Goal: Information Seeking & Learning: Learn about a topic

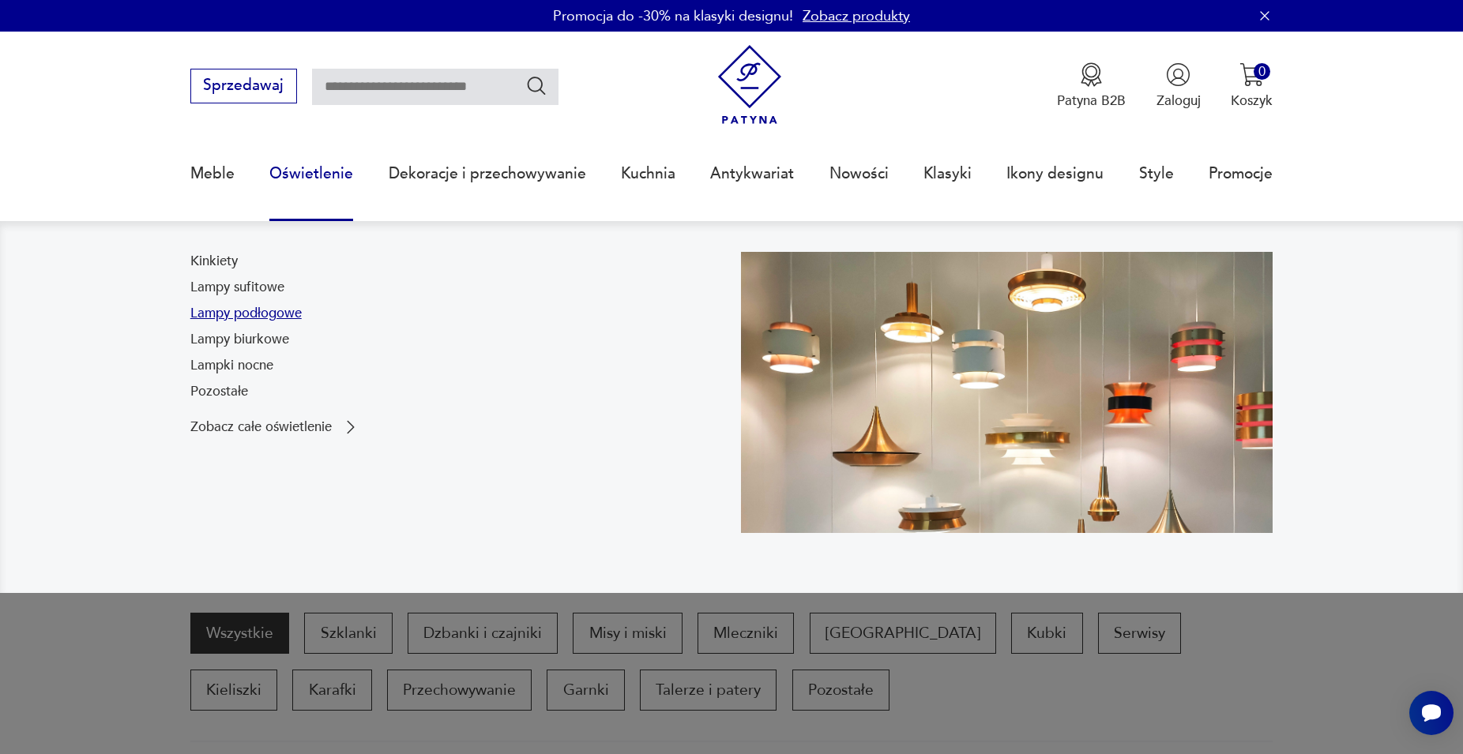
click at [277, 312] on link "Lampy podłogowe" at bounding box center [245, 313] width 111 height 19
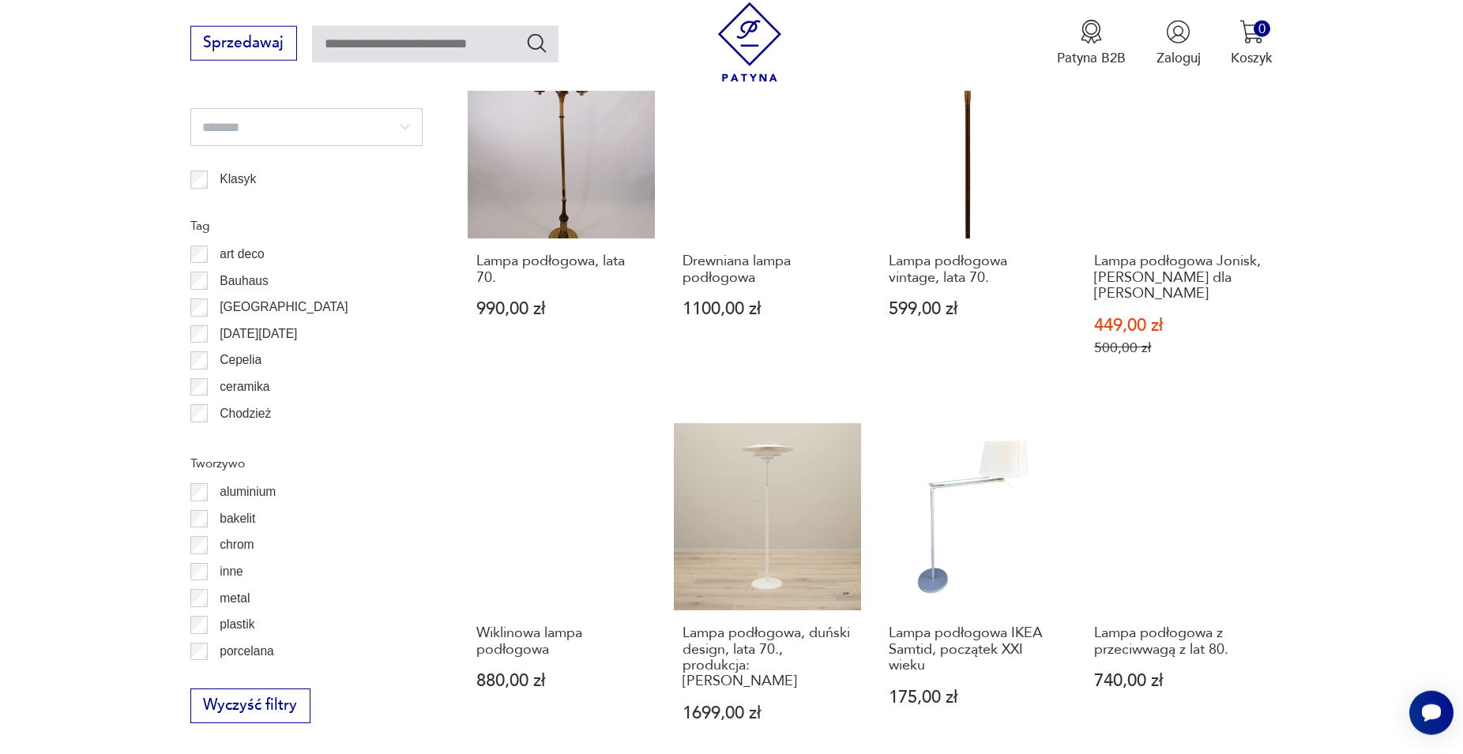
scroll to position [1574, 0]
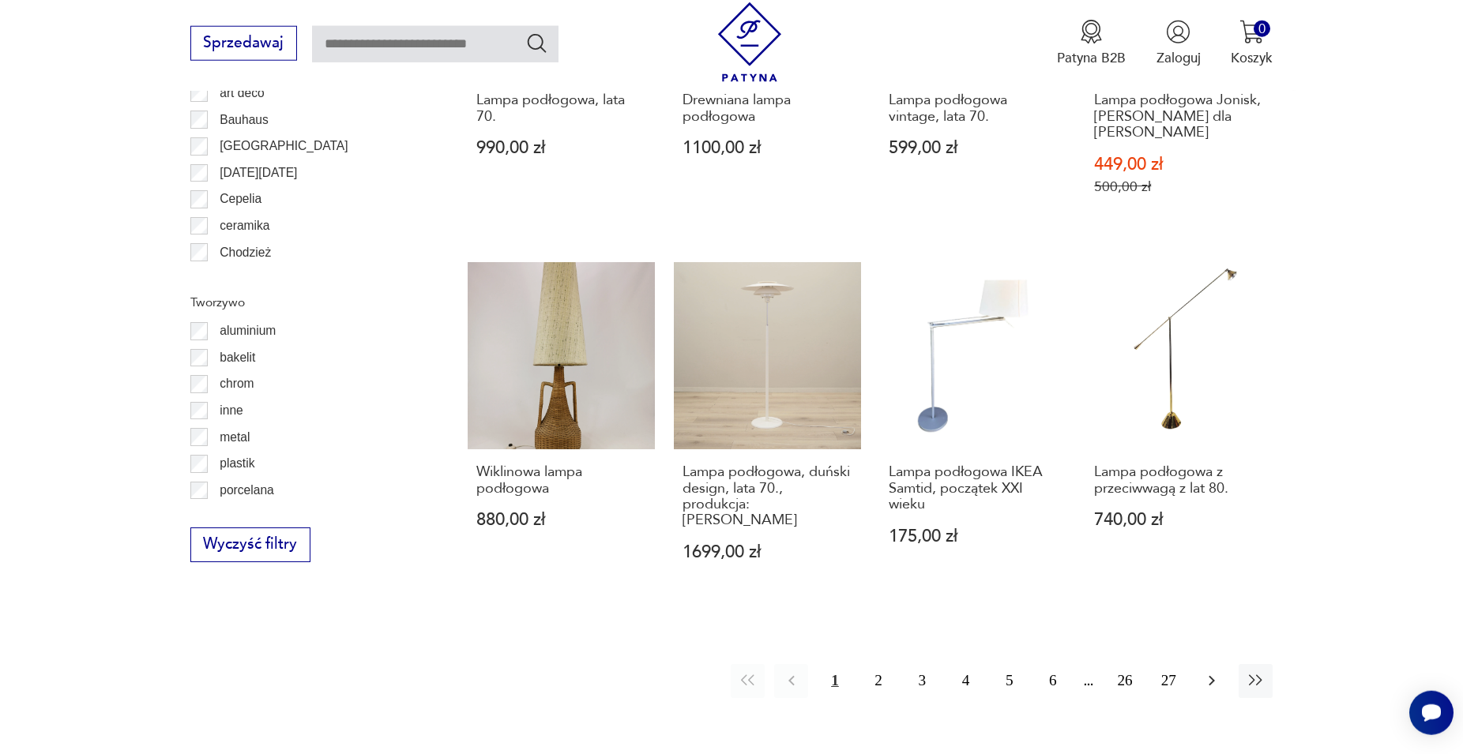
click at [1205, 671] on icon "button" at bounding box center [1211, 680] width 19 height 19
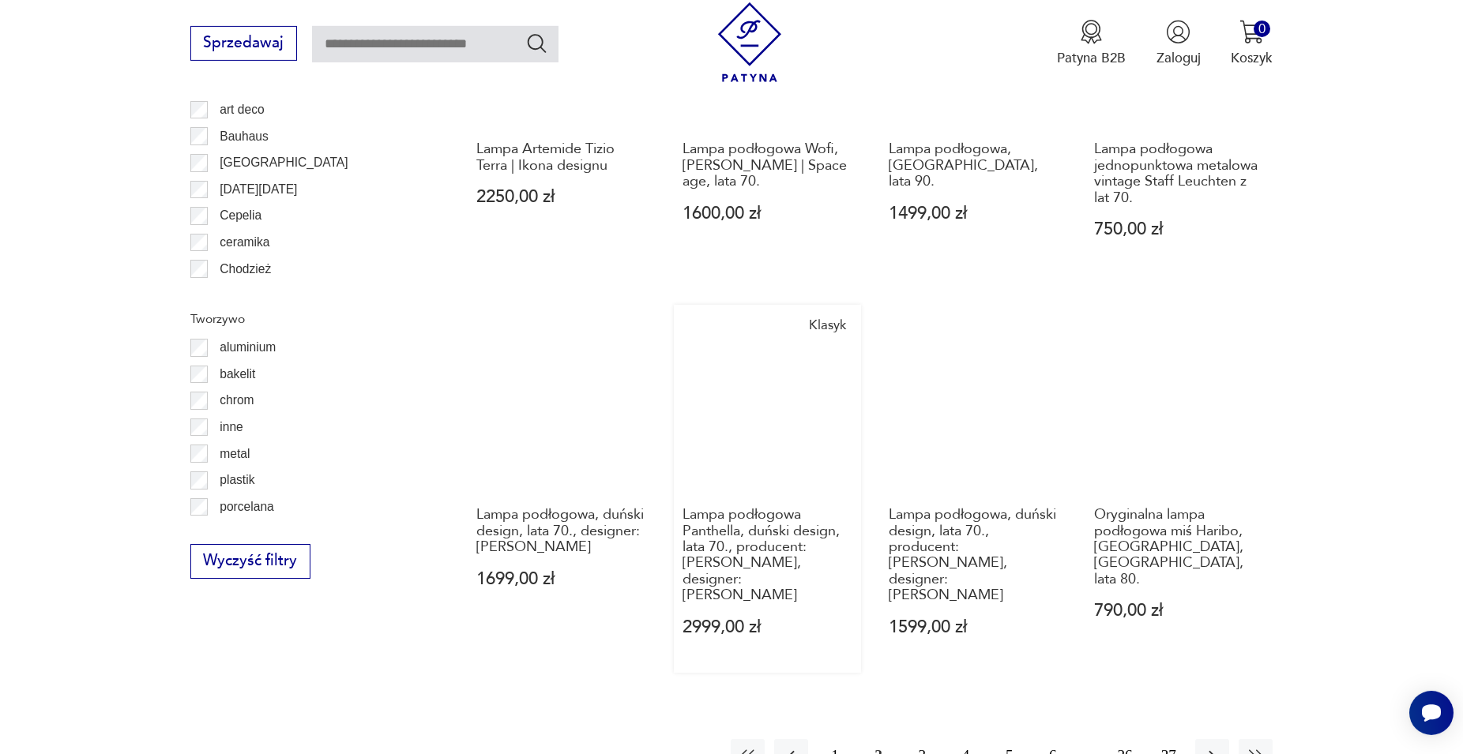
scroll to position [1679, 0]
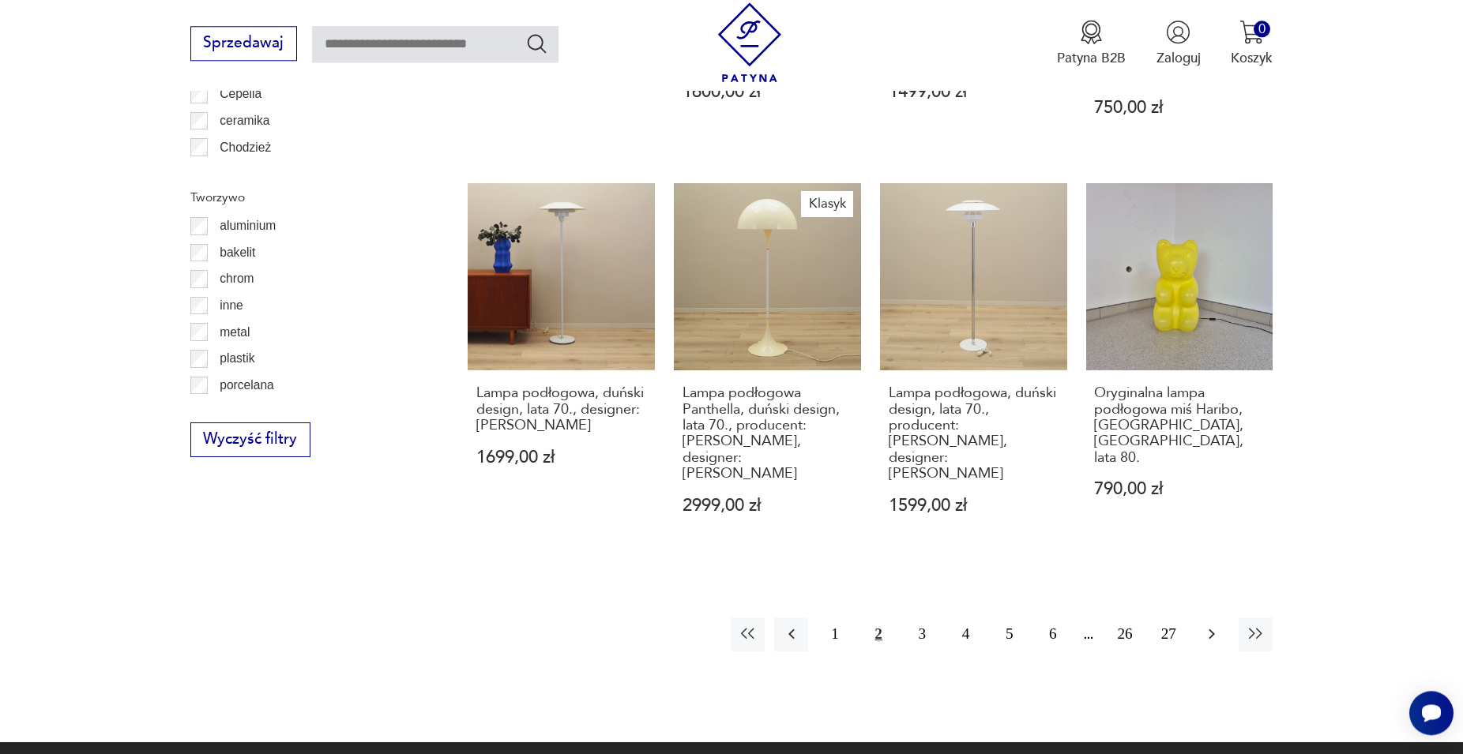
click at [1206, 625] on icon "button" at bounding box center [1211, 634] width 19 height 19
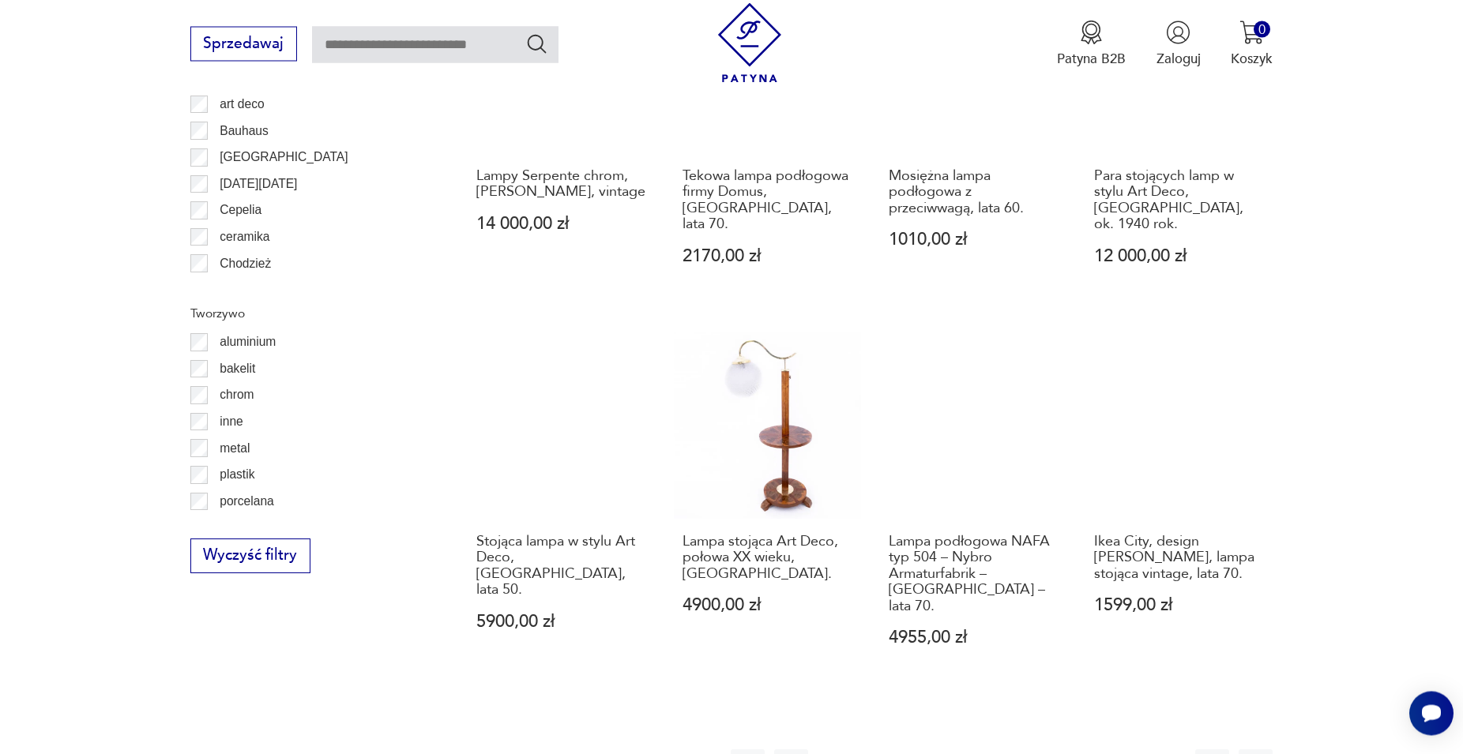
scroll to position [1598, 0]
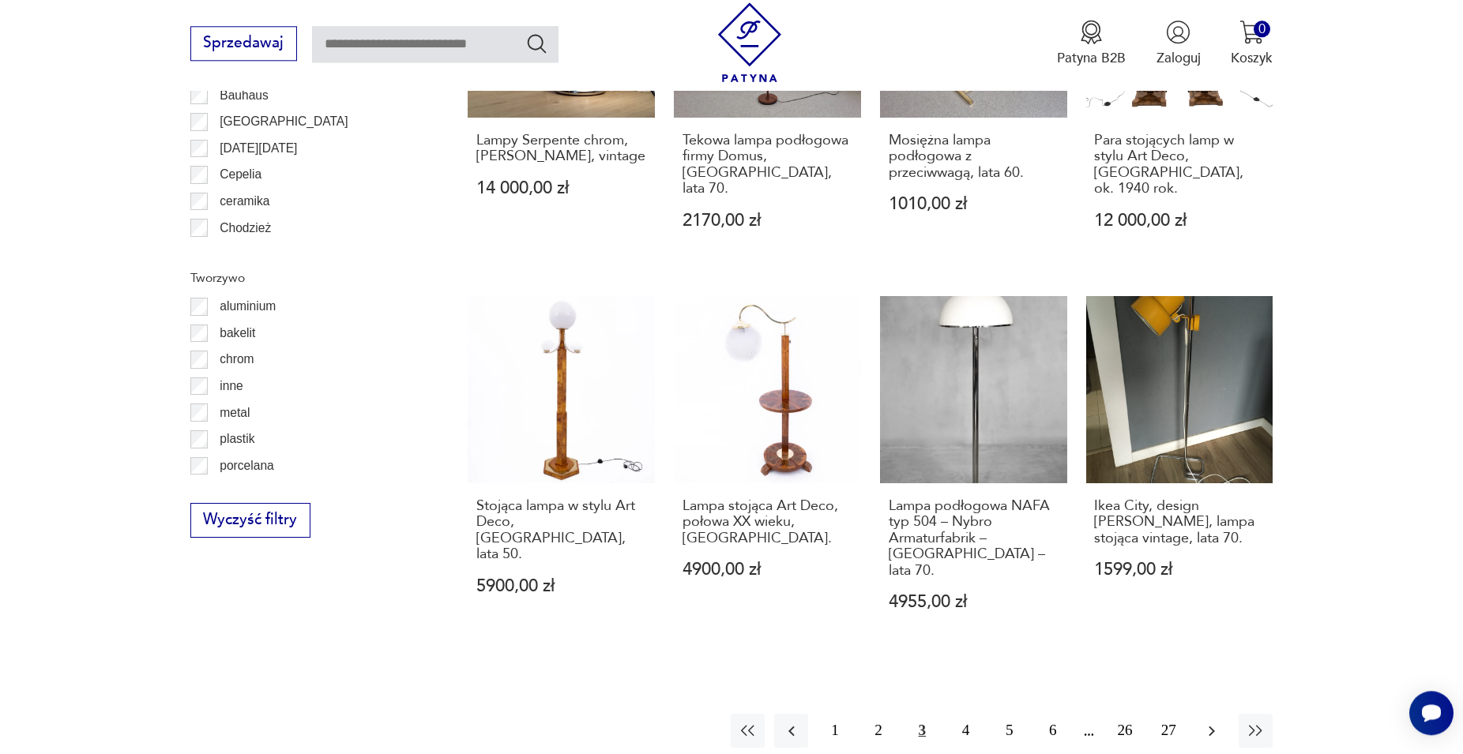
click at [1204, 722] on icon "button" at bounding box center [1211, 731] width 19 height 19
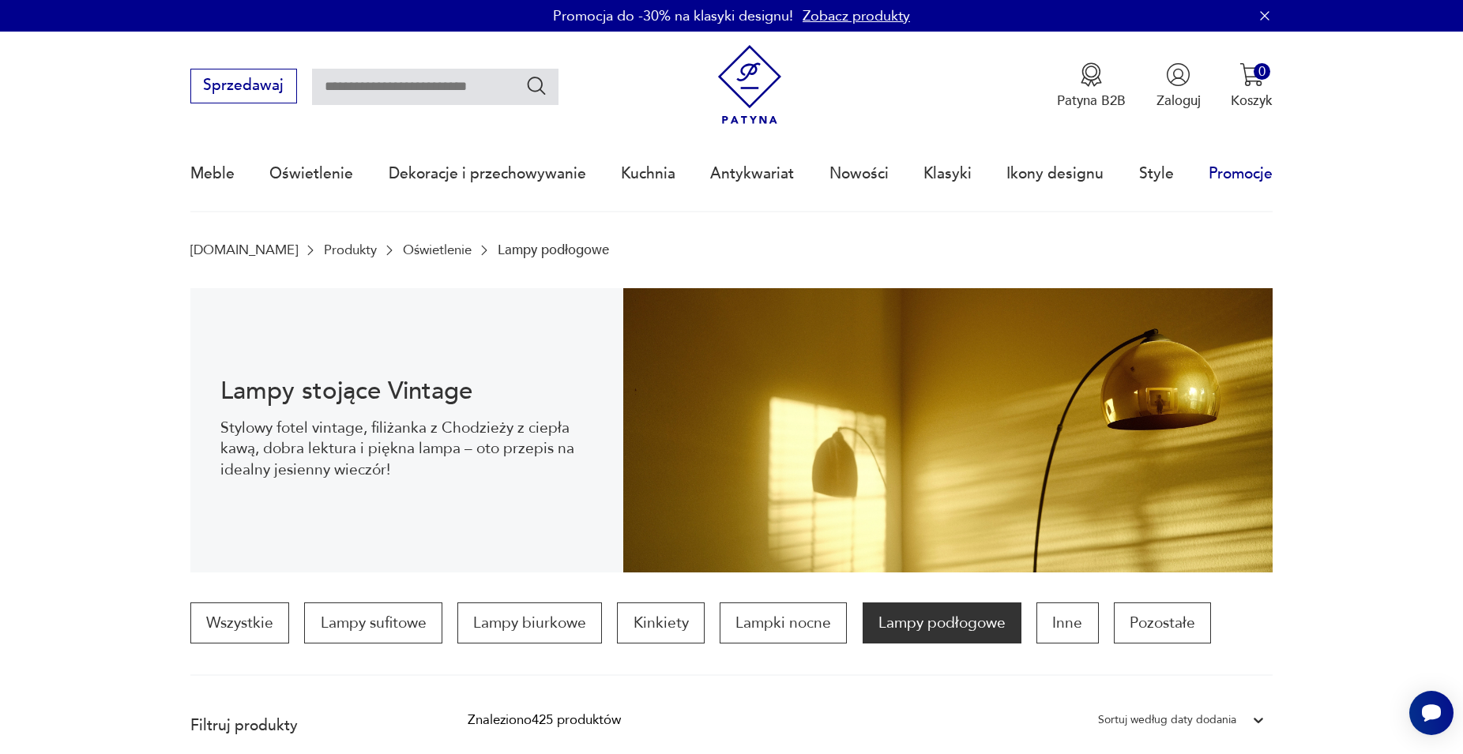
click at [1227, 172] on link "Promocje" at bounding box center [1241, 173] width 64 height 73
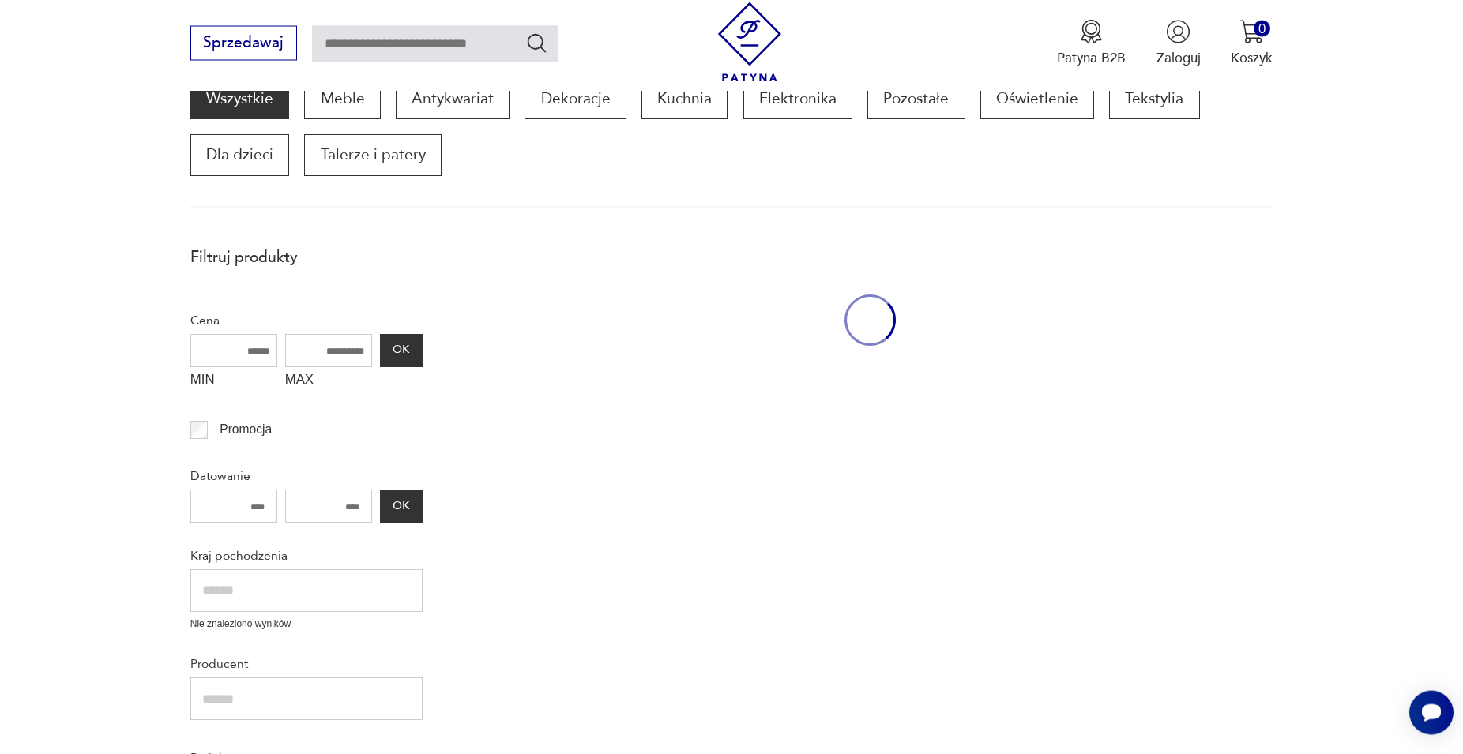
scroll to position [269, 0]
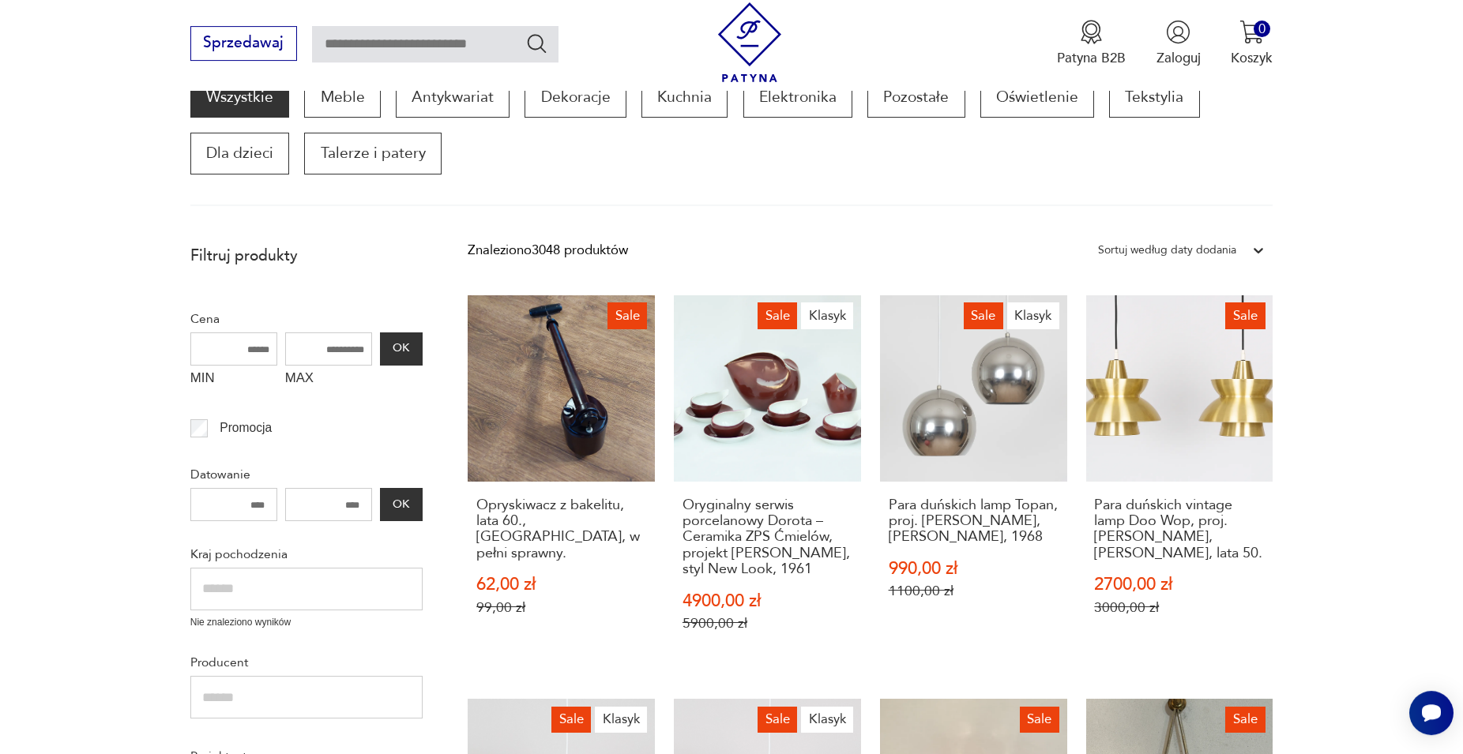
click at [342, 350] on input "MAX" at bounding box center [328, 349] width 87 height 33
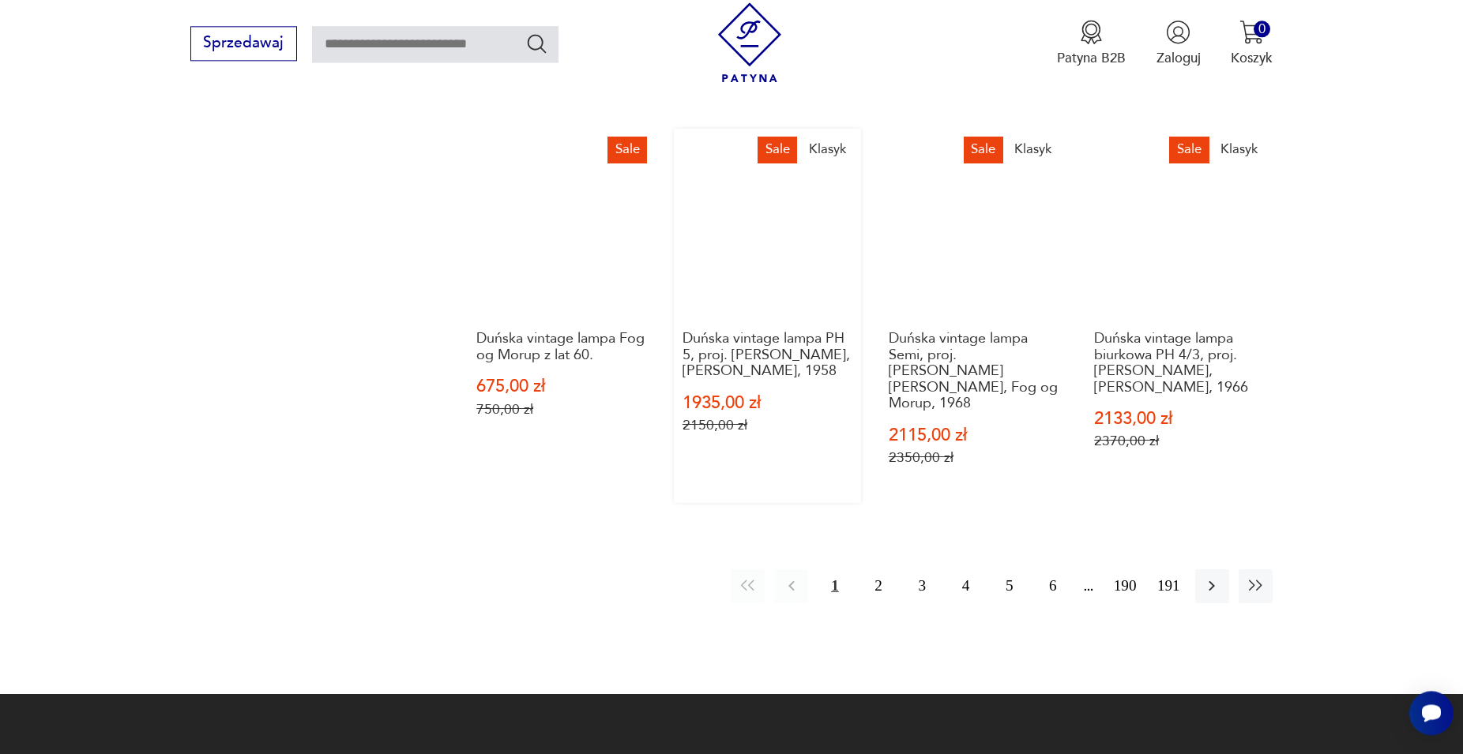
scroll to position [1638, 0]
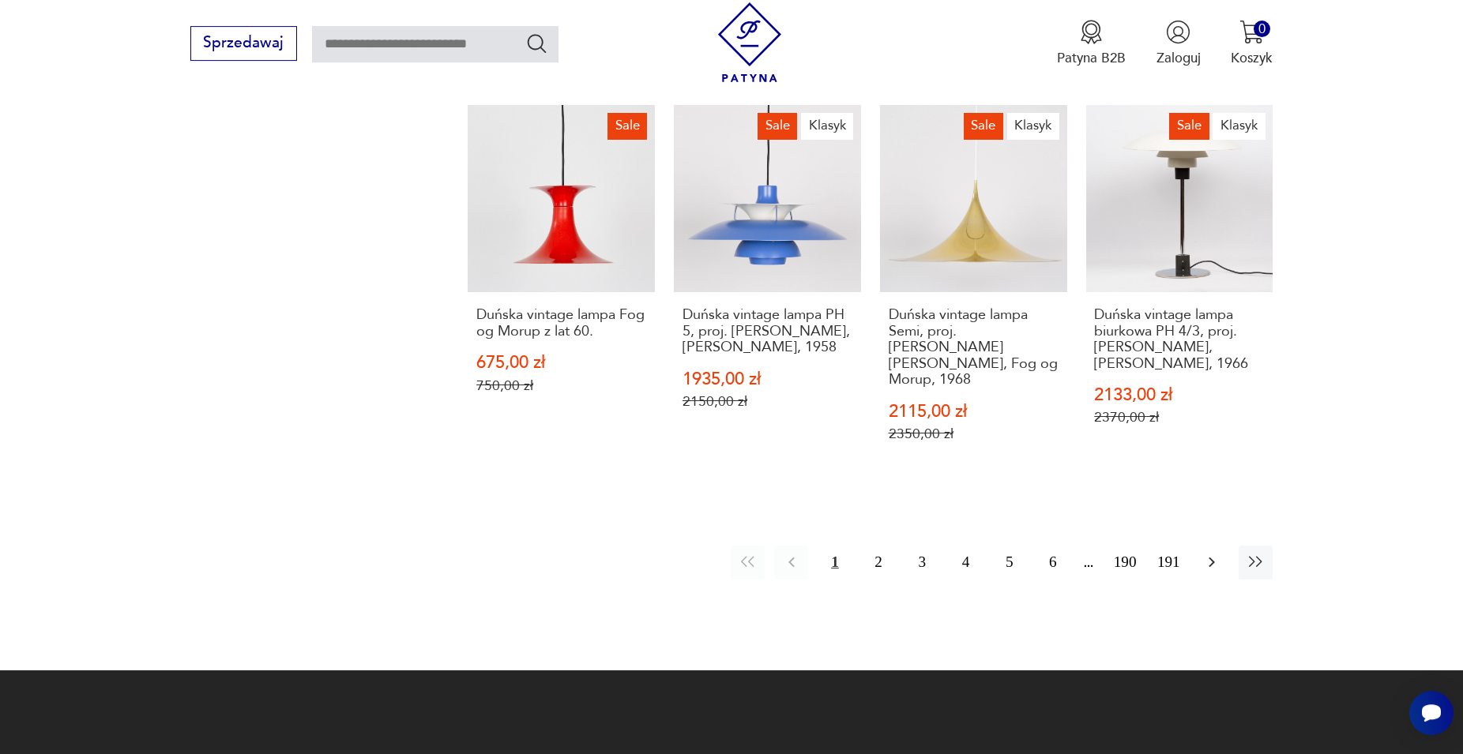
click at [1203, 553] on icon "button" at bounding box center [1211, 562] width 19 height 19
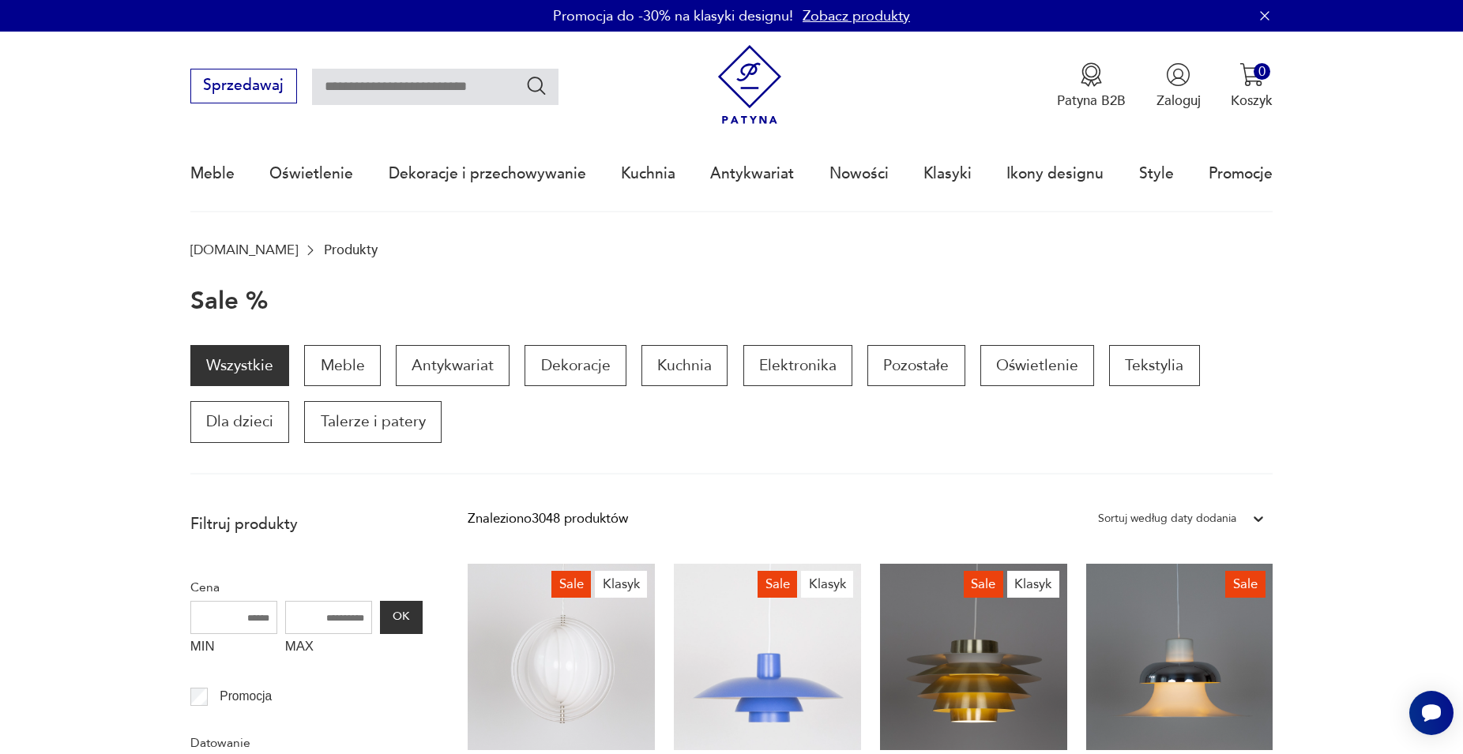
click at [329, 619] on input "MAX" at bounding box center [328, 617] width 87 height 33
click at [298, 649] on label "MAX" at bounding box center [328, 649] width 87 height 30
click at [298, 634] on input "MAX" at bounding box center [328, 617] width 87 height 33
click at [251, 621] on input "MIN" at bounding box center [233, 617] width 87 height 33
click at [365, 619] on input "MAX" at bounding box center [328, 617] width 87 height 33
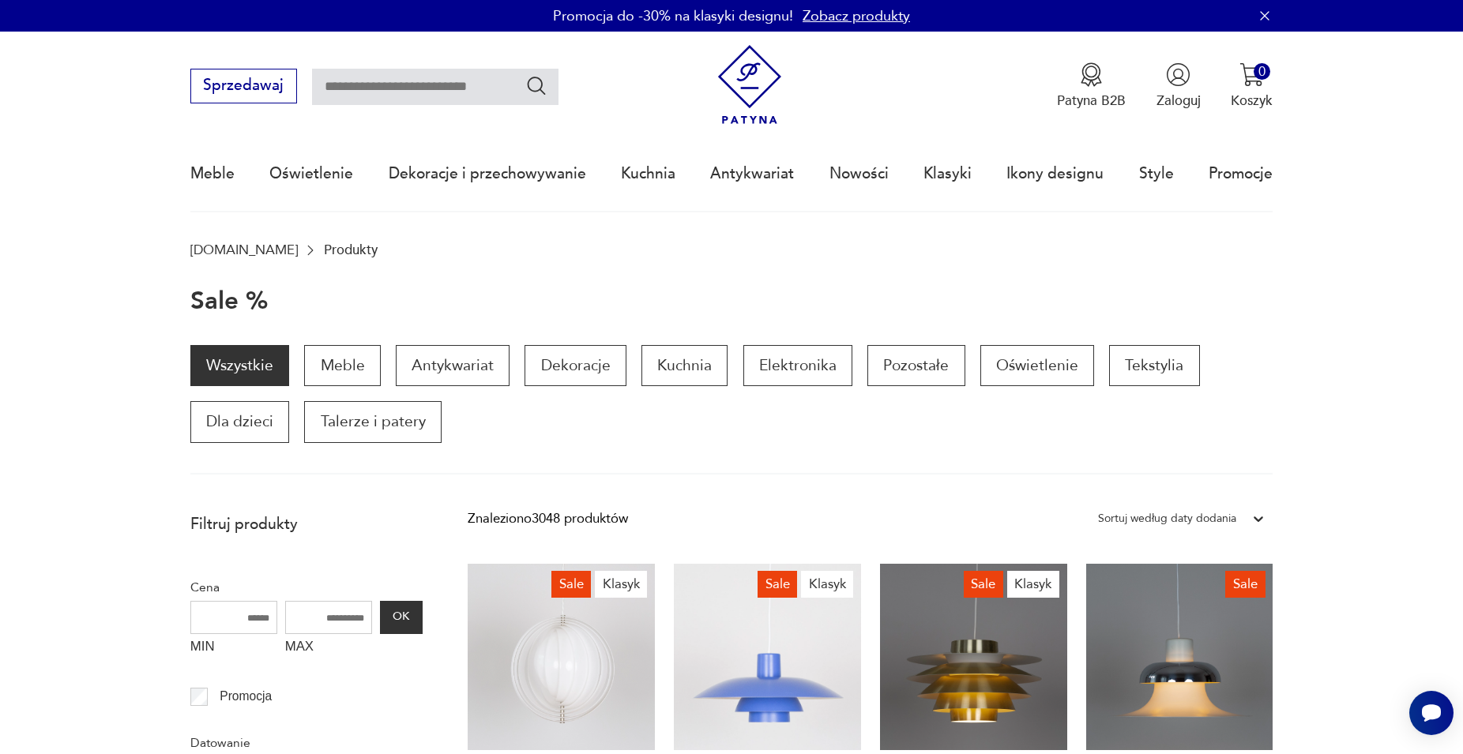
click at [322, 615] on input "MAX" at bounding box center [328, 617] width 87 height 33
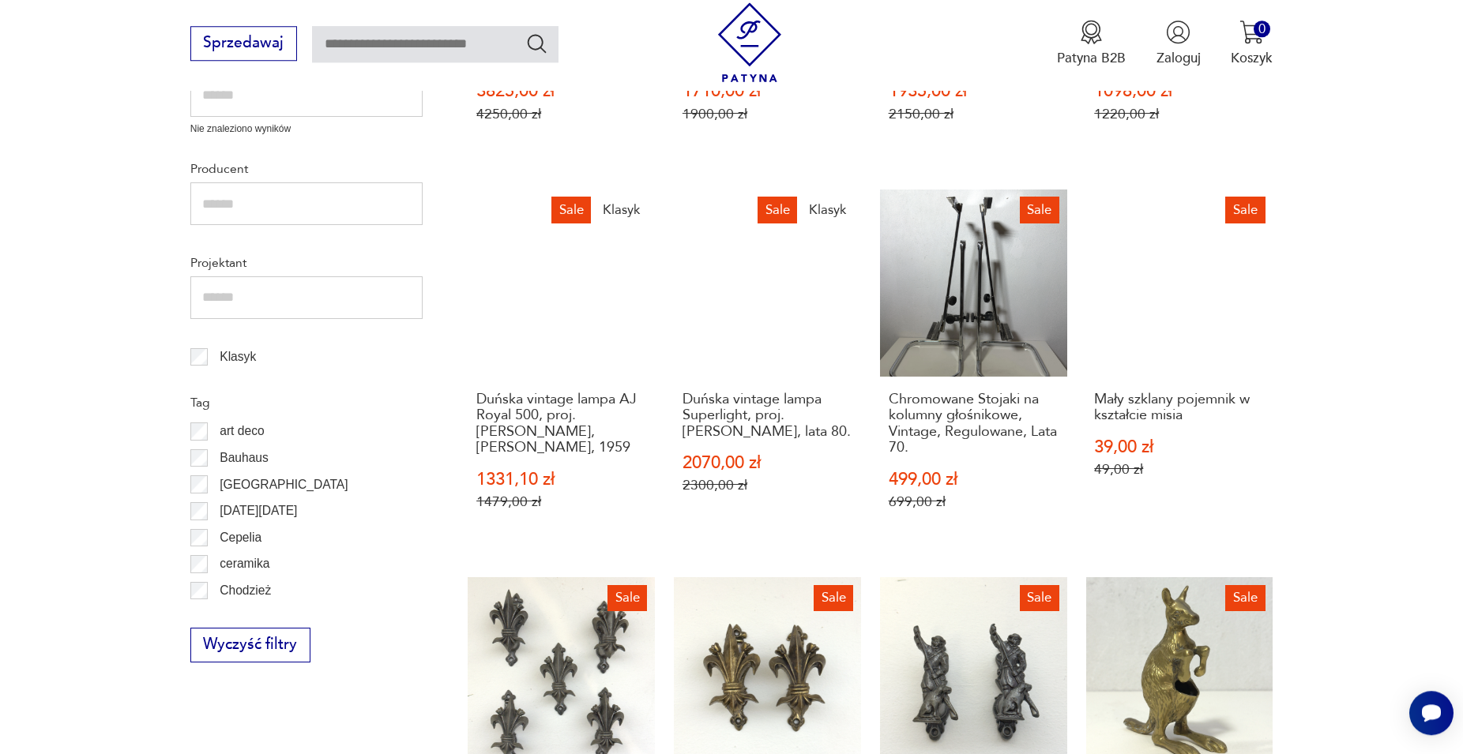
scroll to position [806, 0]
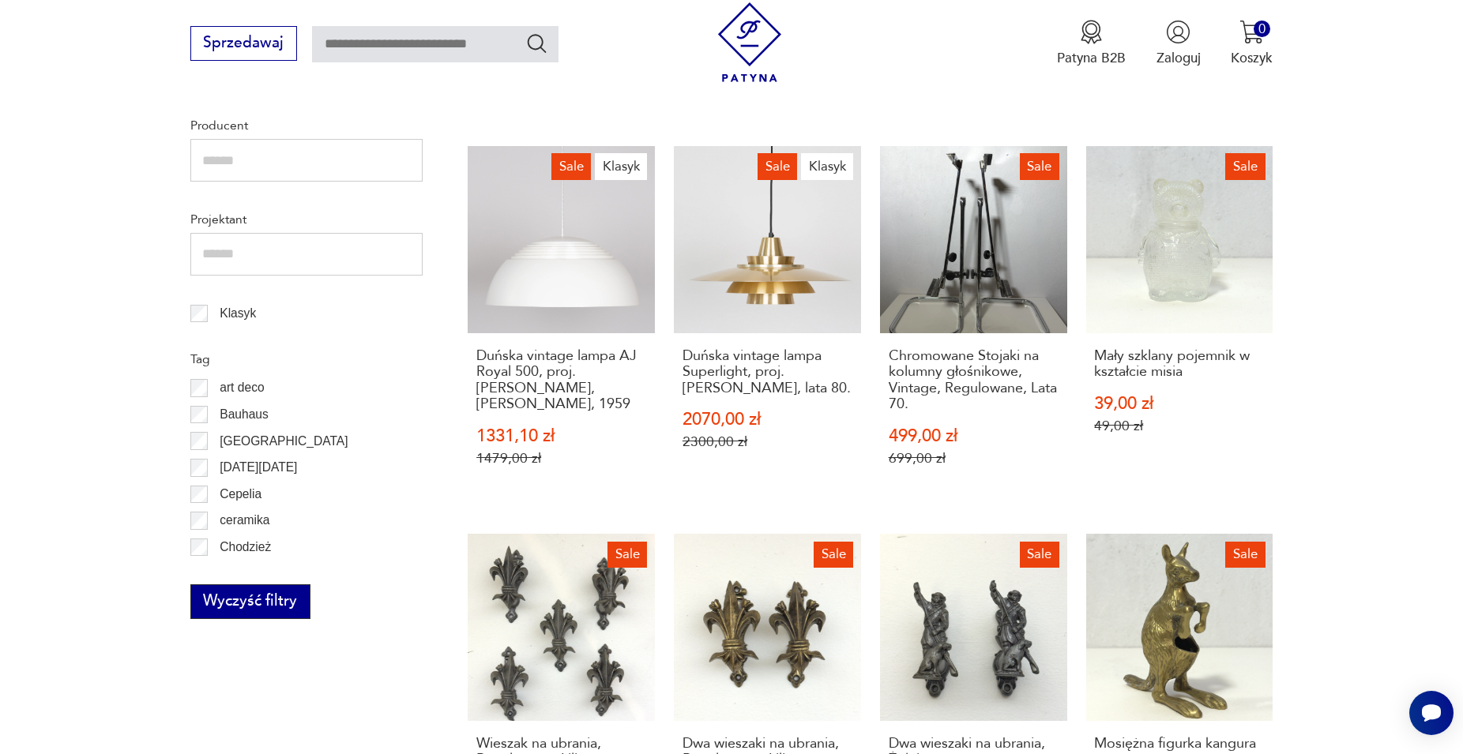
click at [291, 604] on button "Wyczyść filtry" at bounding box center [250, 602] width 120 height 35
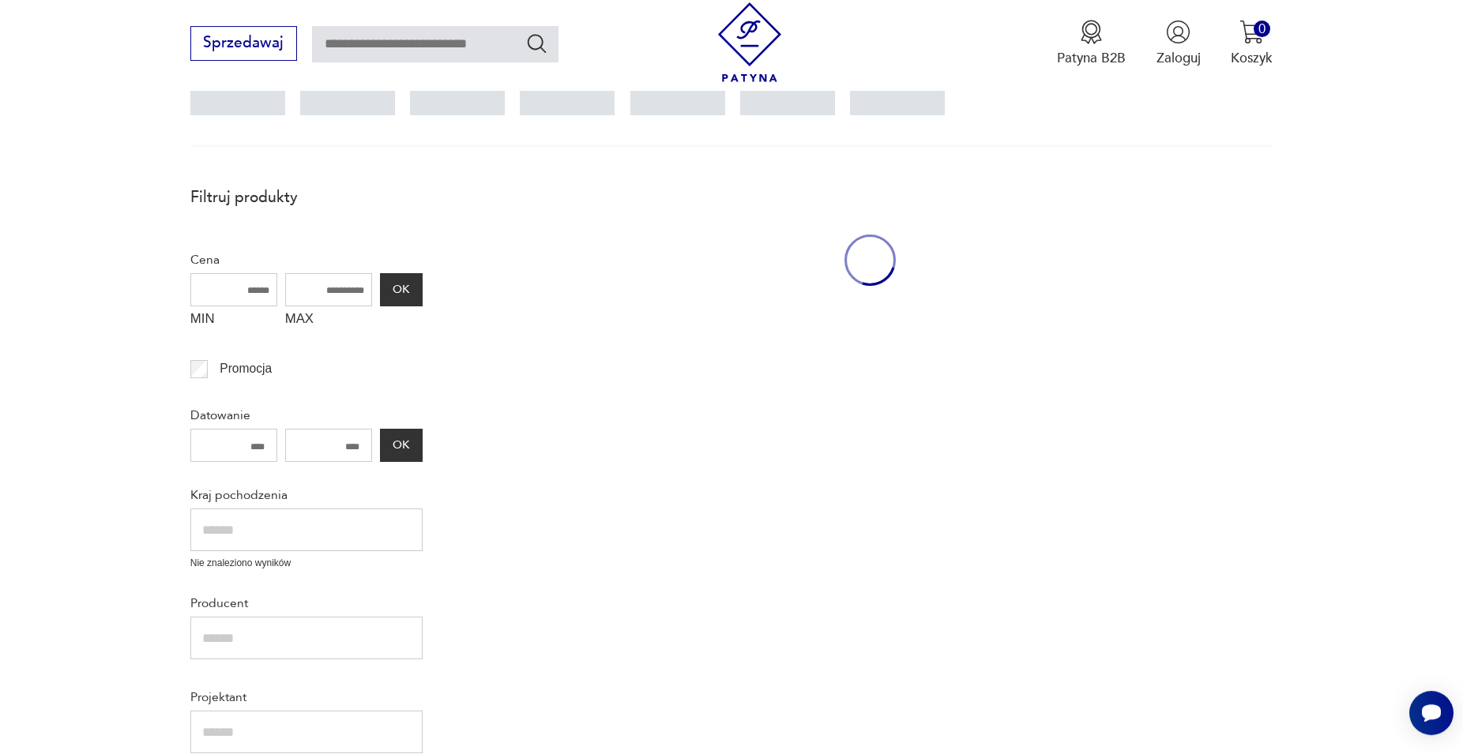
scroll to position [269, 0]
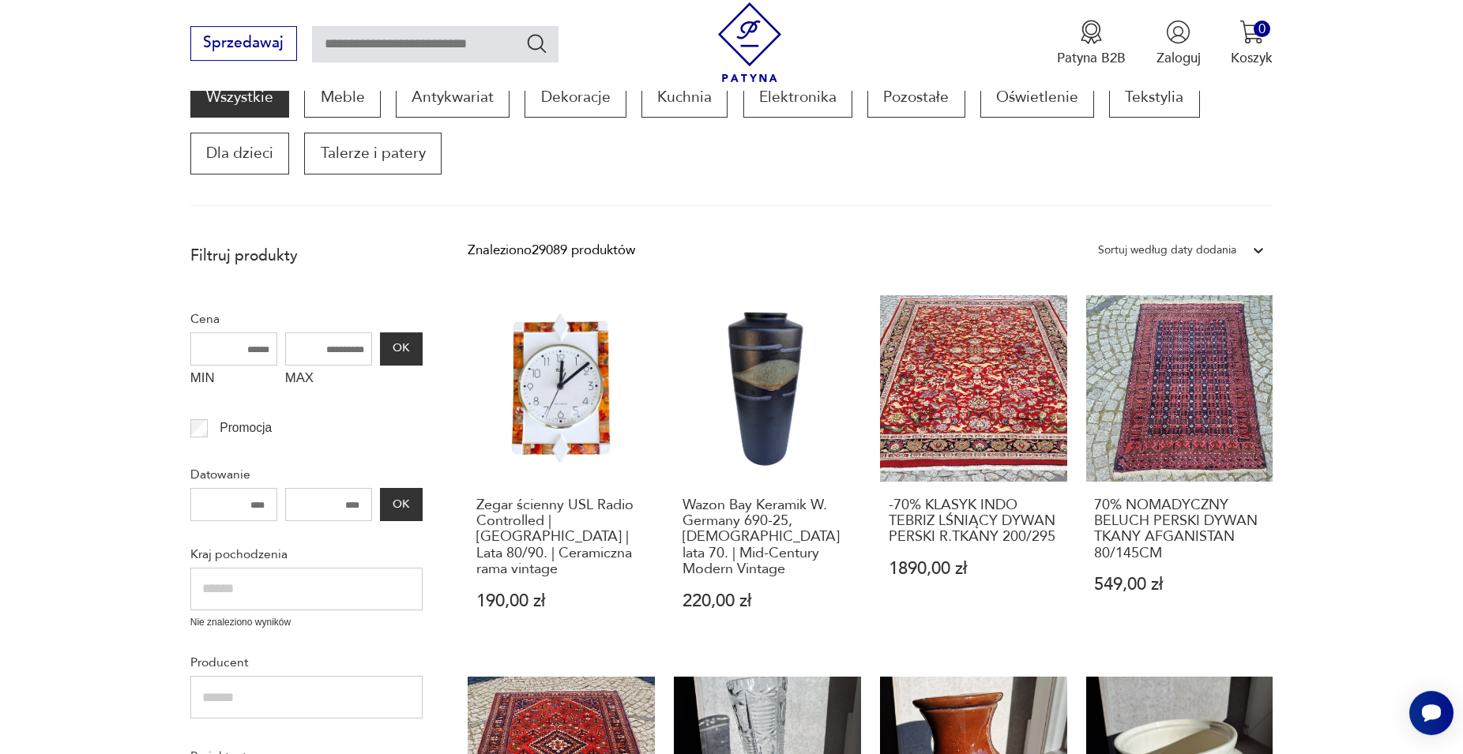
click at [325, 355] on input "MAX" at bounding box center [328, 349] width 87 height 33
click at [317, 346] on input "MAX" at bounding box center [328, 349] width 87 height 33
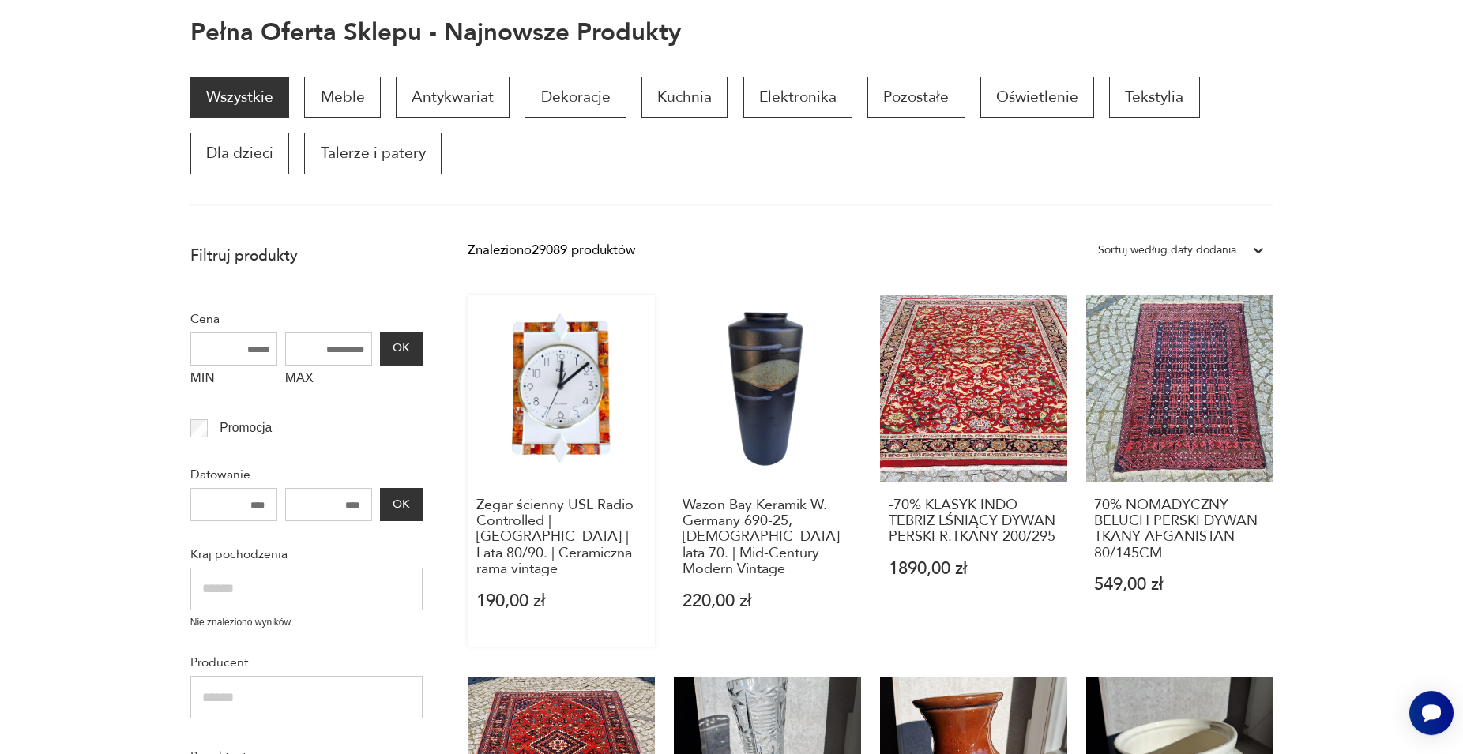
scroll to position [0, 0]
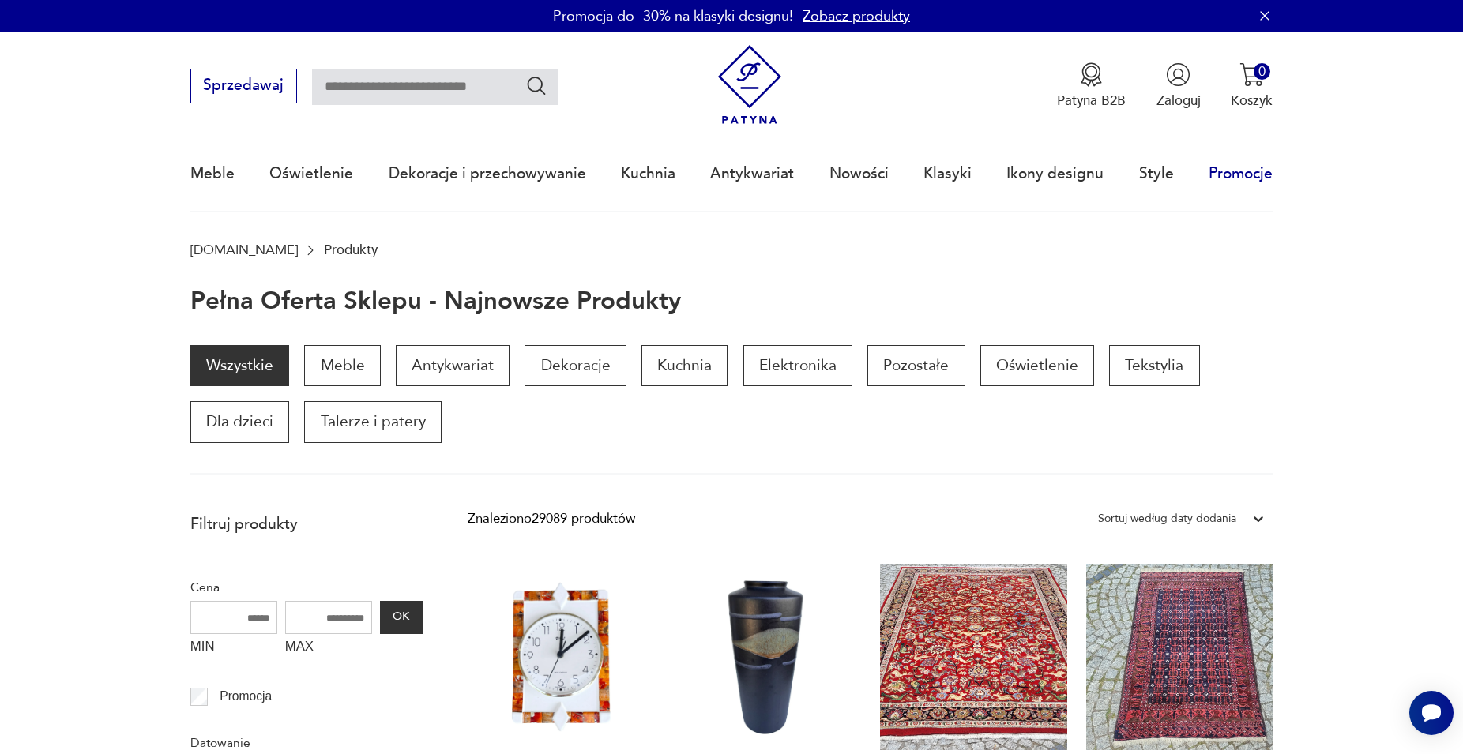
click at [1233, 171] on link "Promocje" at bounding box center [1241, 173] width 64 height 73
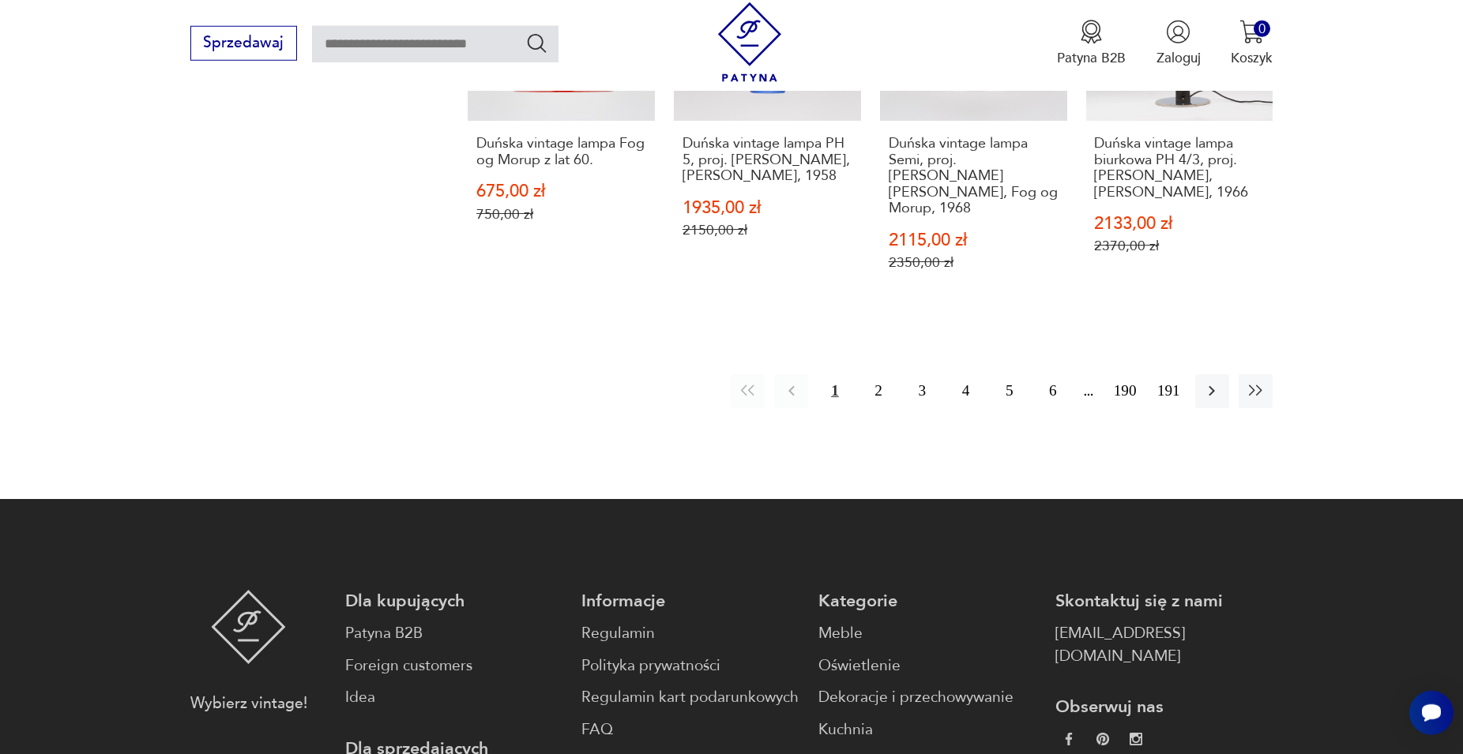
scroll to position [1801, 0]
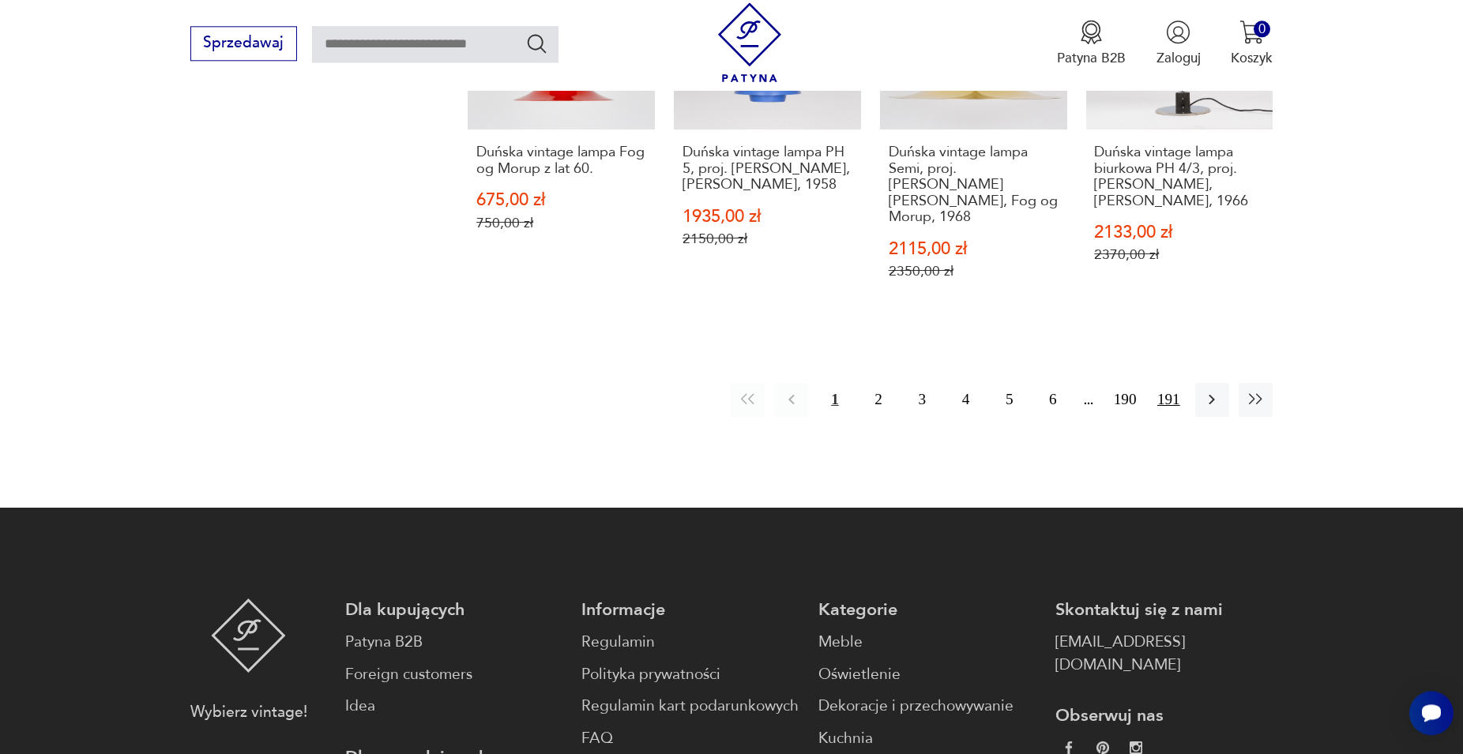
click at [1169, 383] on button "191" at bounding box center [1169, 400] width 34 height 34
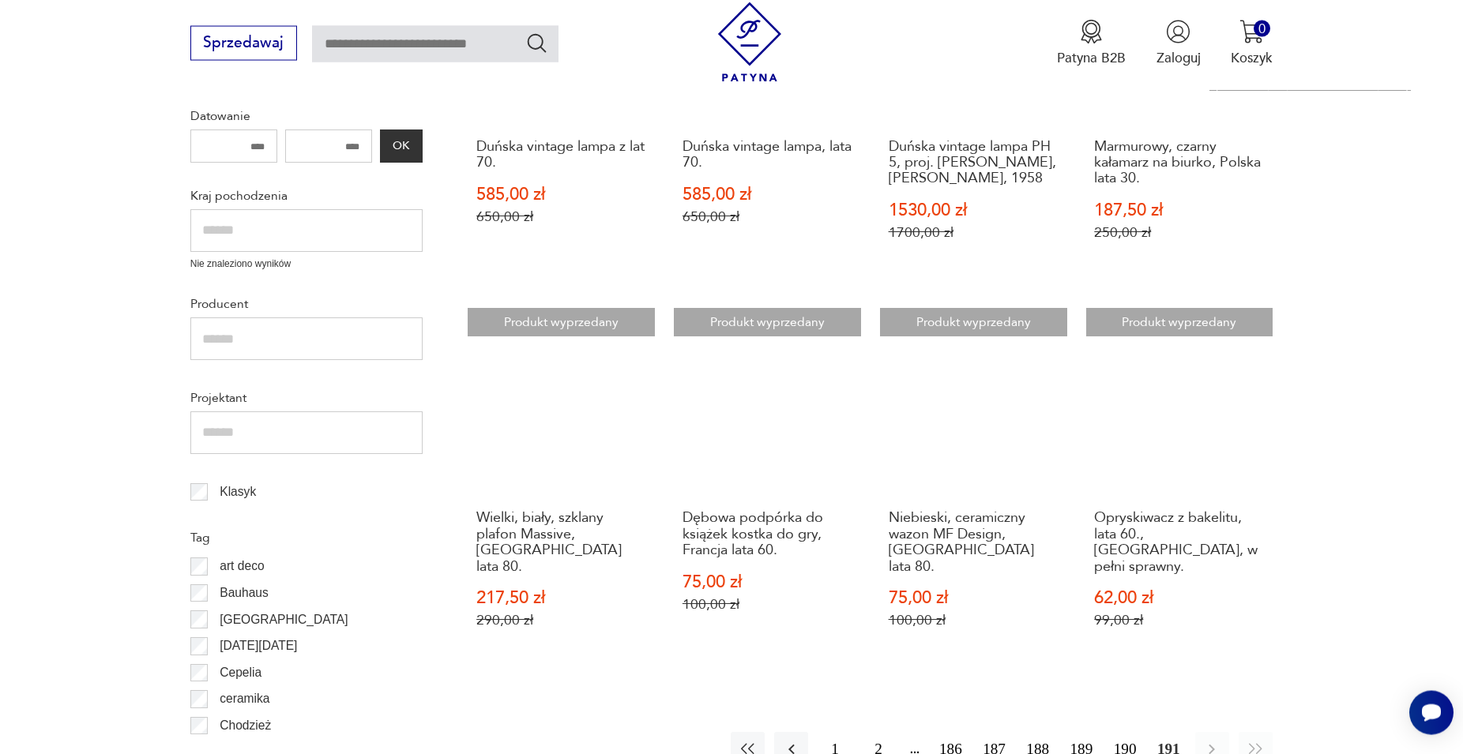
scroll to position [752, 0]
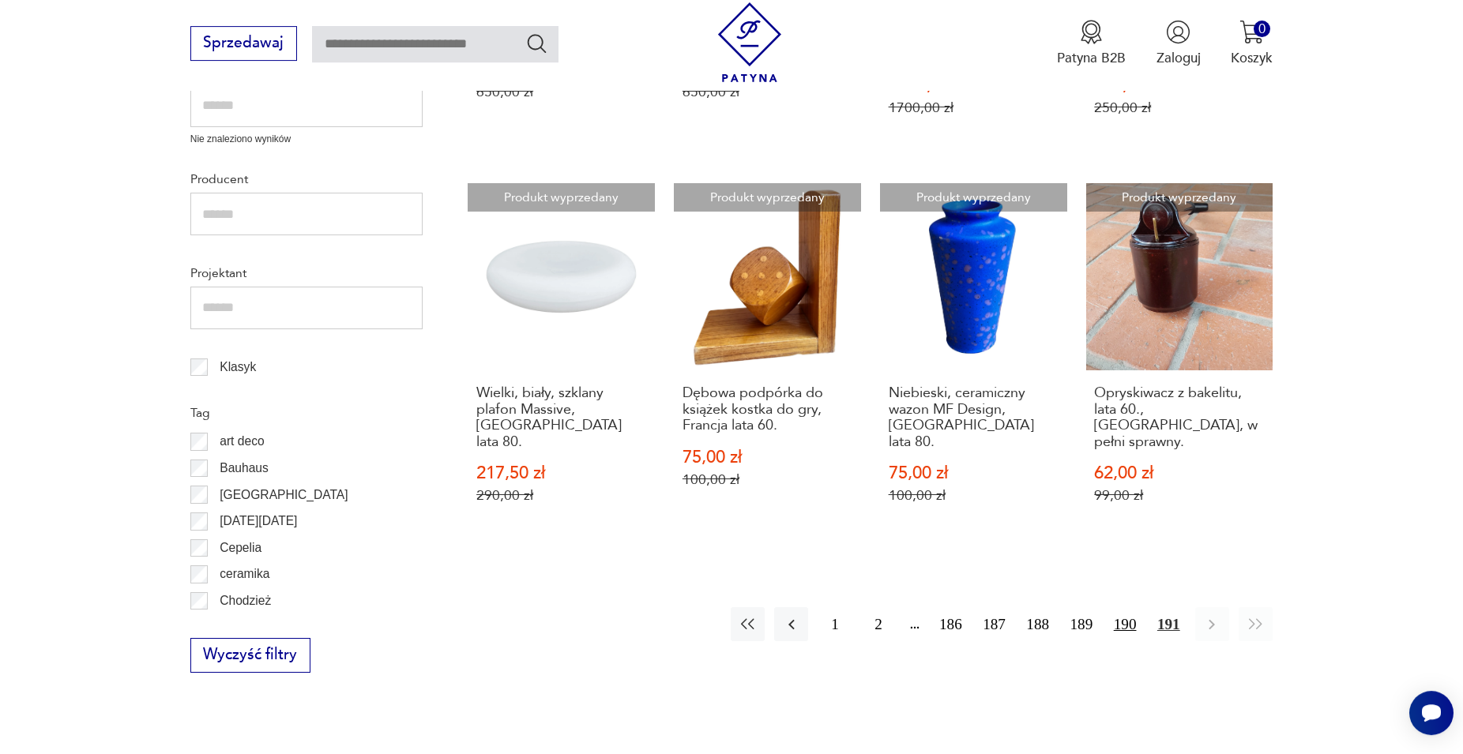
click at [1127, 607] on button "190" at bounding box center [1125, 624] width 34 height 34
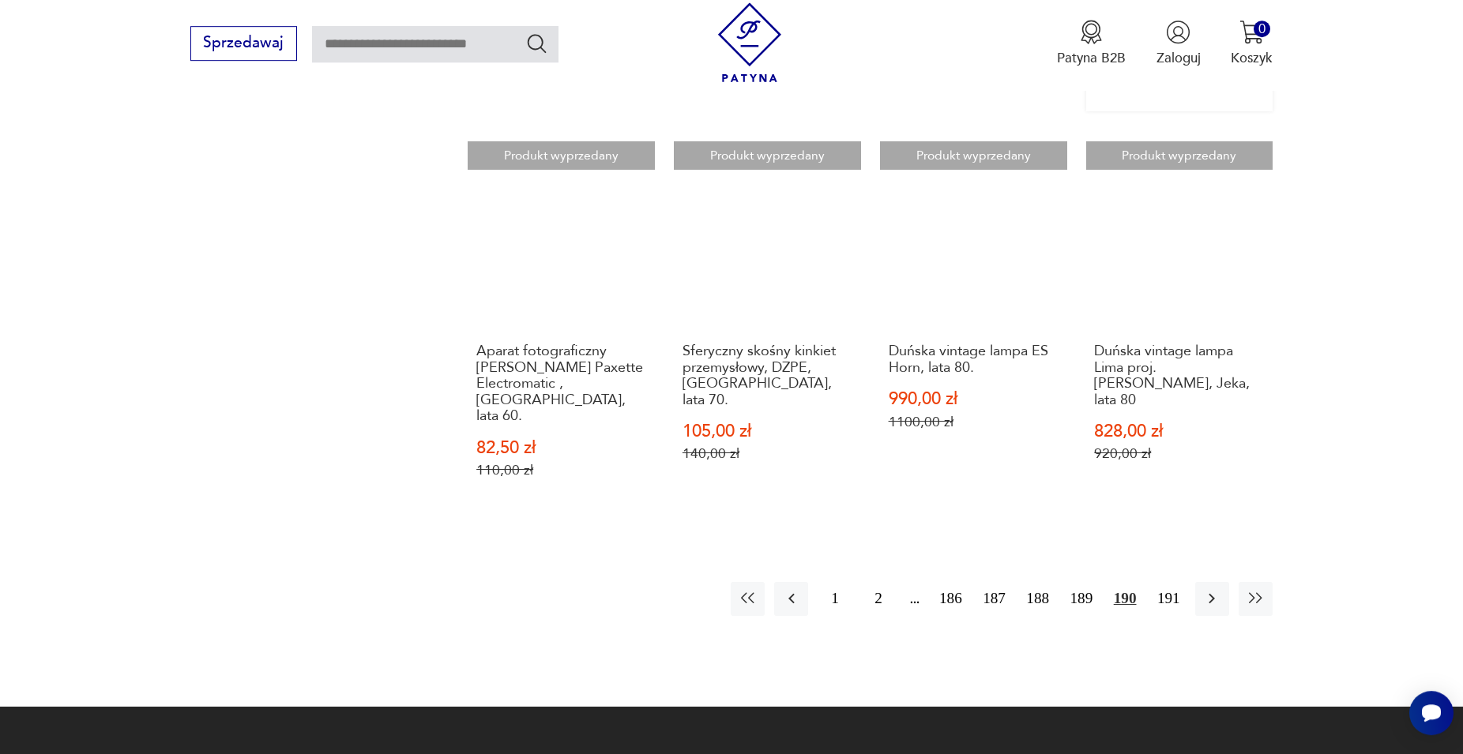
scroll to position [1638, 0]
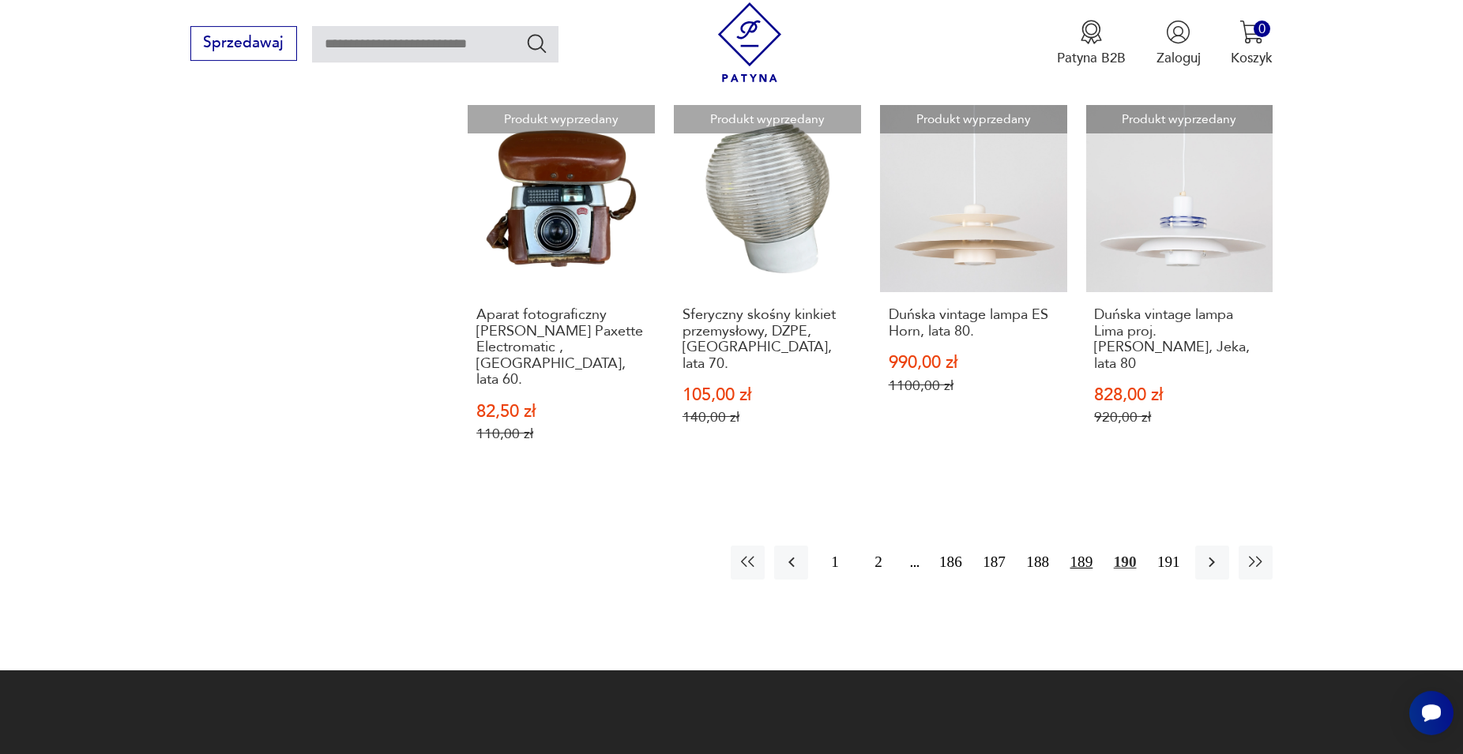
click at [1089, 546] on button "189" at bounding box center [1081, 563] width 34 height 34
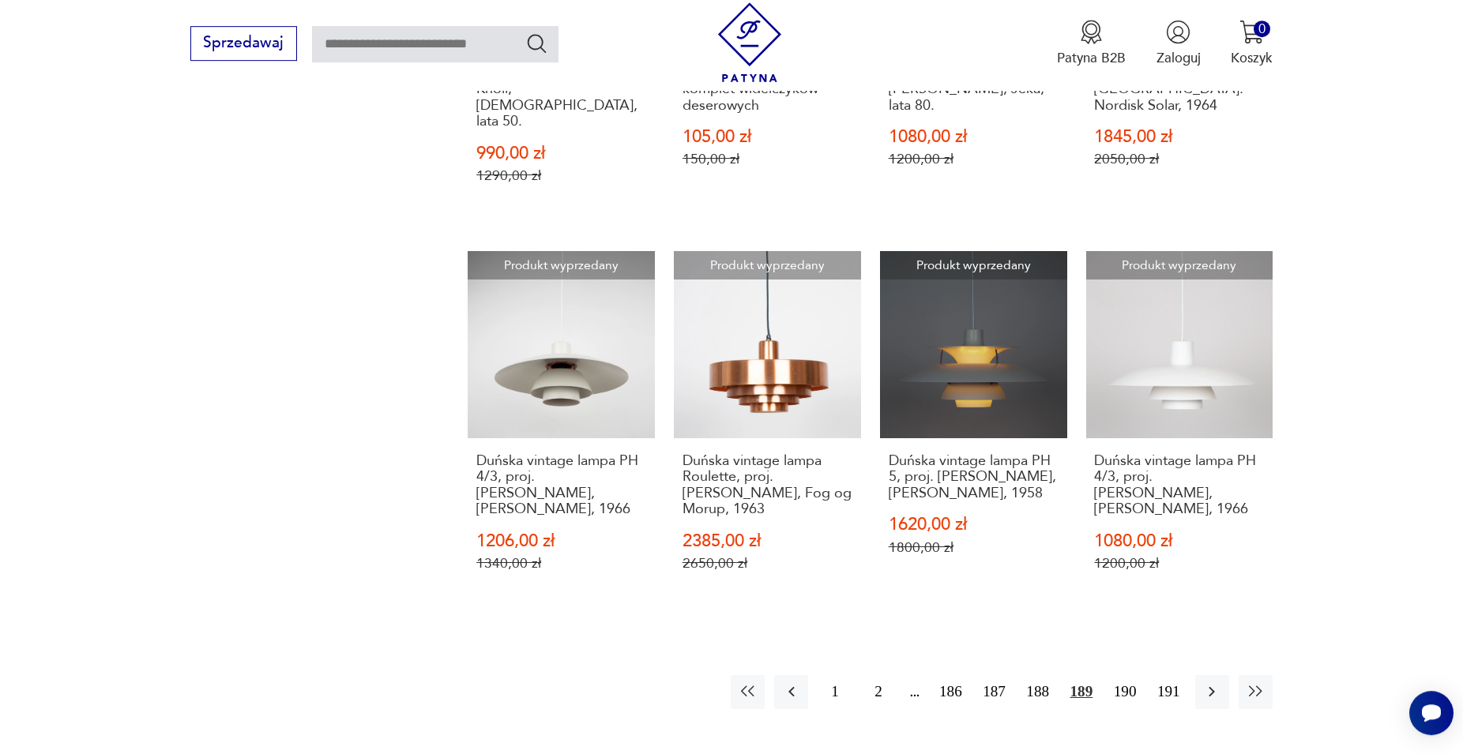
scroll to position [1558, 0]
click at [1041, 675] on button "188" at bounding box center [1038, 692] width 34 height 34
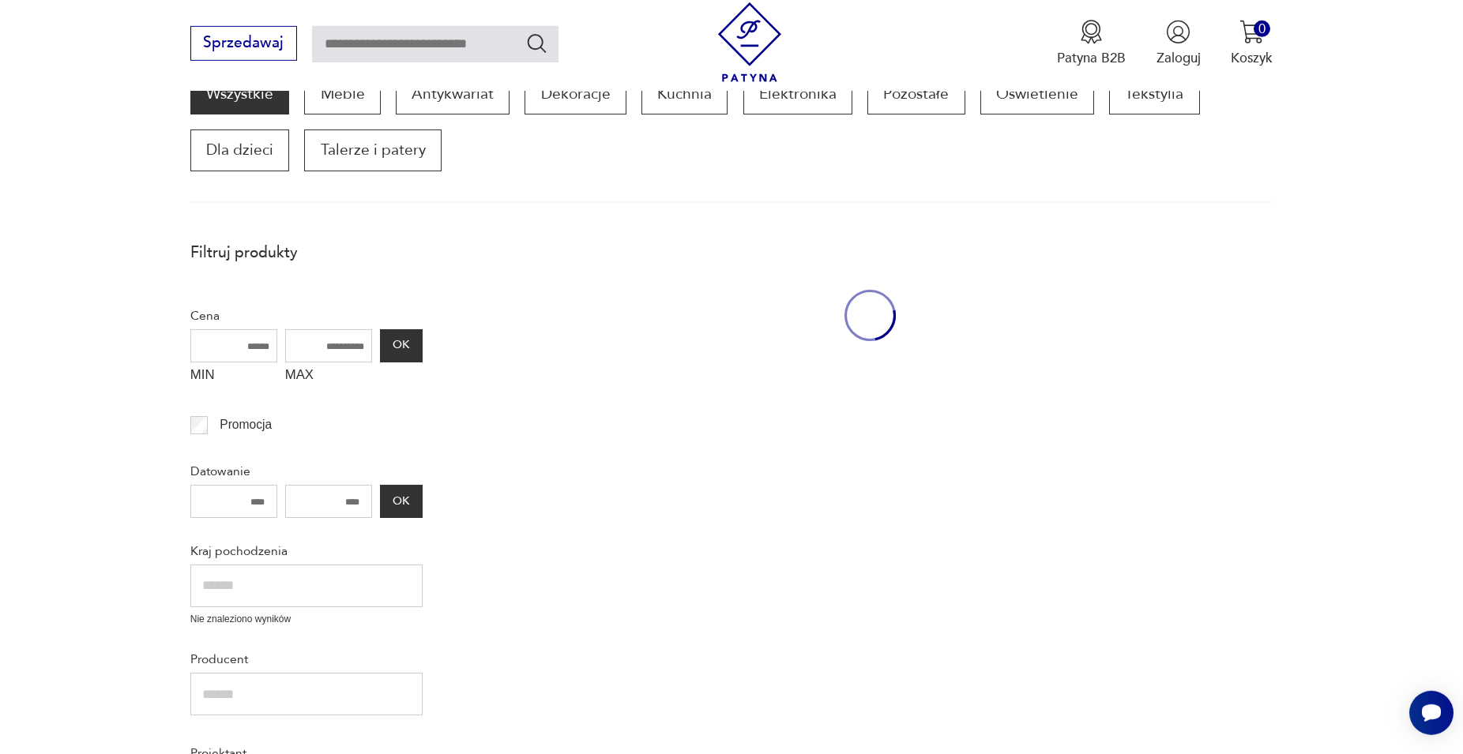
scroll to position [269, 0]
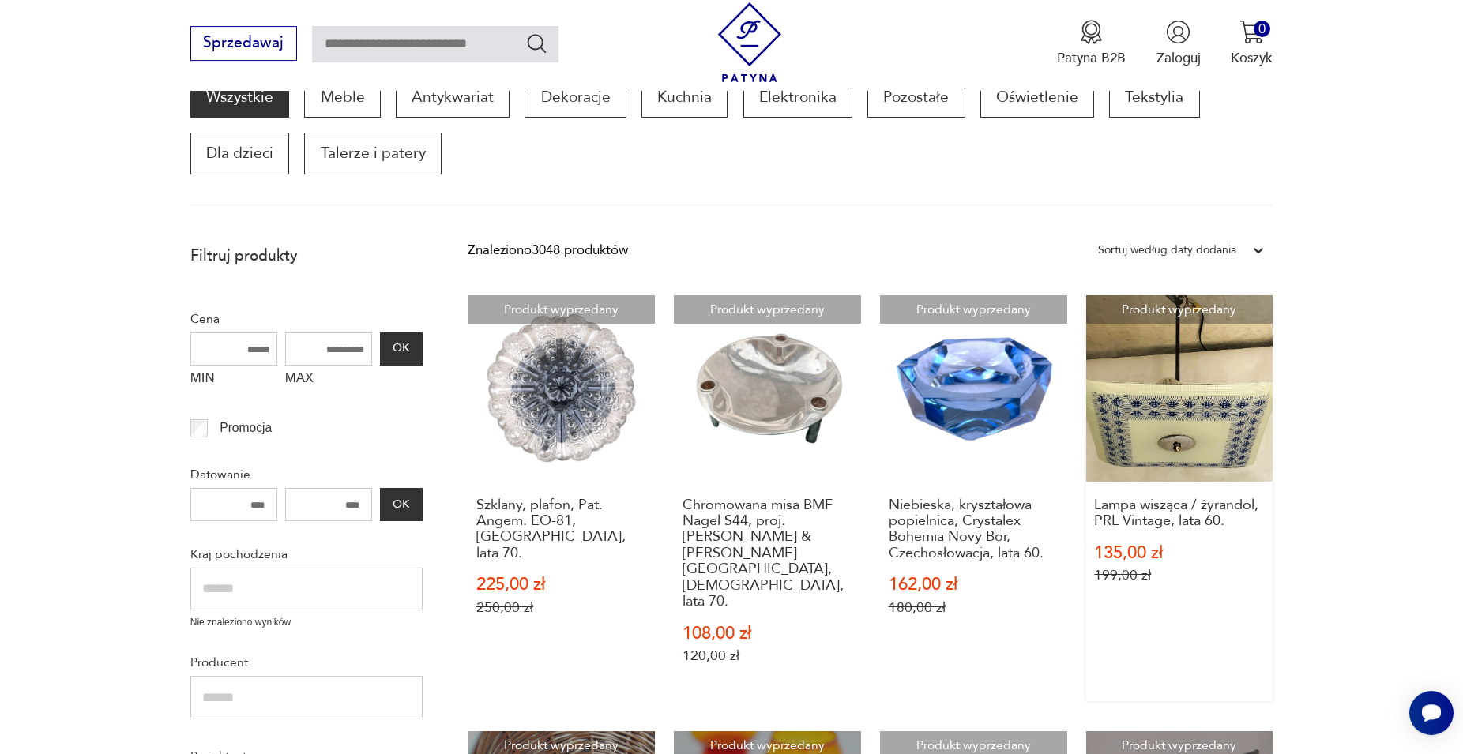
click at [1169, 444] on link "Produkt wyprzedany Lampa wisząca / żyrandol, PRL Vintage, lata 60. 135,00 zł 19…" at bounding box center [1179, 498] width 187 height 406
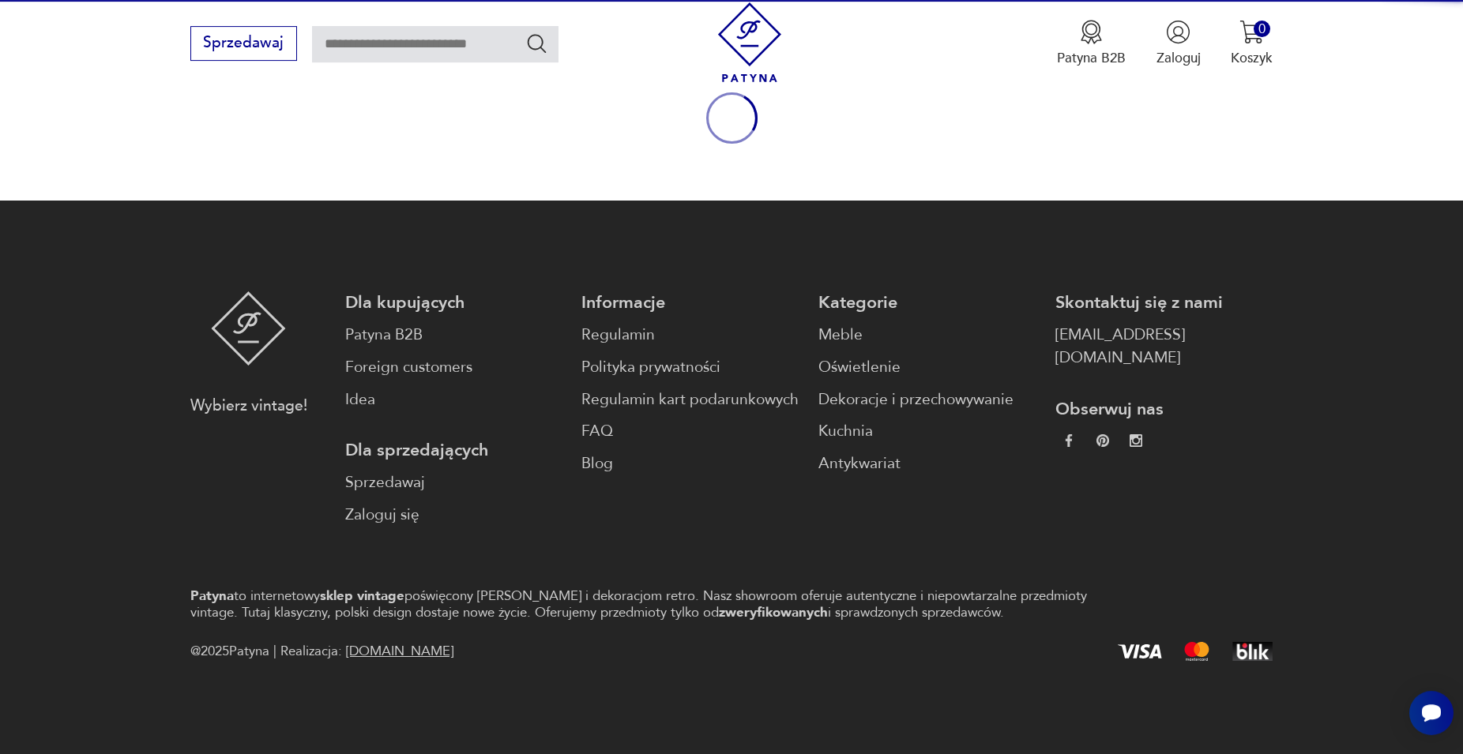
scroll to position [208, 0]
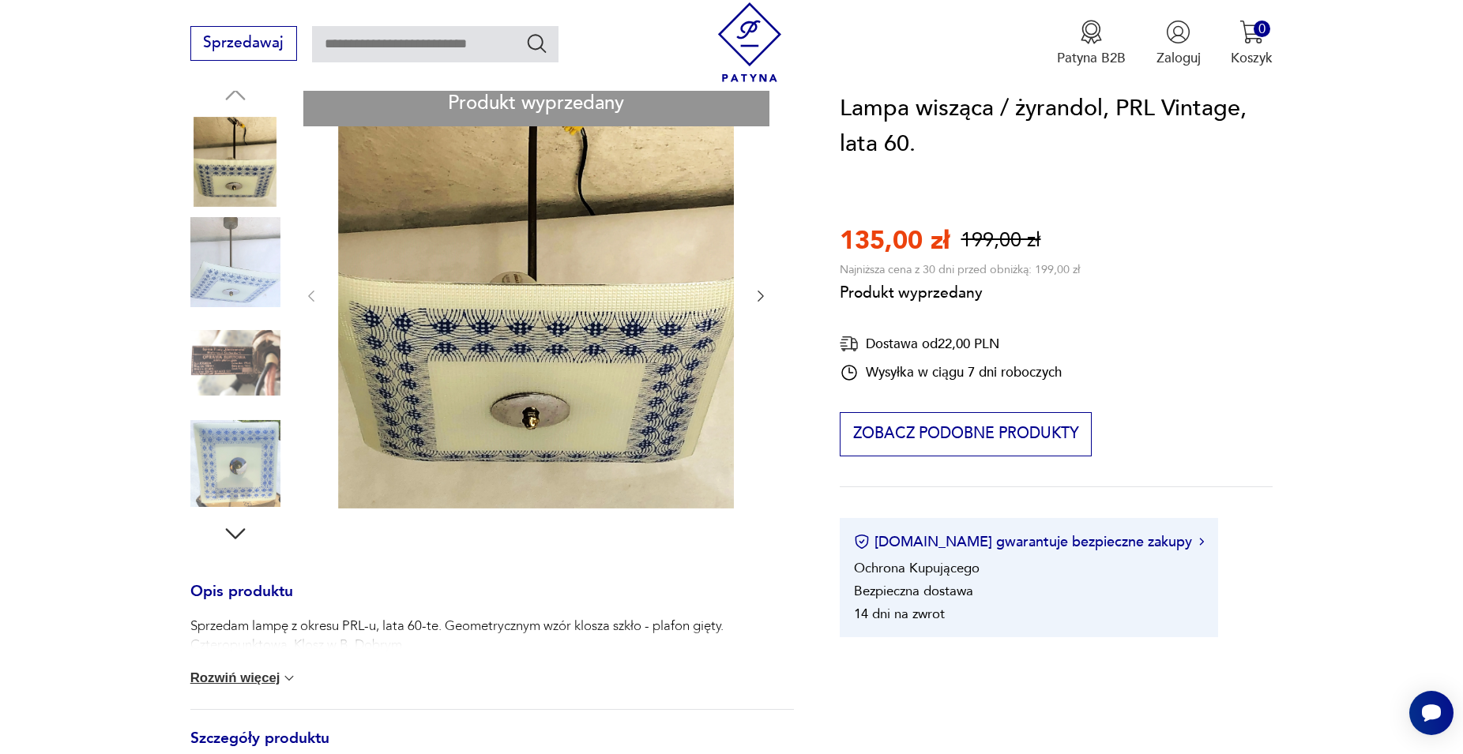
click at [758, 294] on div "Produkt wyprzedany Opis produktu Sprzedam lampę z okresu PRL-u, lata 60-te. Geo…" at bounding box center [492, 516] width 604 height 871
click at [759, 294] on div "Produkt wyprzedany Opis produktu Sprzedam lampę z okresu PRL-u, lata 60-te. Geo…" at bounding box center [492, 516] width 604 height 871
click at [565, 378] on div "Produkt wyprzedany Opis produktu Sprzedam lampę z okresu PRL-u, lata 60-te. Geo…" at bounding box center [492, 516] width 604 height 871
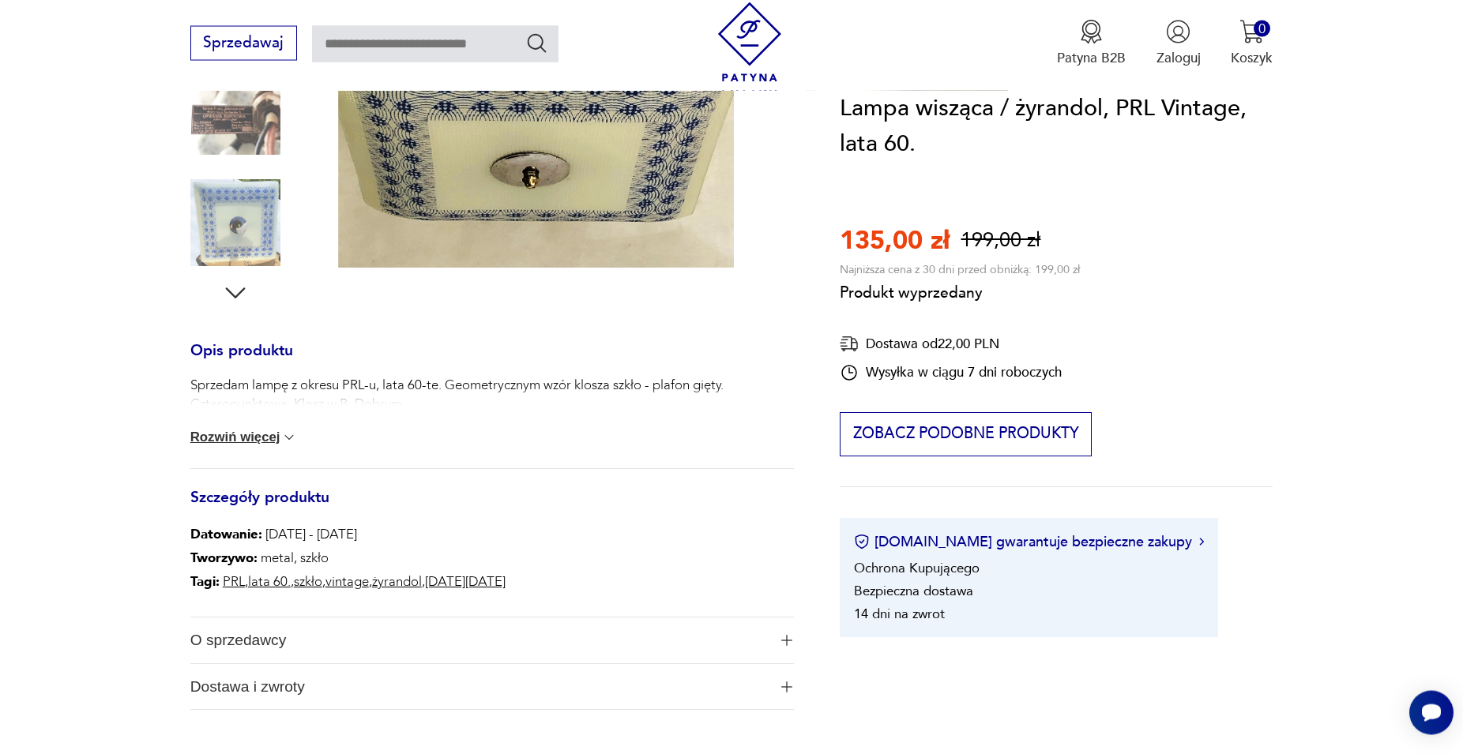
scroll to position [449, 0]
click at [297, 434] on img at bounding box center [289, 437] width 16 height 16
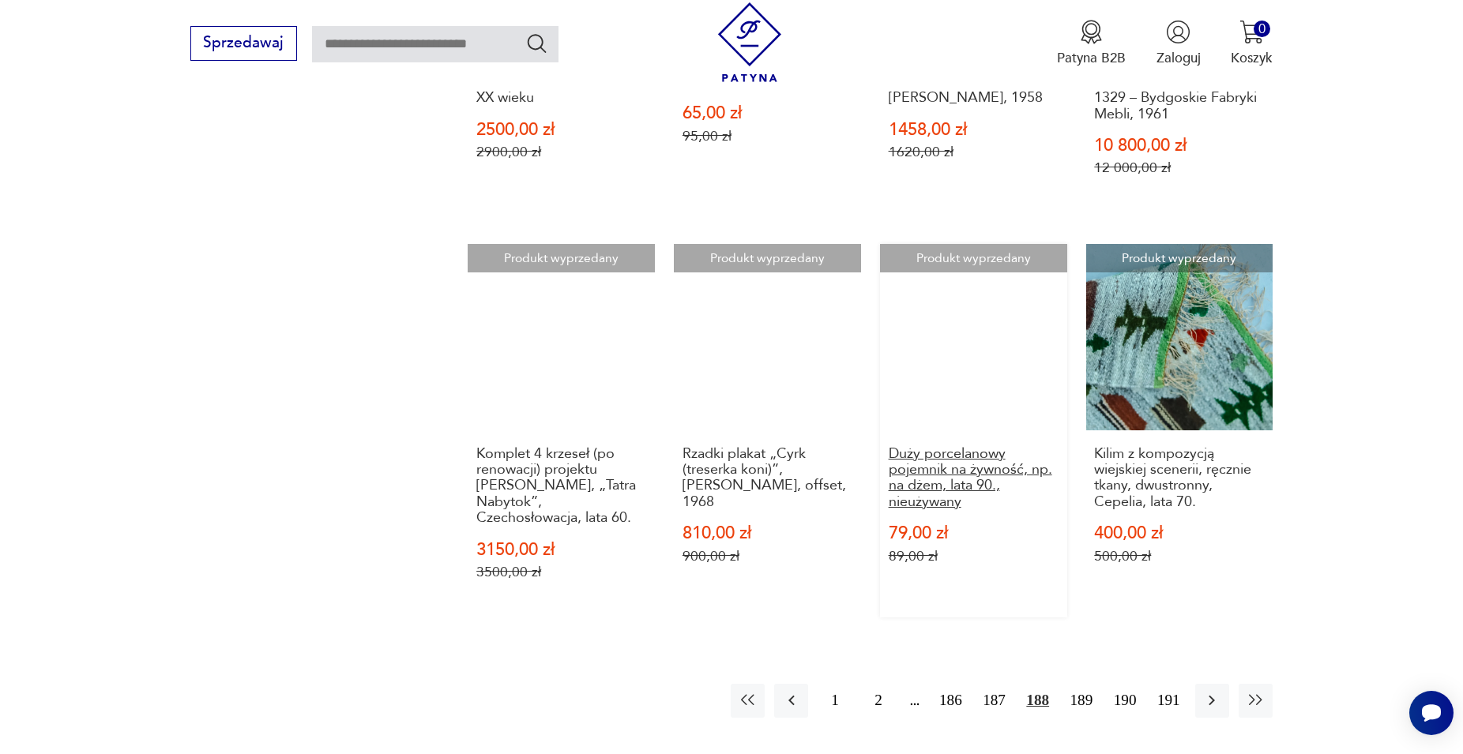
scroll to position [1629, 0]
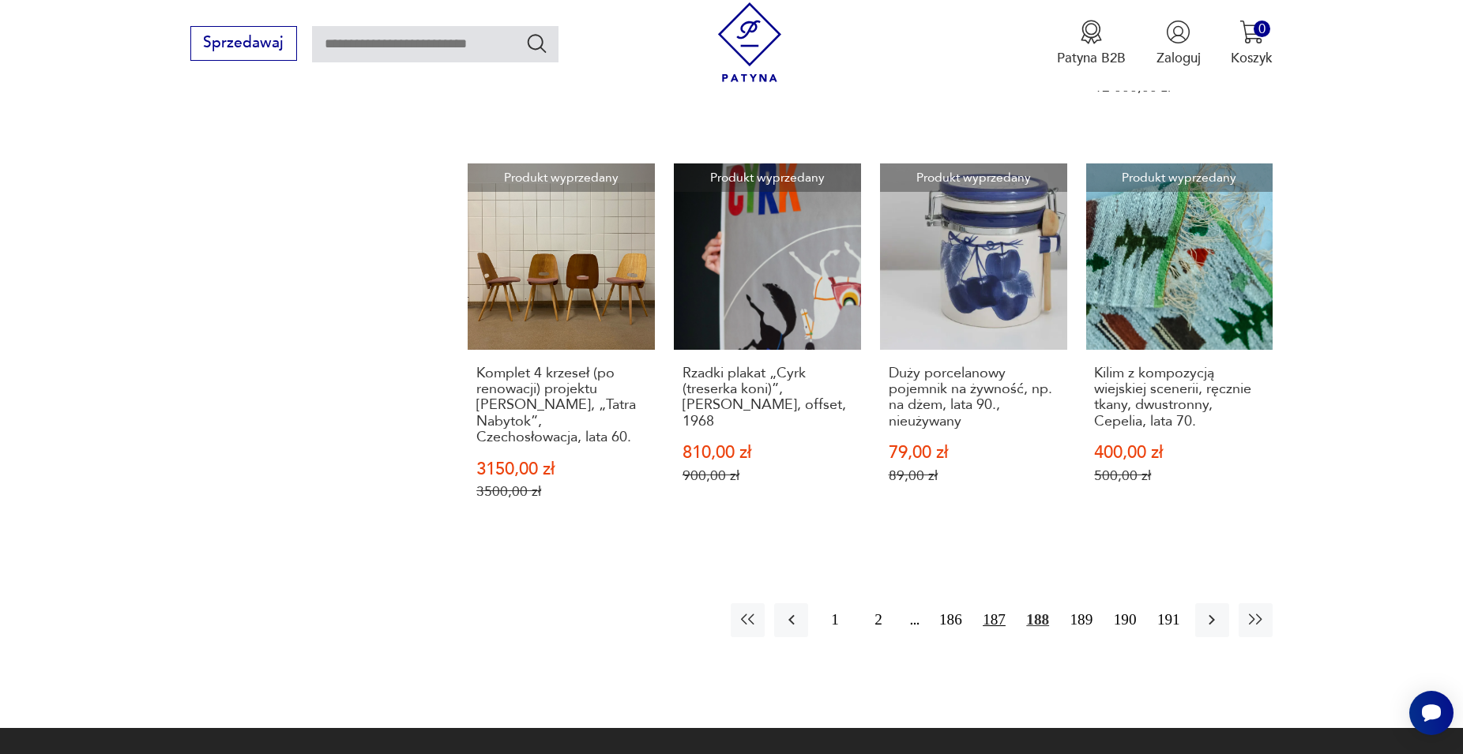
click at [990, 604] on button "187" at bounding box center [994, 621] width 34 height 34
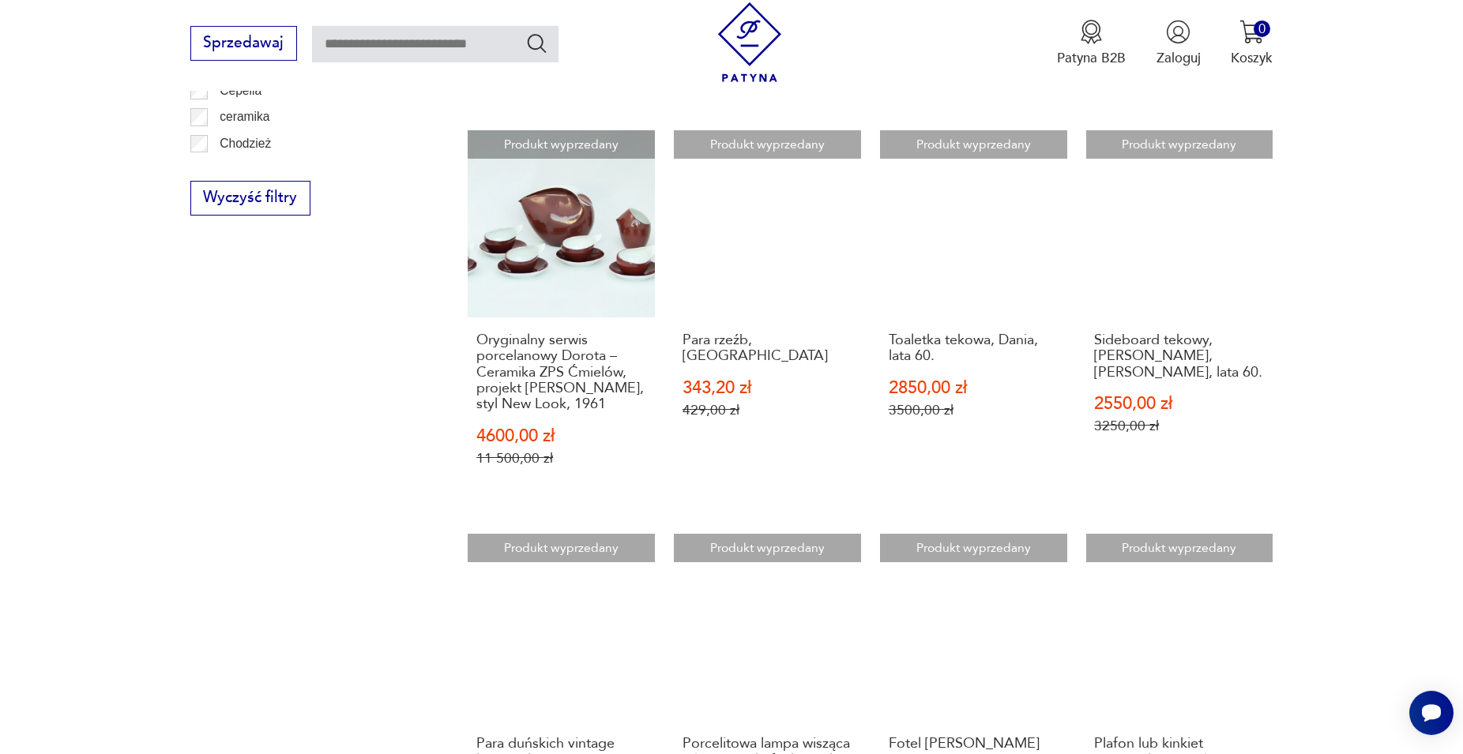
scroll to position [1316, 0]
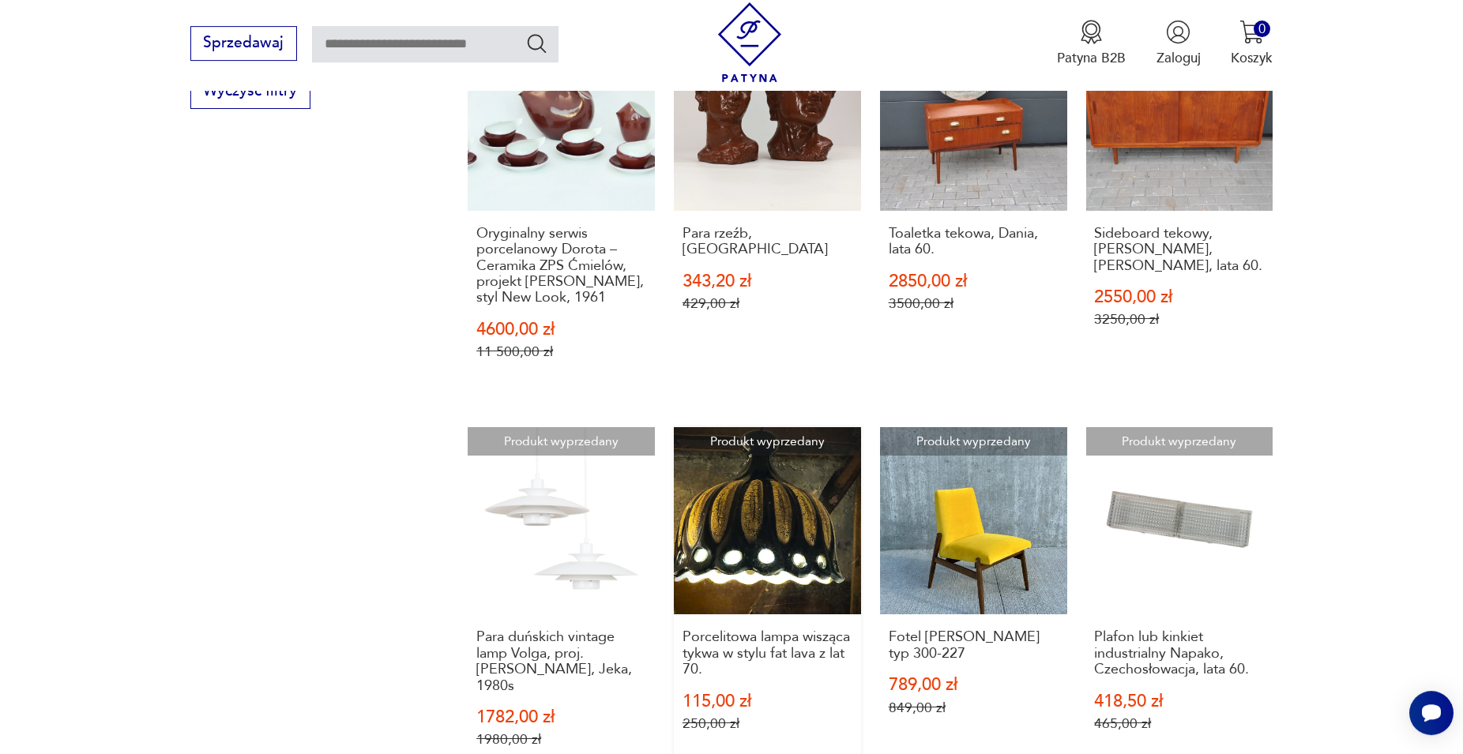
click at [750, 556] on link "Produkt wyprzedany Porcelitowa lampa wisząca tykwa w stylu fat lava z lat 70. 1…" at bounding box center [767, 606] width 187 height 358
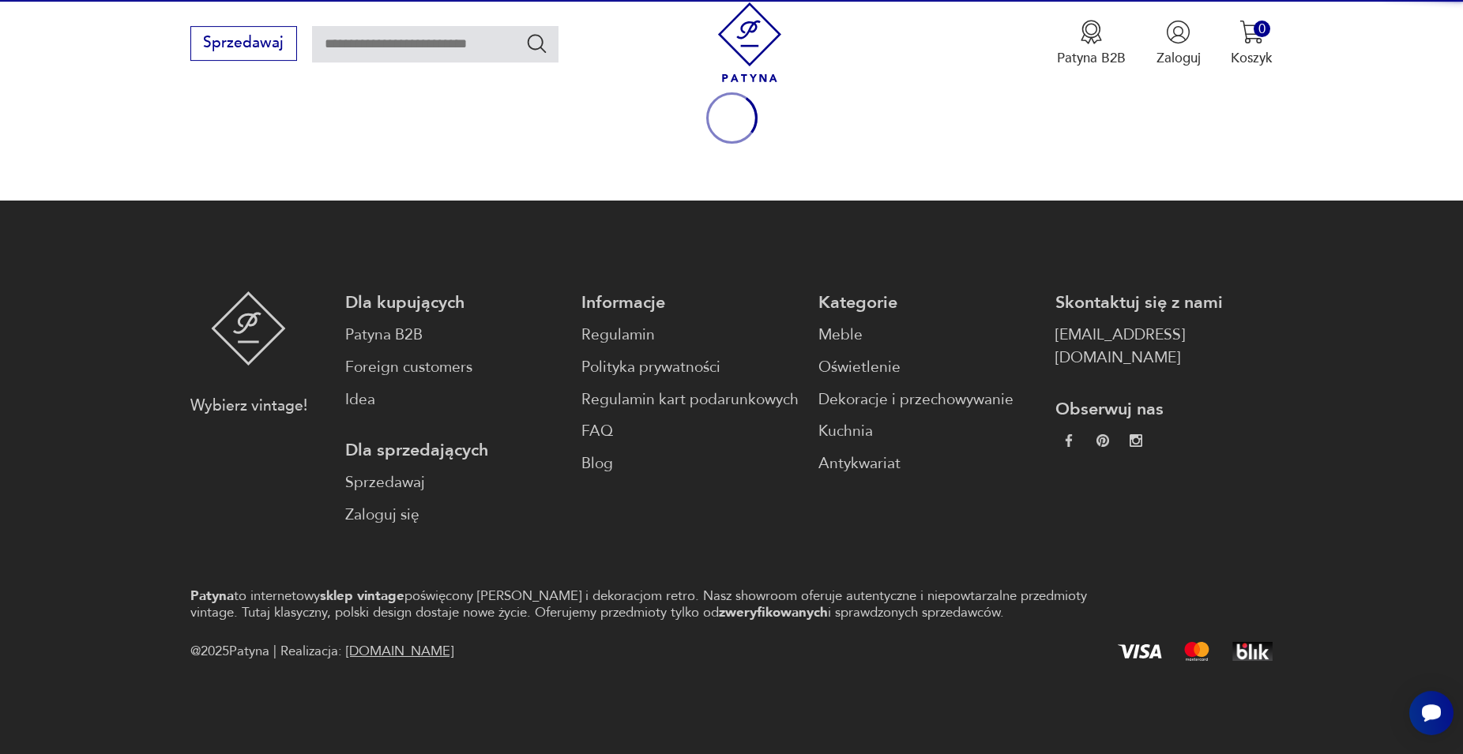
scroll to position [208, 0]
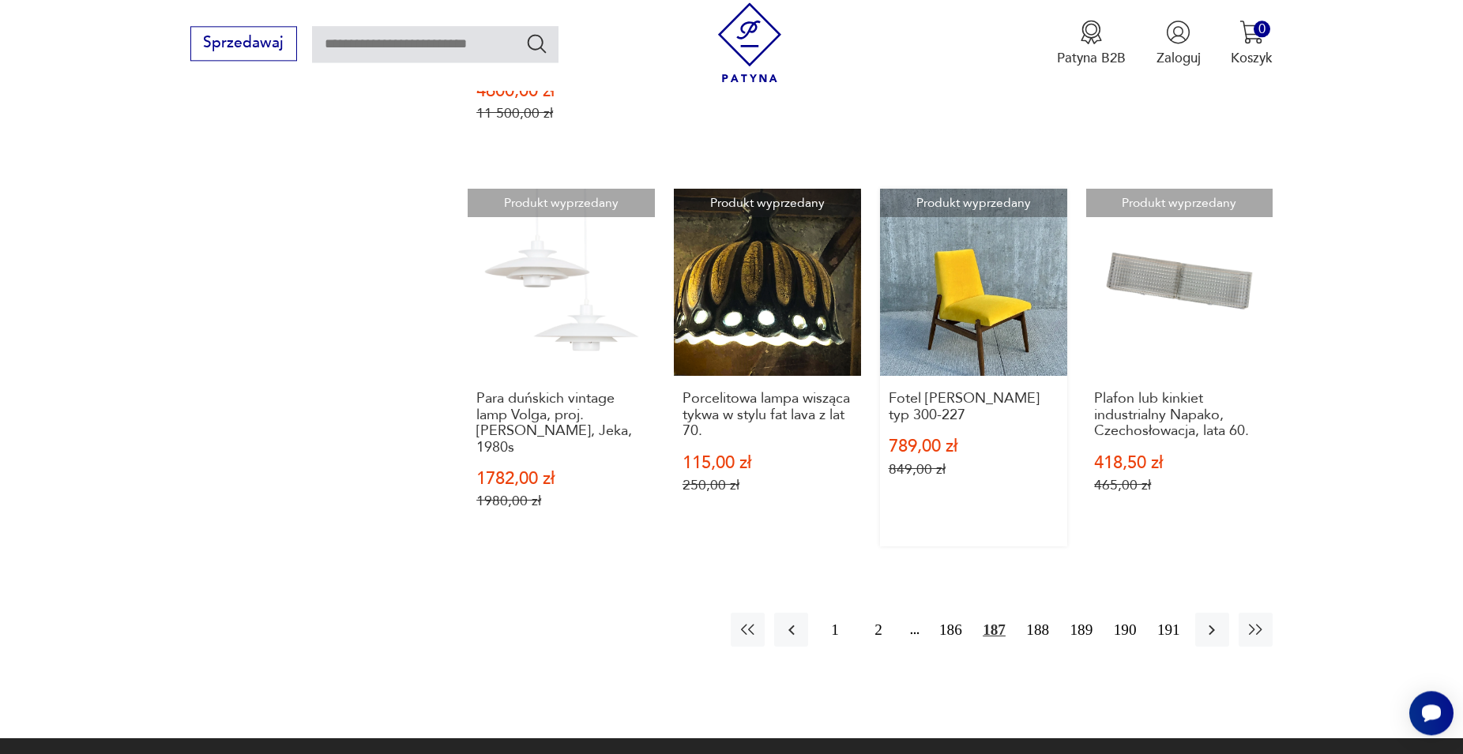
scroll to position [1585, 0]
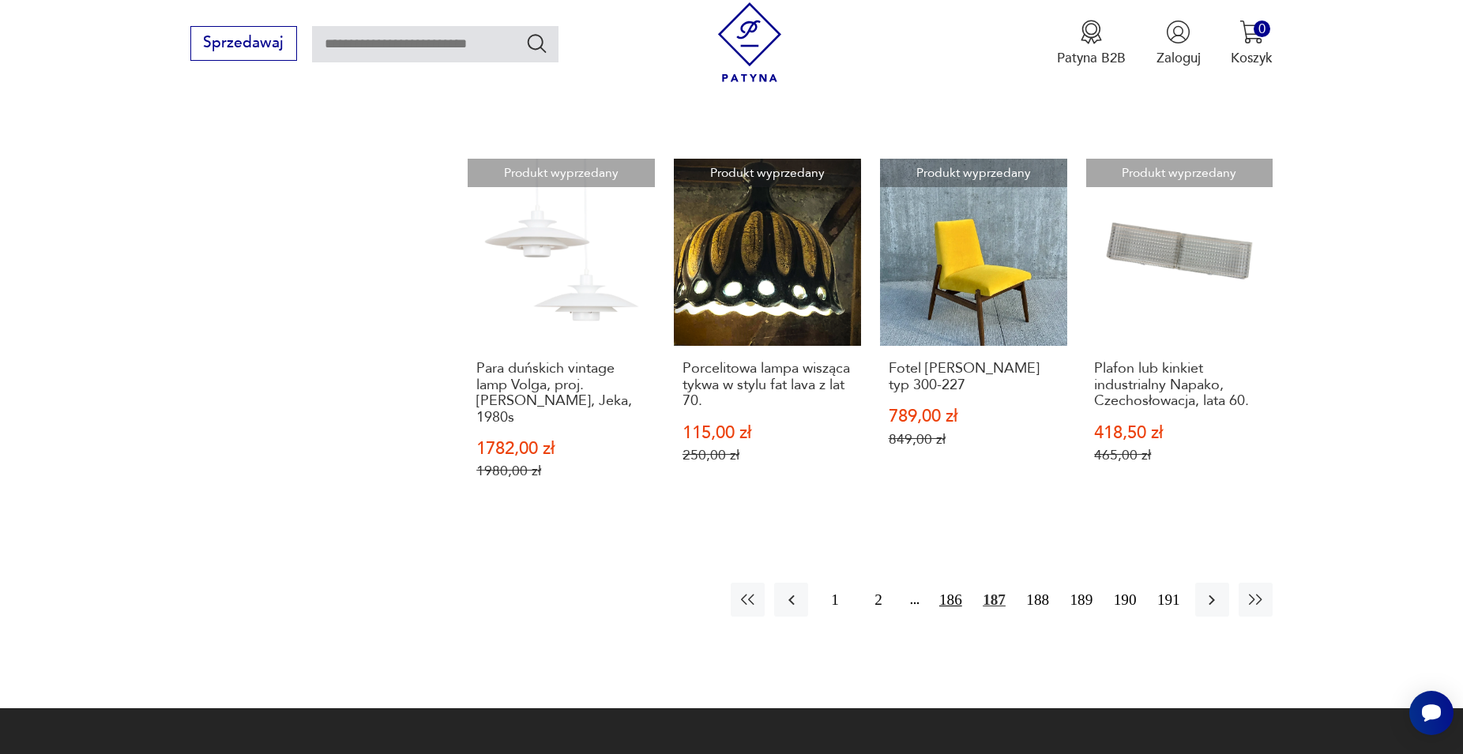
click at [952, 585] on button "186" at bounding box center [951, 600] width 34 height 34
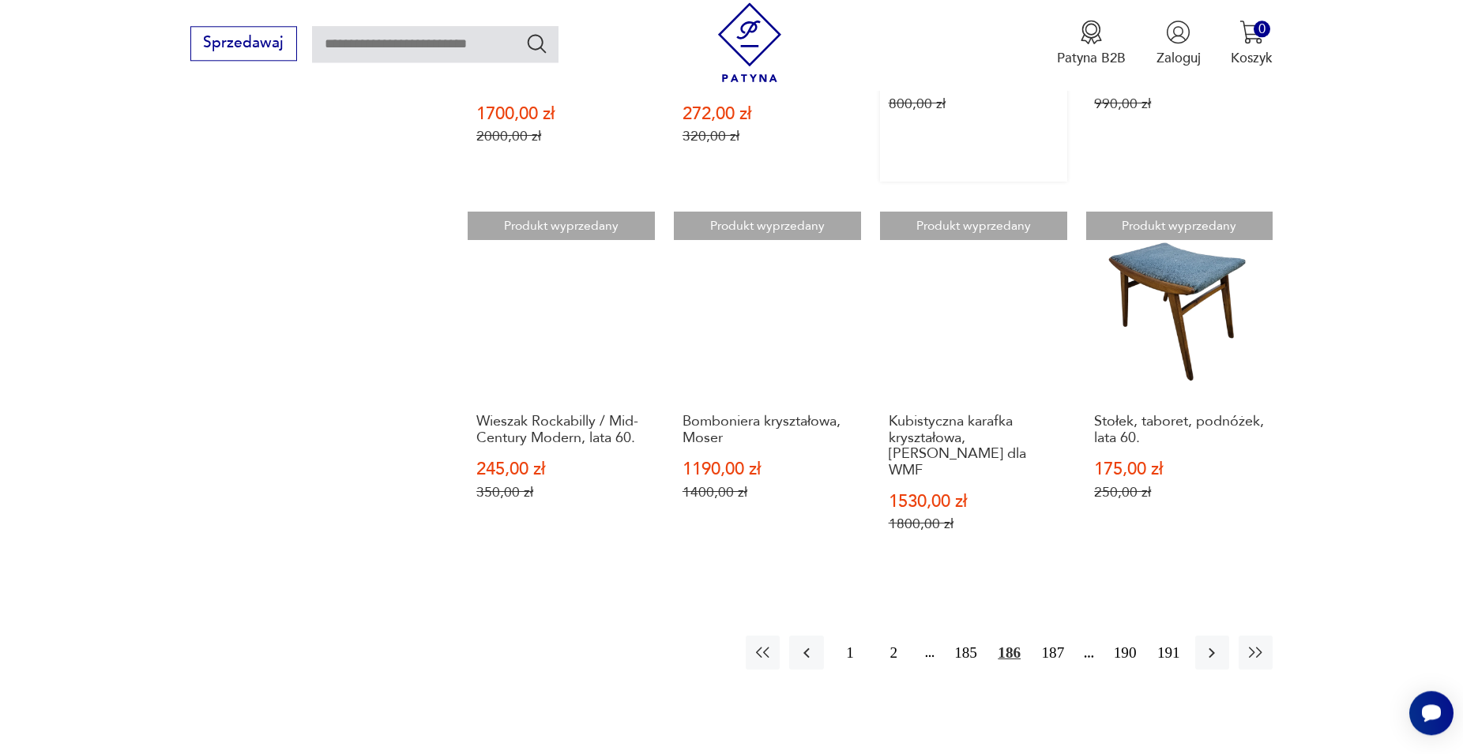
scroll to position [1638, 0]
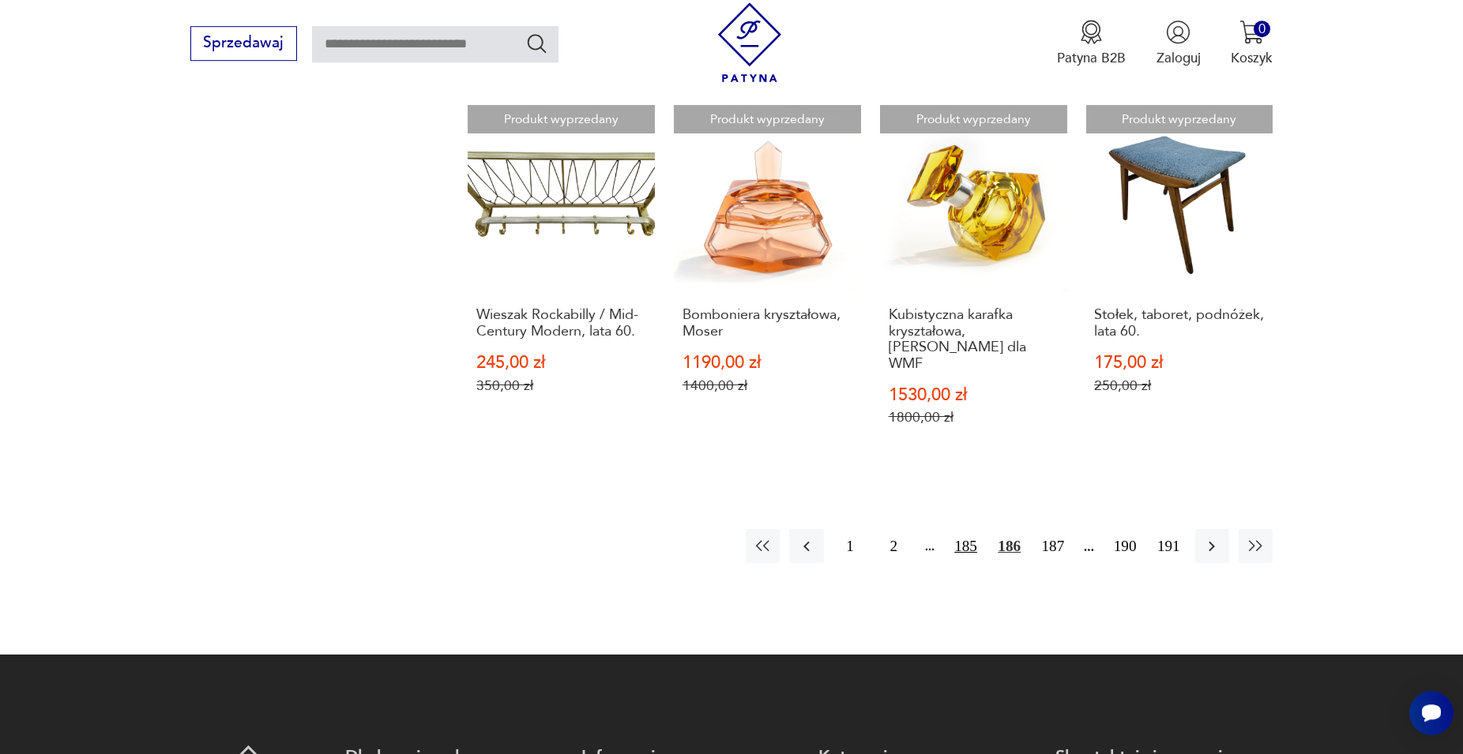
click at [968, 532] on button "185" at bounding box center [966, 546] width 34 height 34
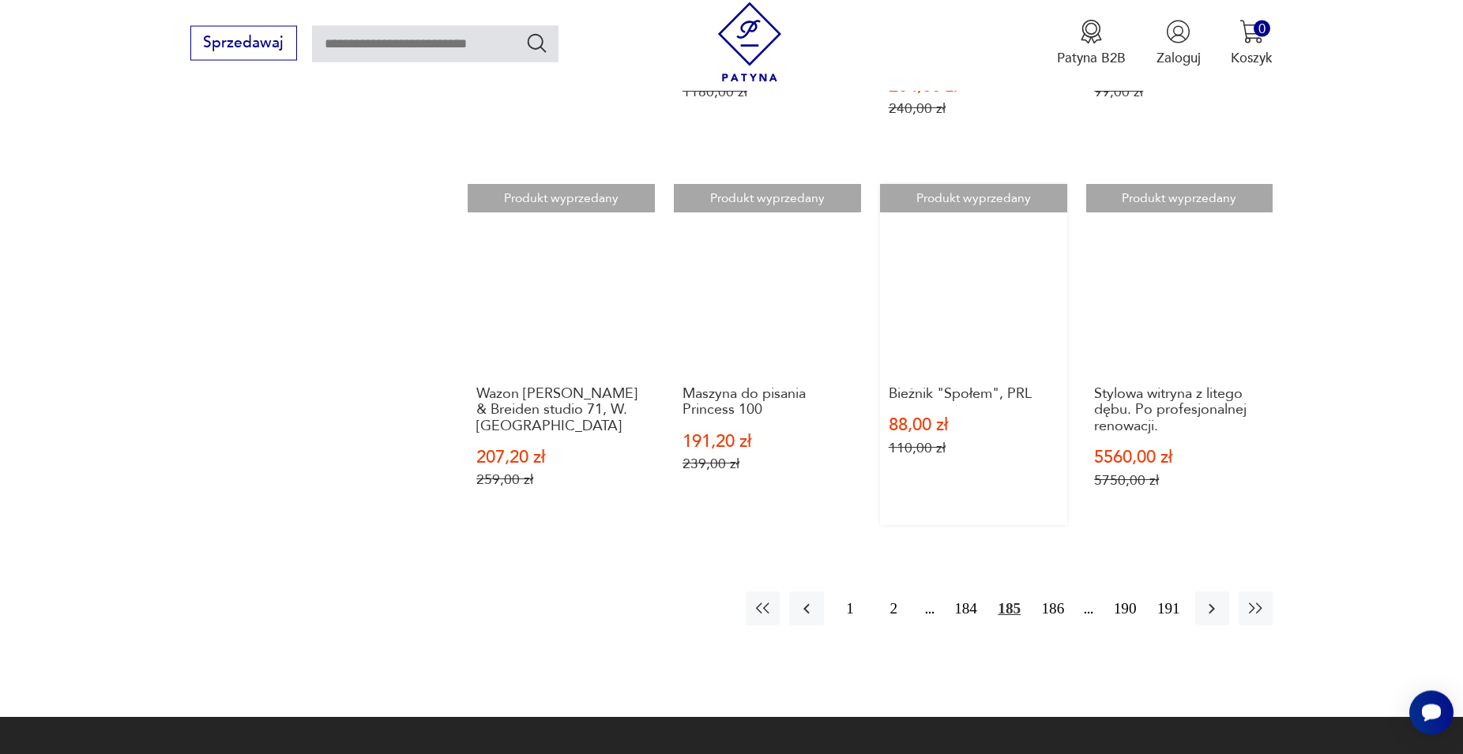
scroll to position [1558, 0]
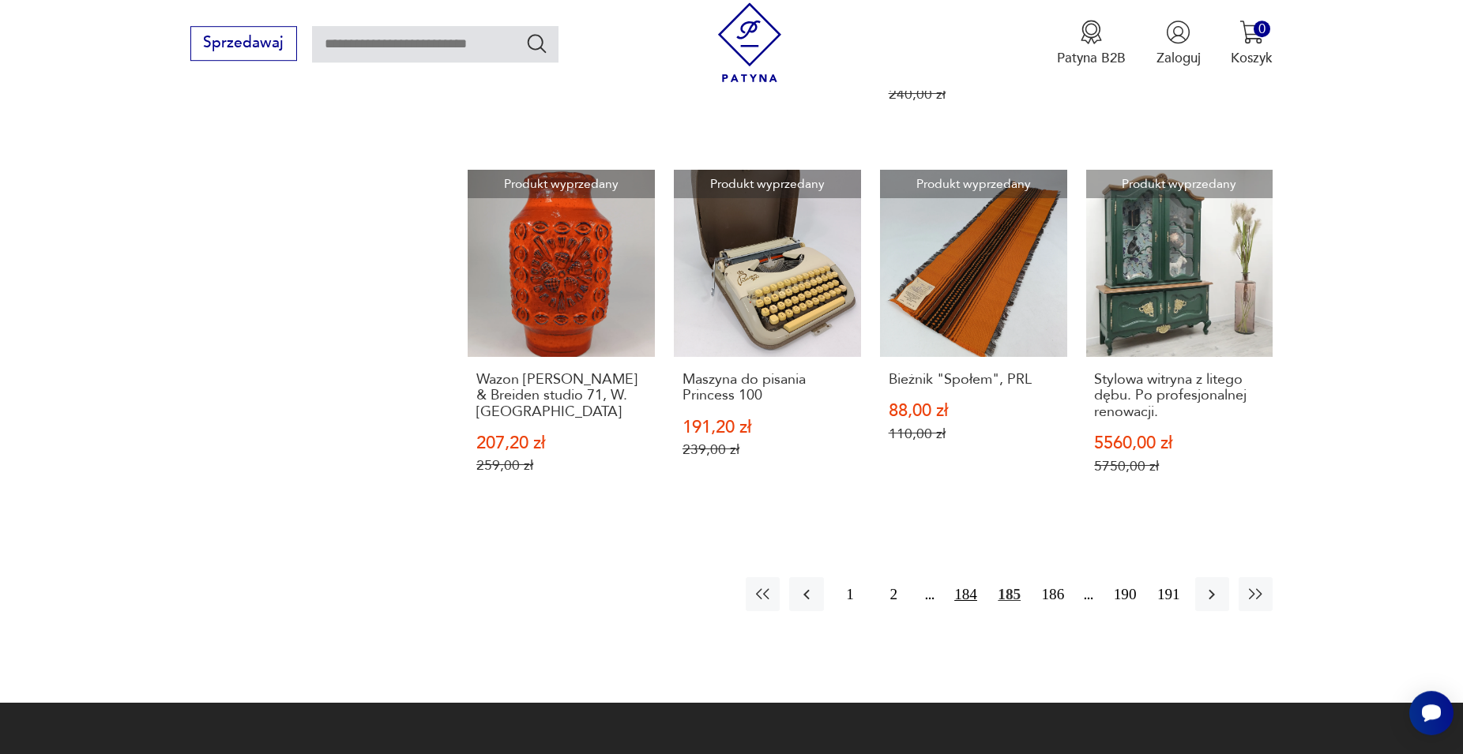
click at [968, 580] on button "184" at bounding box center [966, 594] width 34 height 34
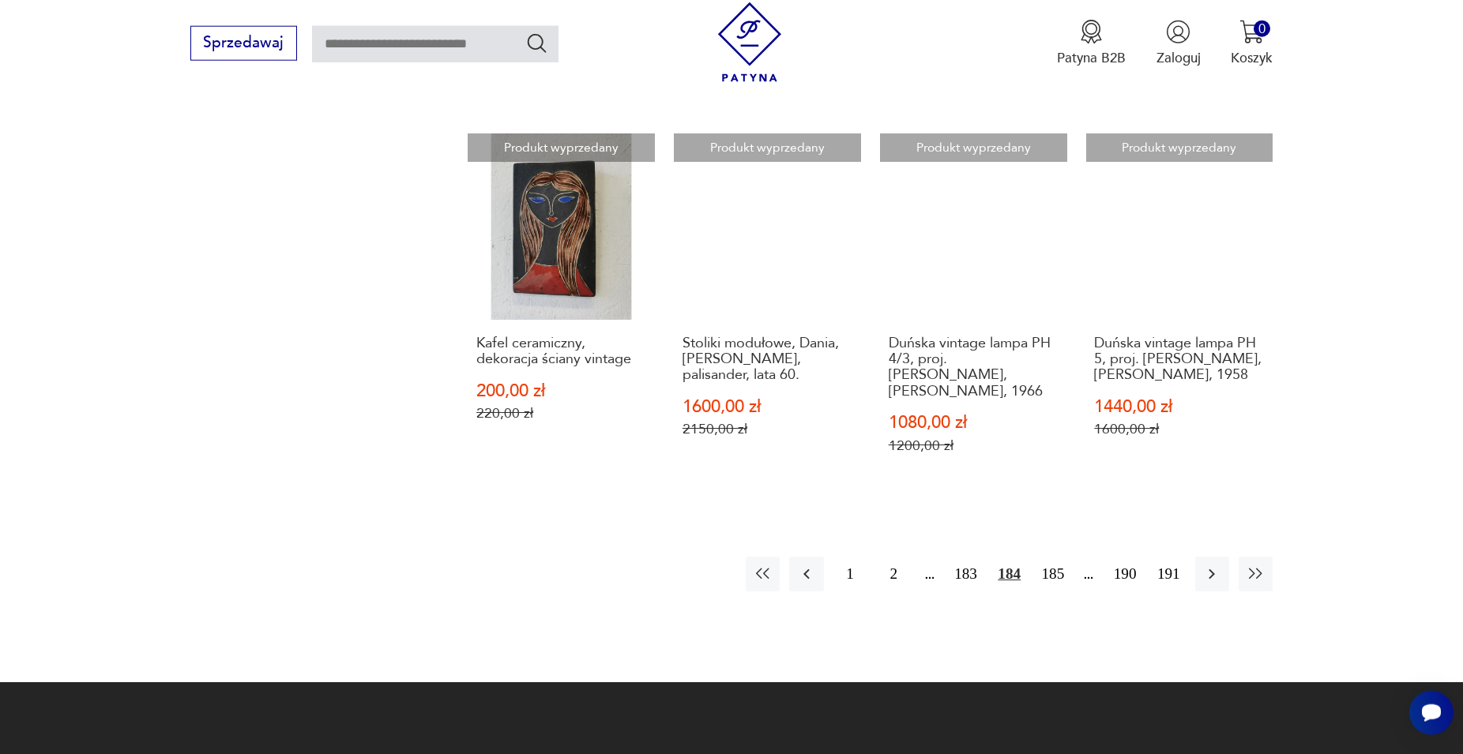
scroll to position [1799, 0]
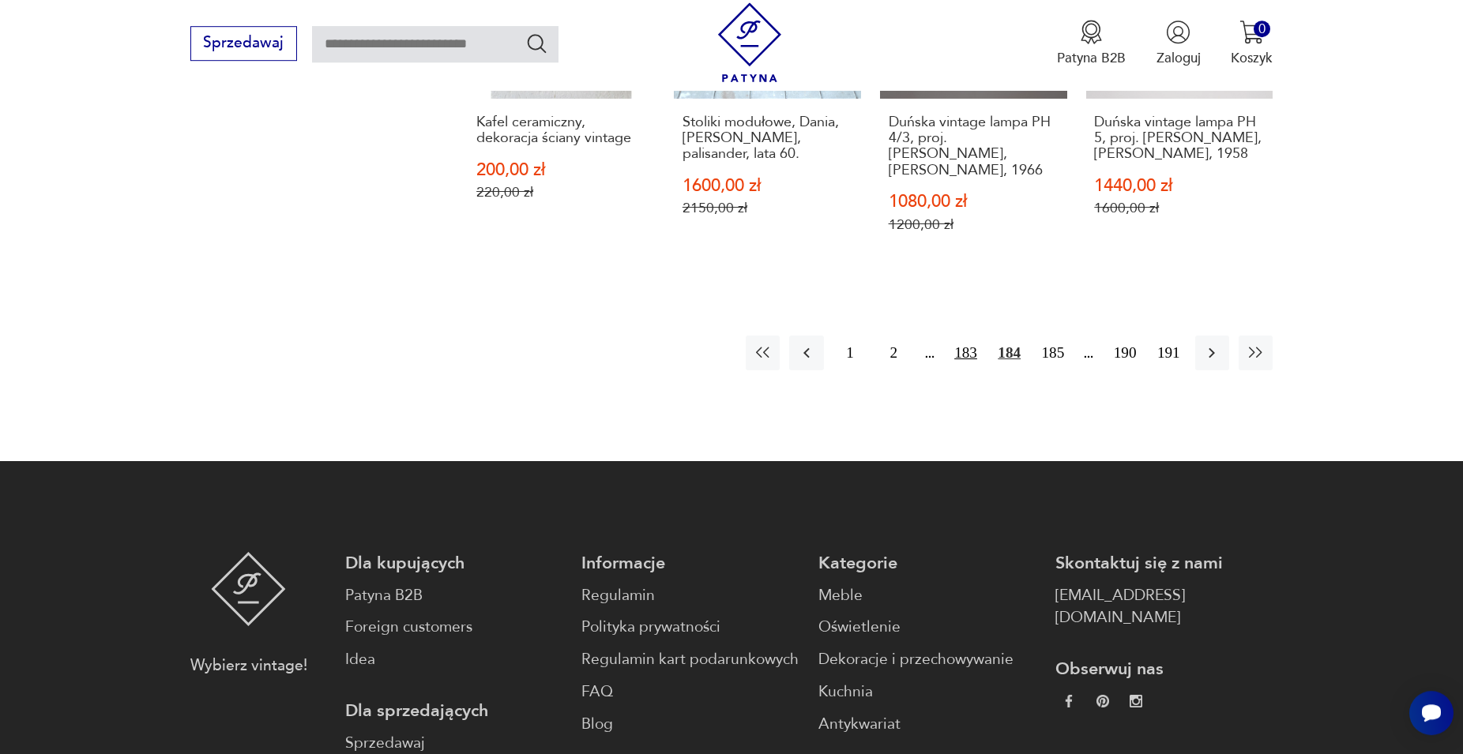
click at [971, 338] on button "183" at bounding box center [966, 353] width 34 height 34
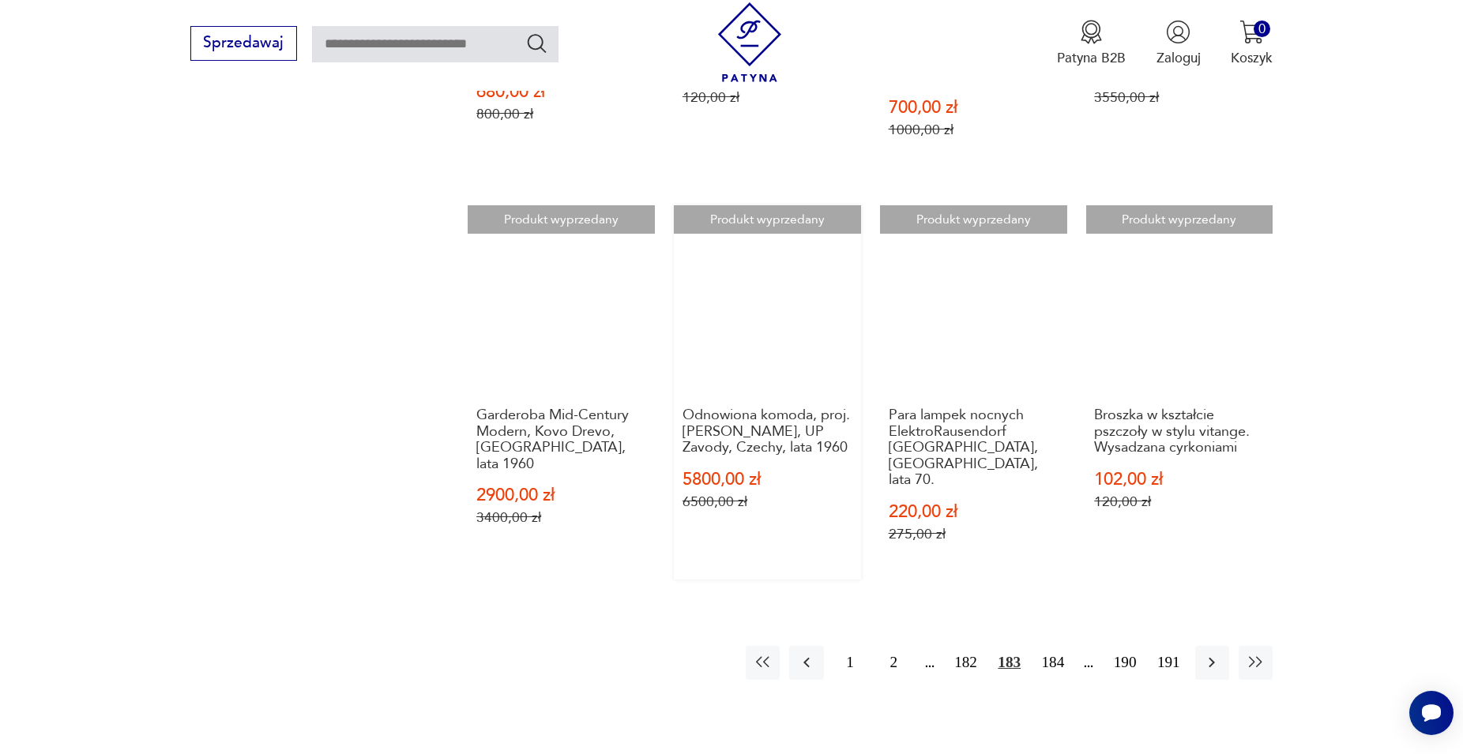
scroll to position [1558, 0]
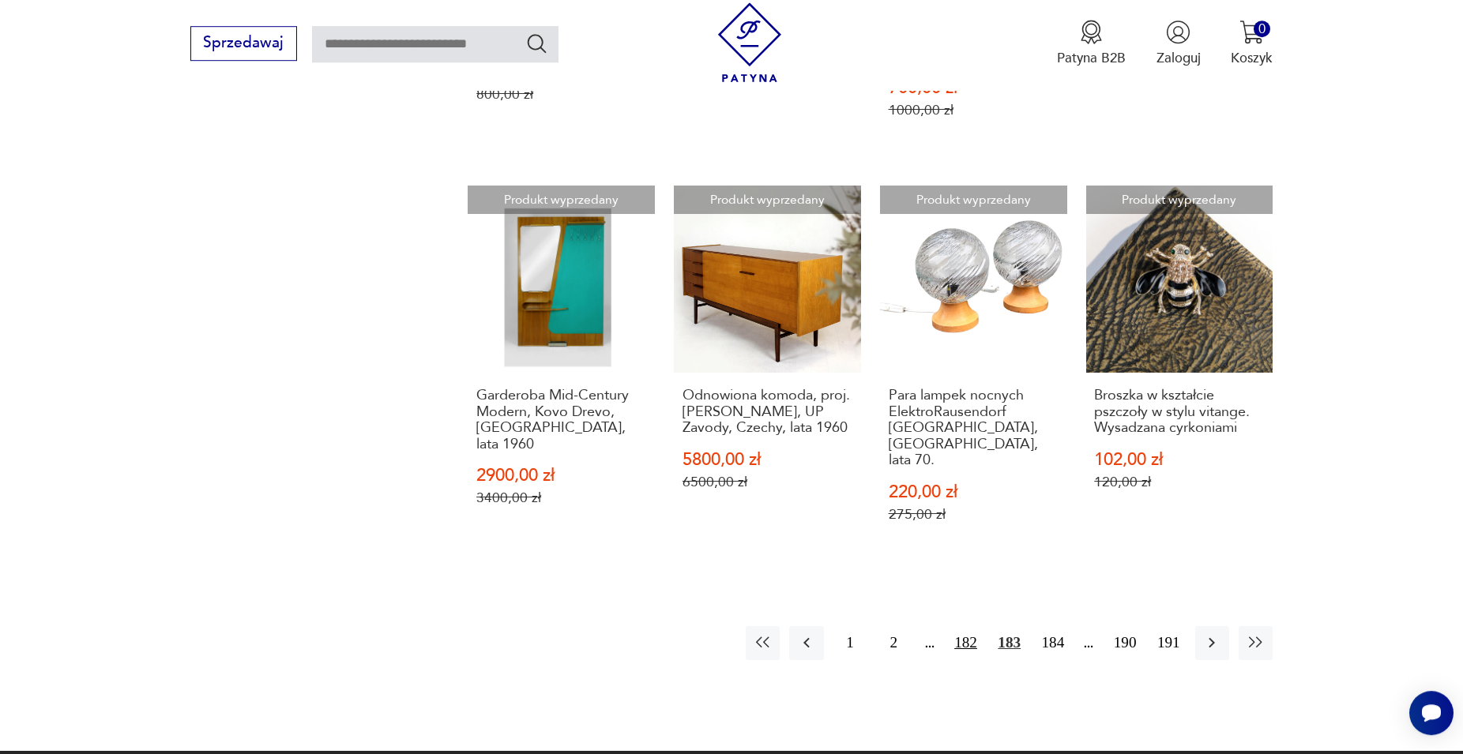
click at [963, 626] on button "182" at bounding box center [966, 643] width 34 height 34
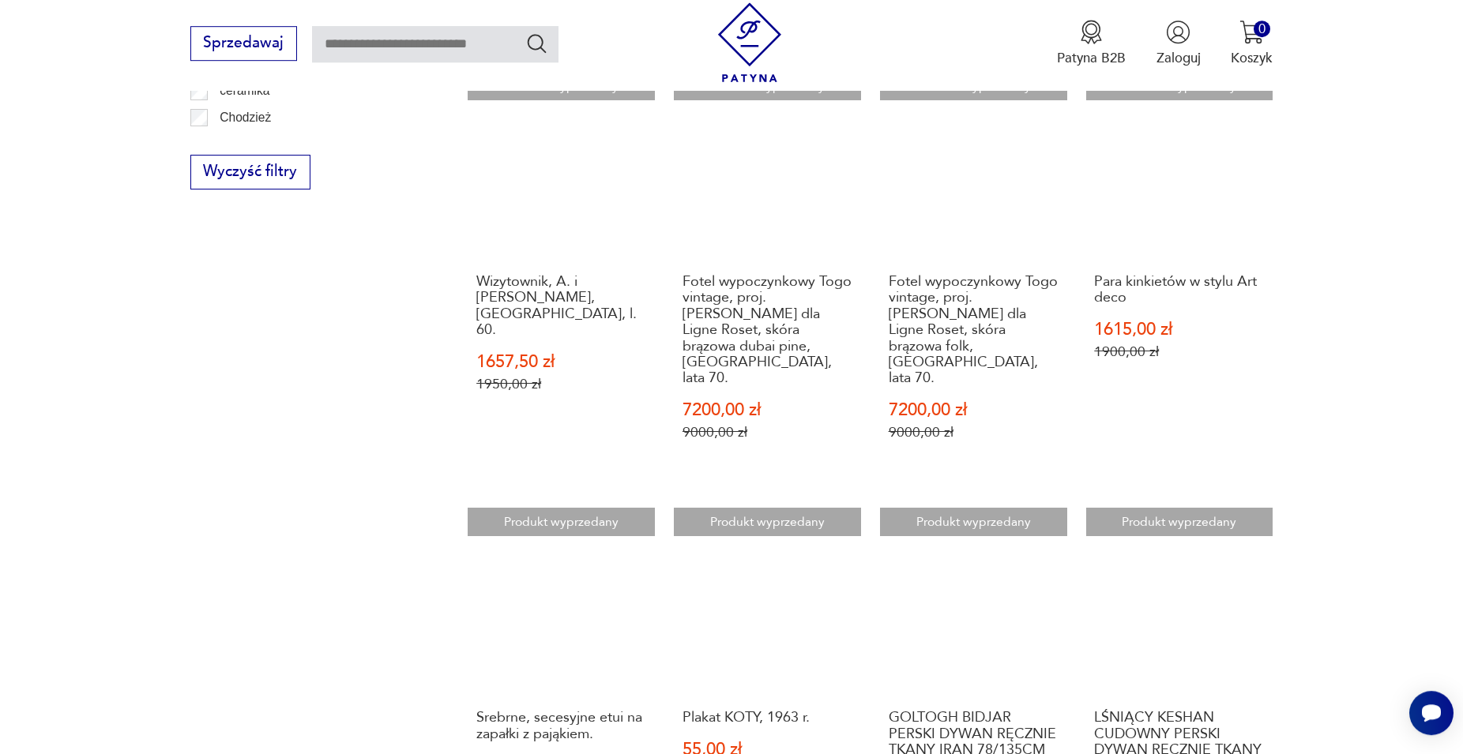
scroll to position [1397, 0]
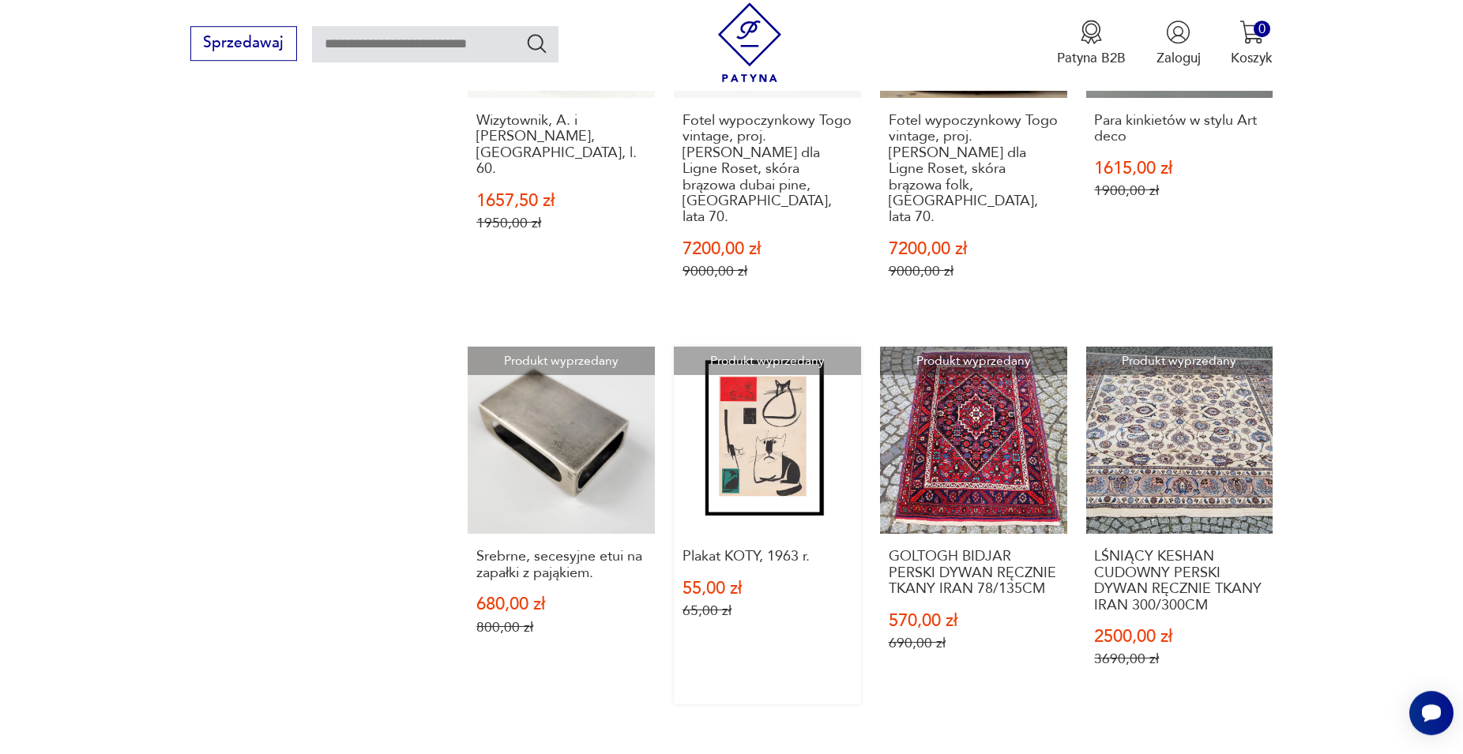
click at [748, 428] on link "Produkt wyprzedany Plakat KOTY, 1963 r. 55,00 zł 65,00 zł" at bounding box center [767, 526] width 187 height 358
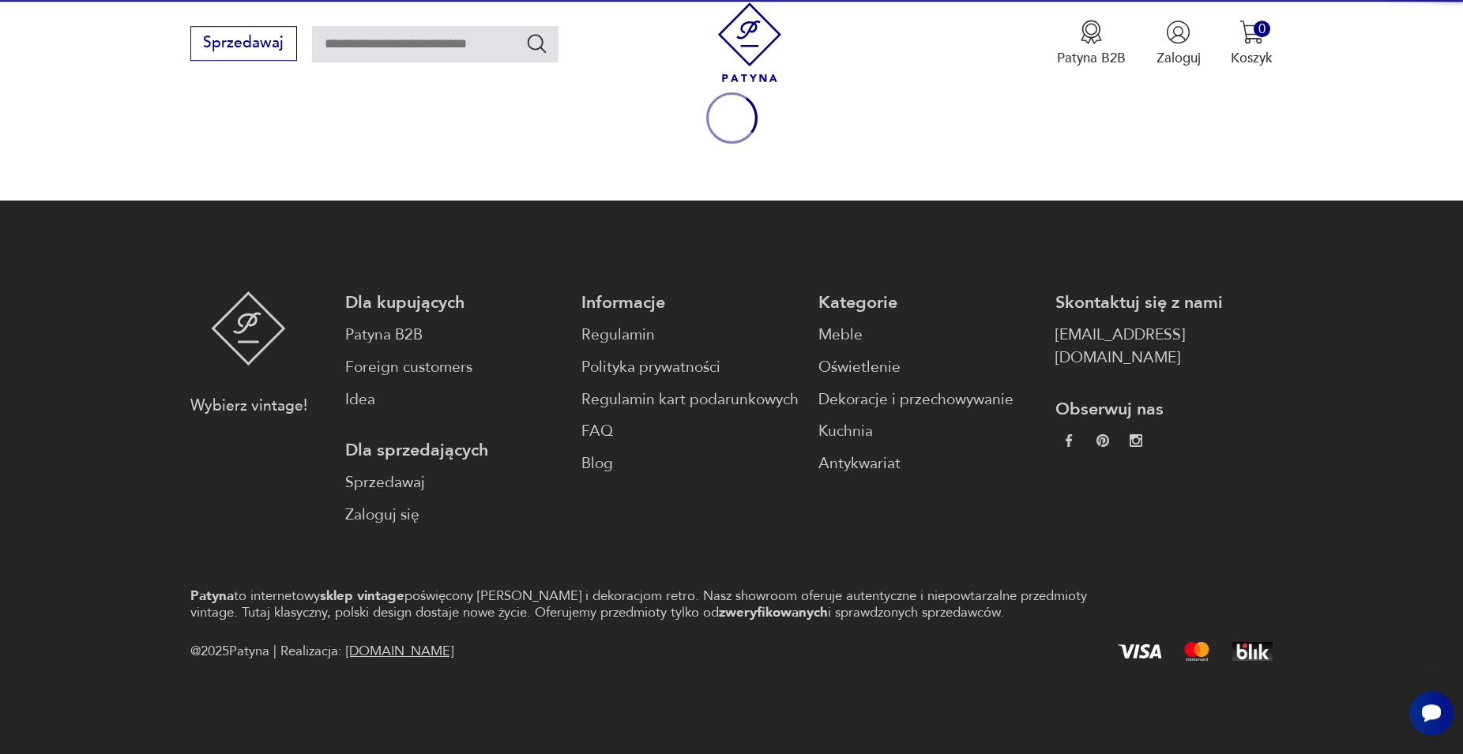
scroll to position [208, 0]
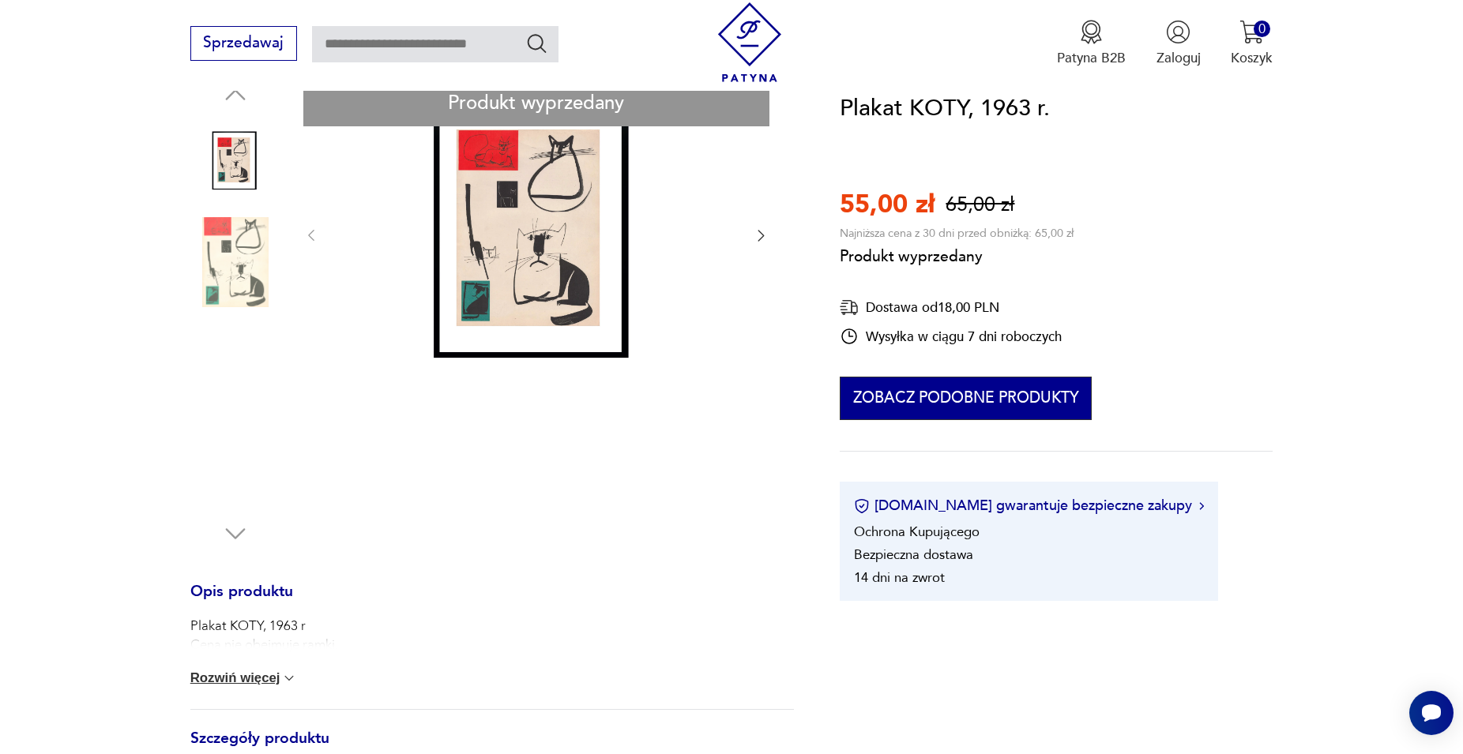
click at [912, 402] on button "Zobacz podobne produkty" at bounding box center [966, 399] width 252 height 44
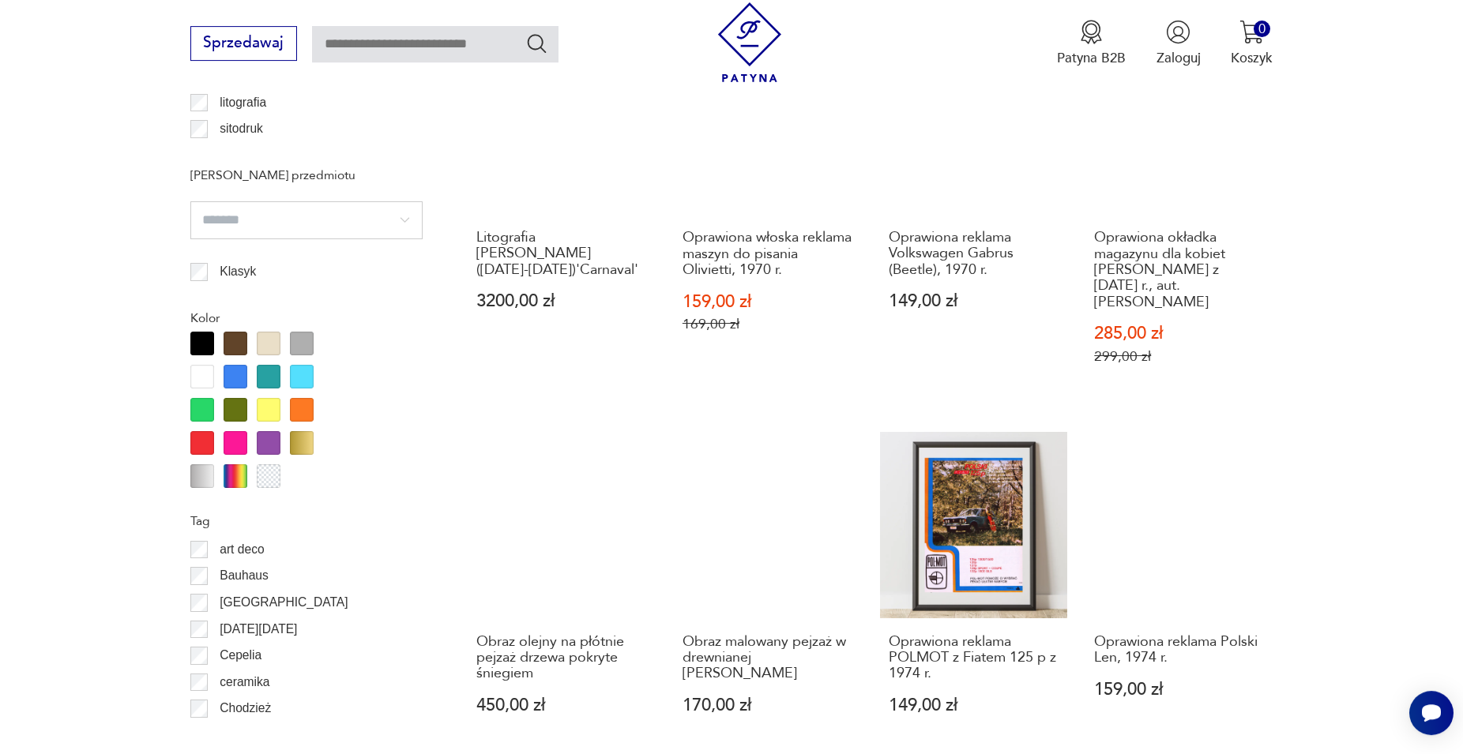
scroll to position [1662, 0]
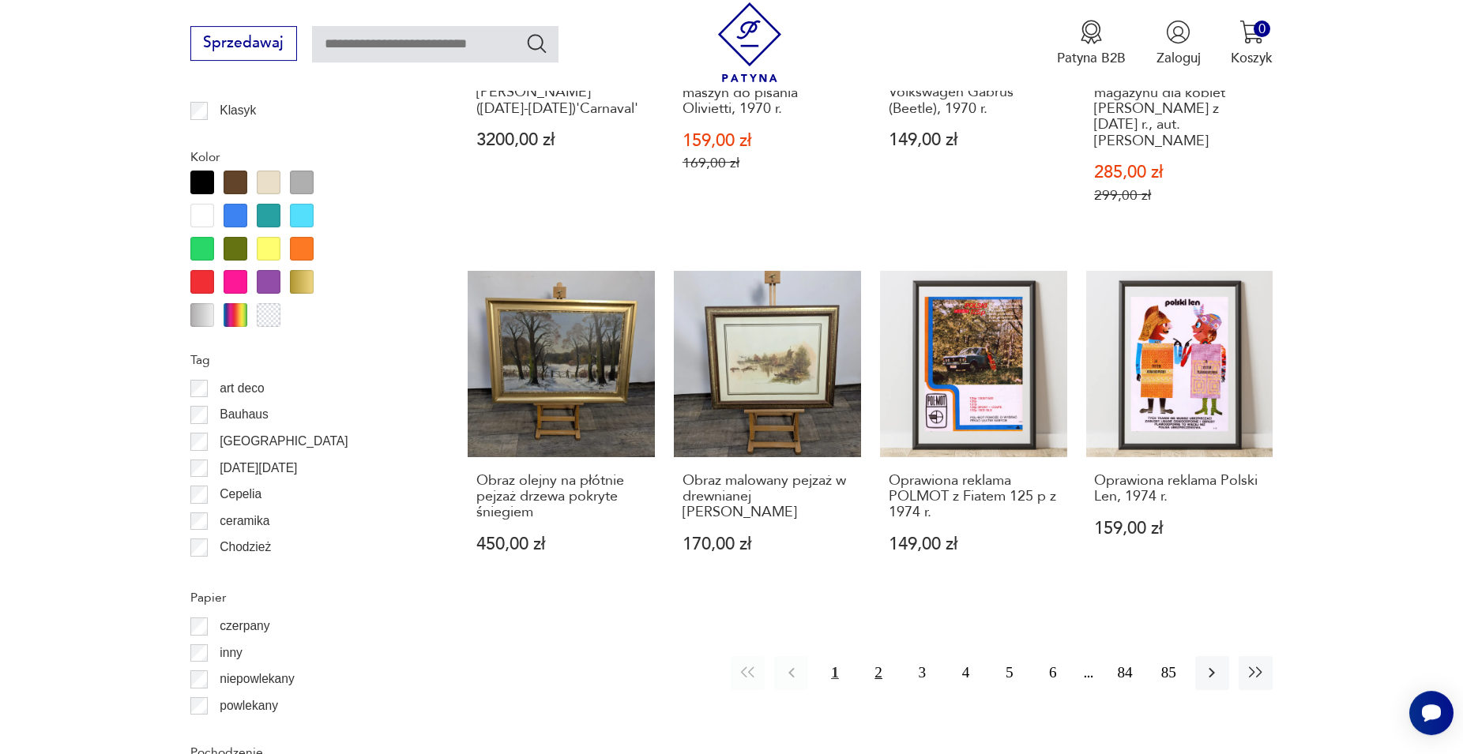
click at [878, 656] on button "2" at bounding box center [879, 673] width 34 height 34
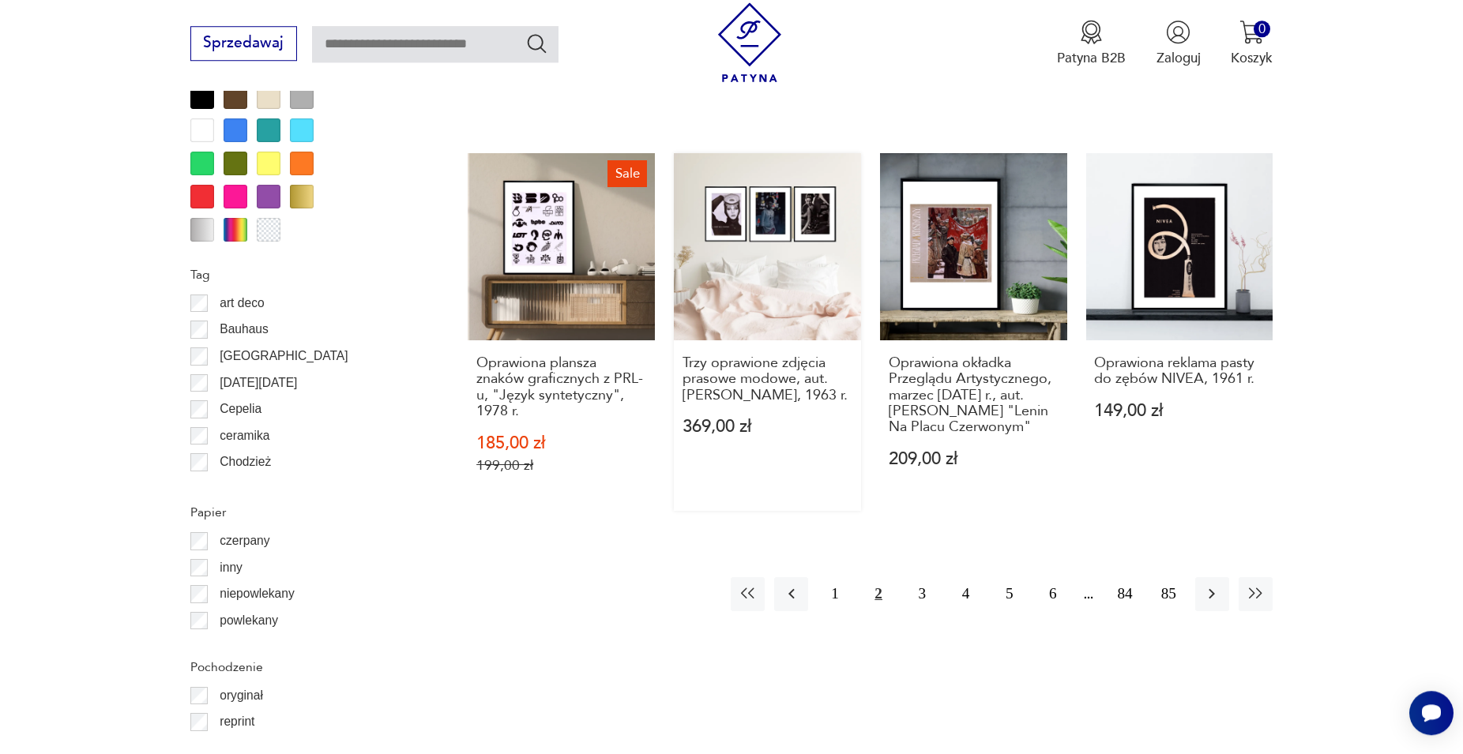
scroll to position [1759, 0]
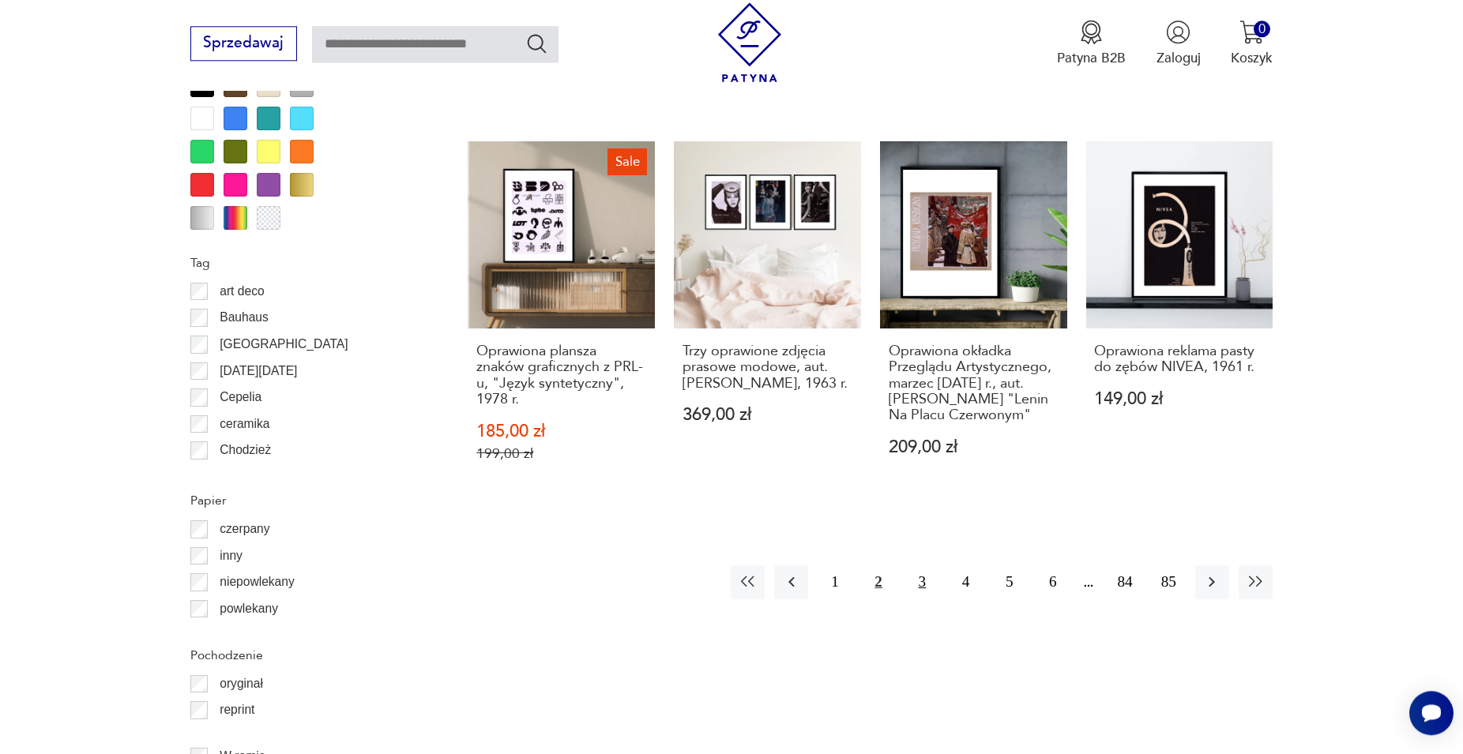
click at [919, 566] on button "3" at bounding box center [922, 583] width 34 height 34
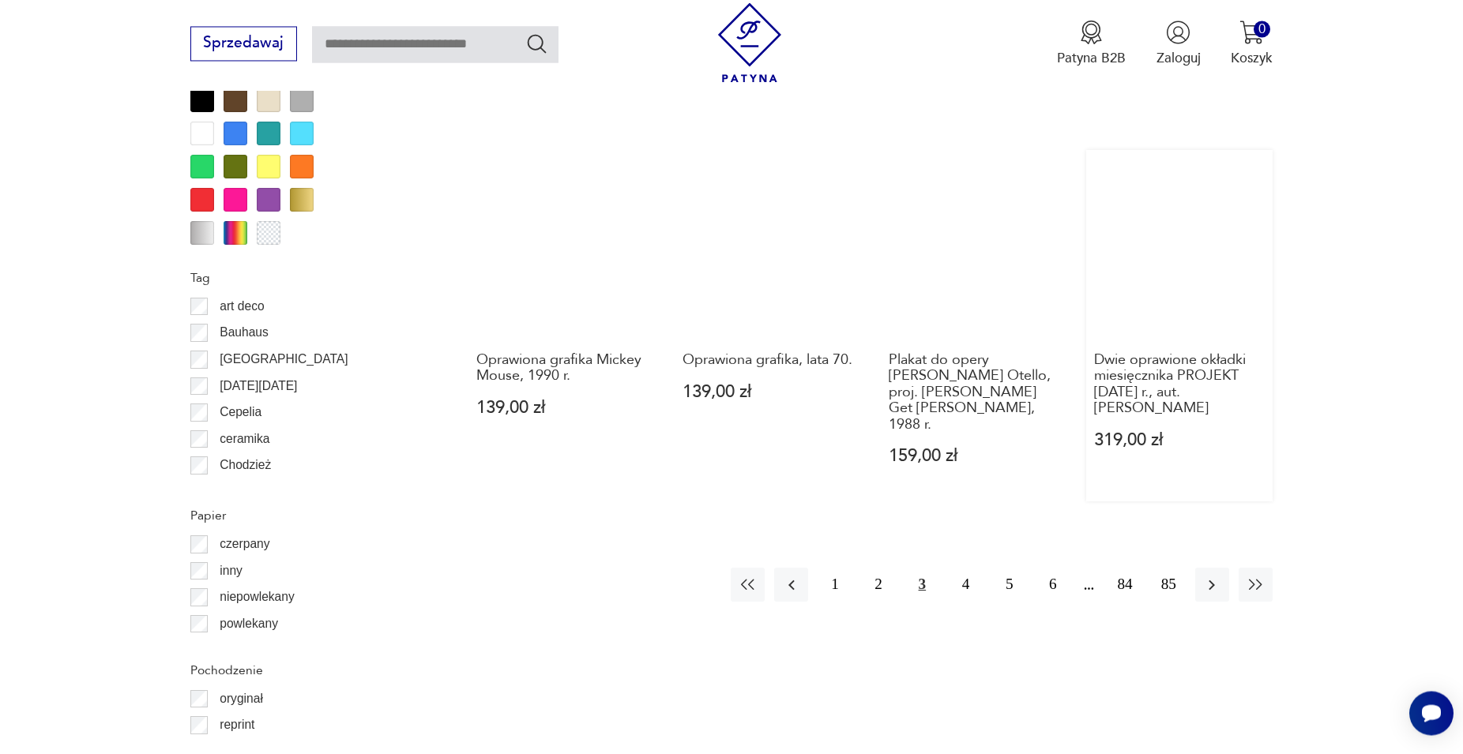
scroll to position [1759, 0]
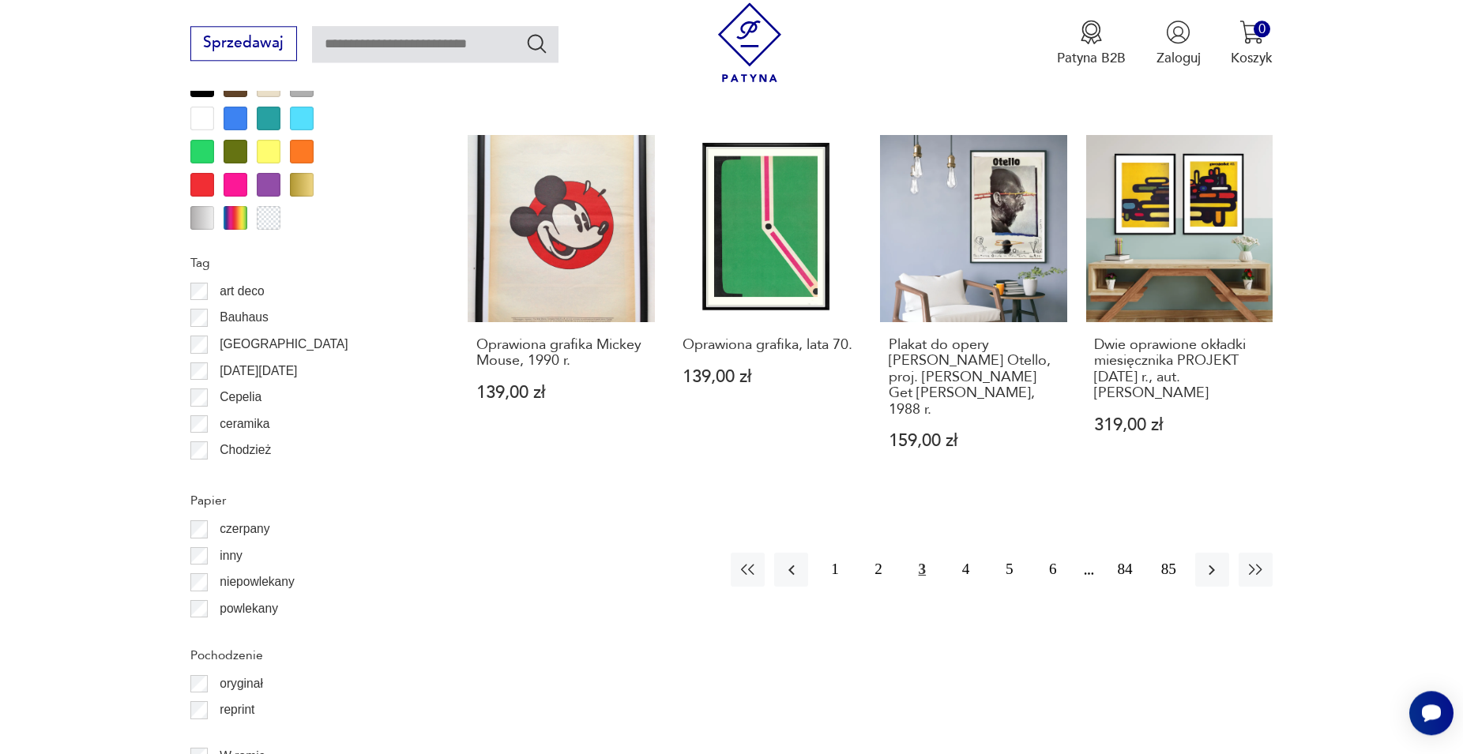
drag, startPoint x: 590, startPoint y: 349, endPoint x: 594, endPoint y: 360, distance: 11.7
click at [591, 349] on h3 "Oprawiona grafika Mickey Mouse, 1990 r." at bounding box center [561, 353] width 170 height 32
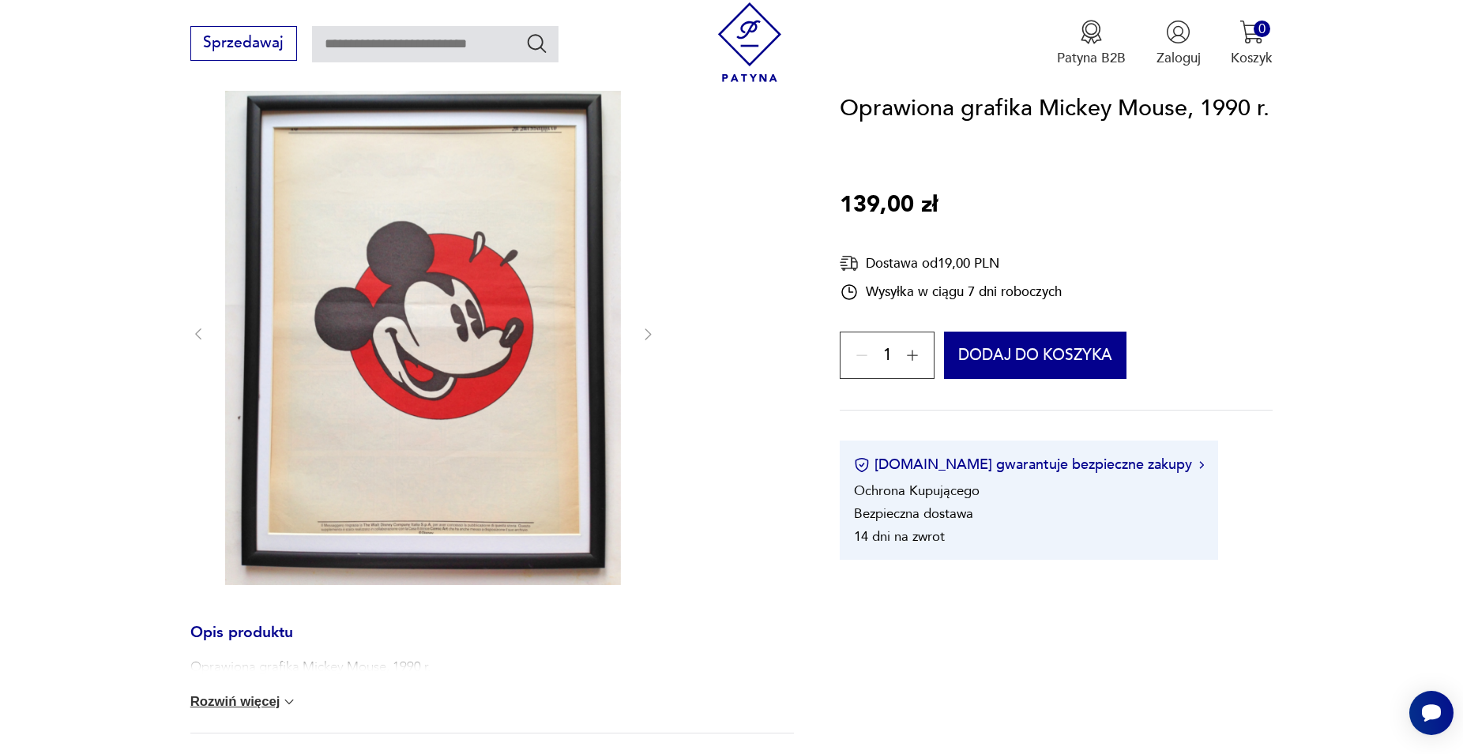
scroll to position [449, 0]
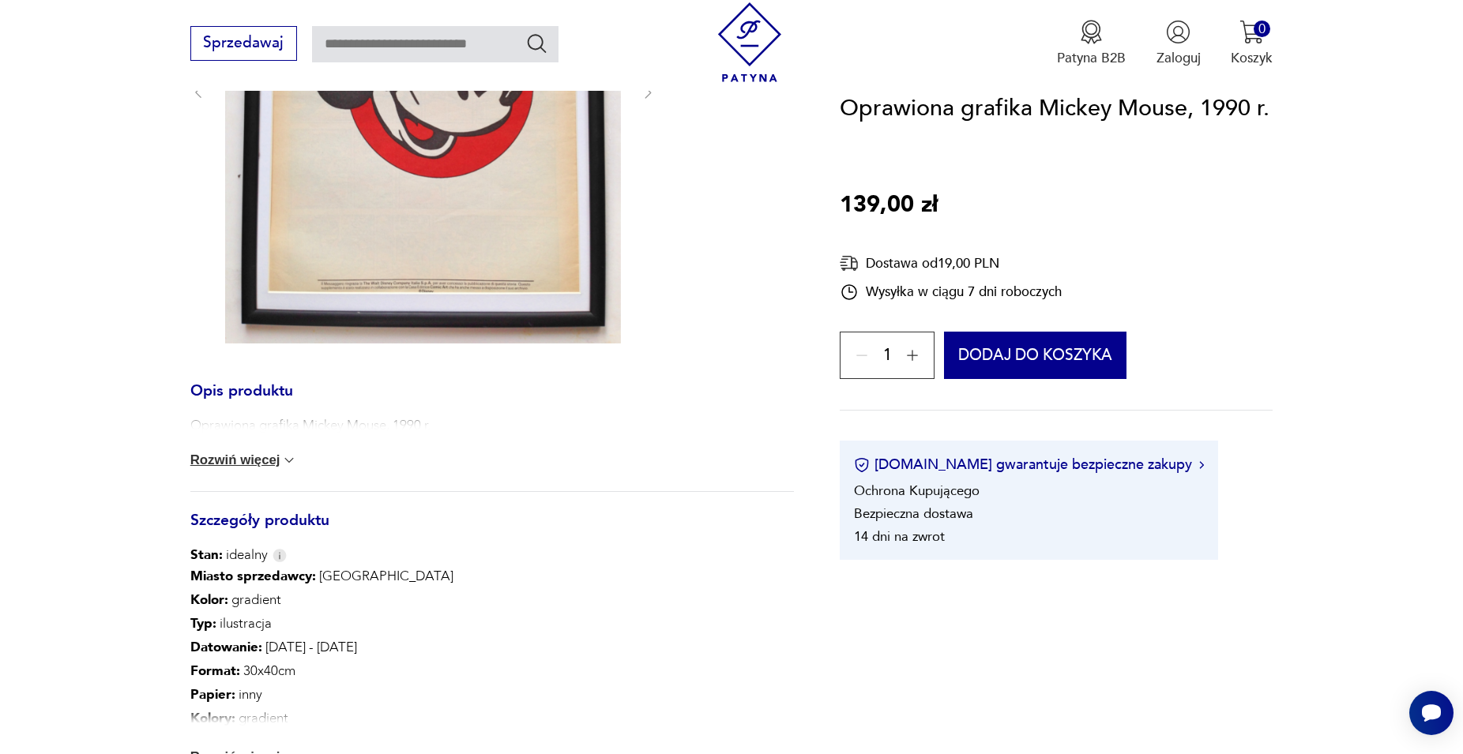
click at [280, 459] on button "Rozwiń więcej" at bounding box center [243, 461] width 107 height 16
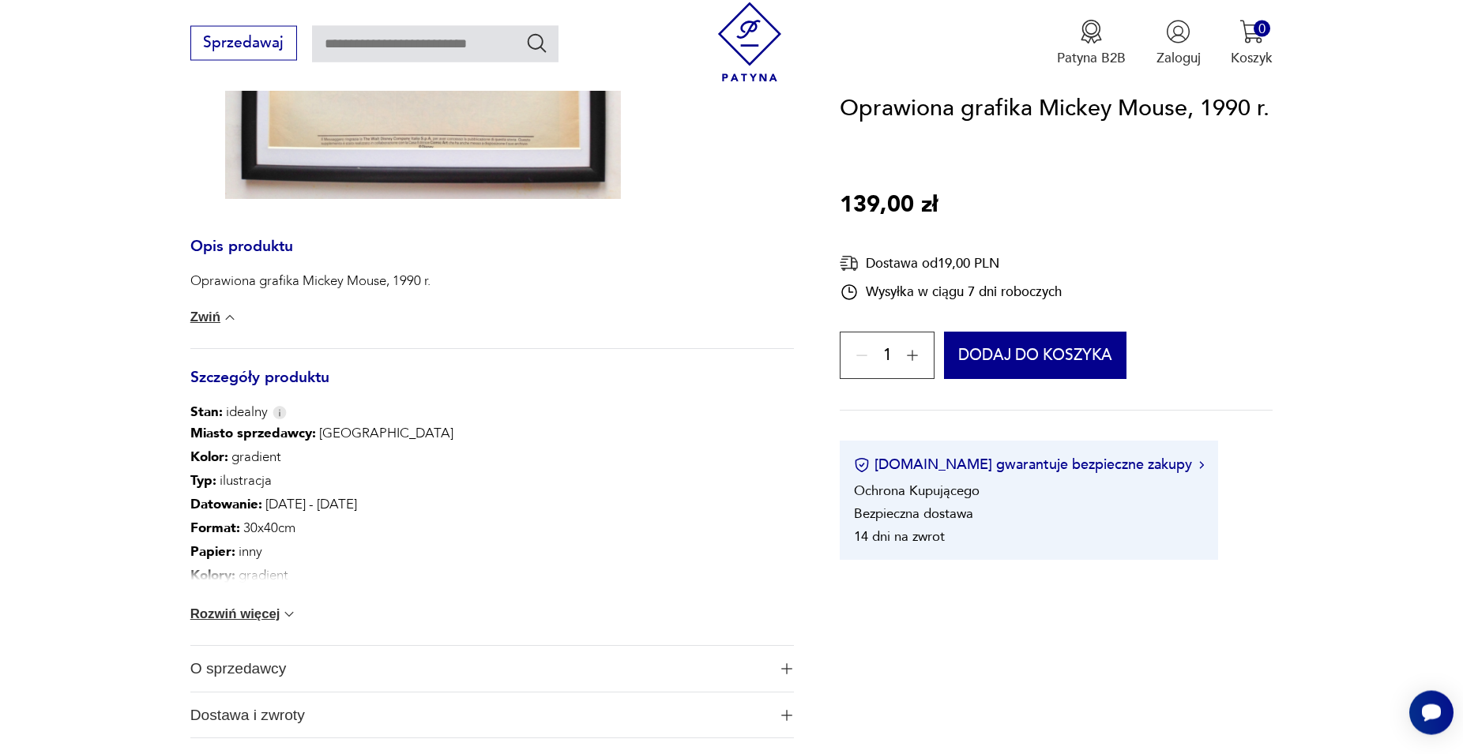
scroll to position [611, 0]
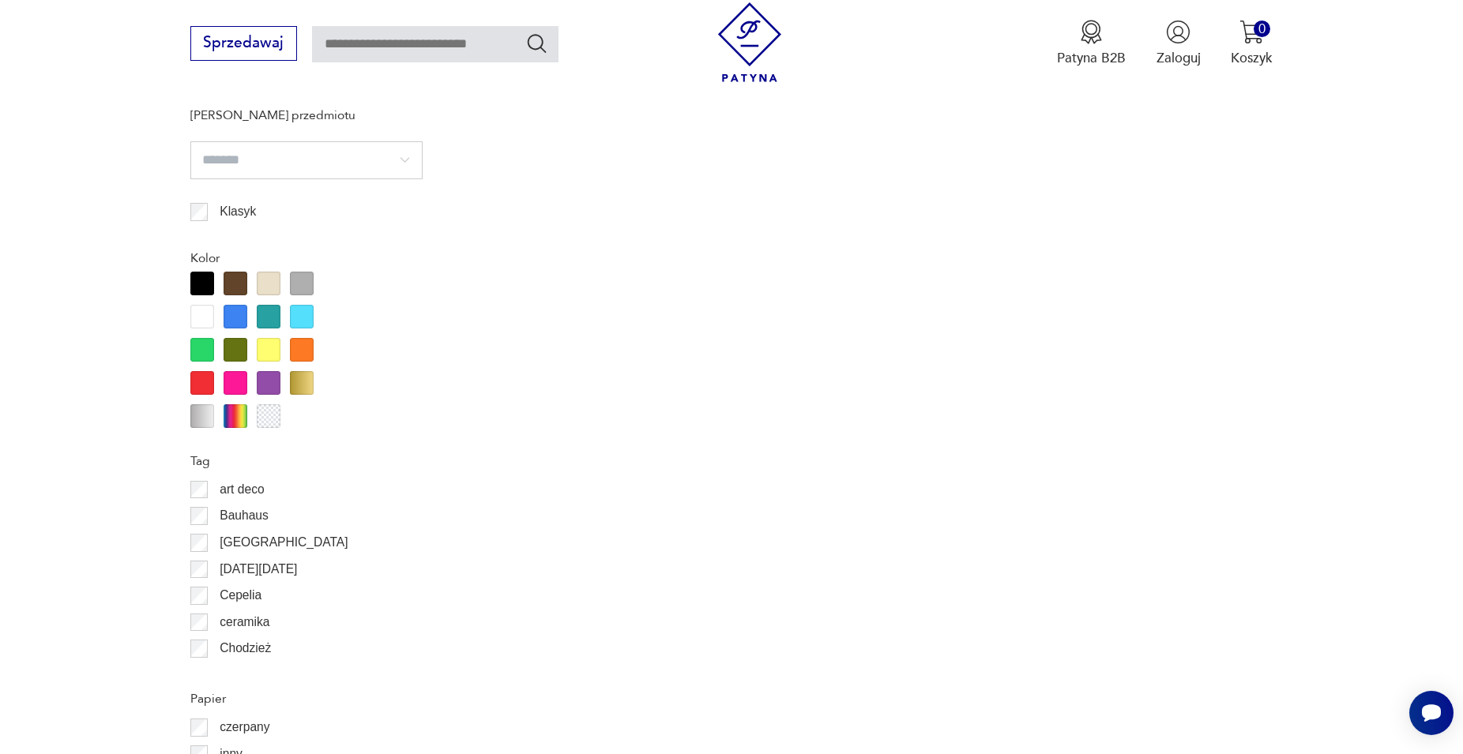
scroll to position [1735, 0]
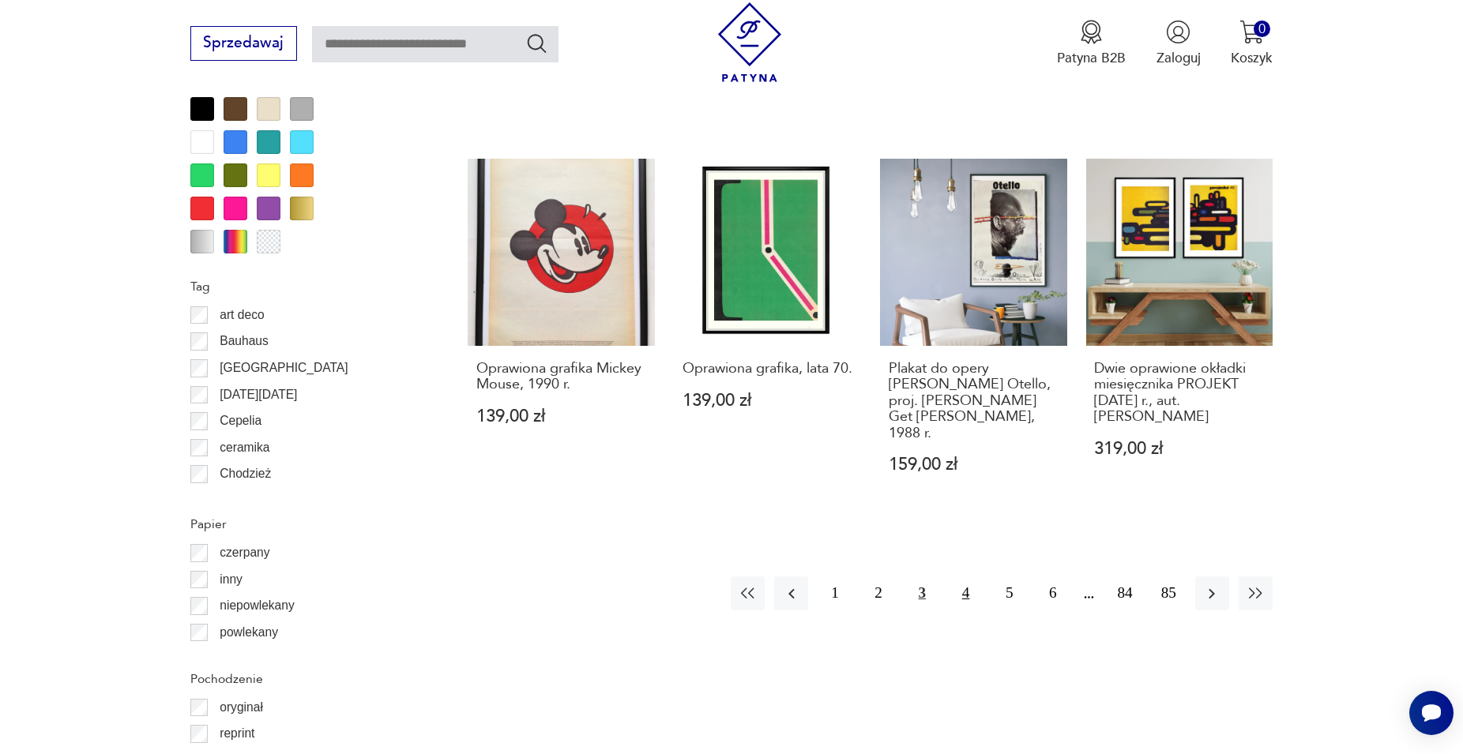
click at [965, 583] on button "4" at bounding box center [966, 594] width 34 height 34
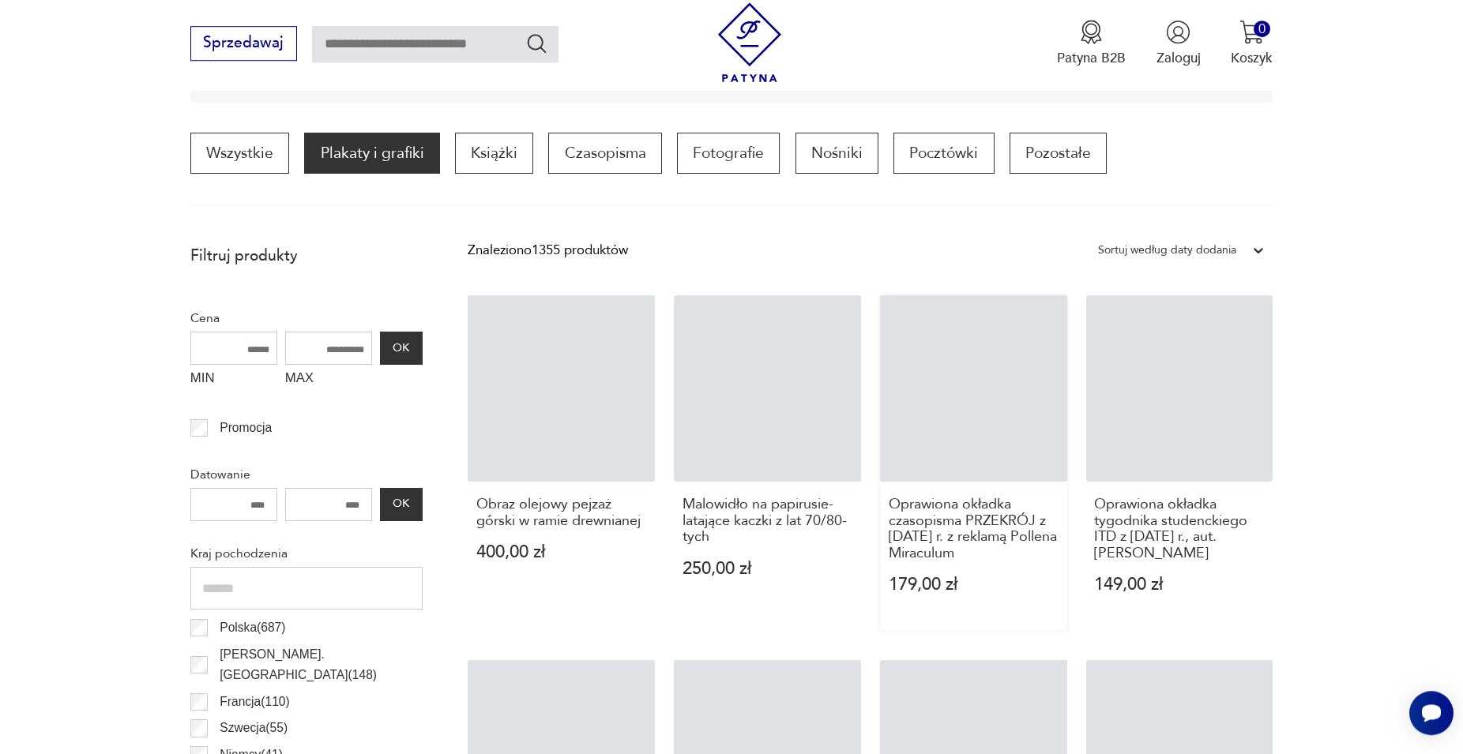
scroll to position [469, 0]
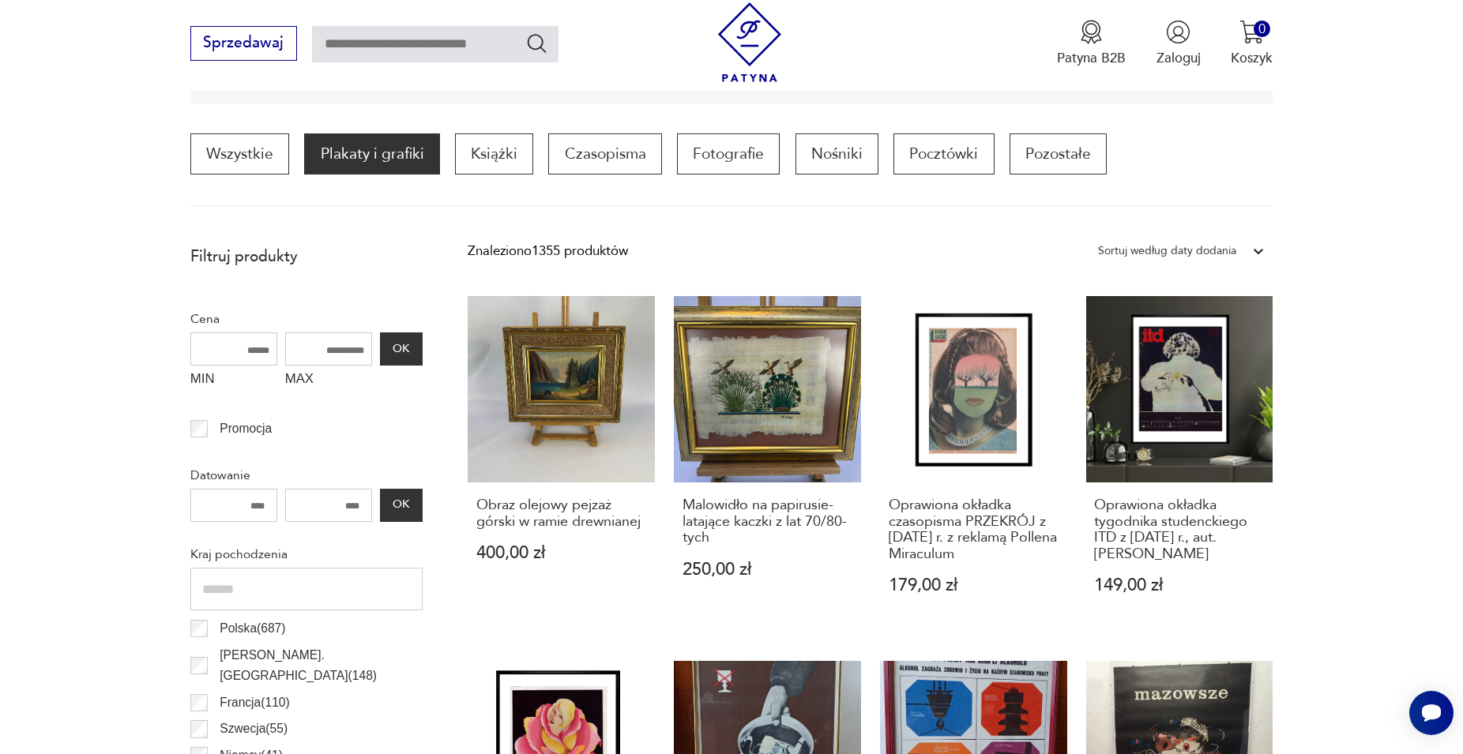
click at [347, 149] on p "Plakaty i grafiki" at bounding box center [371, 153] width 135 height 41
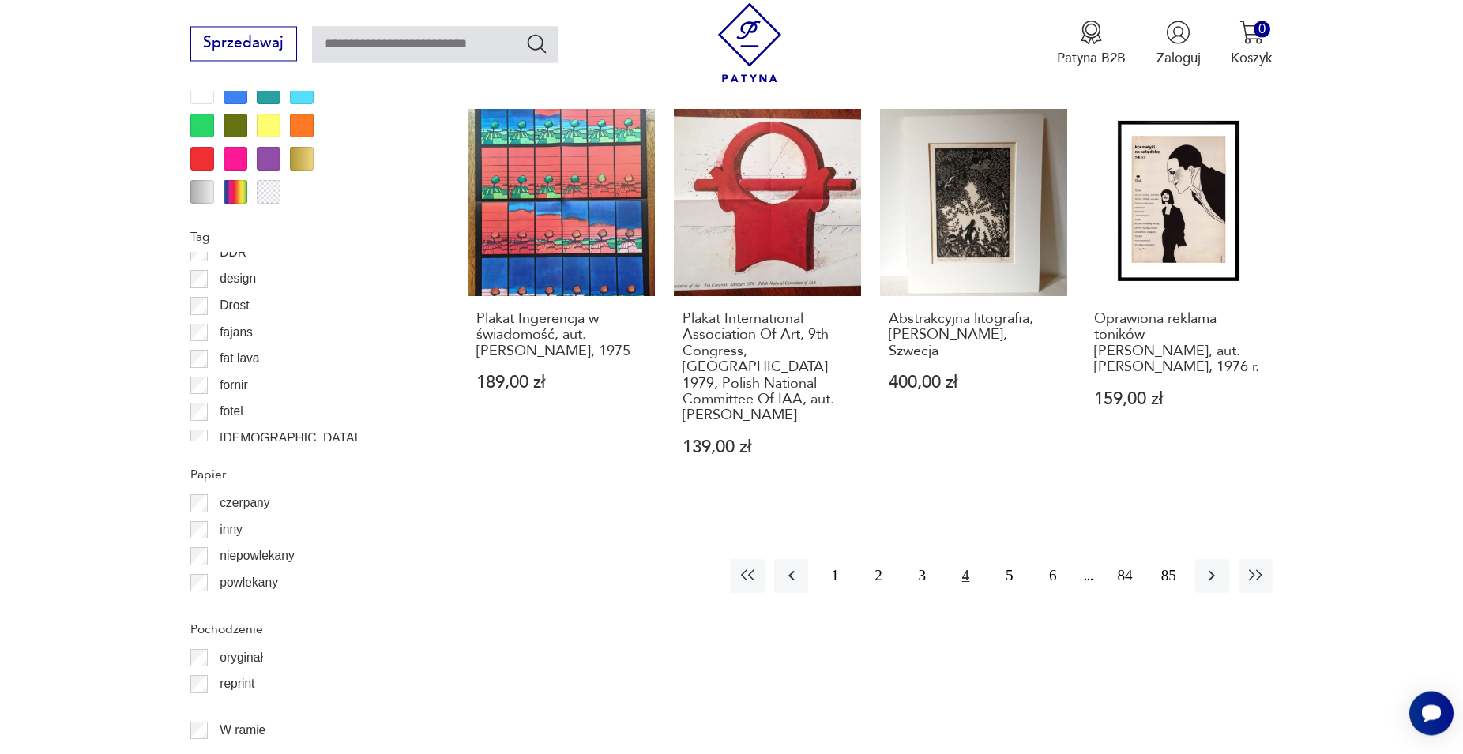
scroll to position [1944, 0]
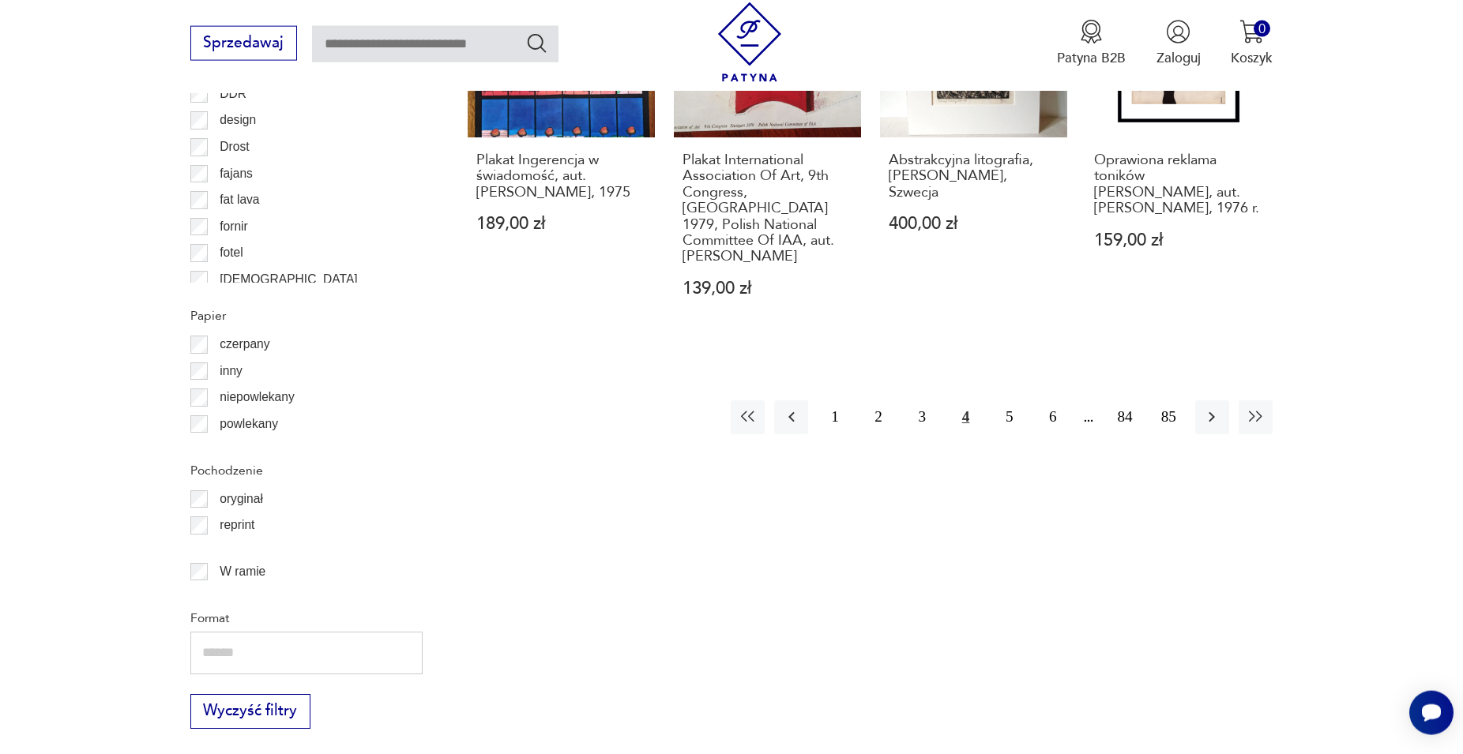
click at [254, 576] on p "W ramie" at bounding box center [243, 572] width 46 height 21
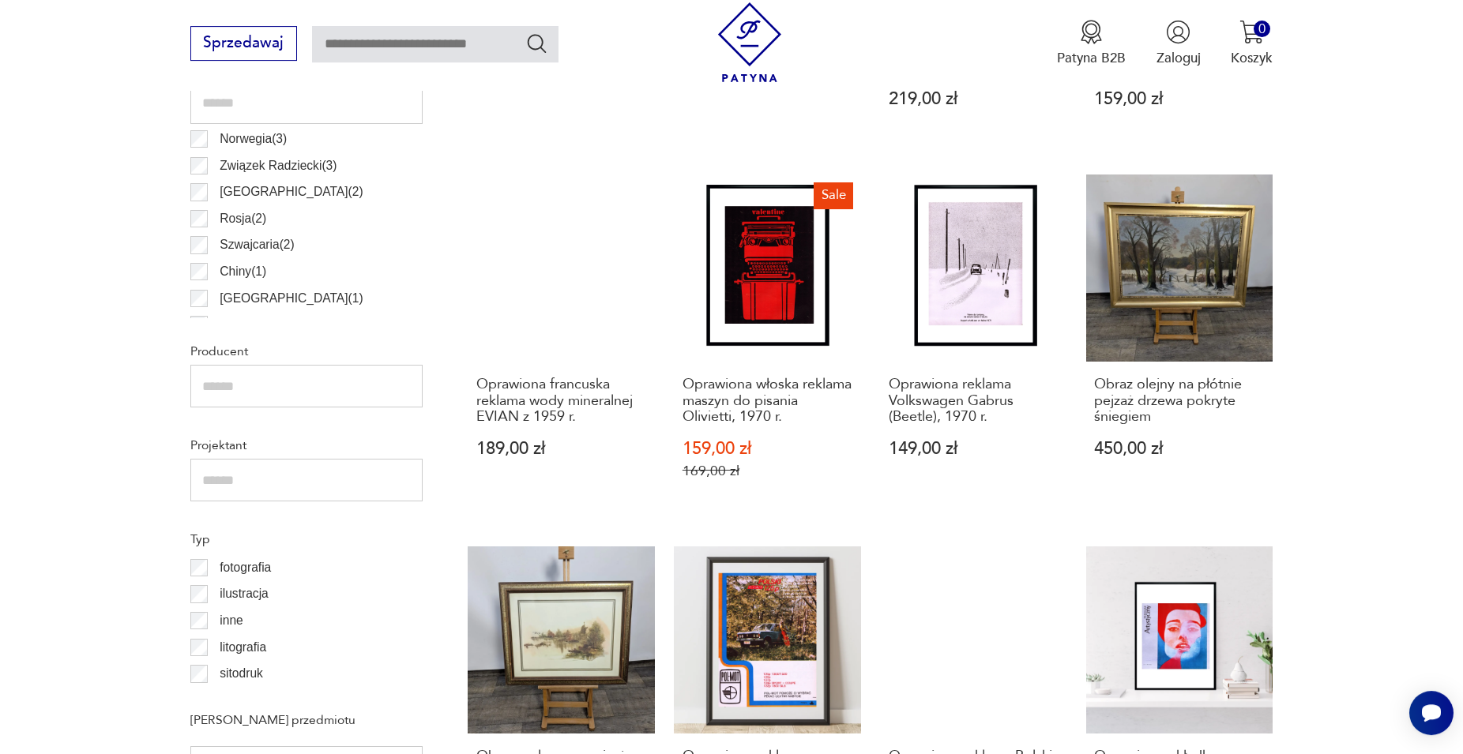
scroll to position [953, 0]
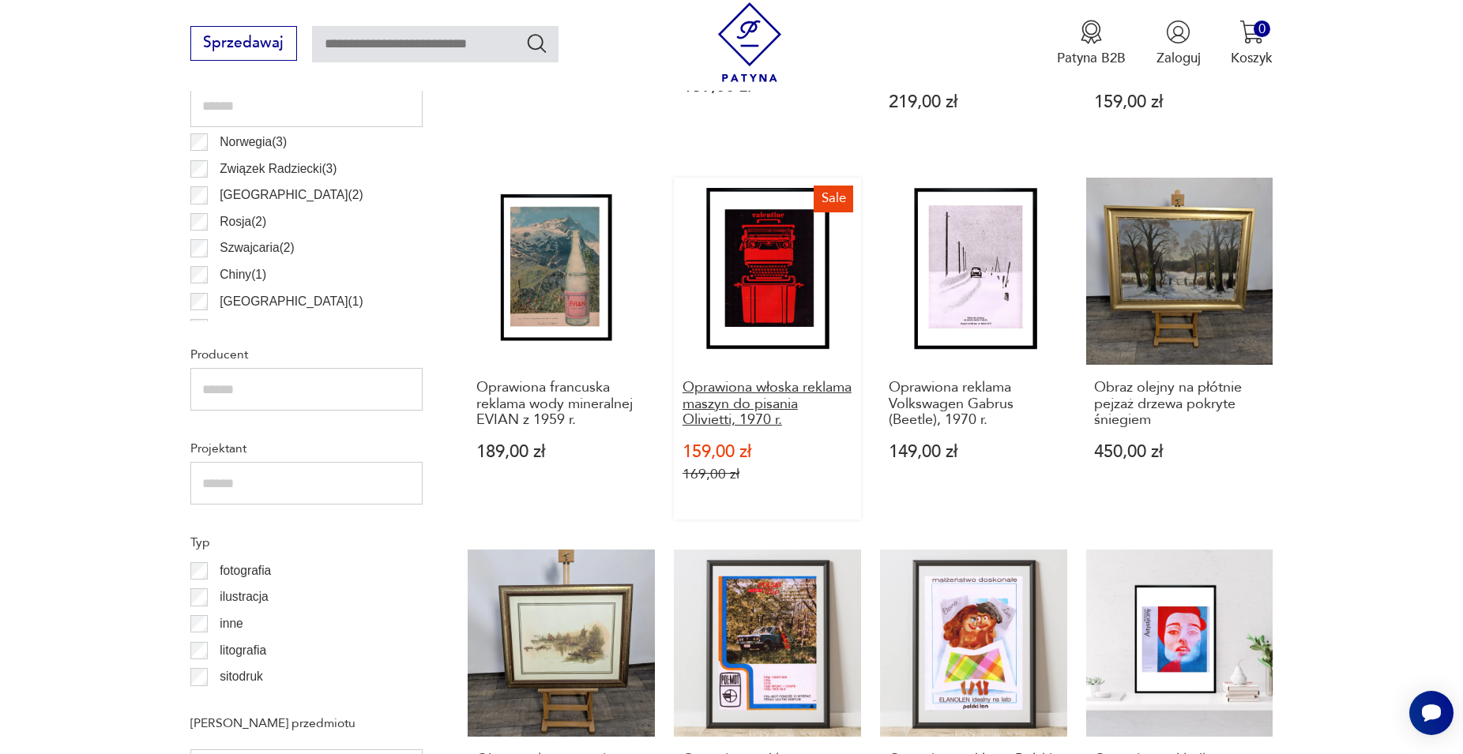
click at [714, 409] on h3 "Oprawiona włoska reklama maszyn do pisania Olivietti, 1970 r." at bounding box center [767, 404] width 170 height 48
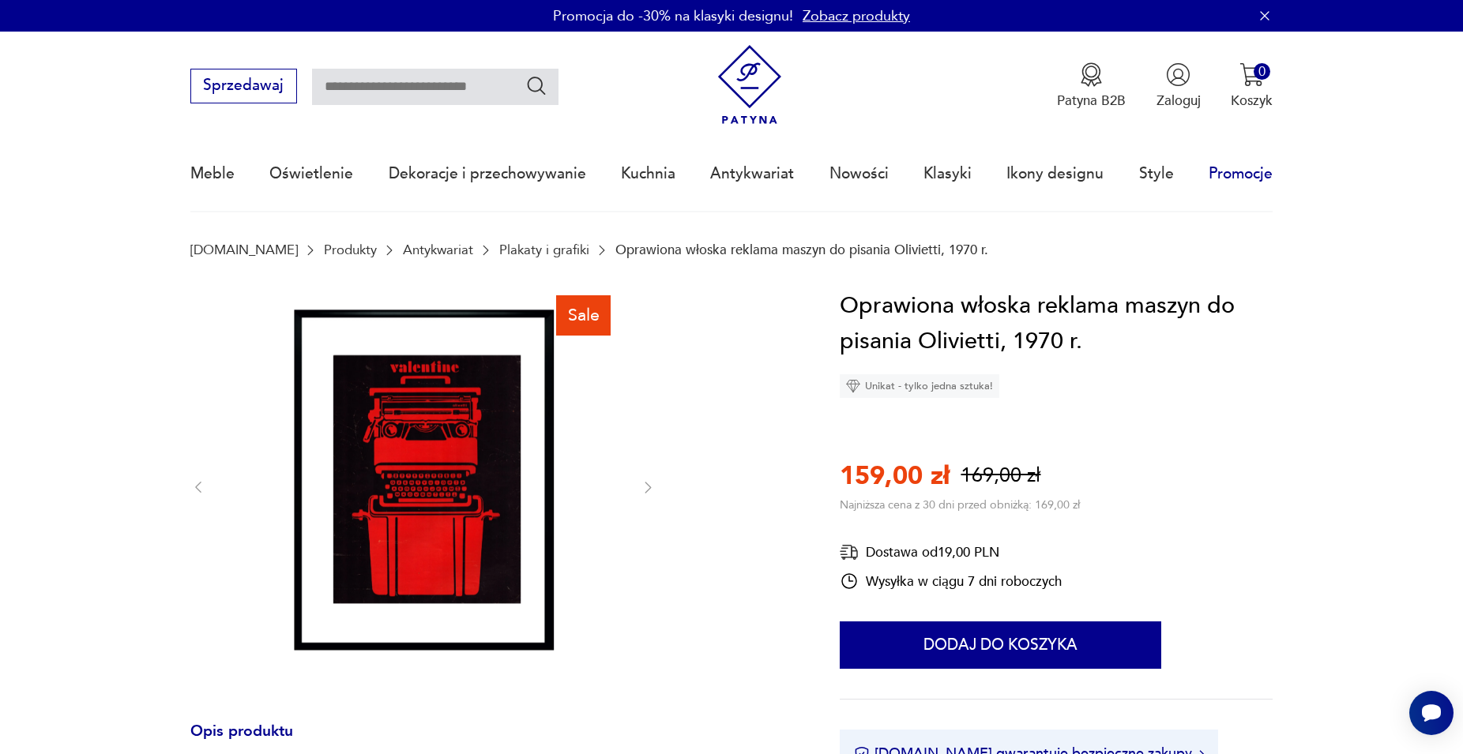
click at [1243, 170] on link "Promocje" at bounding box center [1241, 173] width 64 height 73
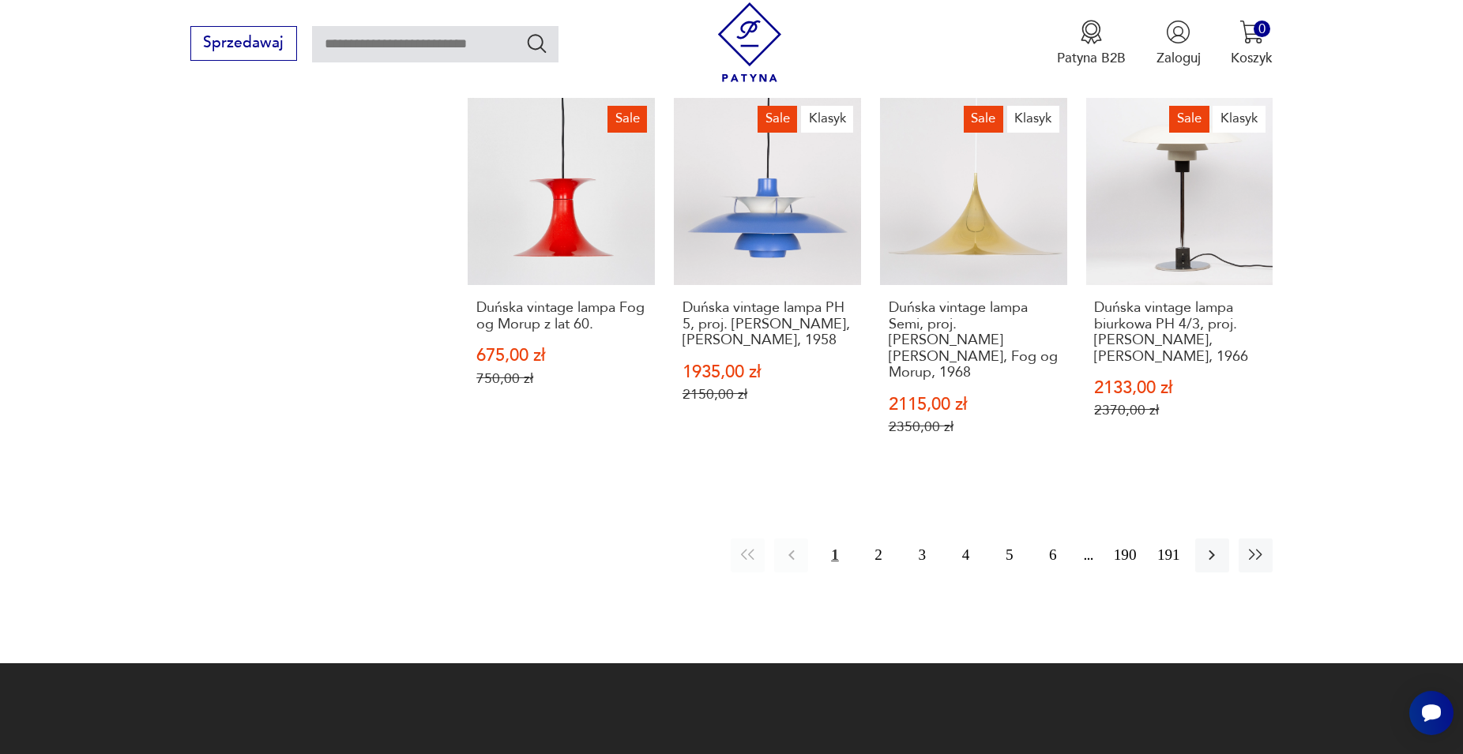
scroll to position [1688, 0]
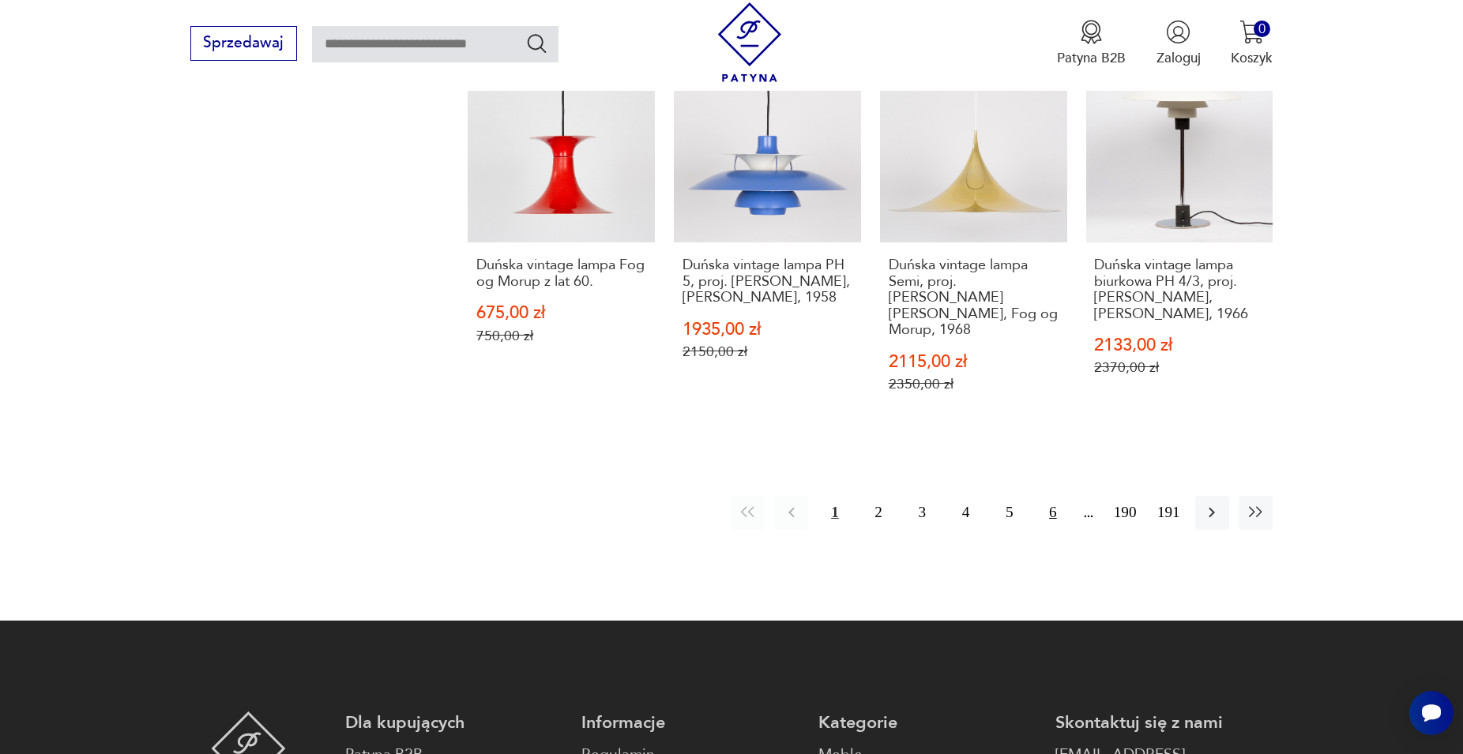
click at [1060, 501] on button "6" at bounding box center [1053, 513] width 34 height 34
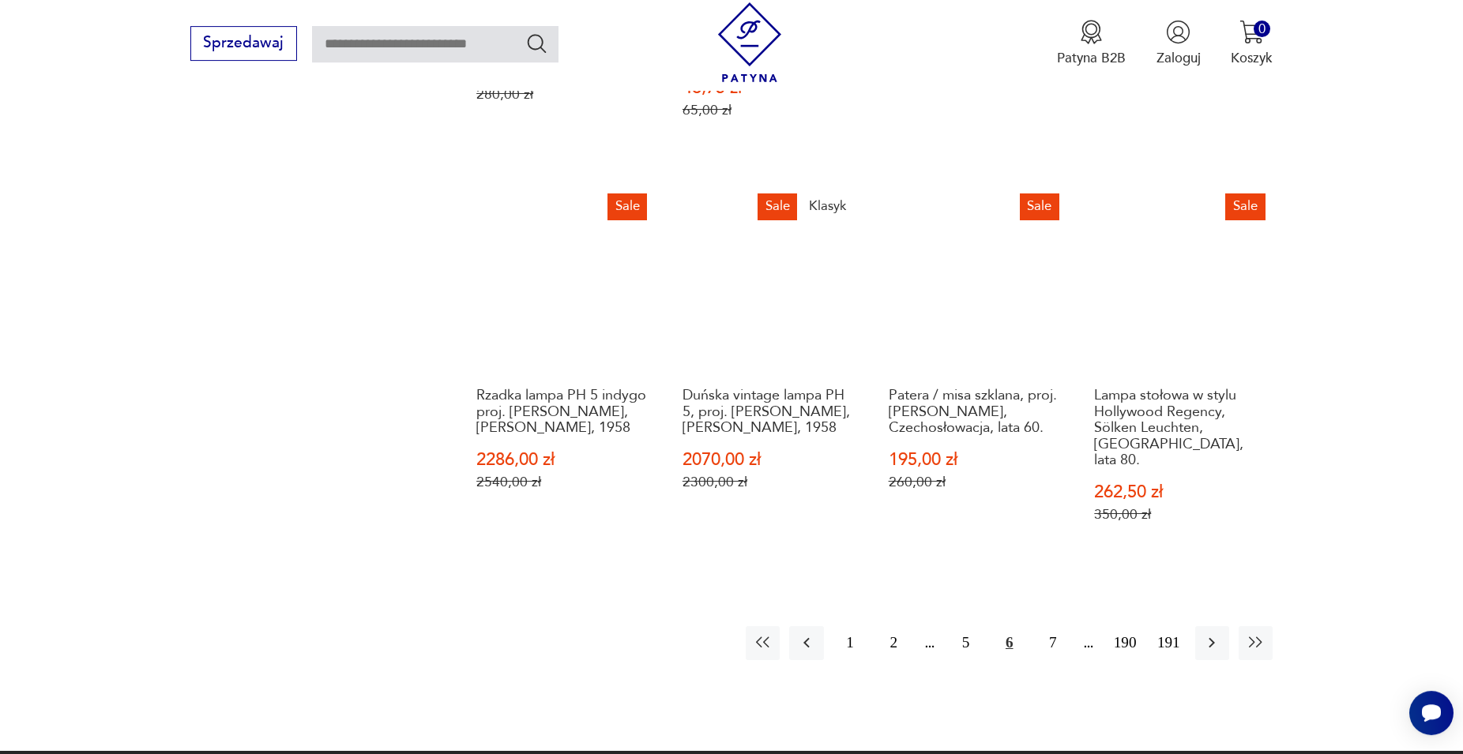
scroll to position [1719, 0]
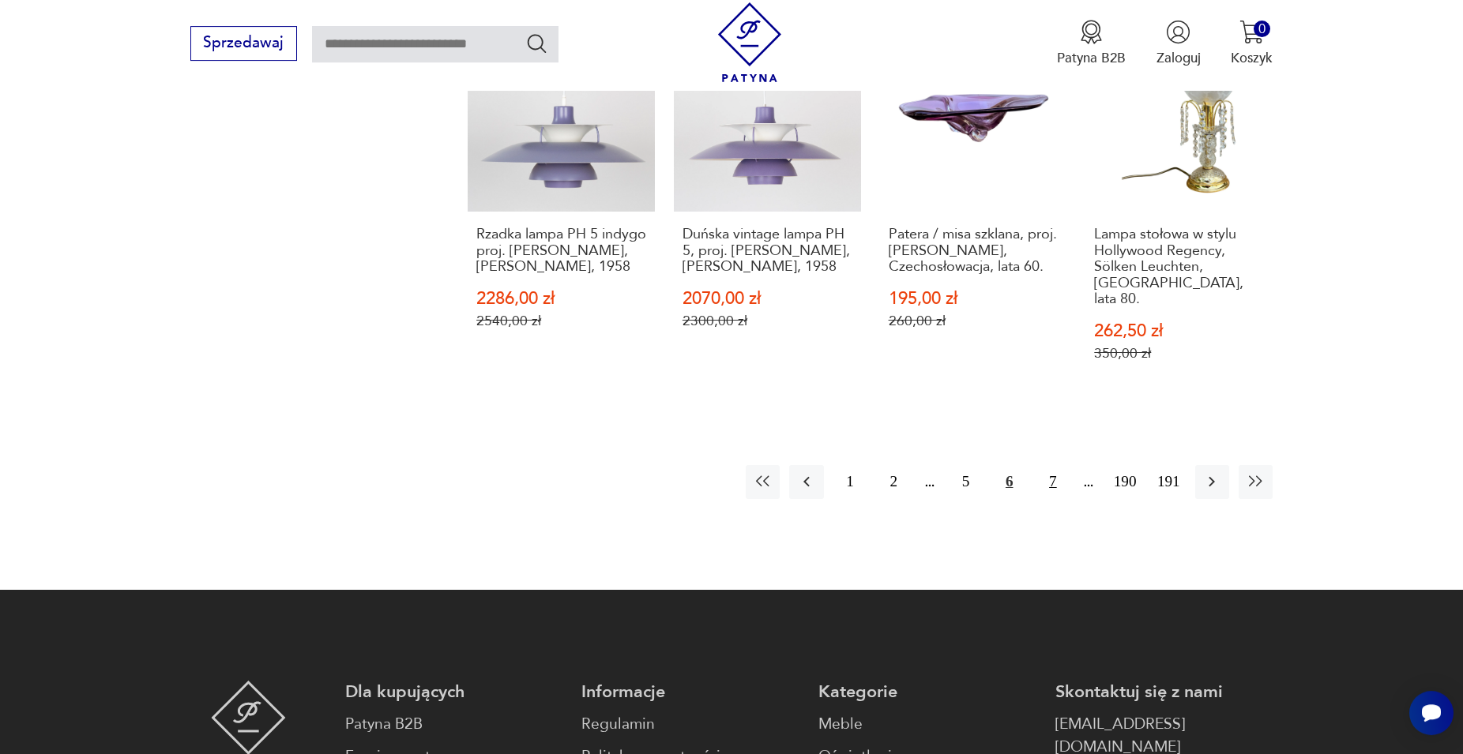
drag, startPoint x: 1052, startPoint y: 437, endPoint x: 1057, endPoint y: 445, distance: 9.2
click at [1052, 465] on button "7" at bounding box center [1053, 482] width 34 height 34
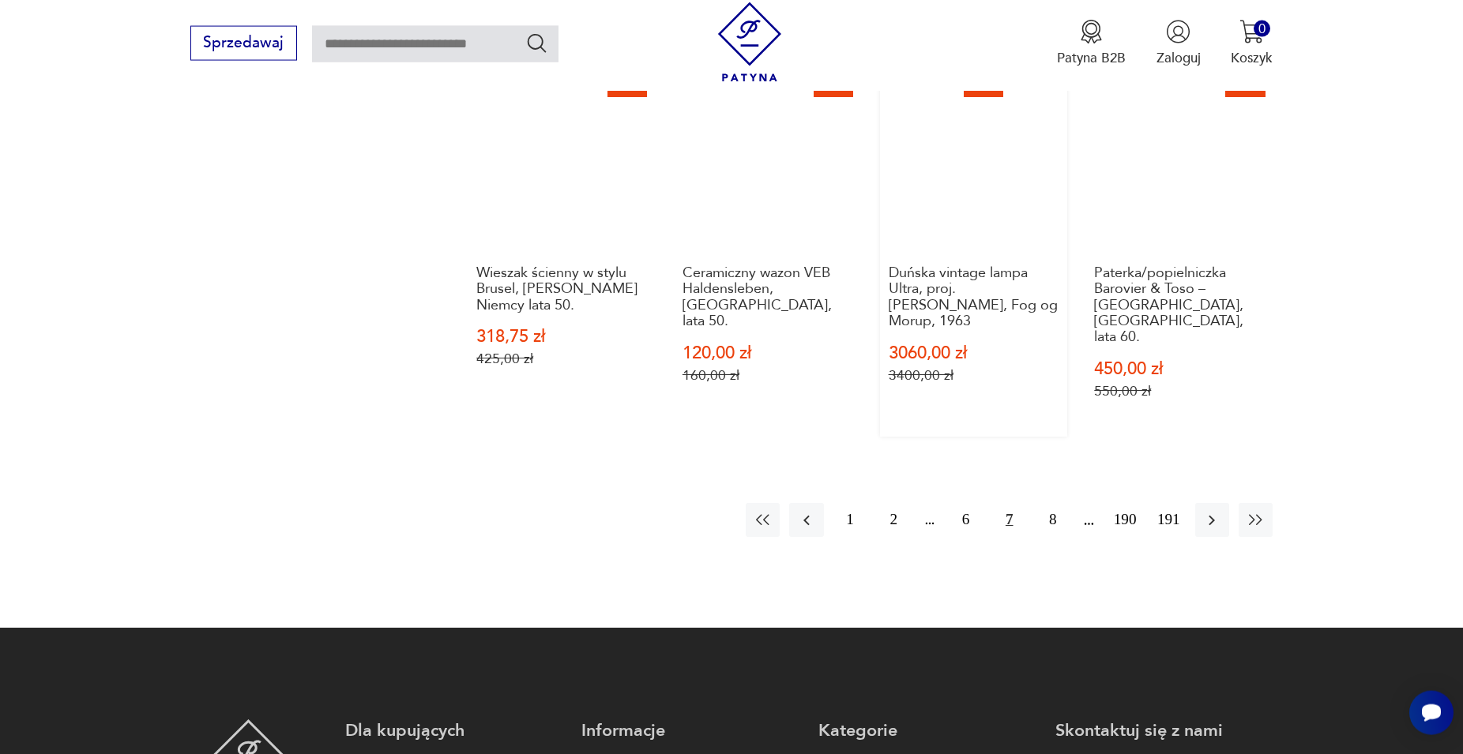
scroll to position [1719, 0]
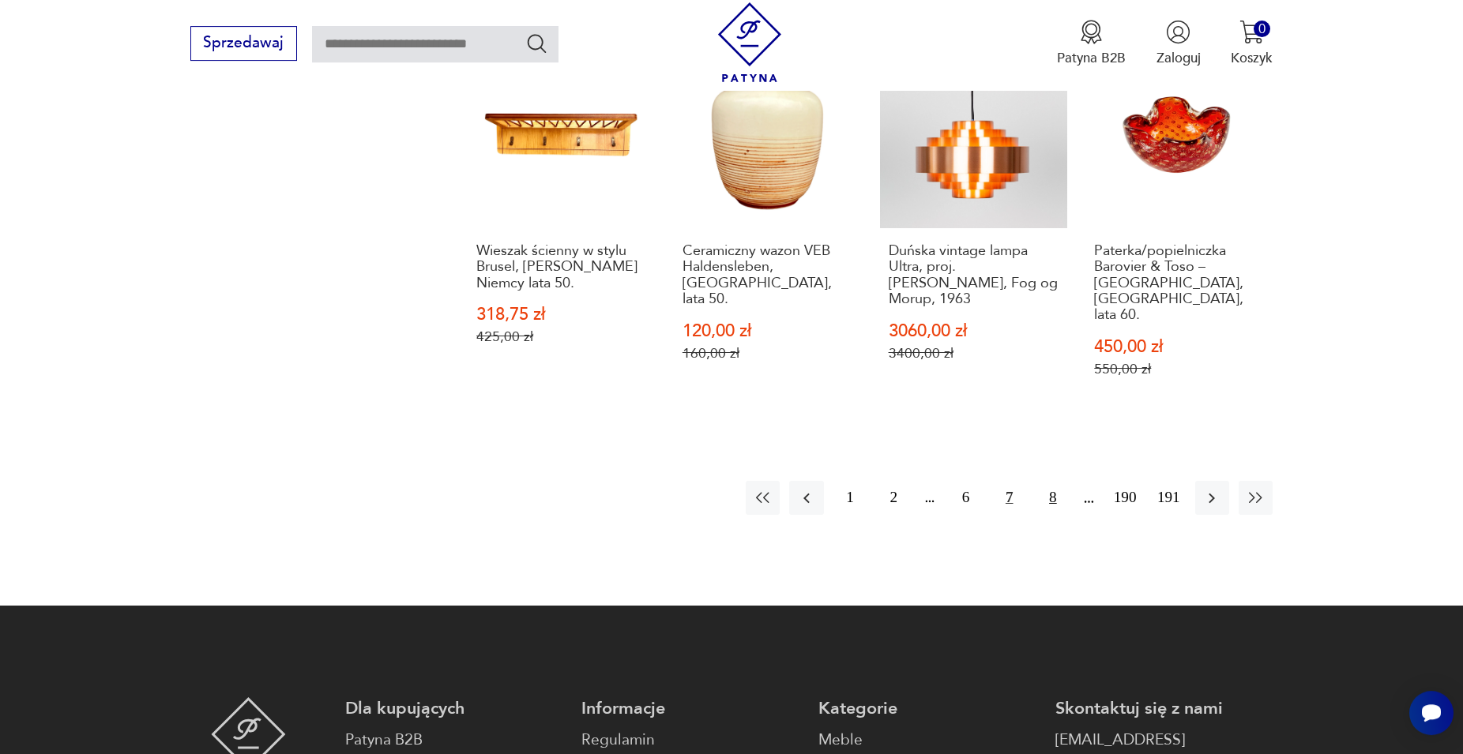
click at [1054, 481] on button "8" at bounding box center [1053, 498] width 34 height 34
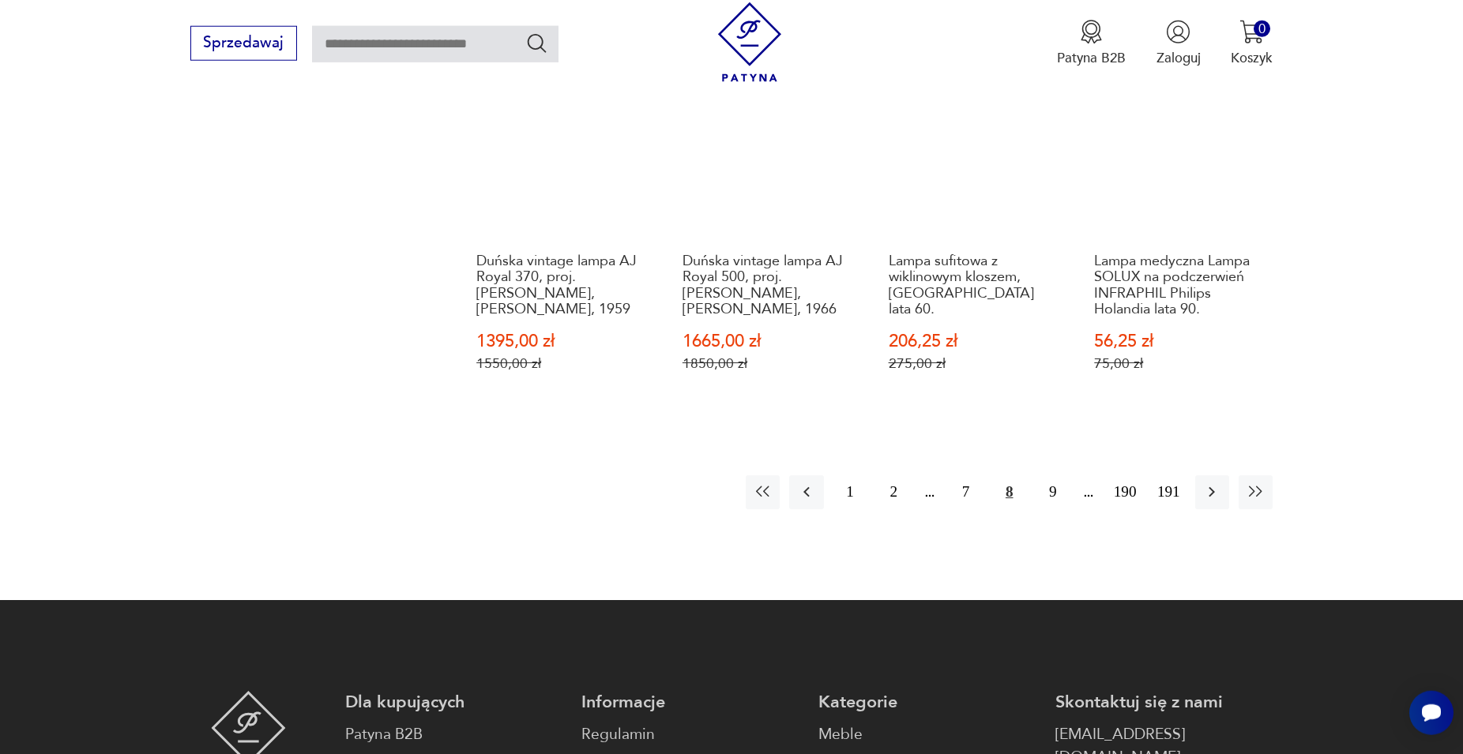
scroll to position [1719, 0]
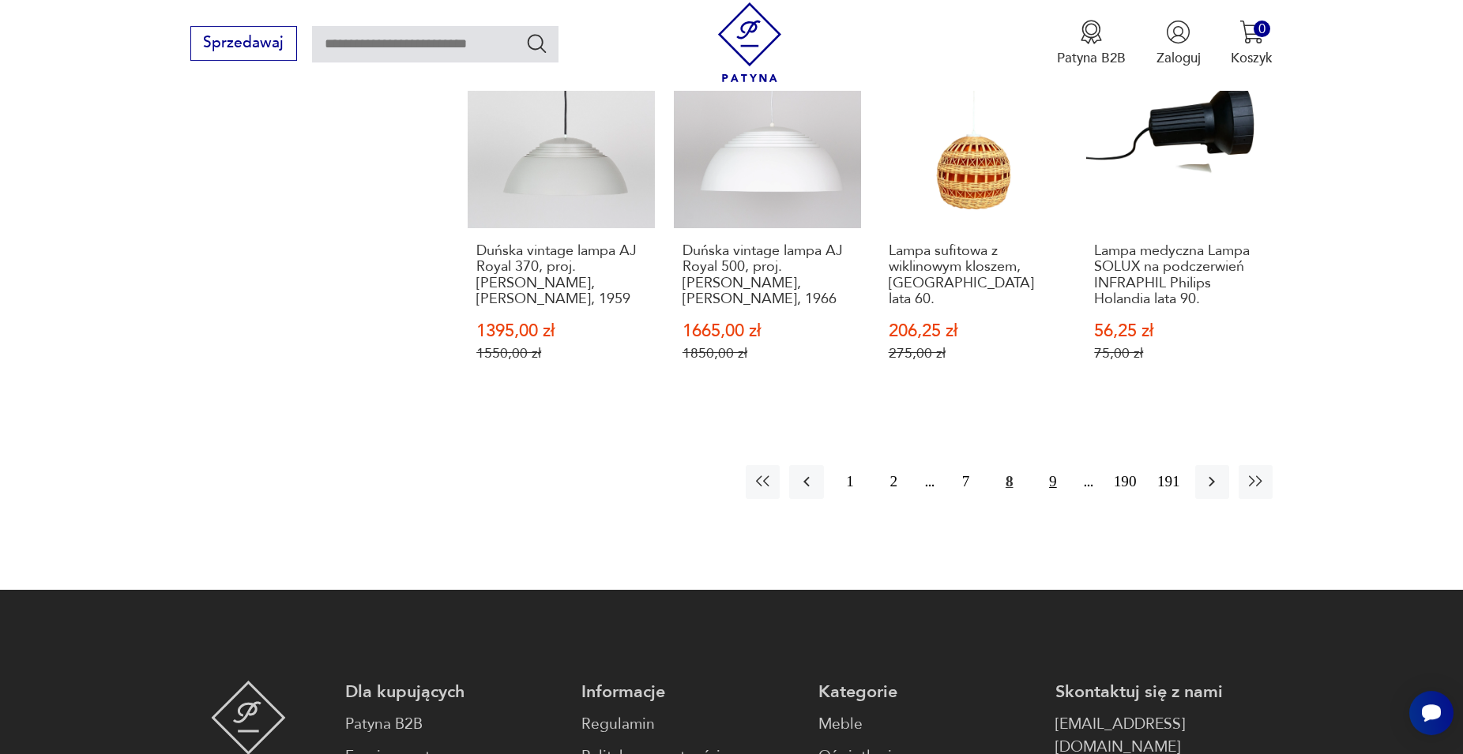
click at [1052, 465] on button "9" at bounding box center [1053, 482] width 34 height 34
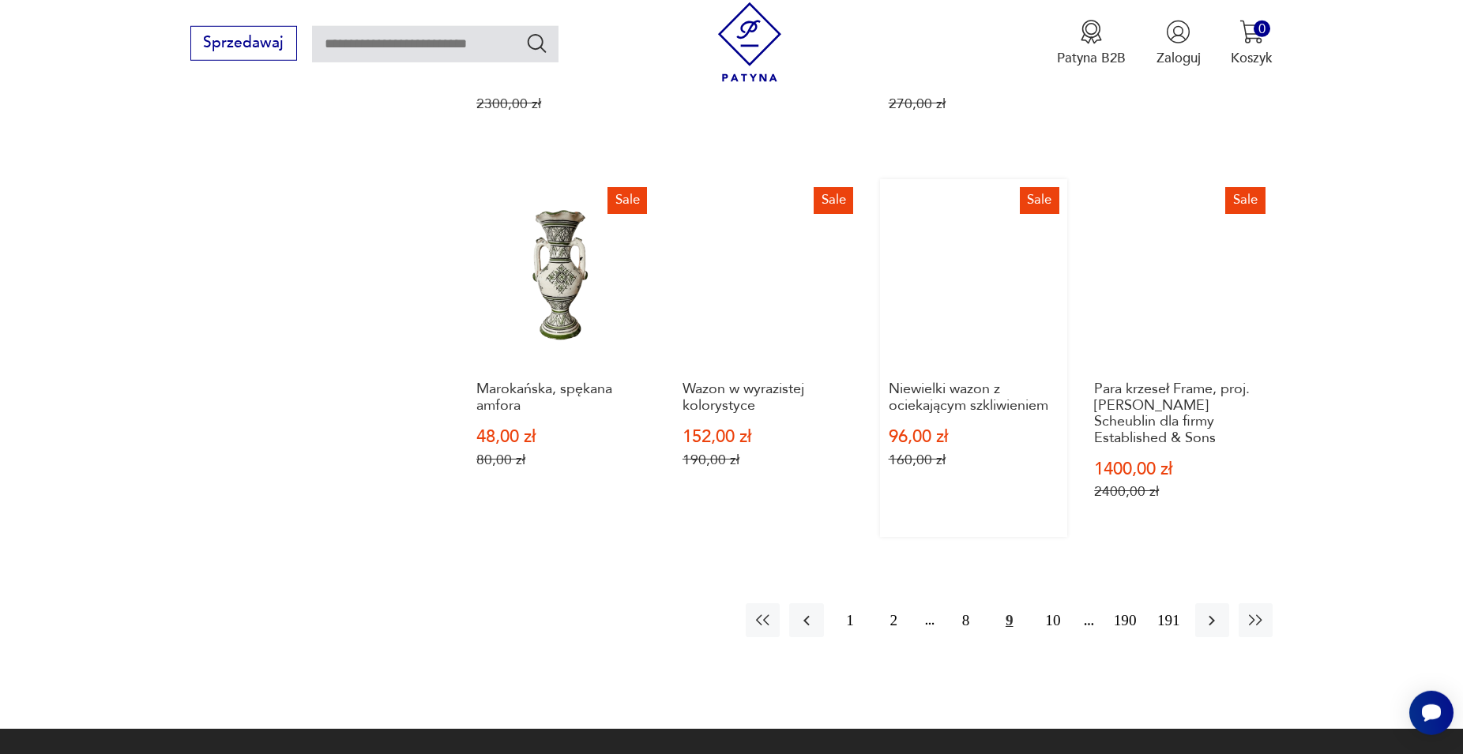
scroll to position [1638, 0]
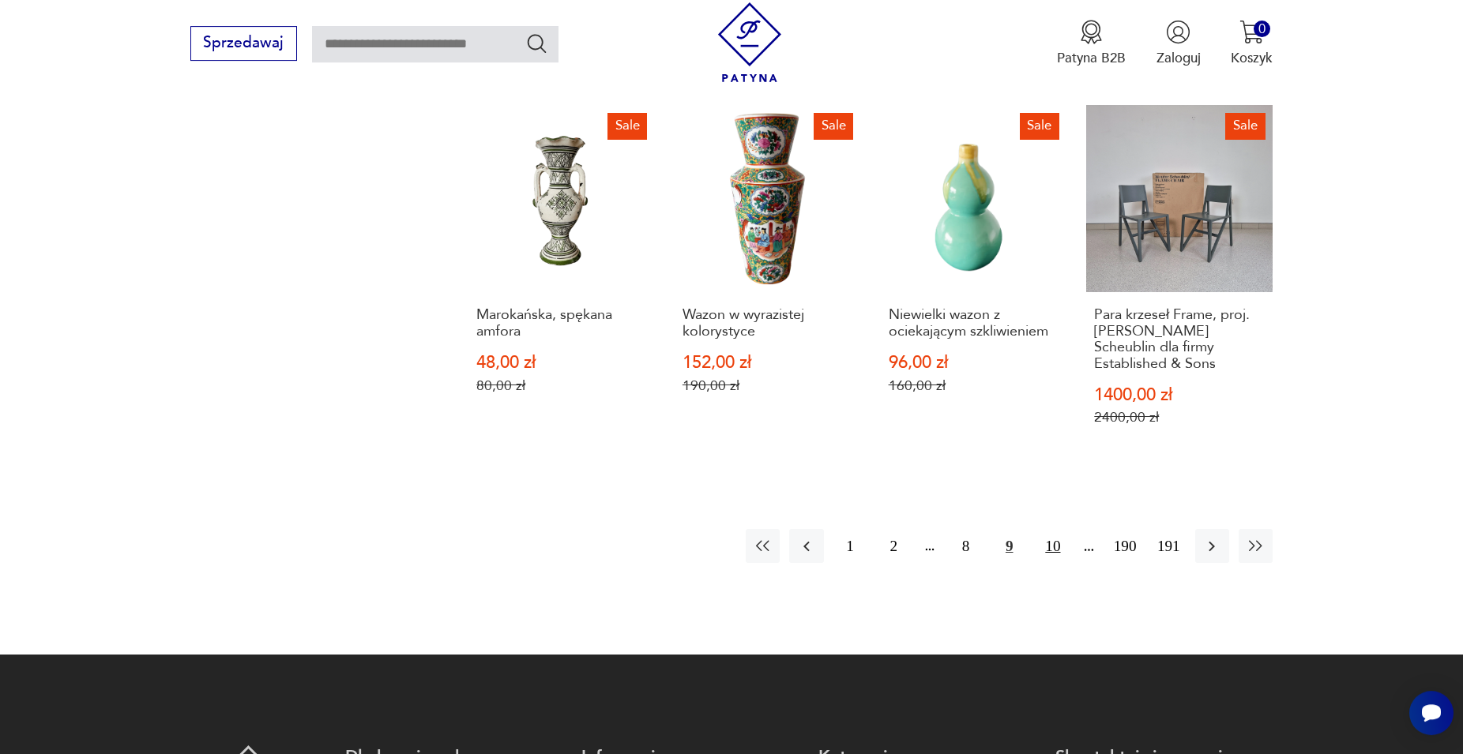
click at [1049, 534] on button "10" at bounding box center [1053, 546] width 34 height 34
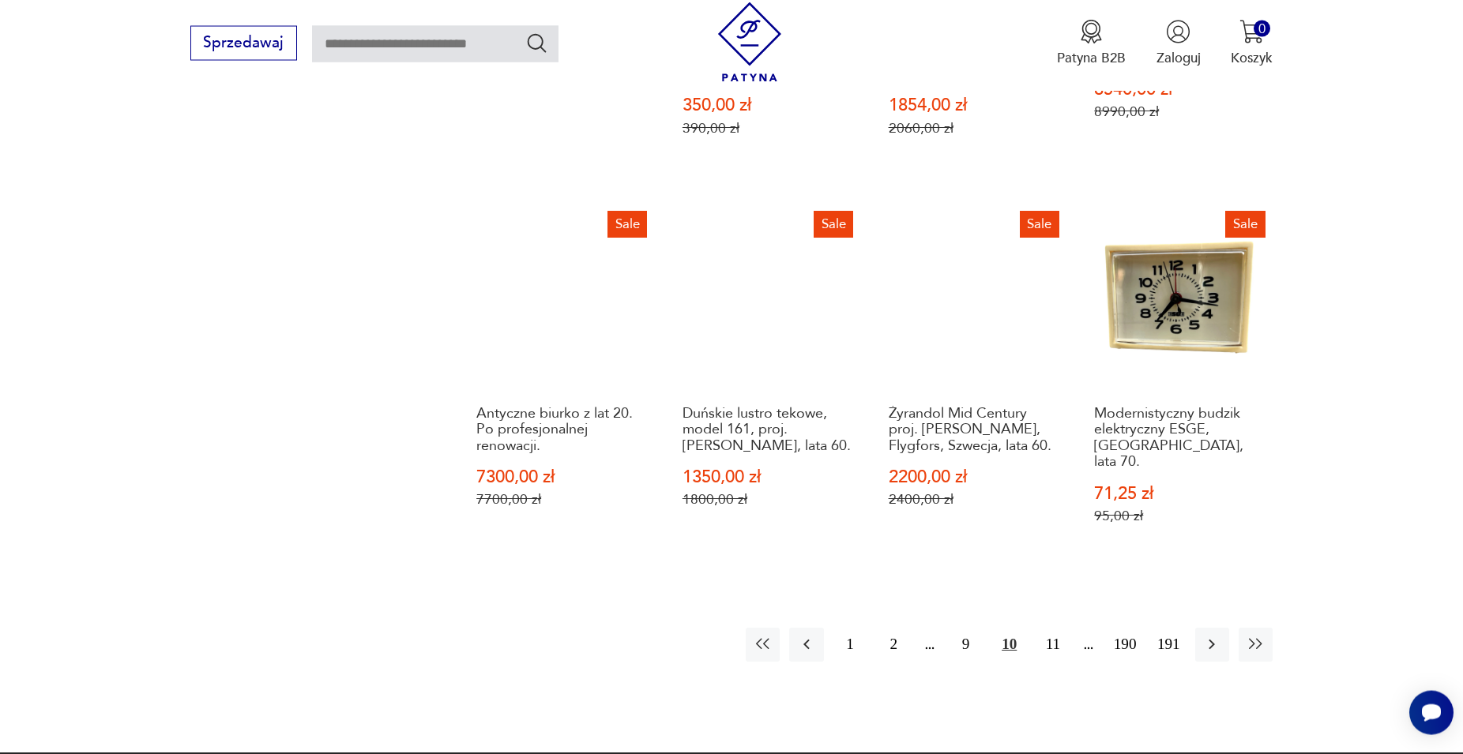
scroll to position [1558, 0]
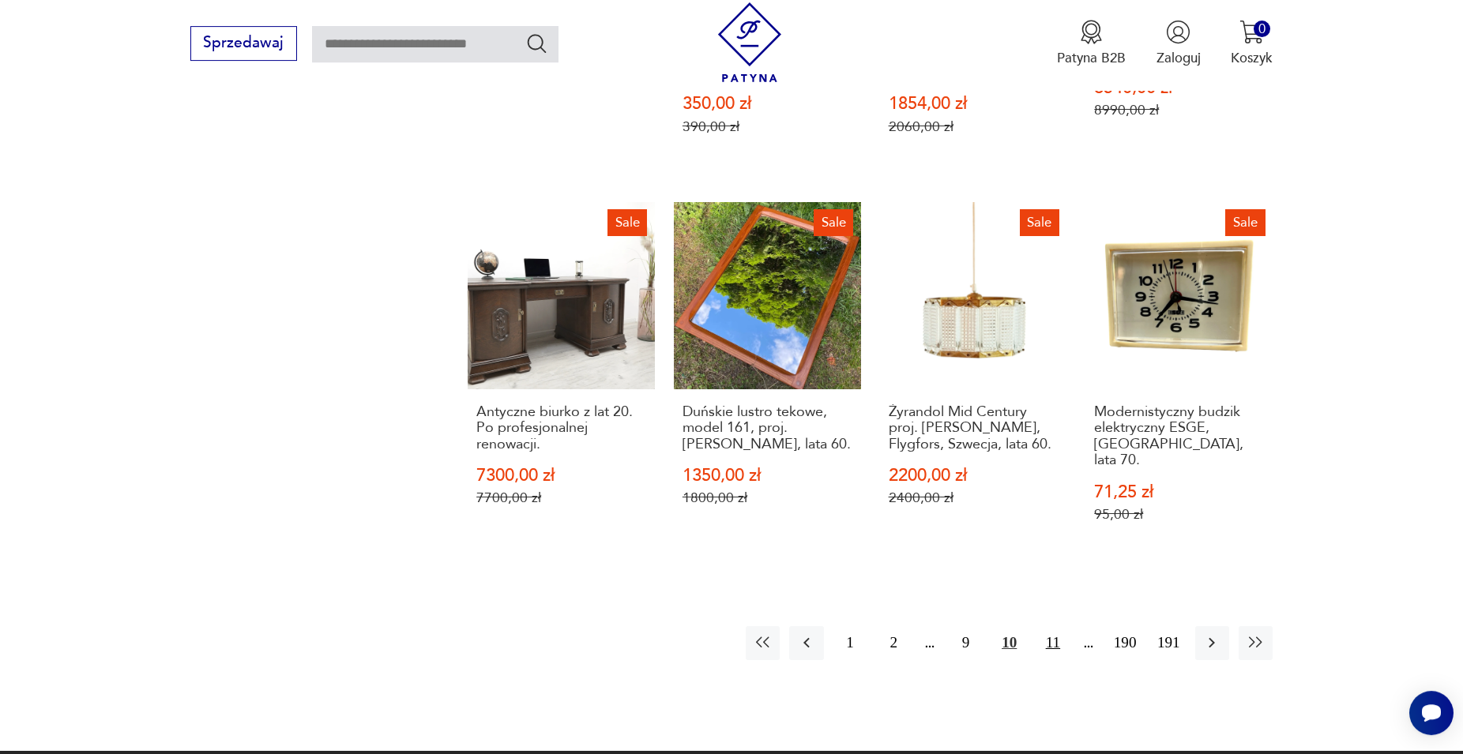
click at [1053, 626] on button "11" at bounding box center [1053, 643] width 34 height 34
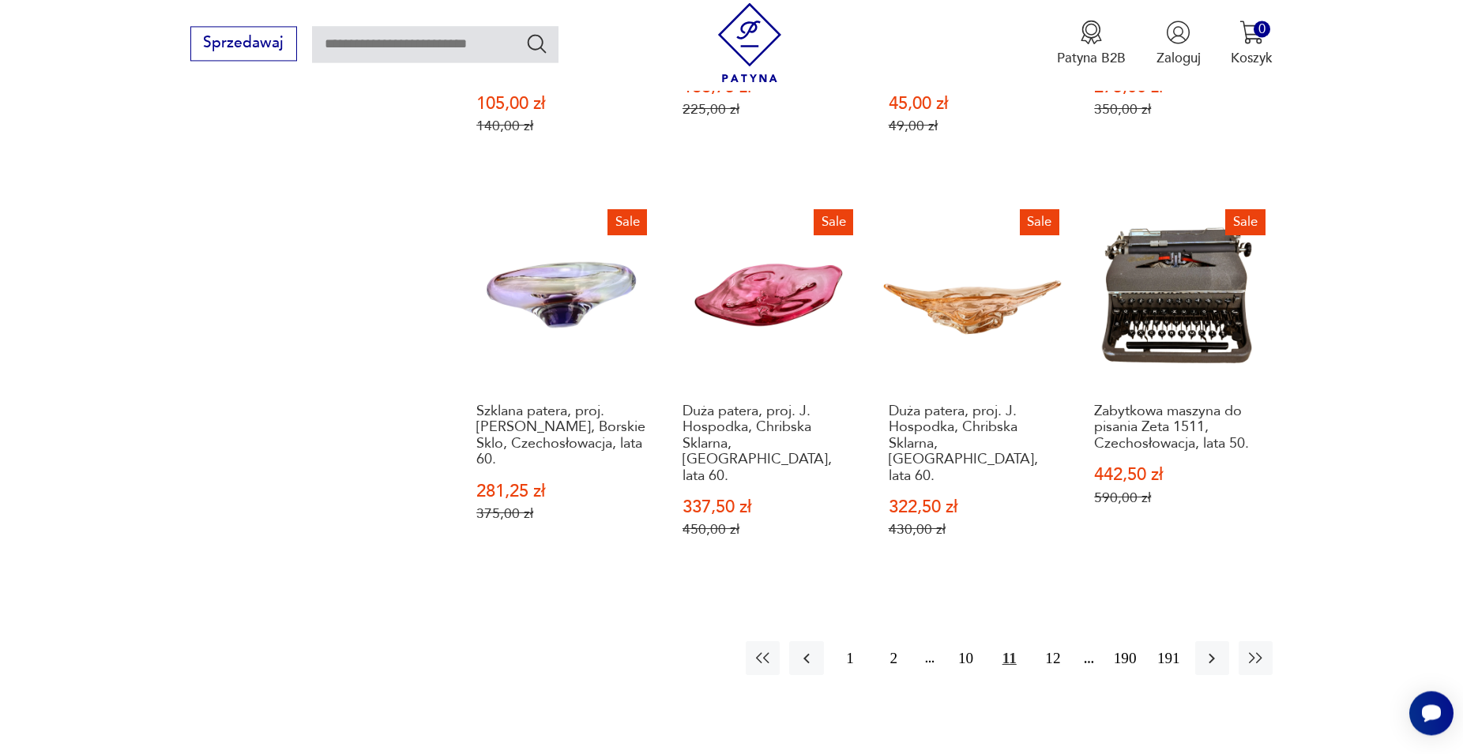
scroll to position [1638, 0]
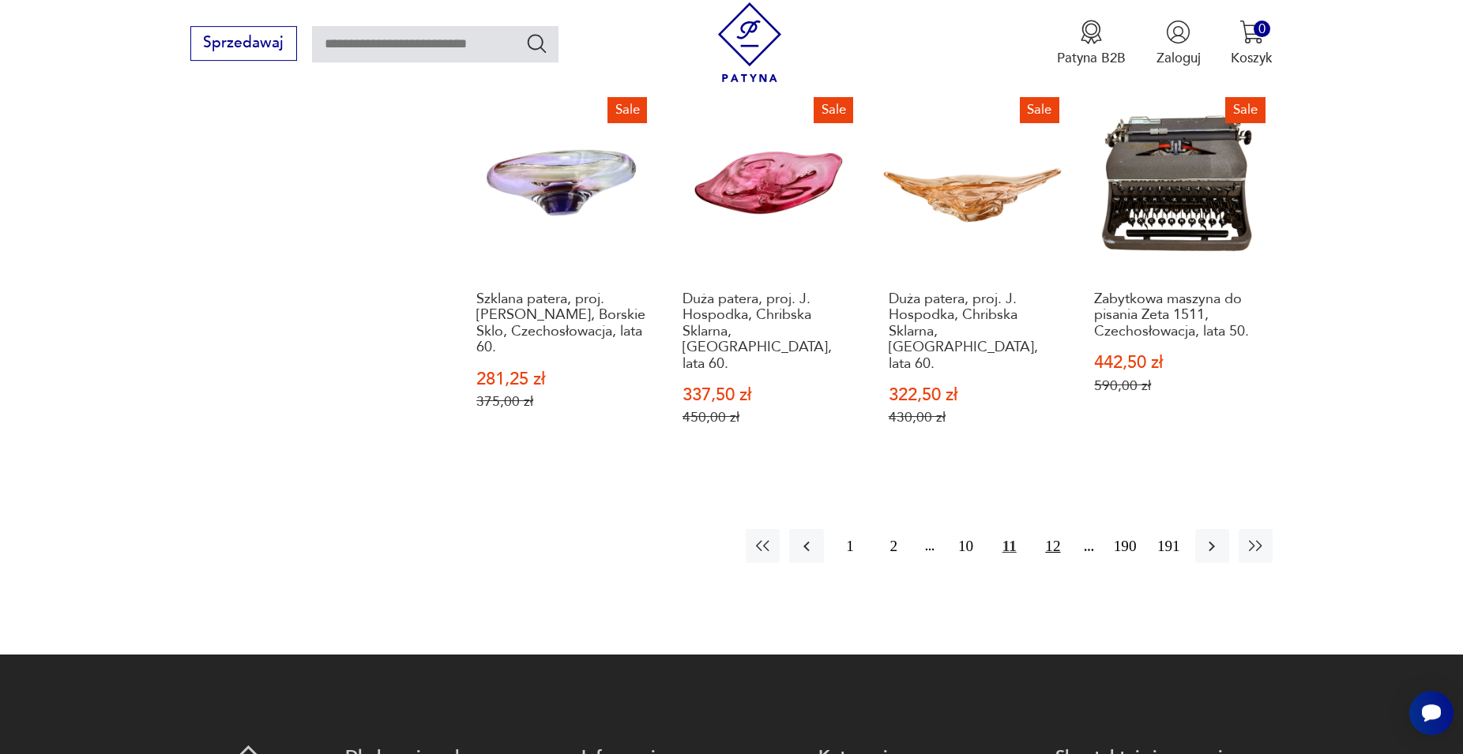
click at [1058, 529] on button "12" at bounding box center [1053, 546] width 34 height 34
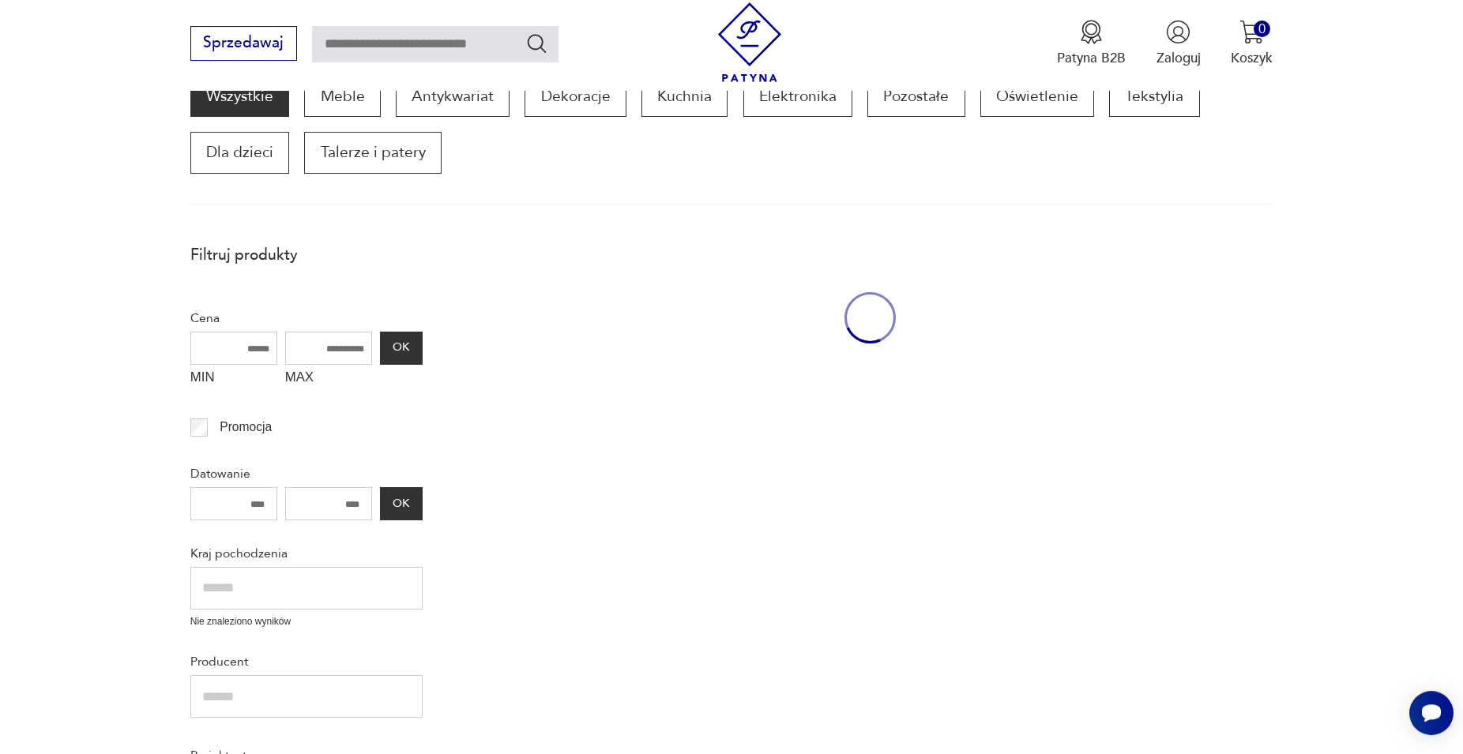
scroll to position [269, 0]
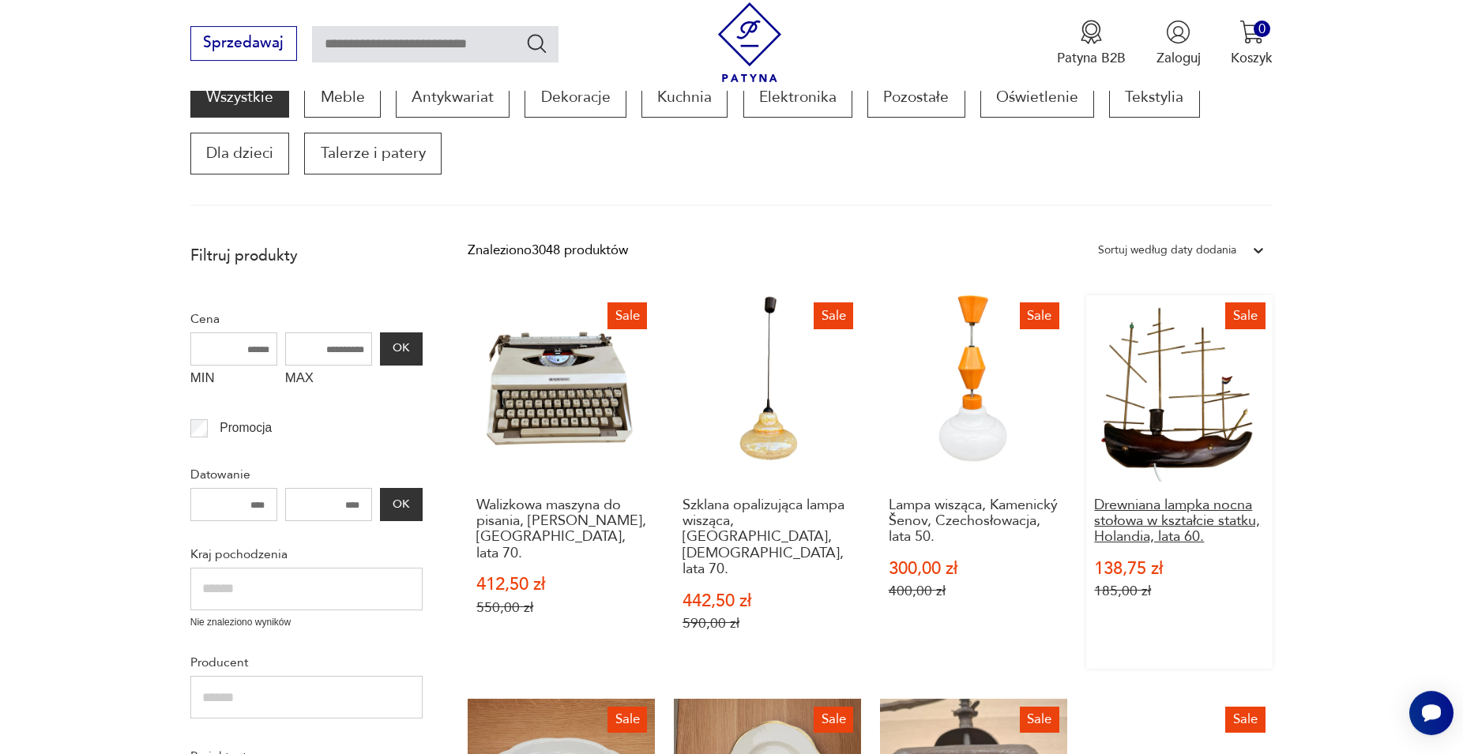
click at [1148, 514] on h3 "Drewniana lampka nocna stołowa w kształcie statku, Holandia, lata 60." at bounding box center [1179, 522] width 170 height 48
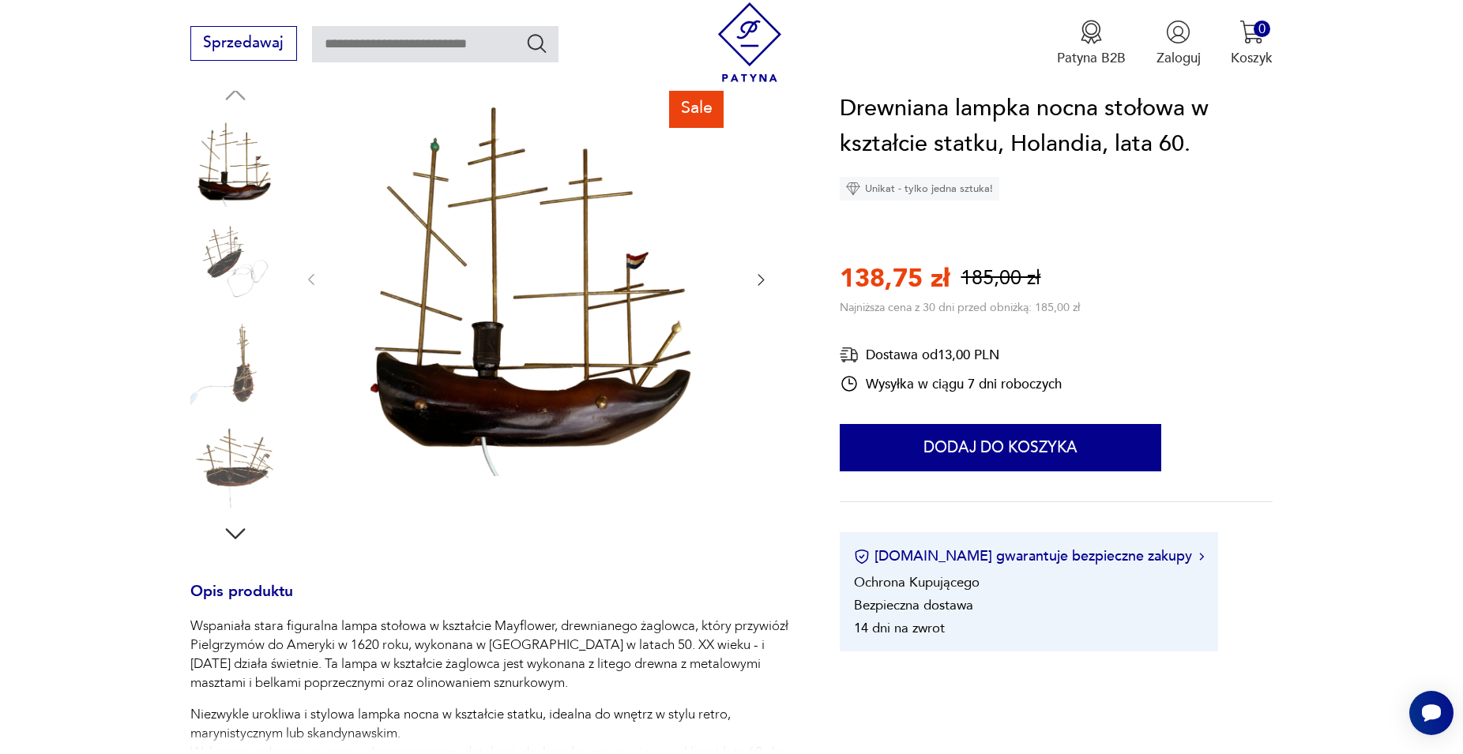
click at [761, 279] on icon "button" at bounding box center [761, 280] width 16 height 16
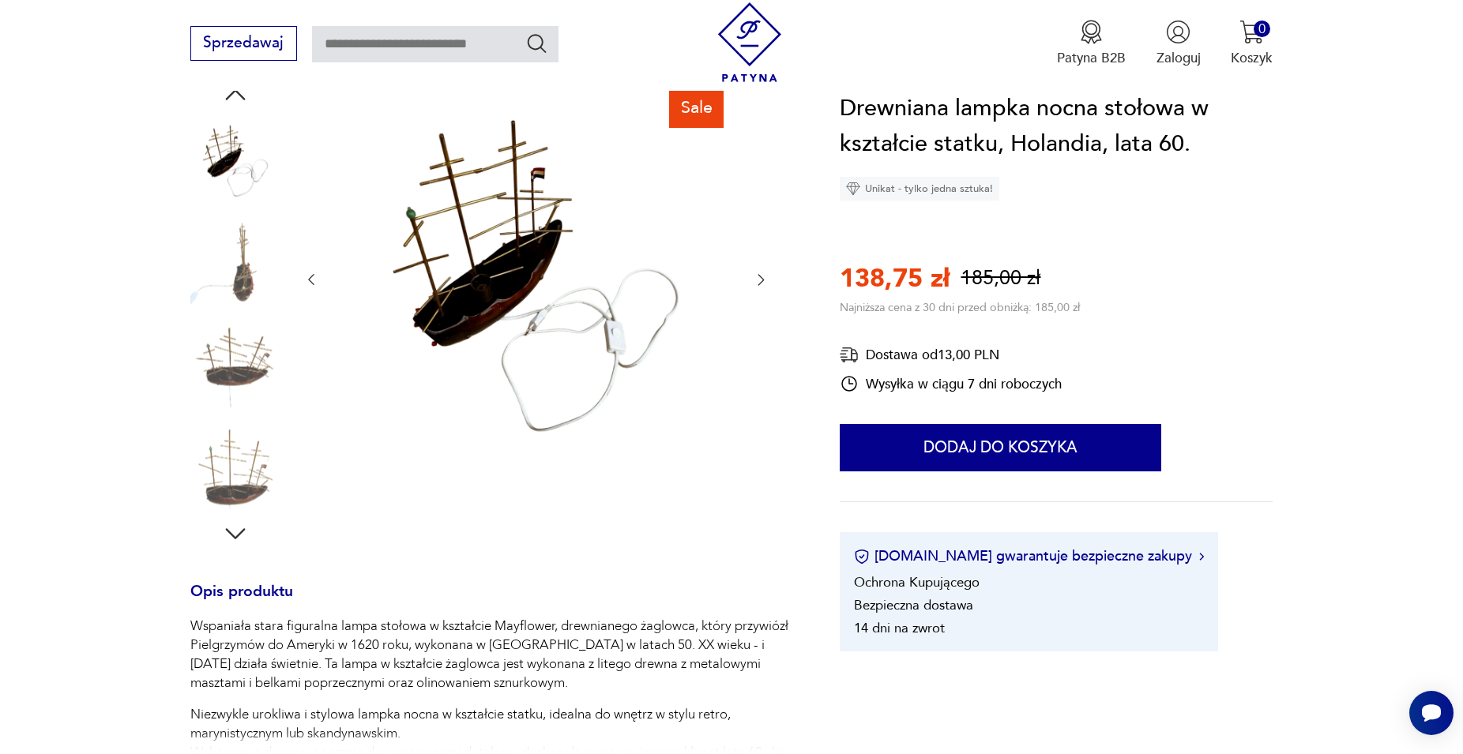
click at [761, 279] on icon "button" at bounding box center [761, 280] width 16 height 16
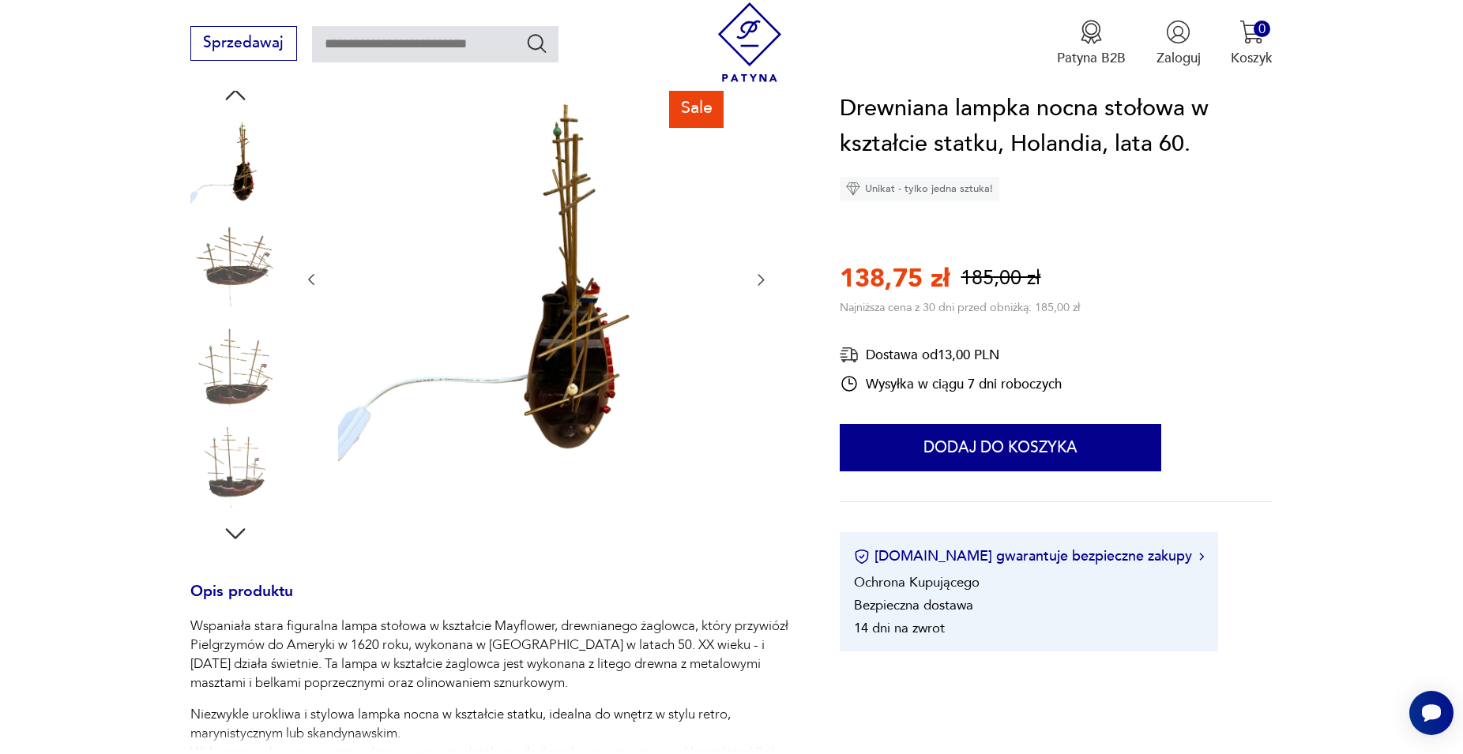
click at [761, 279] on icon "button" at bounding box center [761, 280] width 16 height 16
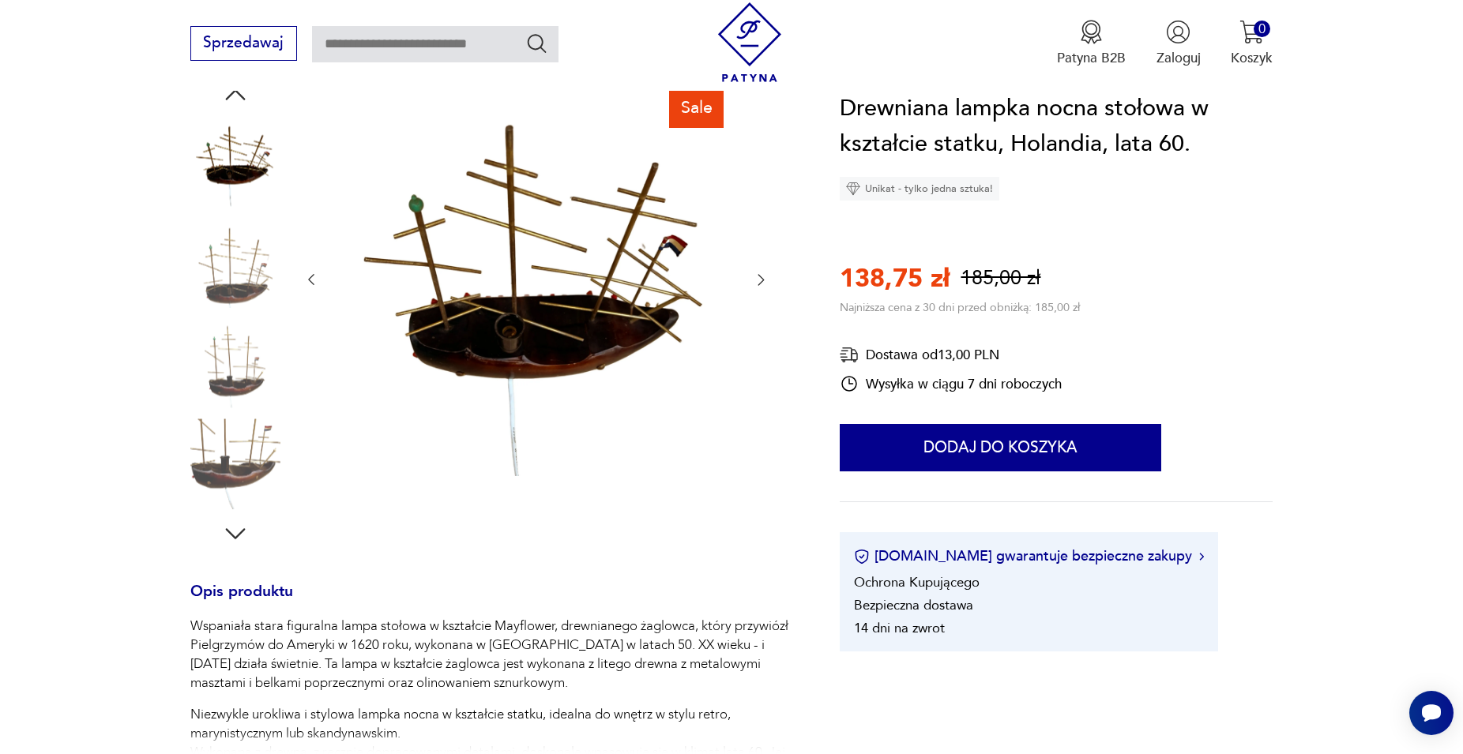
click at [761, 280] on icon "button" at bounding box center [761, 280] width 16 height 16
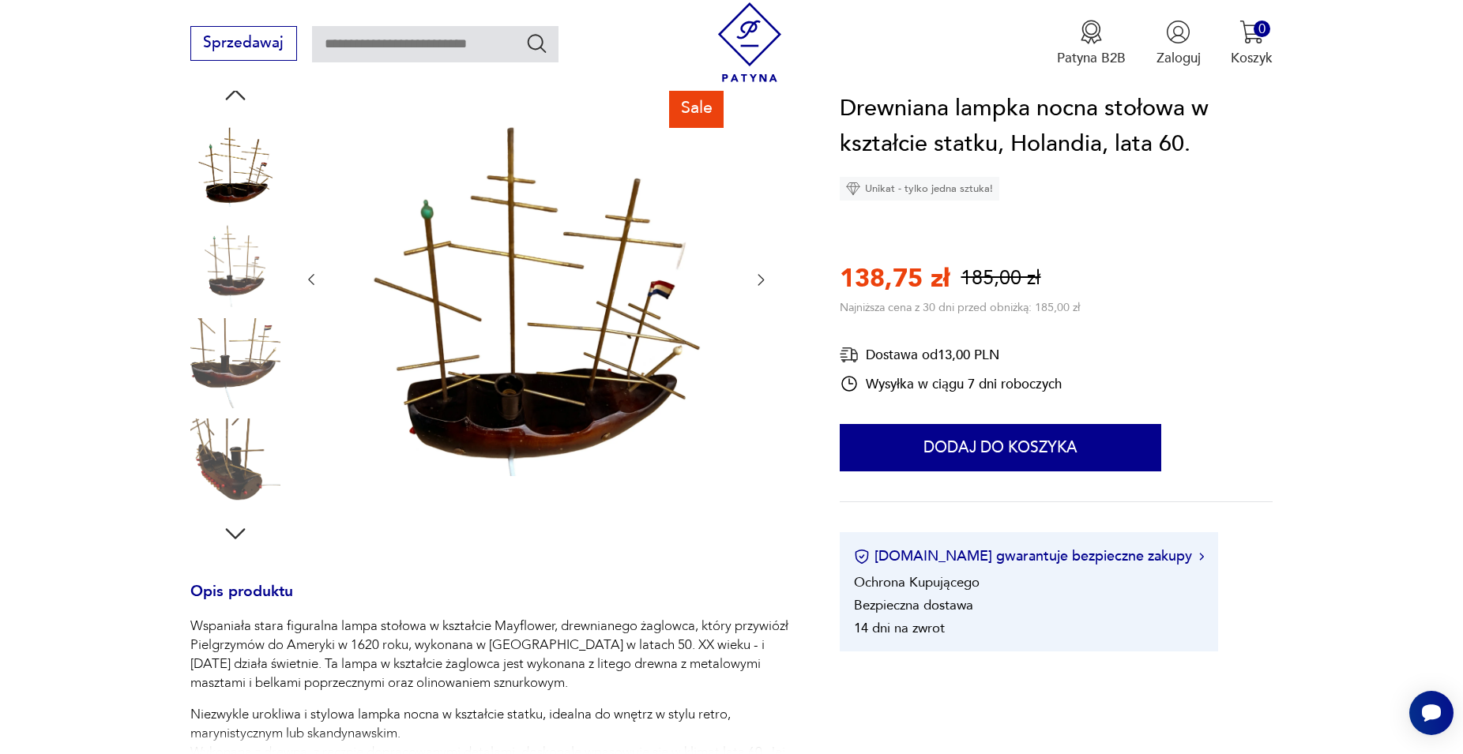
click at [761, 280] on icon "button" at bounding box center [761, 280] width 16 height 16
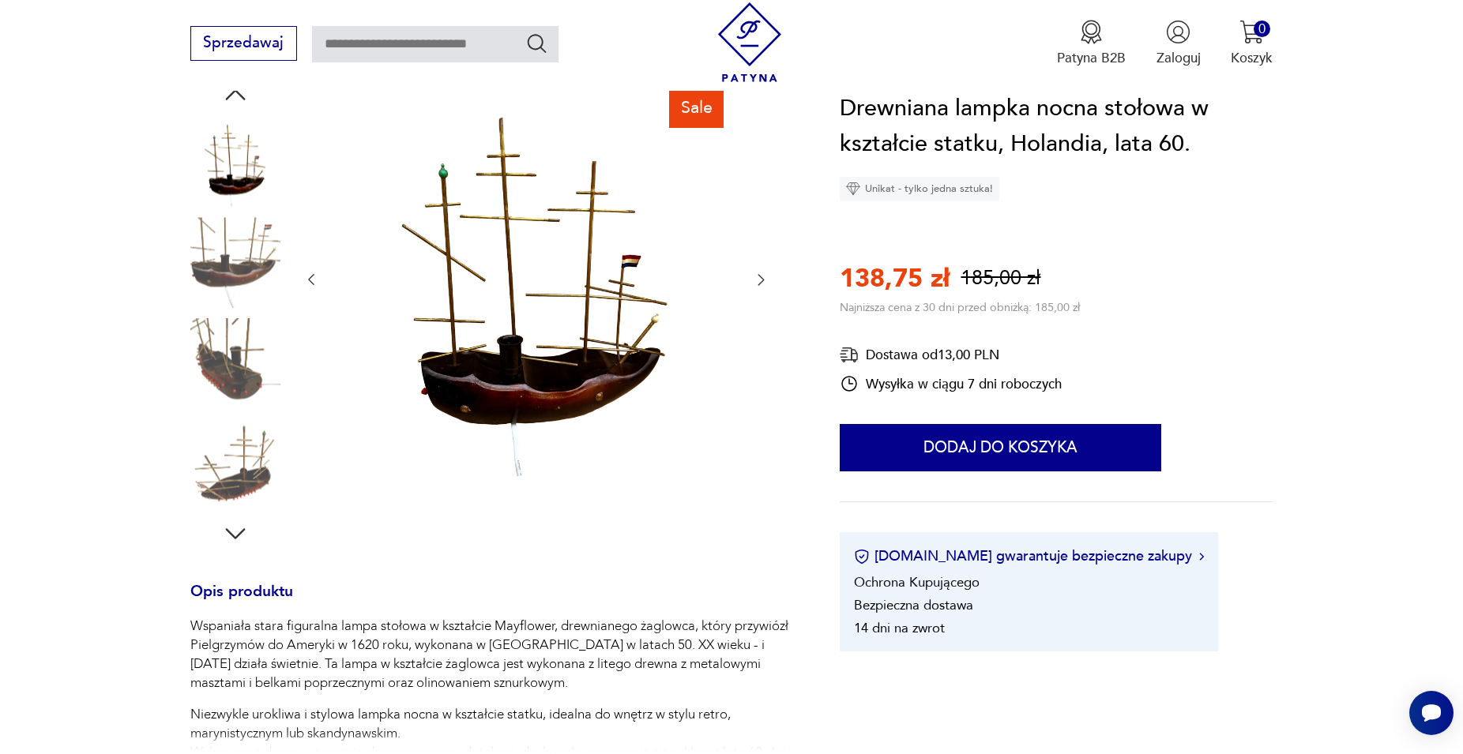
click at [761, 281] on icon "button" at bounding box center [761, 280] width 16 height 16
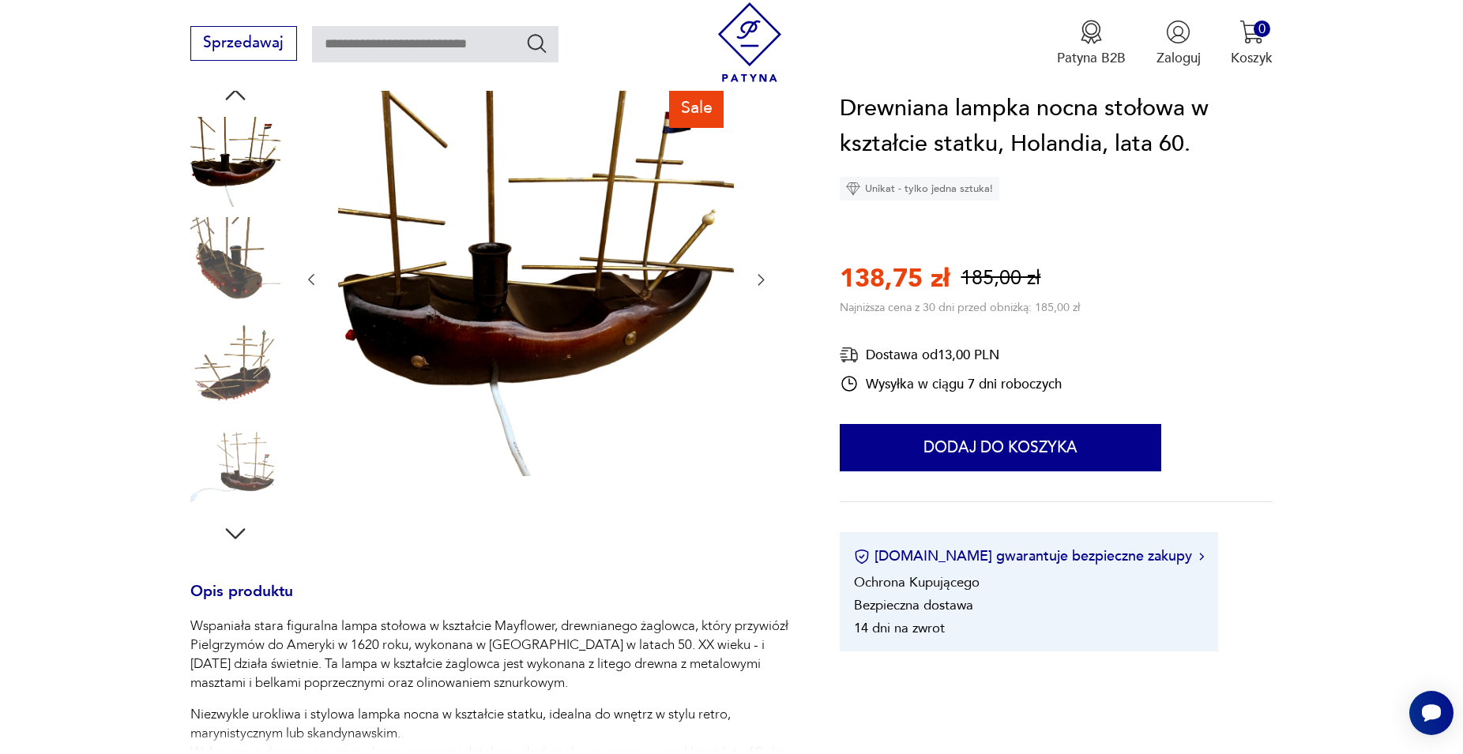
click at [761, 281] on icon "button" at bounding box center [761, 280] width 16 height 16
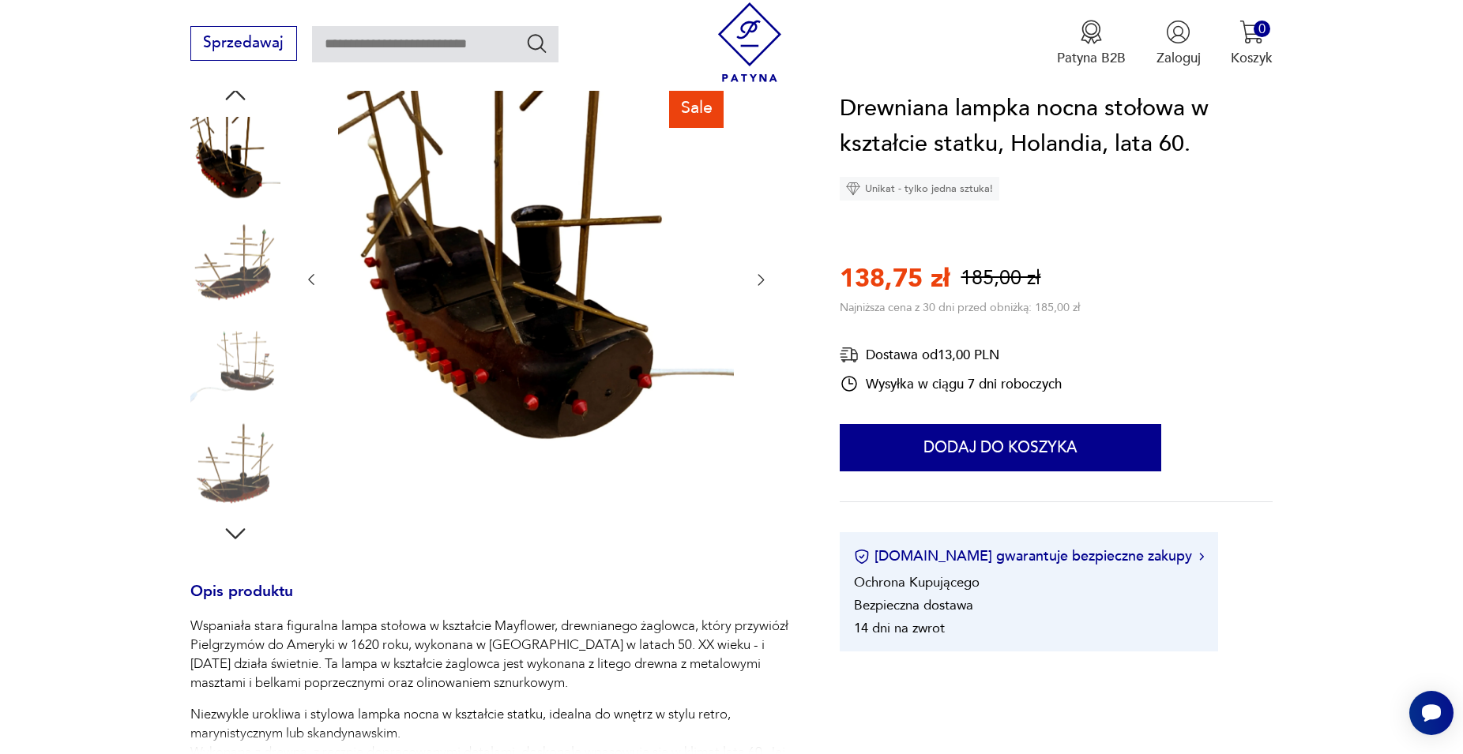
click at [762, 284] on icon "button" at bounding box center [761, 280] width 16 height 16
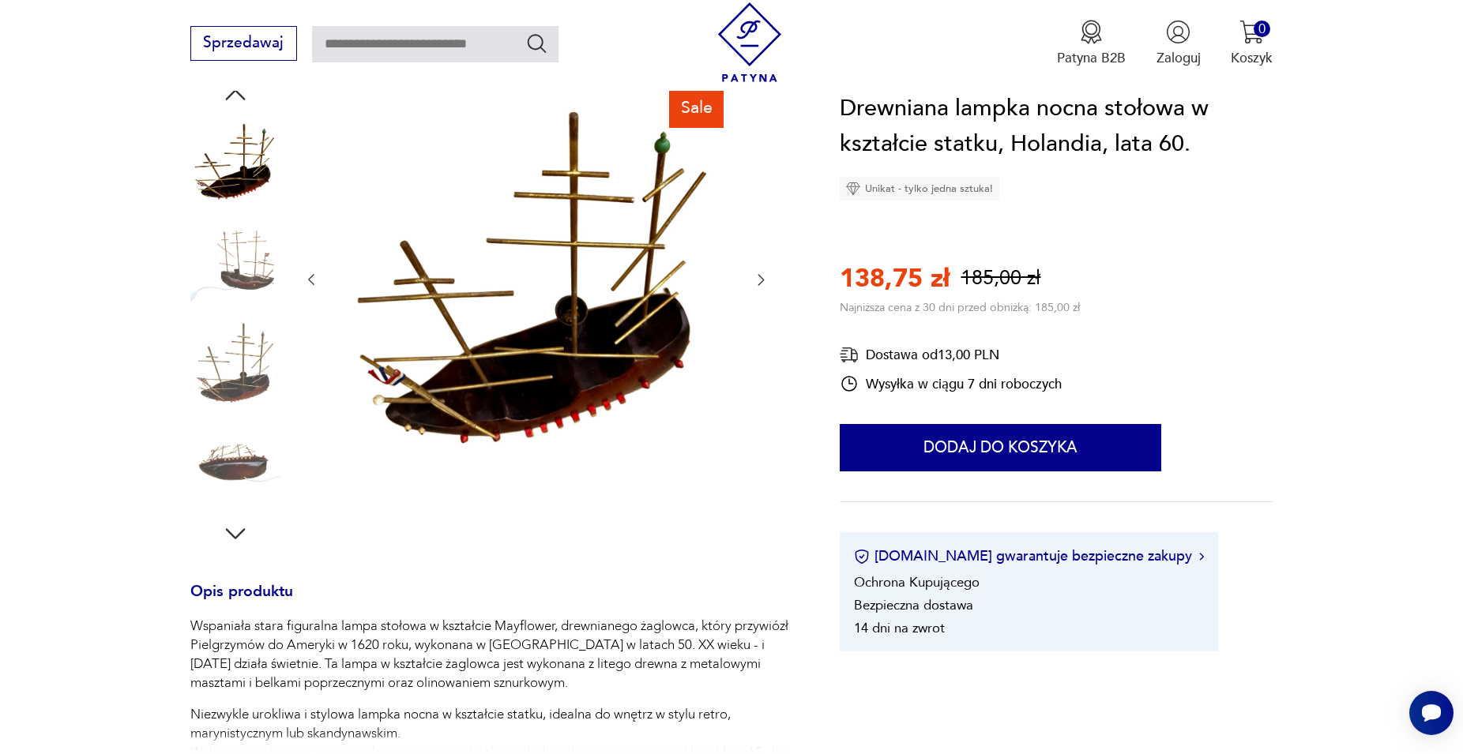
click at [762, 284] on icon "button" at bounding box center [761, 280] width 16 height 16
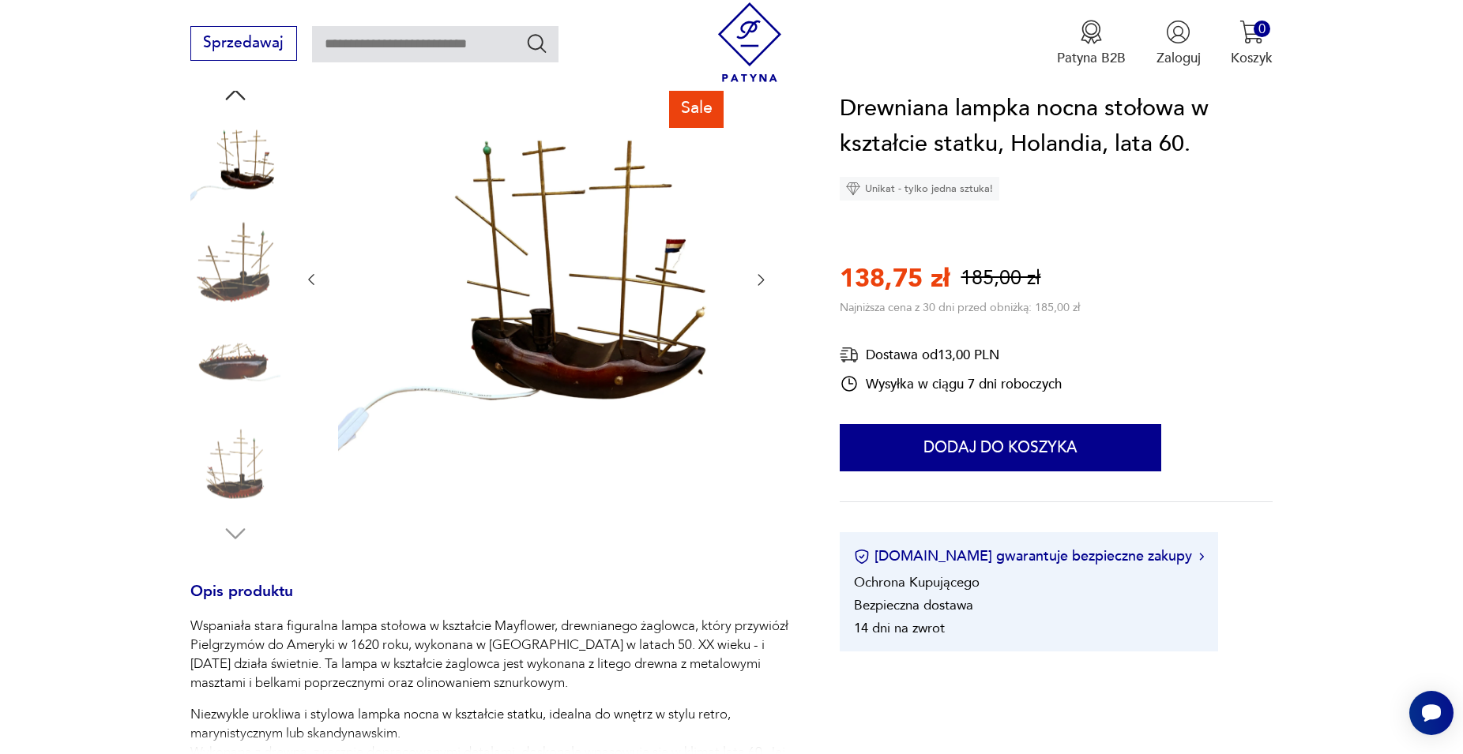
click at [762, 284] on icon "button" at bounding box center [761, 280] width 16 height 16
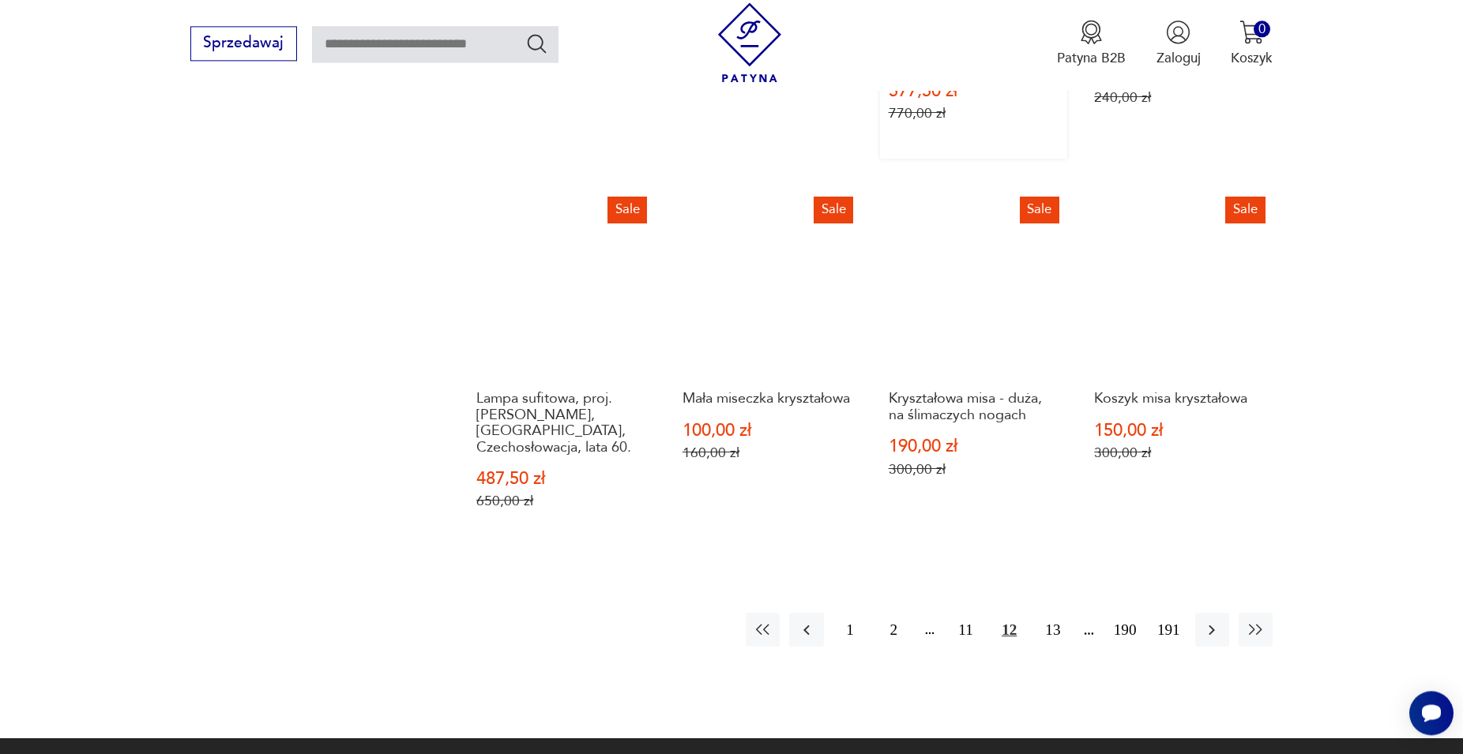
scroll to position [1557, 0]
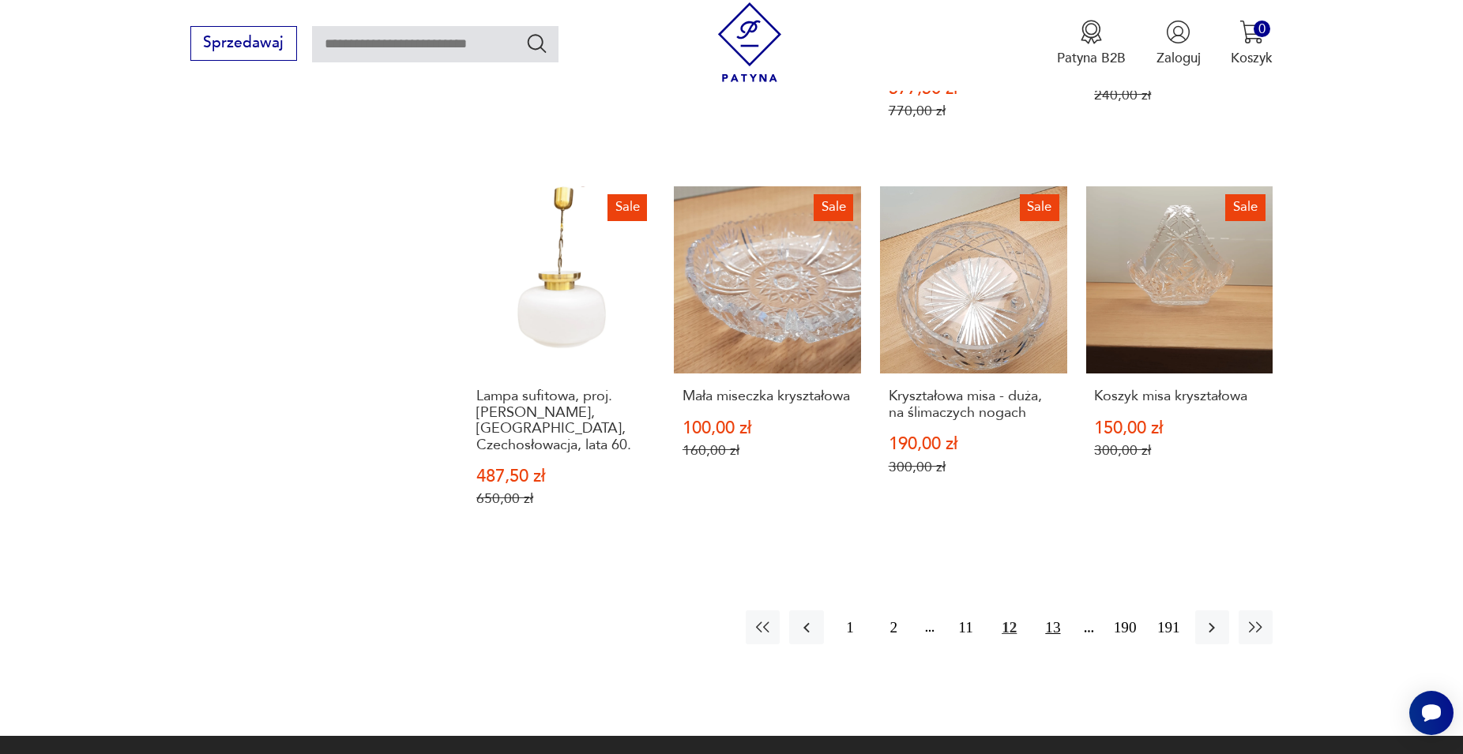
click at [1055, 611] on button "13" at bounding box center [1053, 628] width 34 height 34
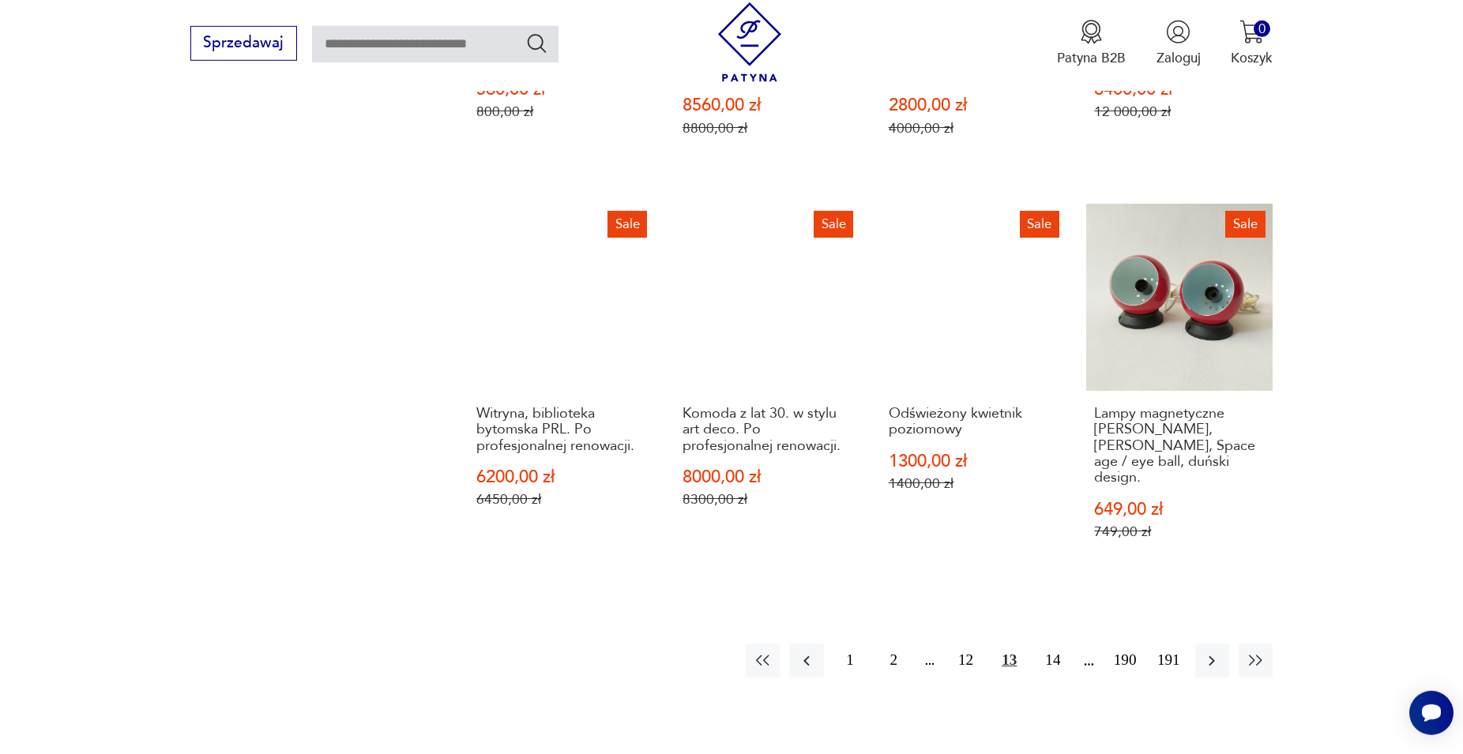
scroll to position [1557, 0]
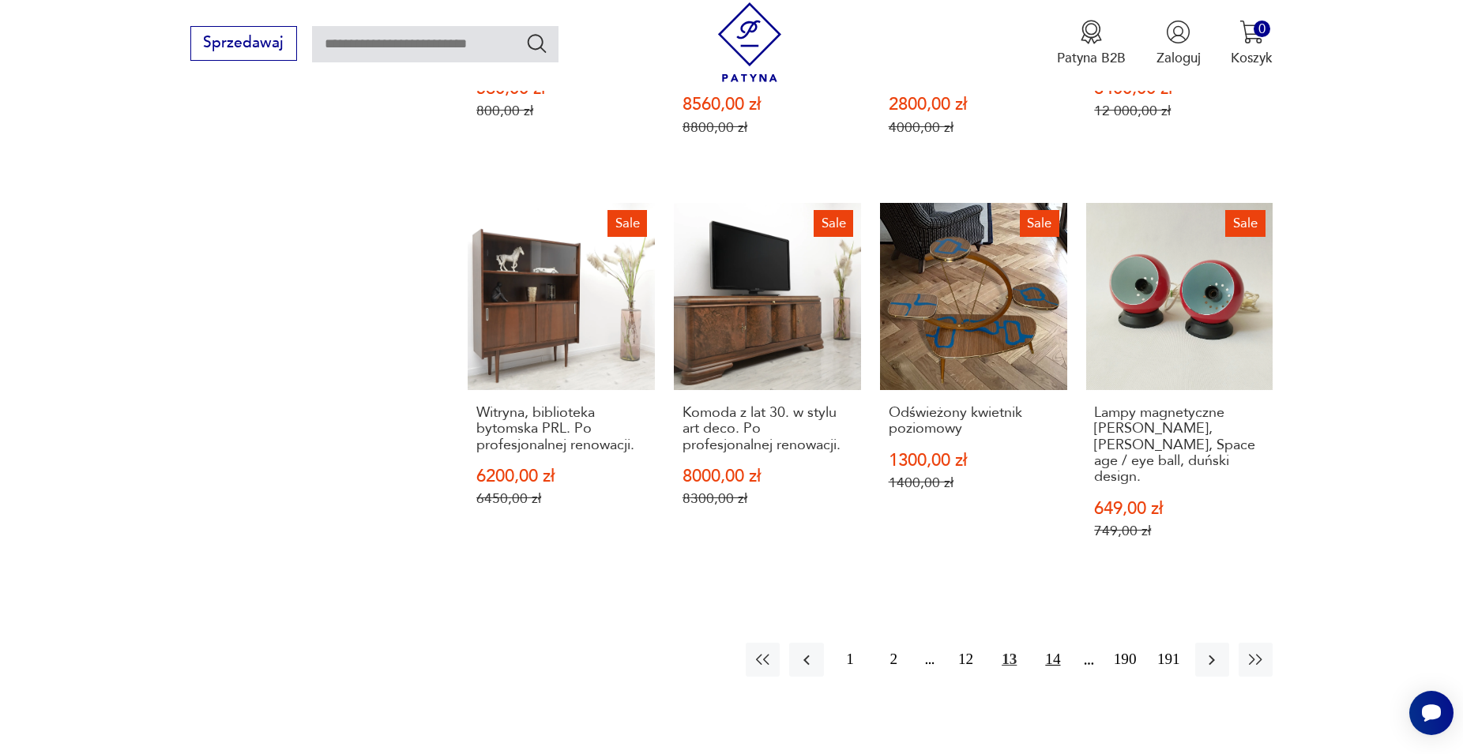
click at [1049, 643] on button "14" at bounding box center [1053, 660] width 34 height 34
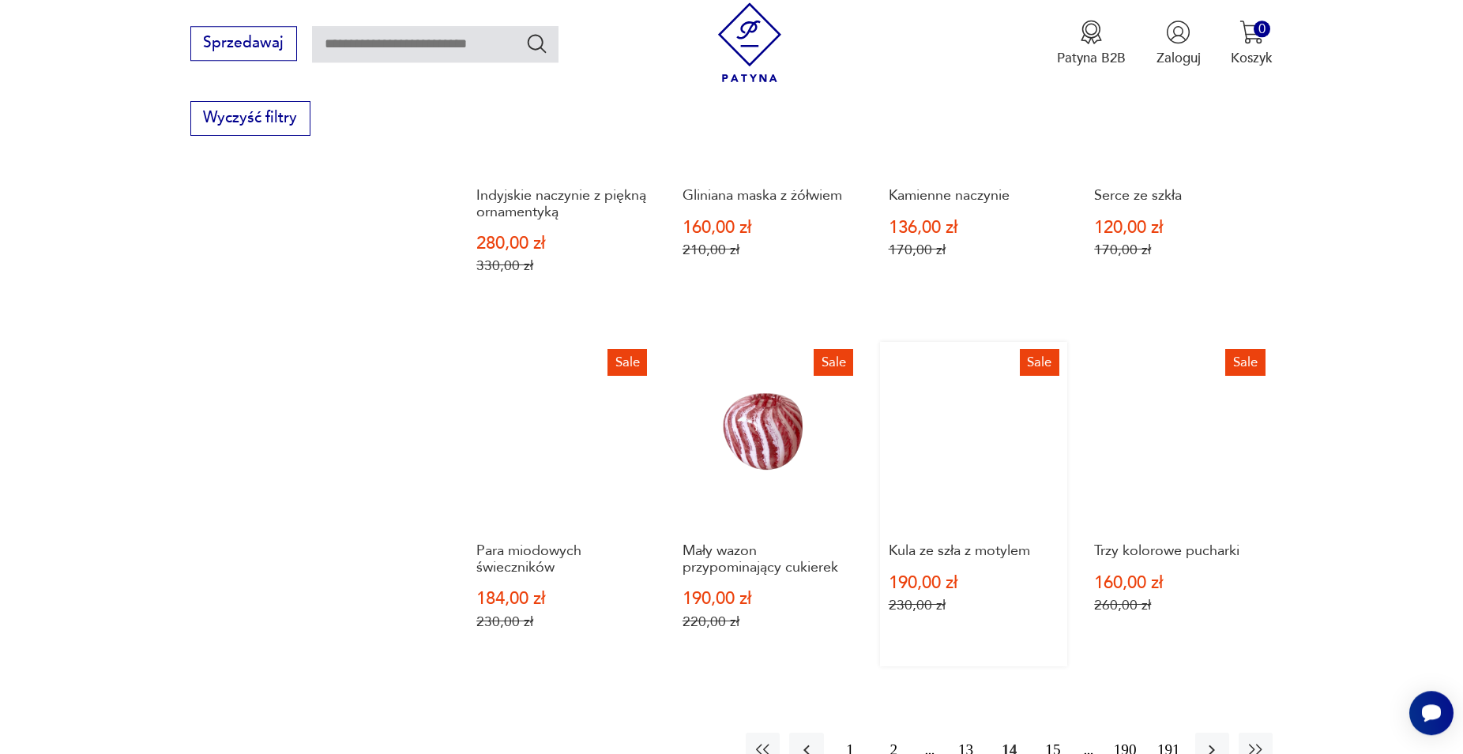
scroll to position [1396, 0]
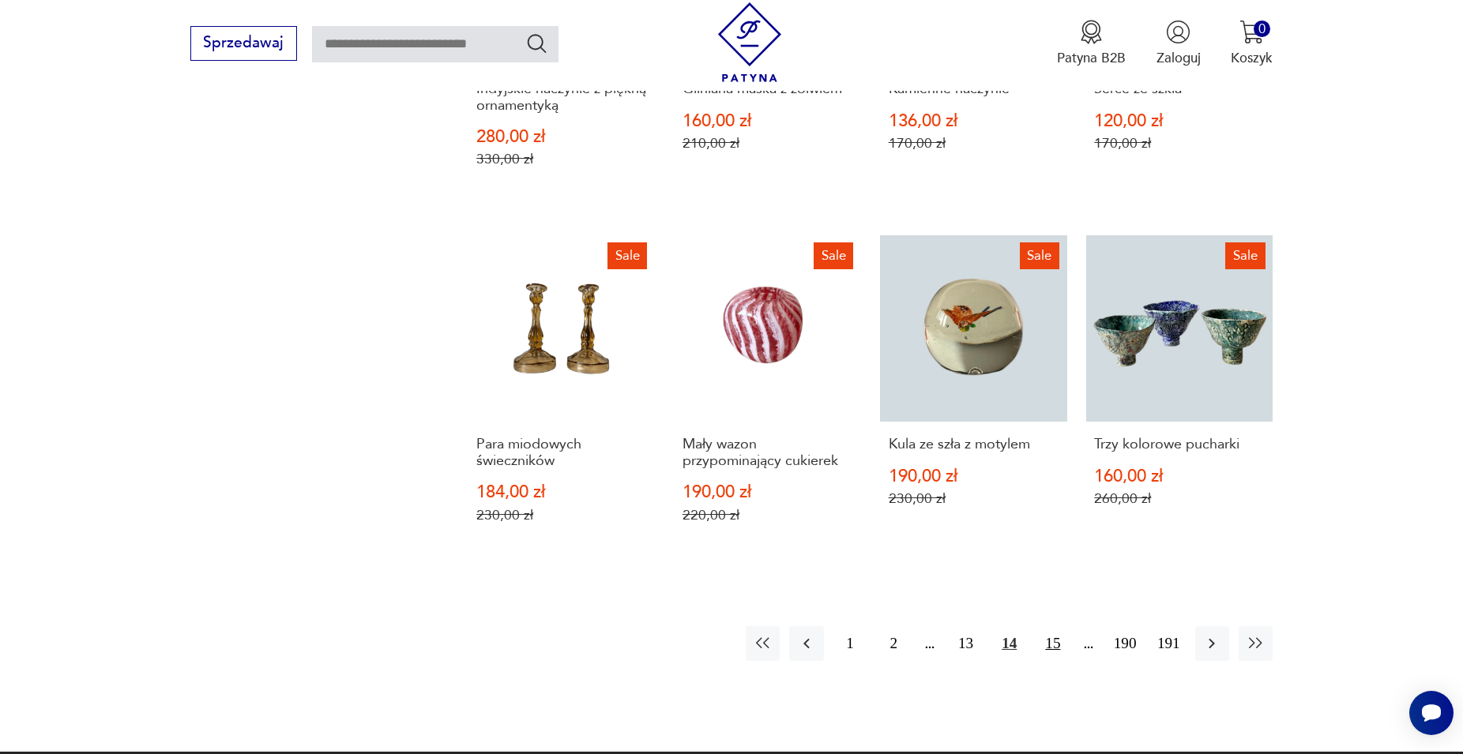
click at [1051, 645] on button "15" at bounding box center [1053, 643] width 34 height 34
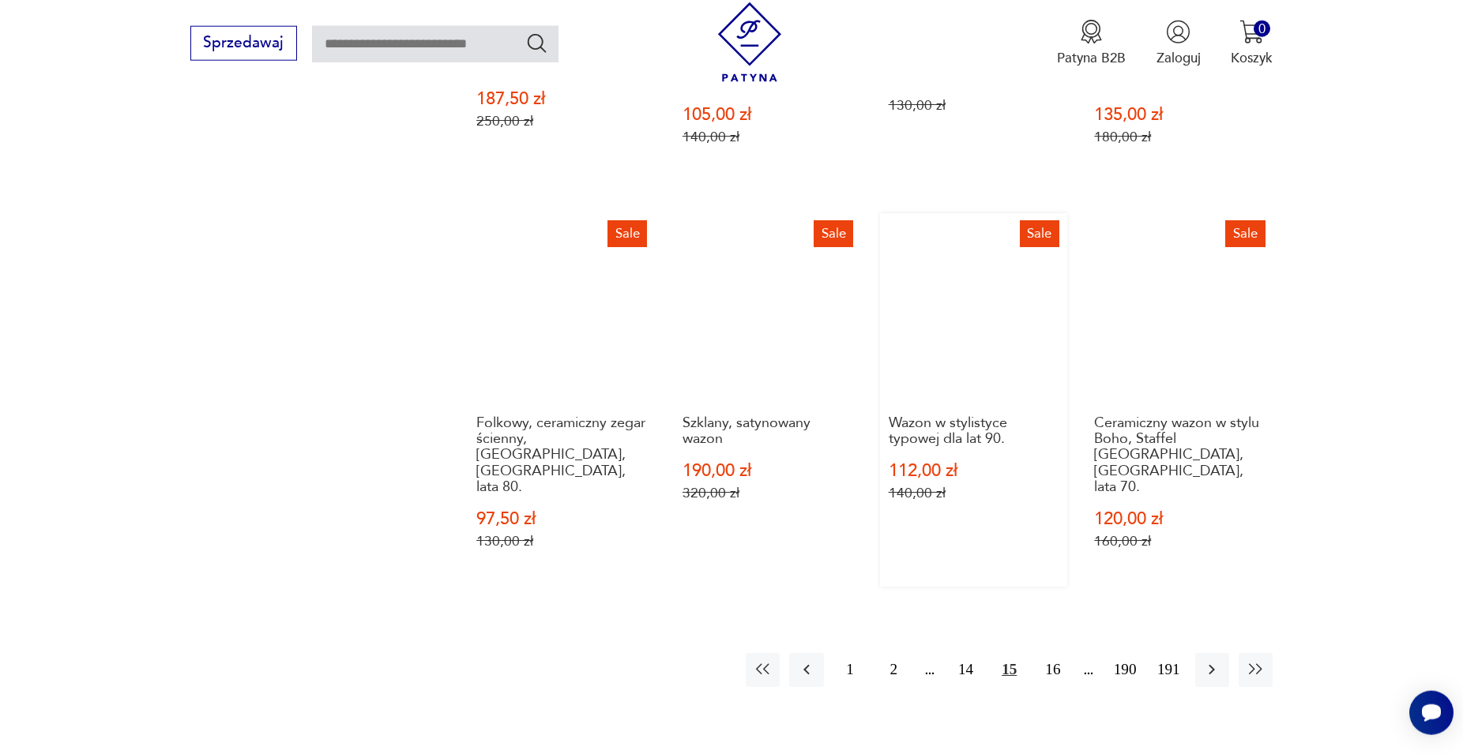
scroll to position [1557, 0]
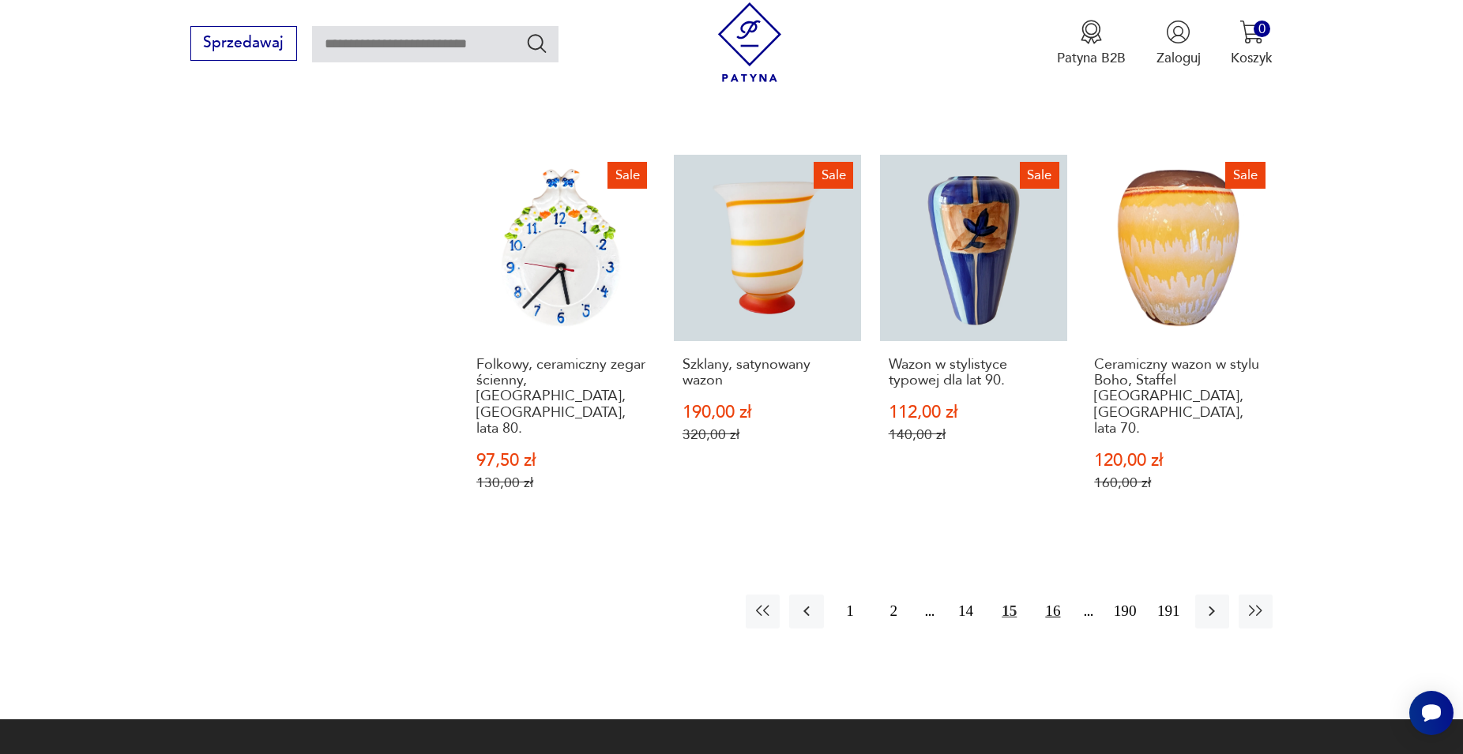
click at [1053, 595] on button "16" at bounding box center [1053, 612] width 34 height 34
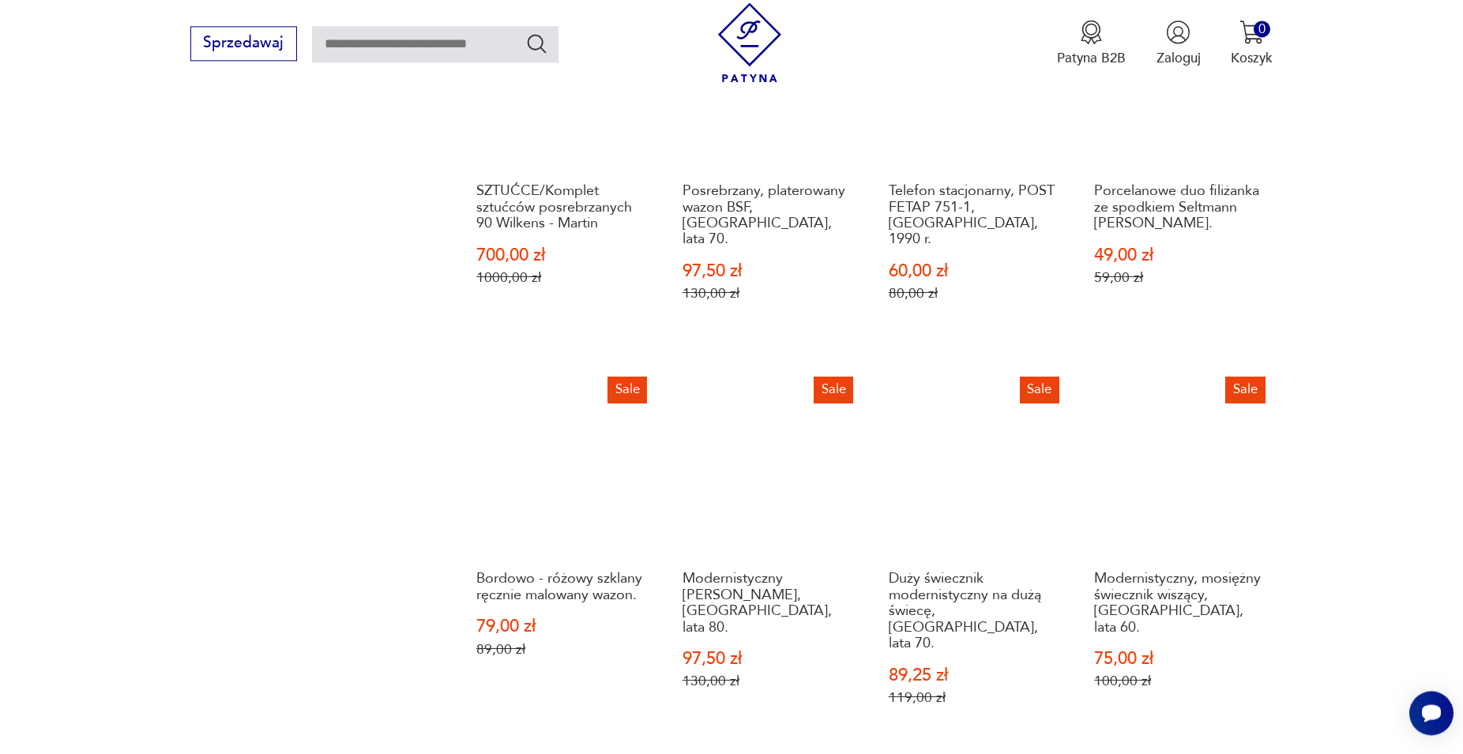
scroll to position [1557, 0]
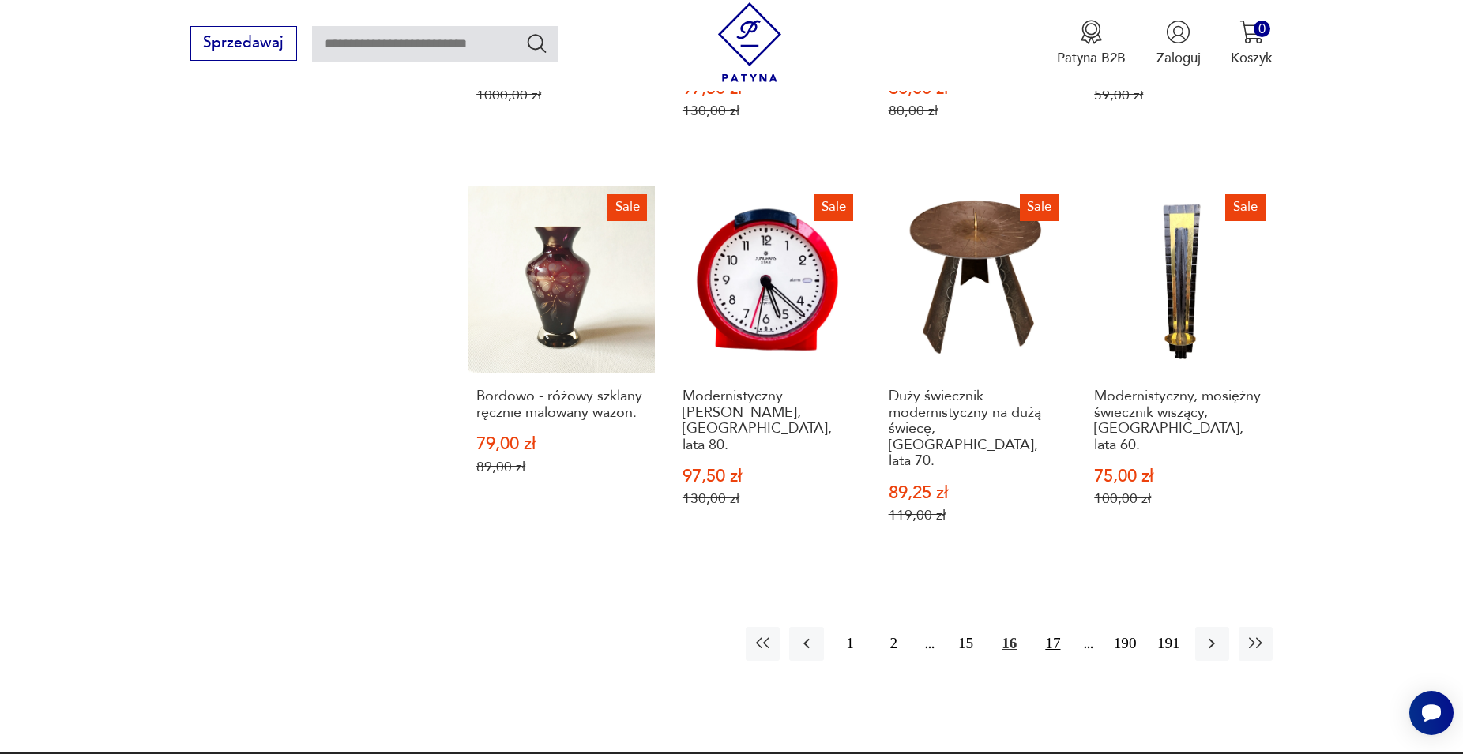
click at [1048, 627] on button "17" at bounding box center [1053, 644] width 34 height 34
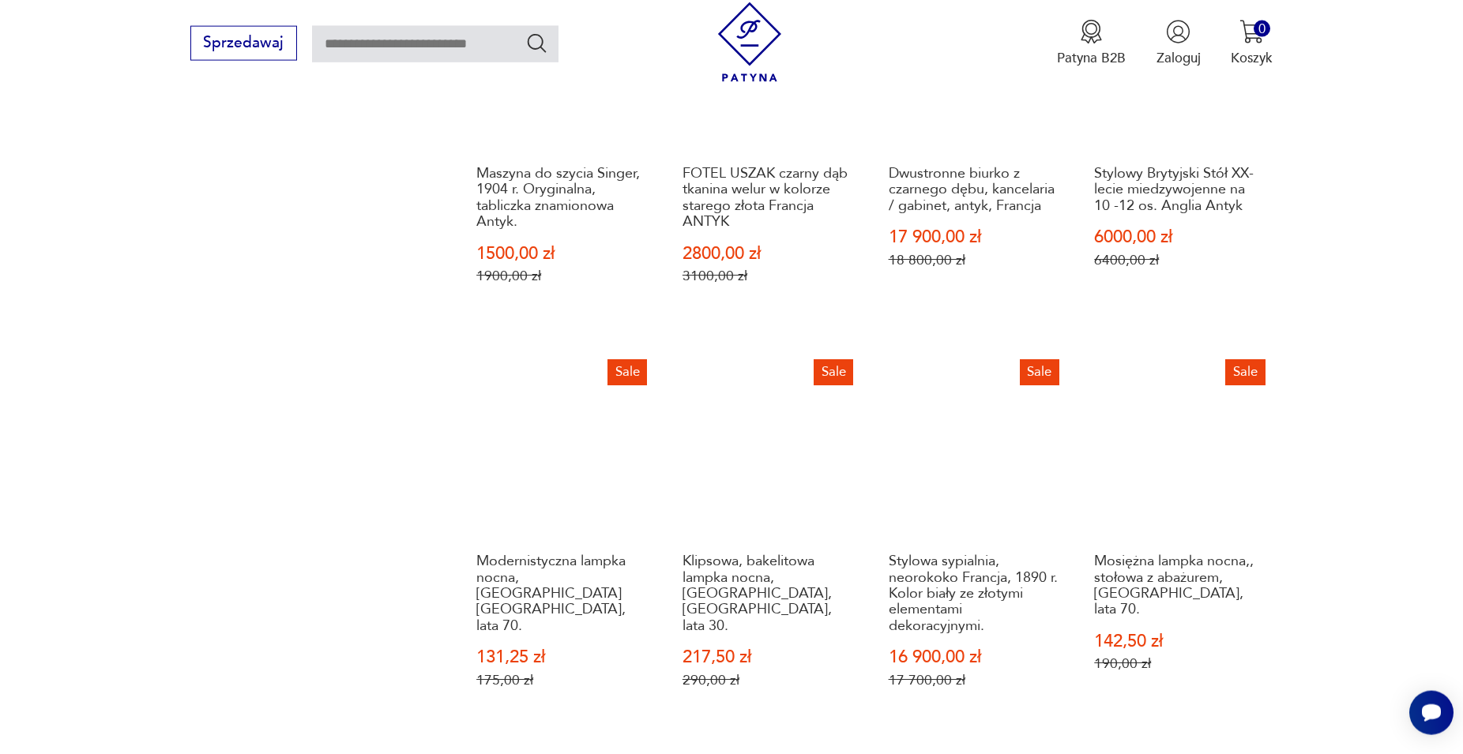
scroll to position [1476, 0]
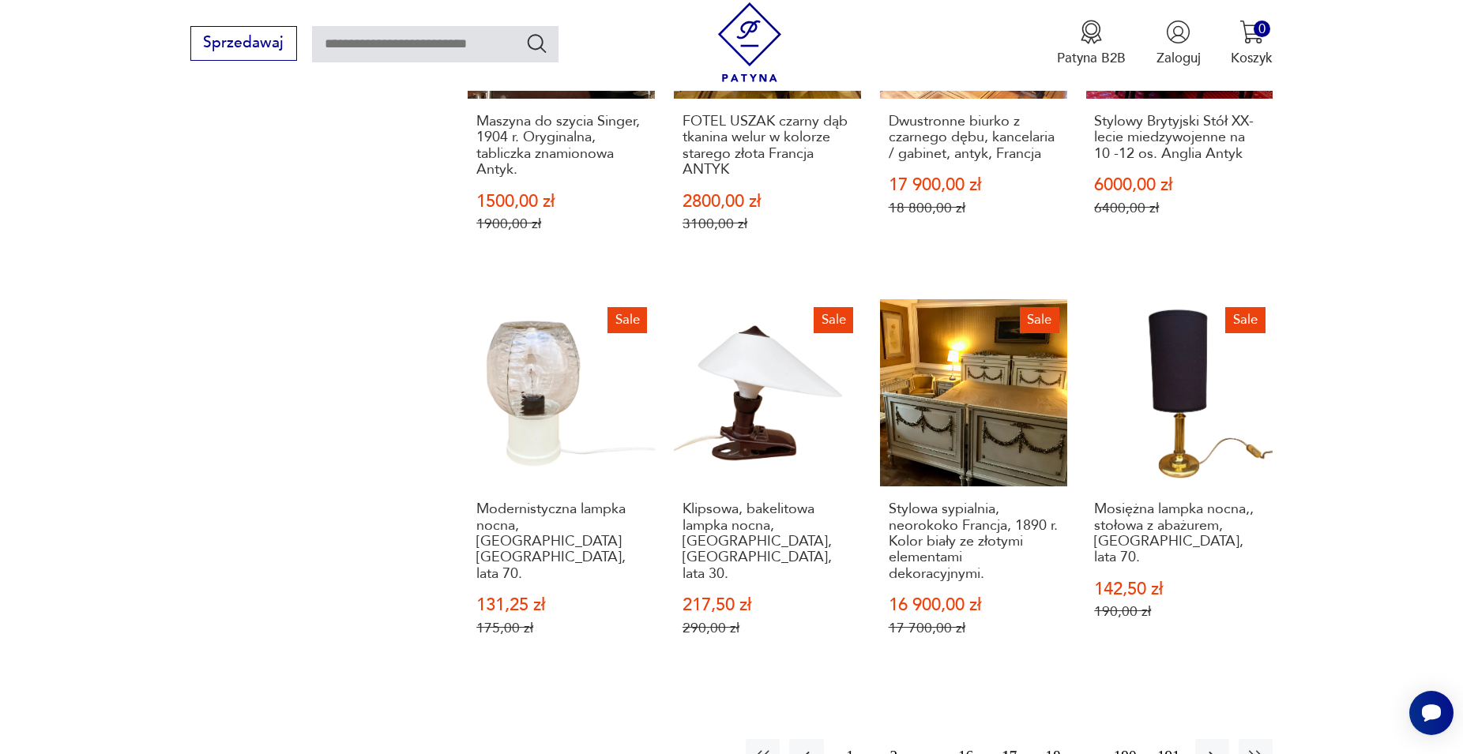
click at [1051, 739] on button "18" at bounding box center [1053, 756] width 34 height 34
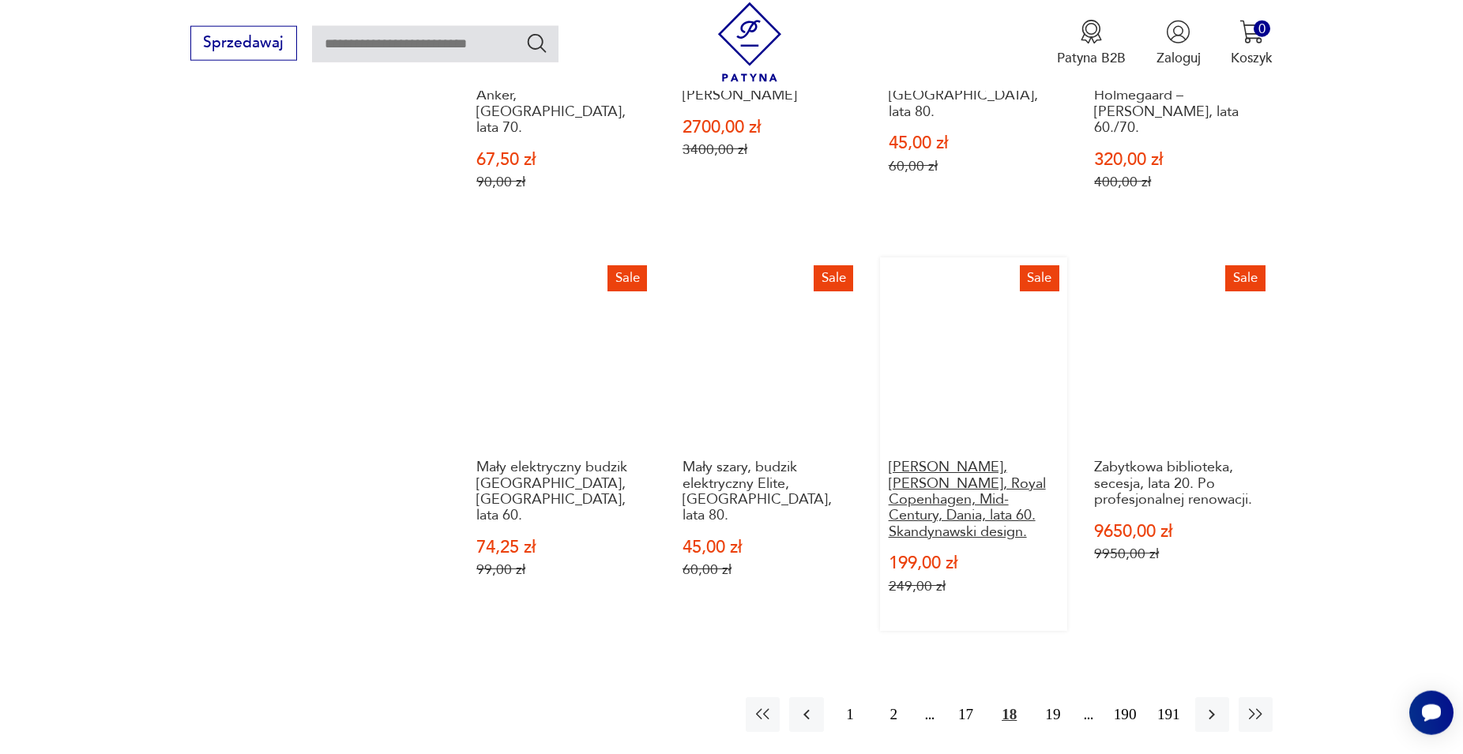
scroll to position [1557, 0]
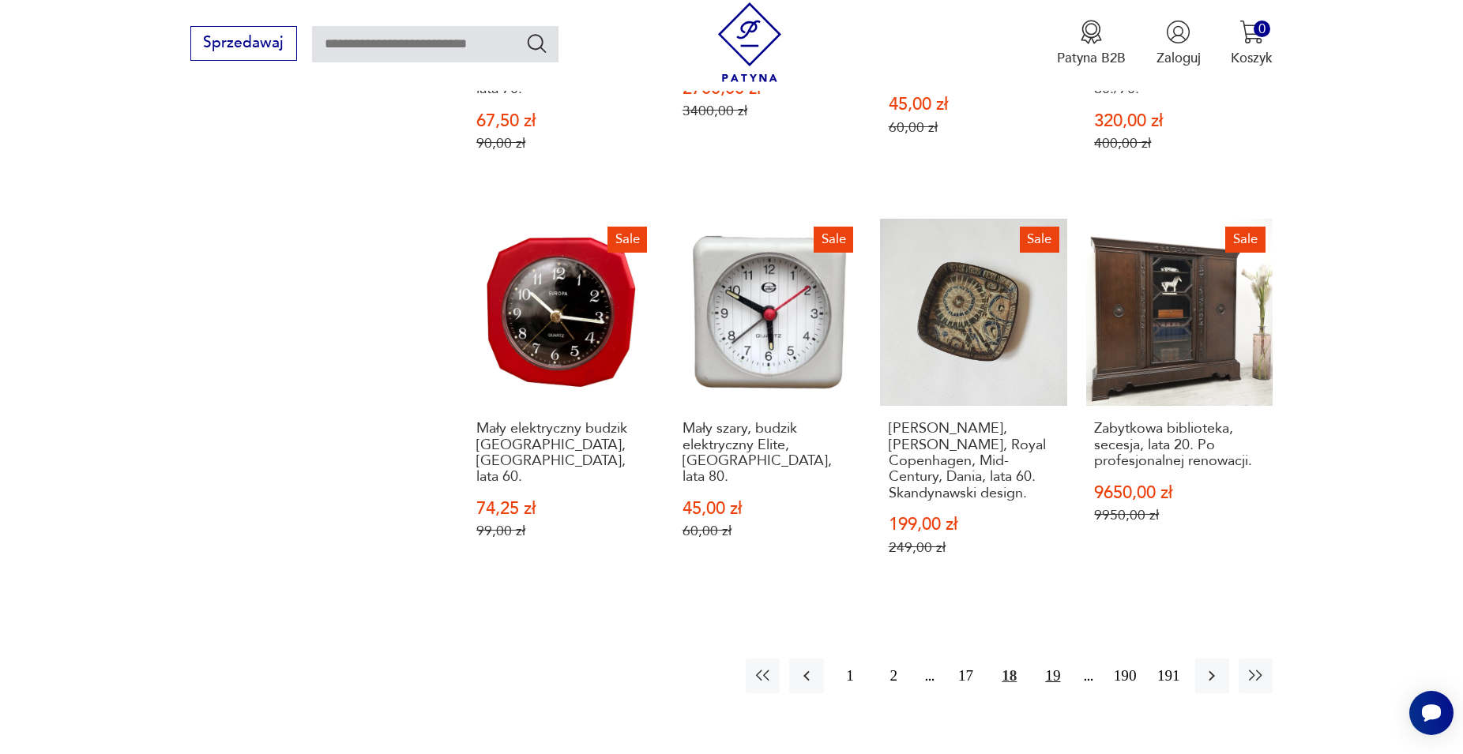
click at [1057, 659] on button "19" at bounding box center [1053, 676] width 34 height 34
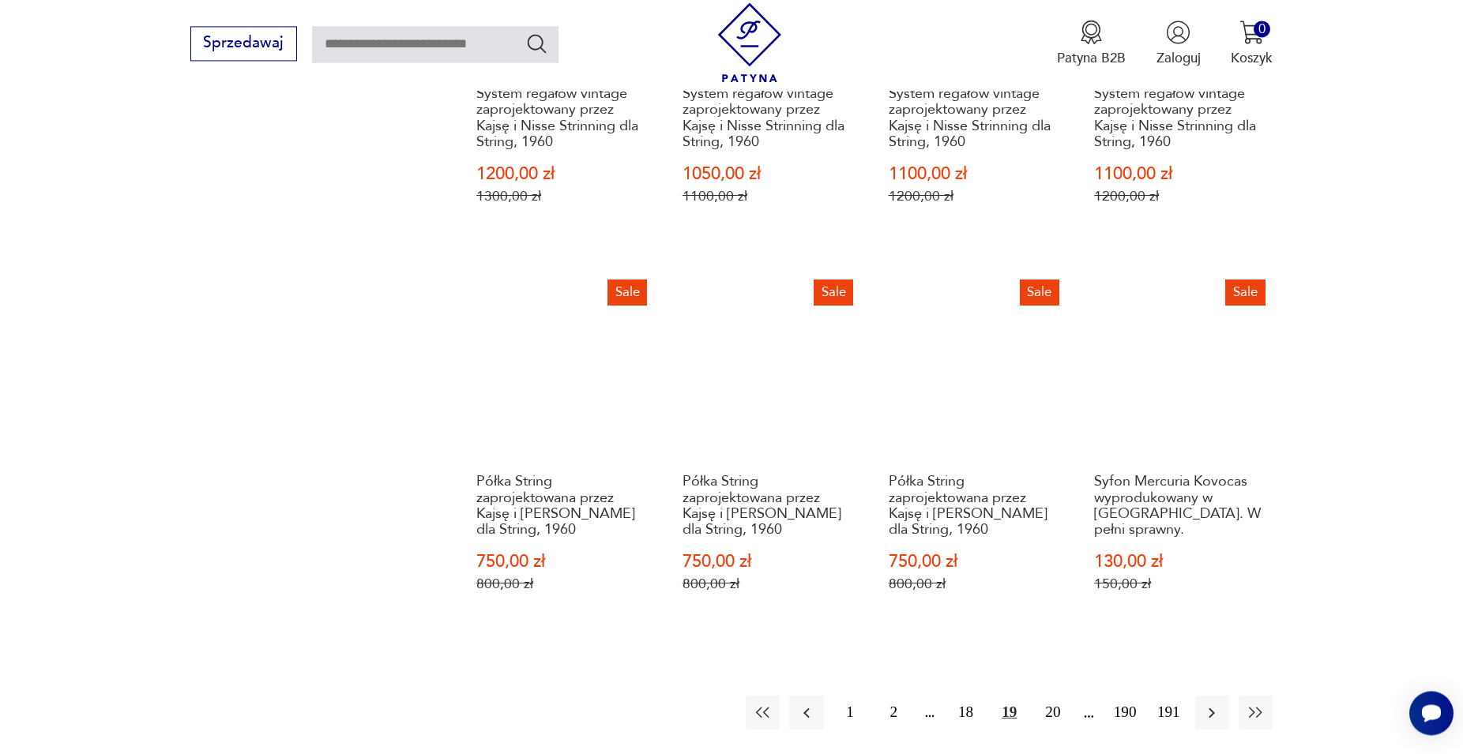
scroll to position [1476, 0]
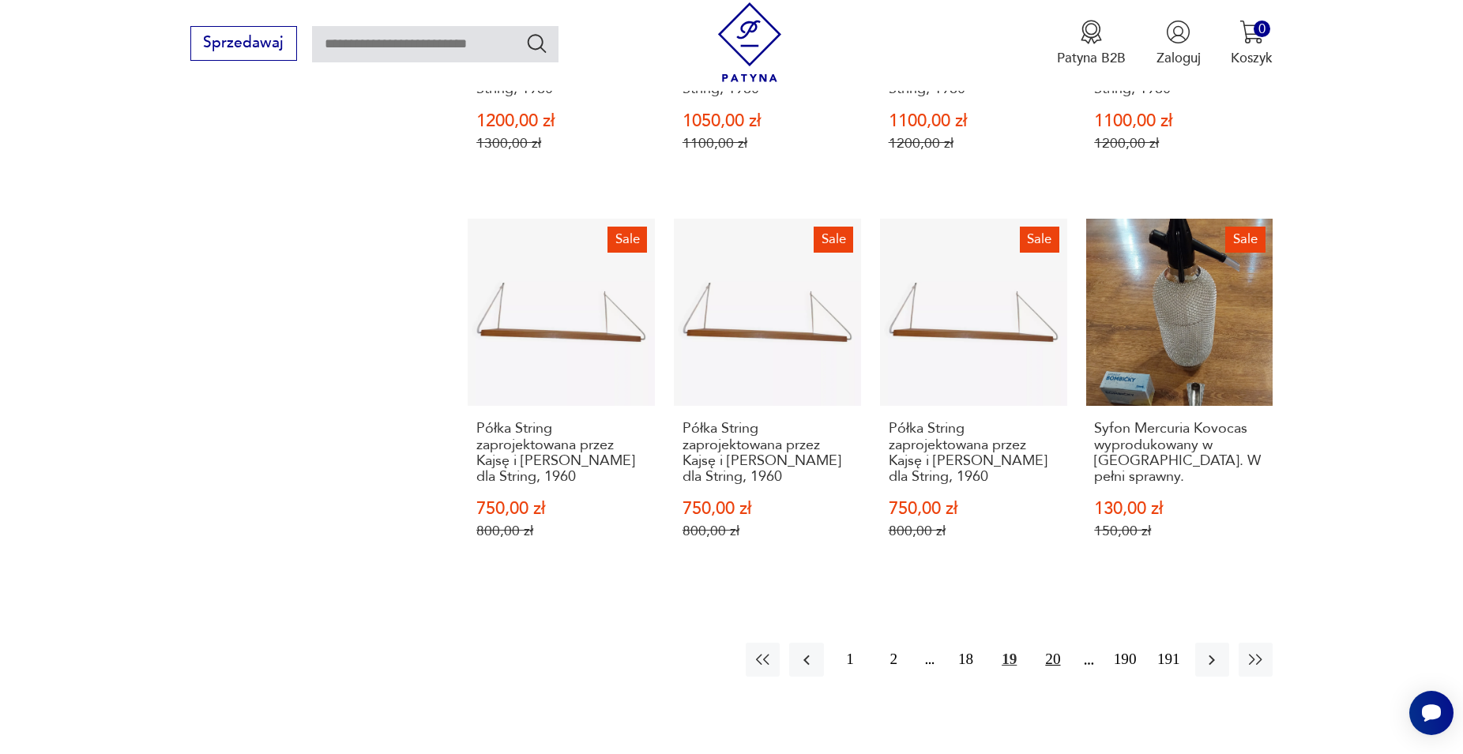
click at [1051, 643] on button "20" at bounding box center [1053, 660] width 34 height 34
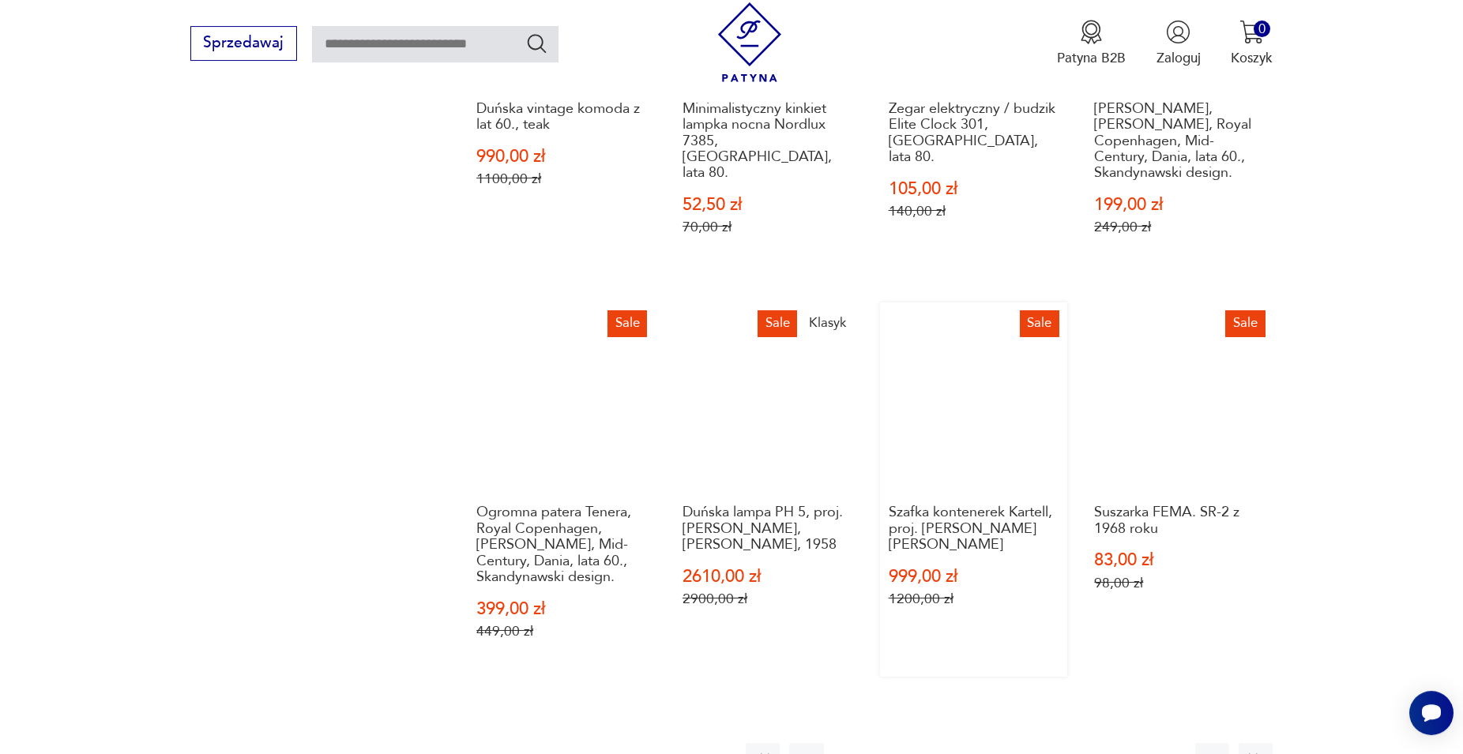
scroll to position [1557, 0]
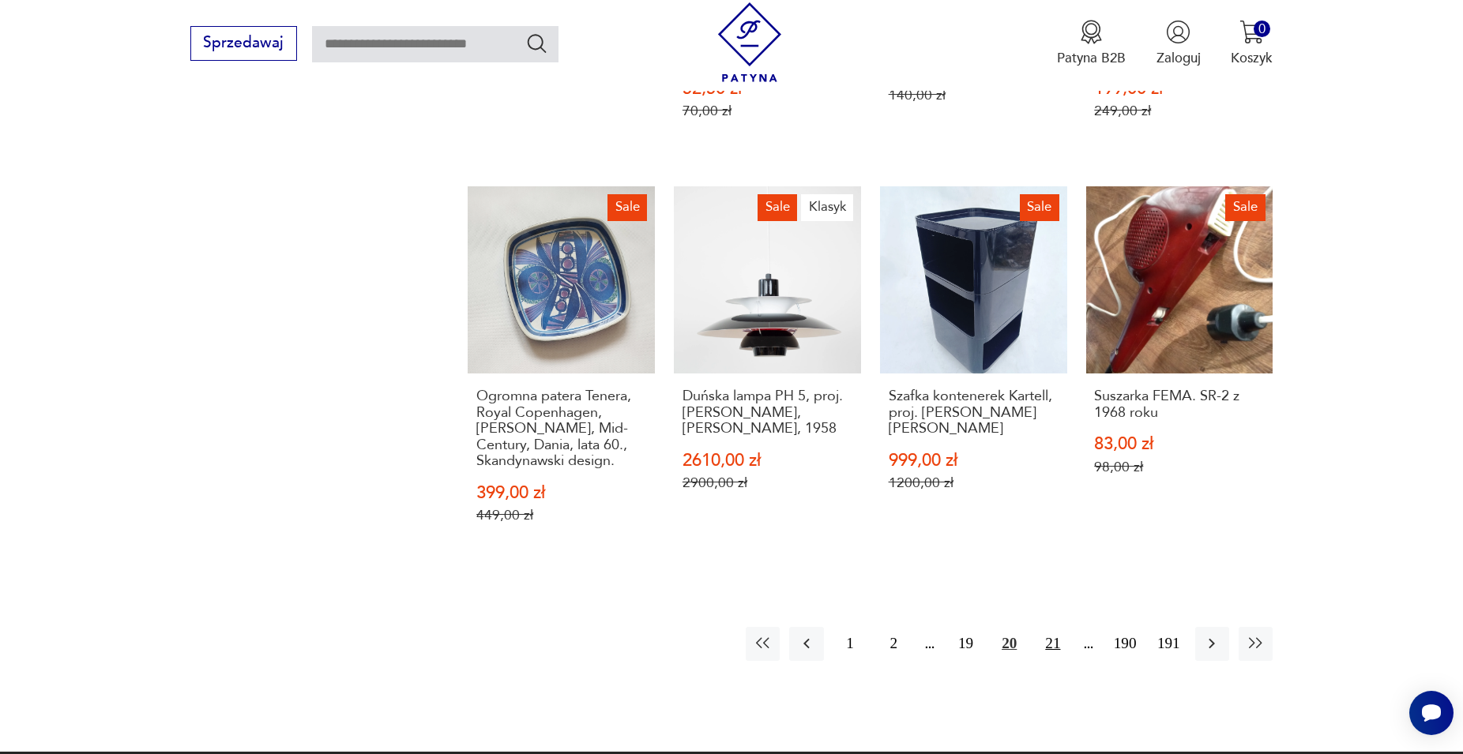
click at [1058, 633] on button "21" at bounding box center [1053, 644] width 34 height 34
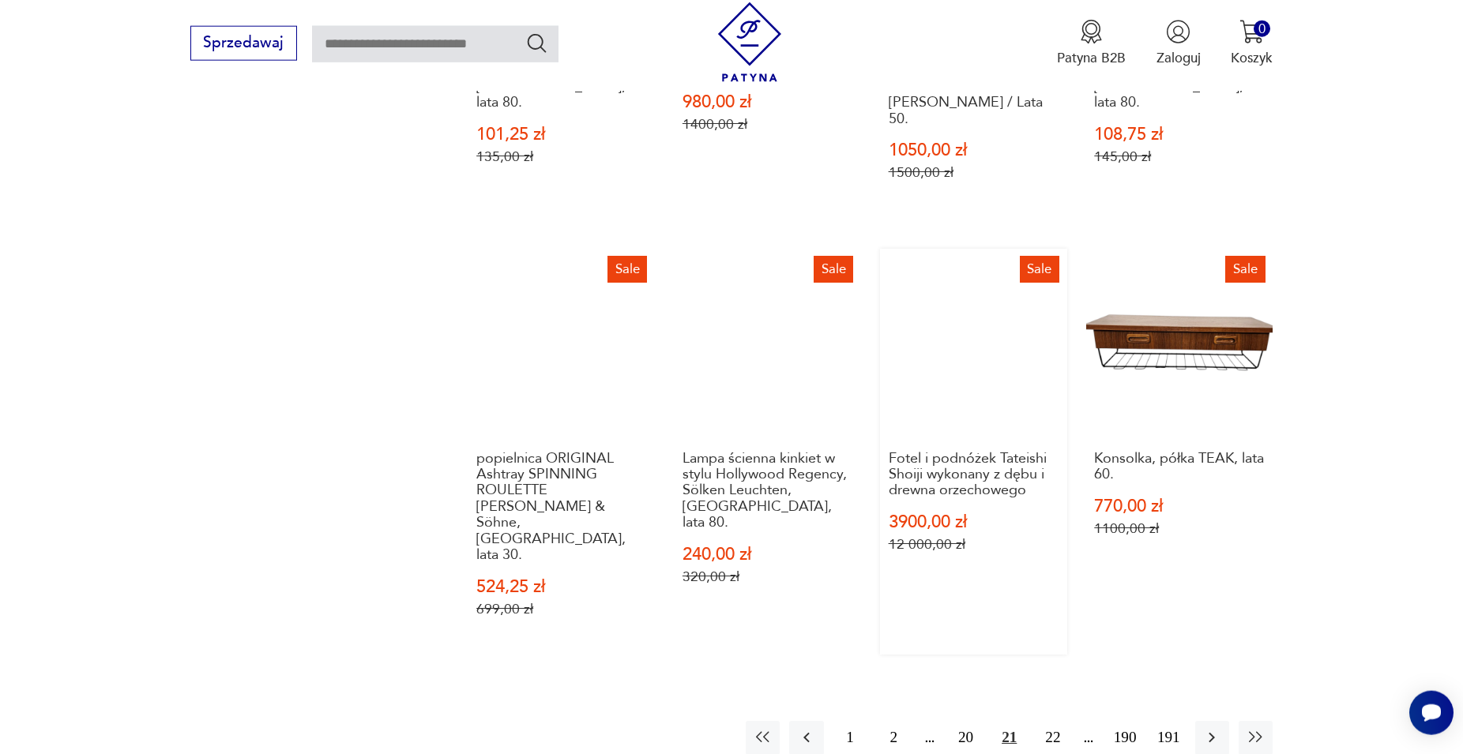
scroll to position [1638, 0]
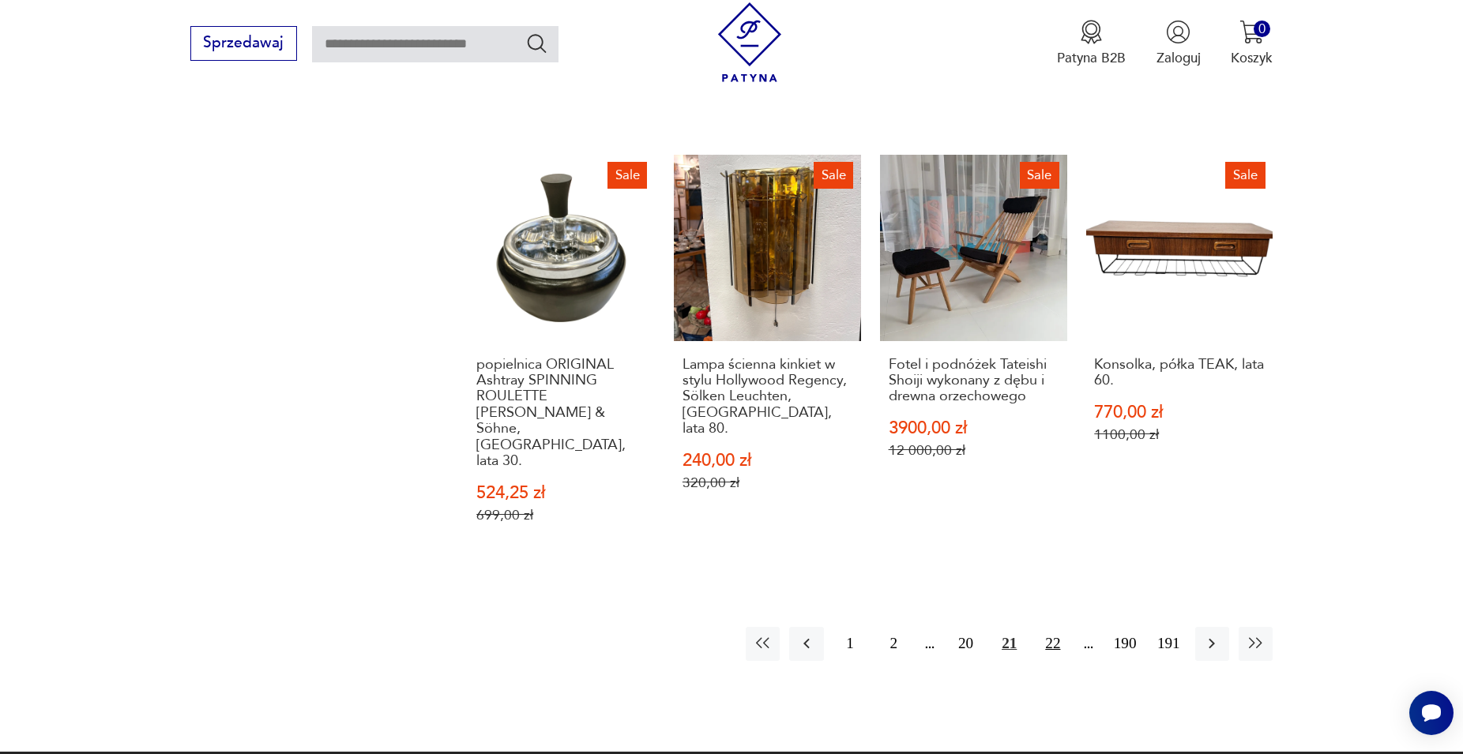
click at [1052, 627] on button "22" at bounding box center [1053, 644] width 34 height 34
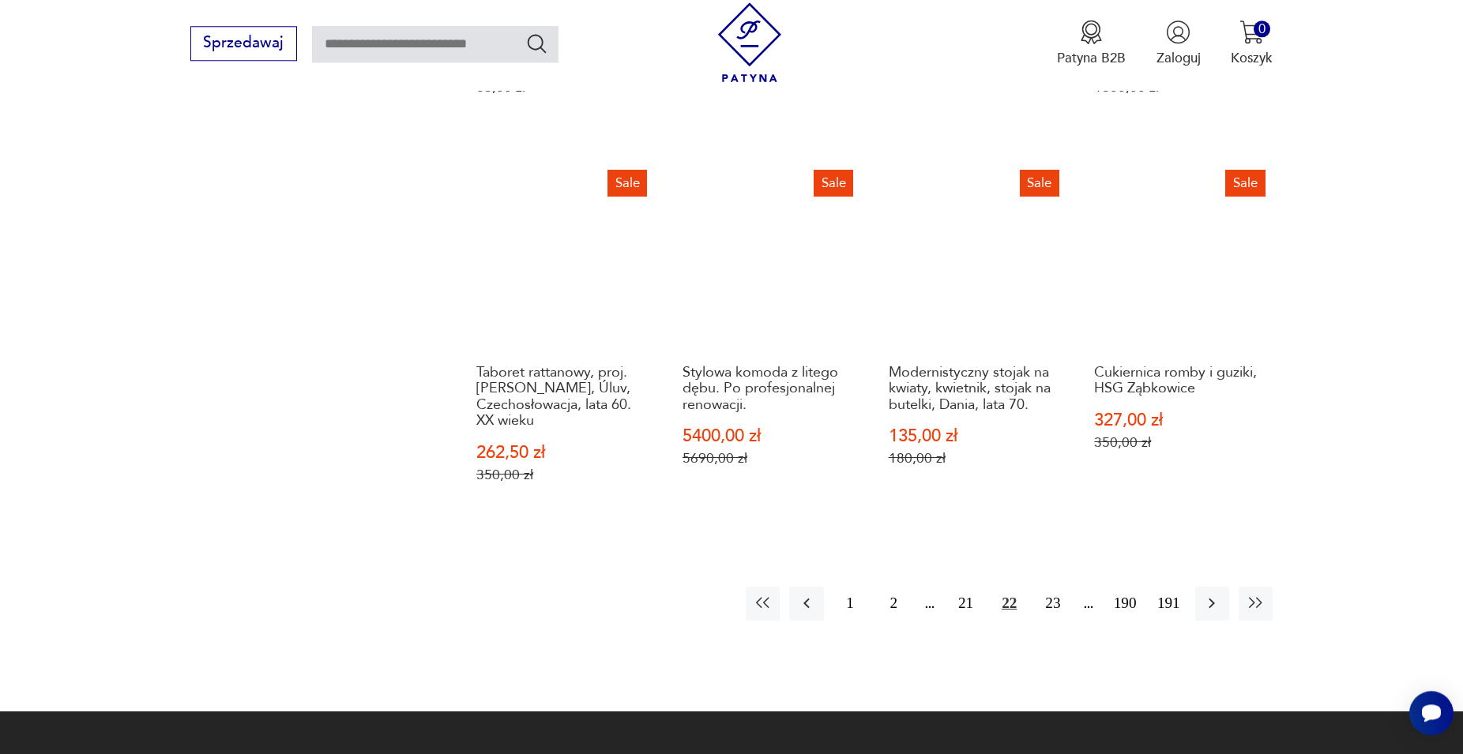
scroll to position [1638, 0]
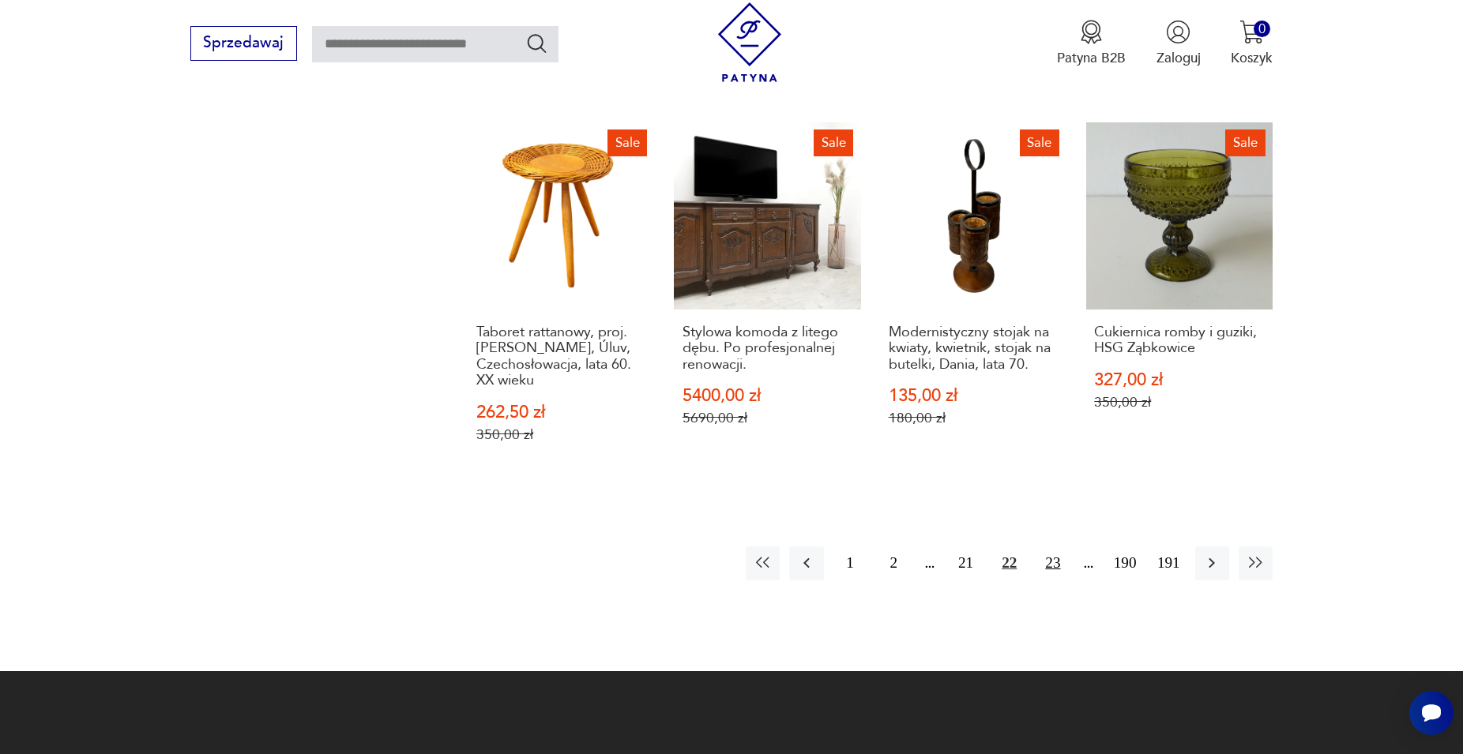
click at [1060, 547] on button "23" at bounding box center [1053, 564] width 34 height 34
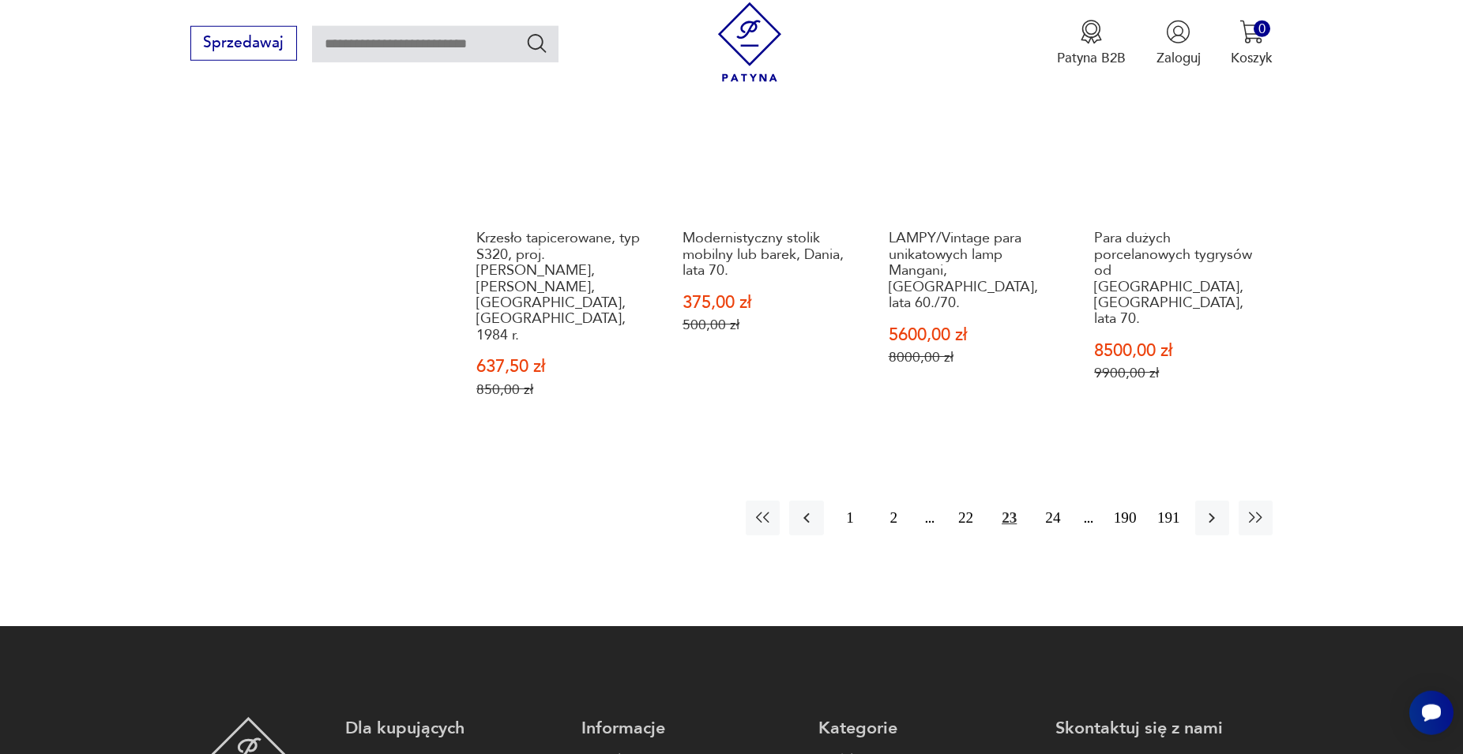
scroll to position [1718, 0]
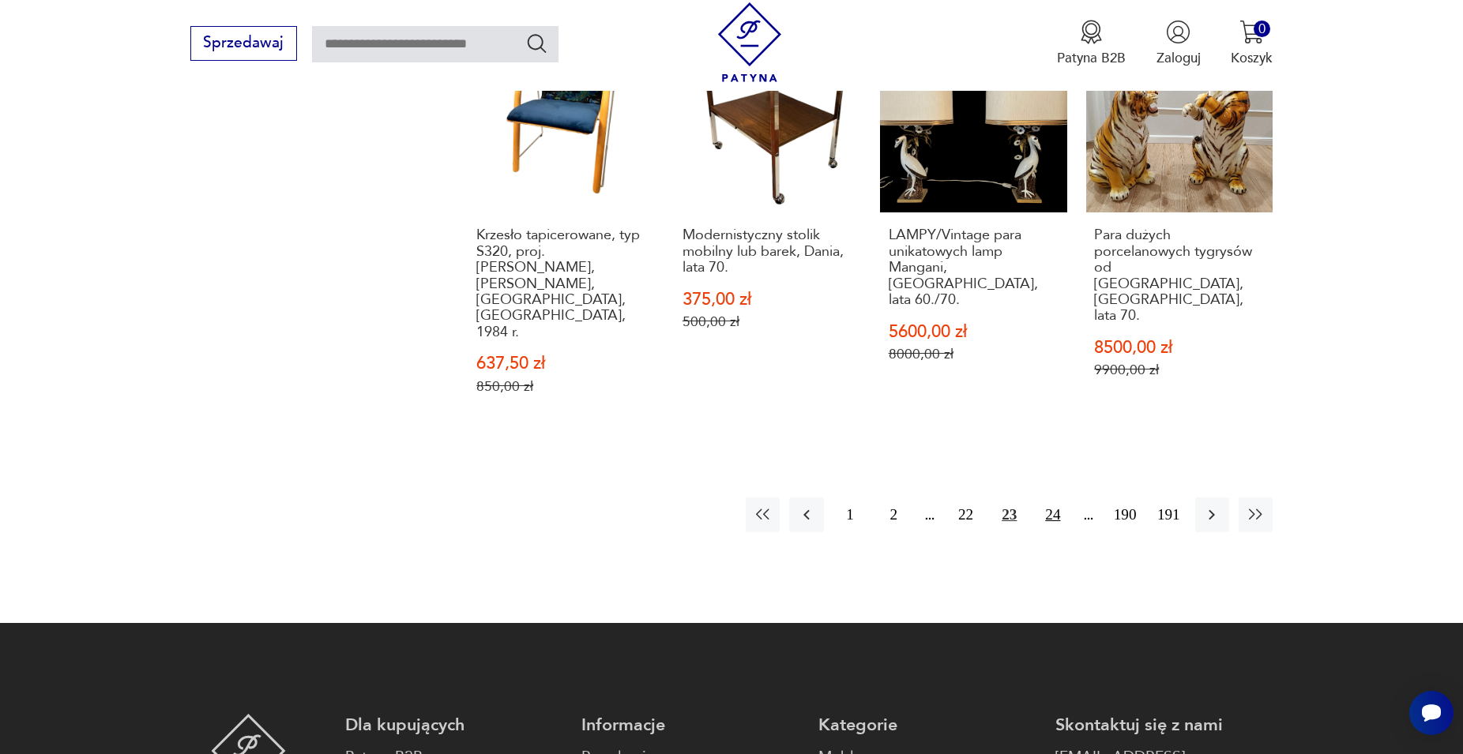
drag, startPoint x: 1051, startPoint y: 434, endPoint x: 1062, endPoint y: 443, distance: 14.0
click at [1056, 498] on button "24" at bounding box center [1053, 515] width 34 height 34
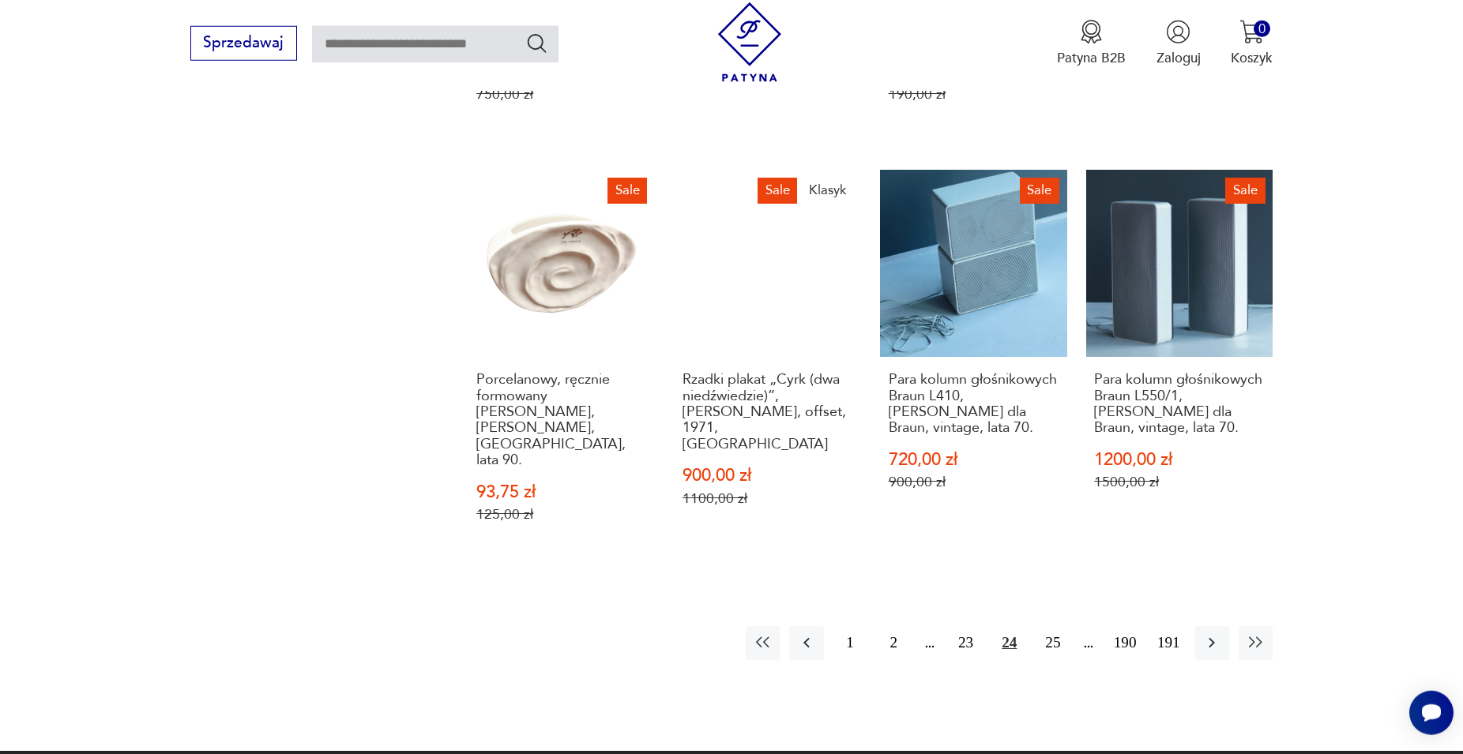
scroll to position [1638, 0]
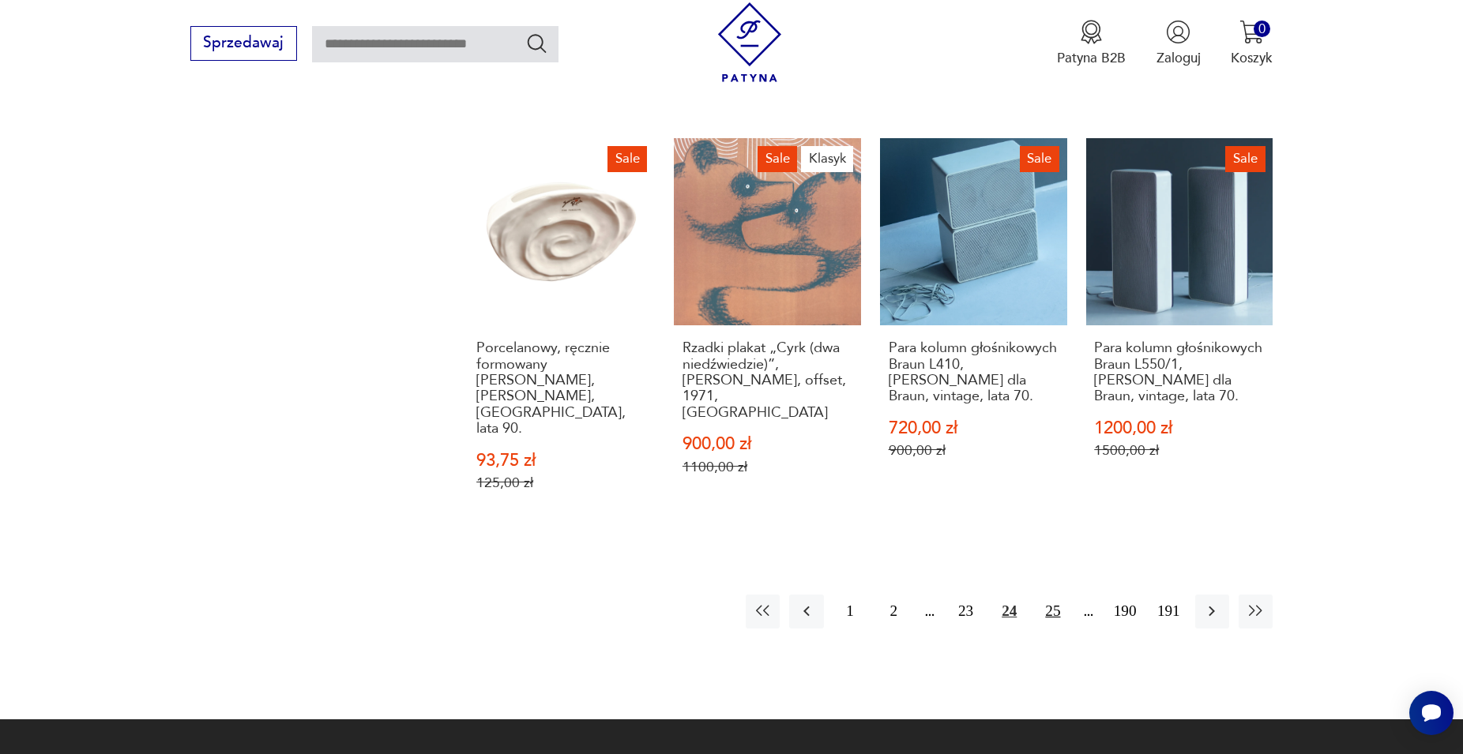
click at [1055, 595] on button "25" at bounding box center [1053, 612] width 34 height 34
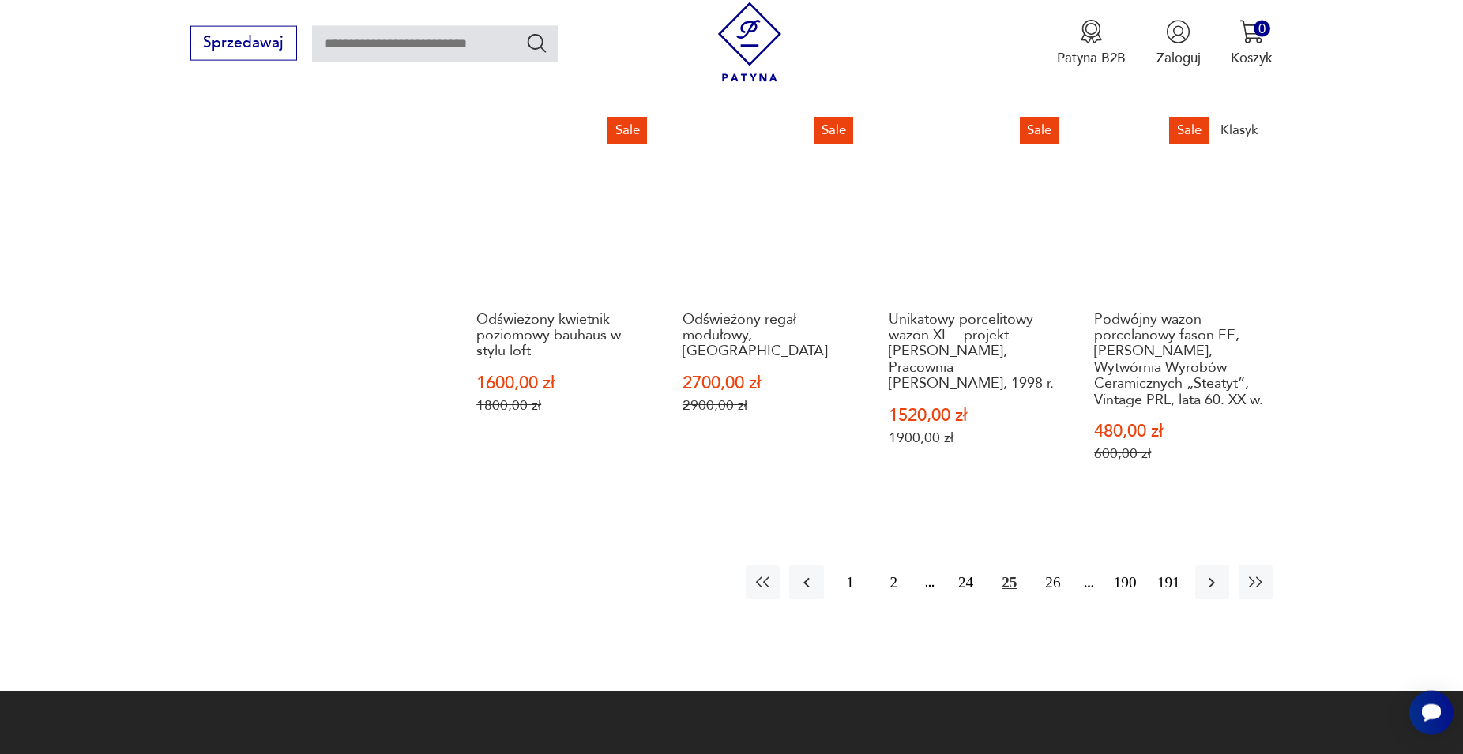
scroll to position [1718, 0]
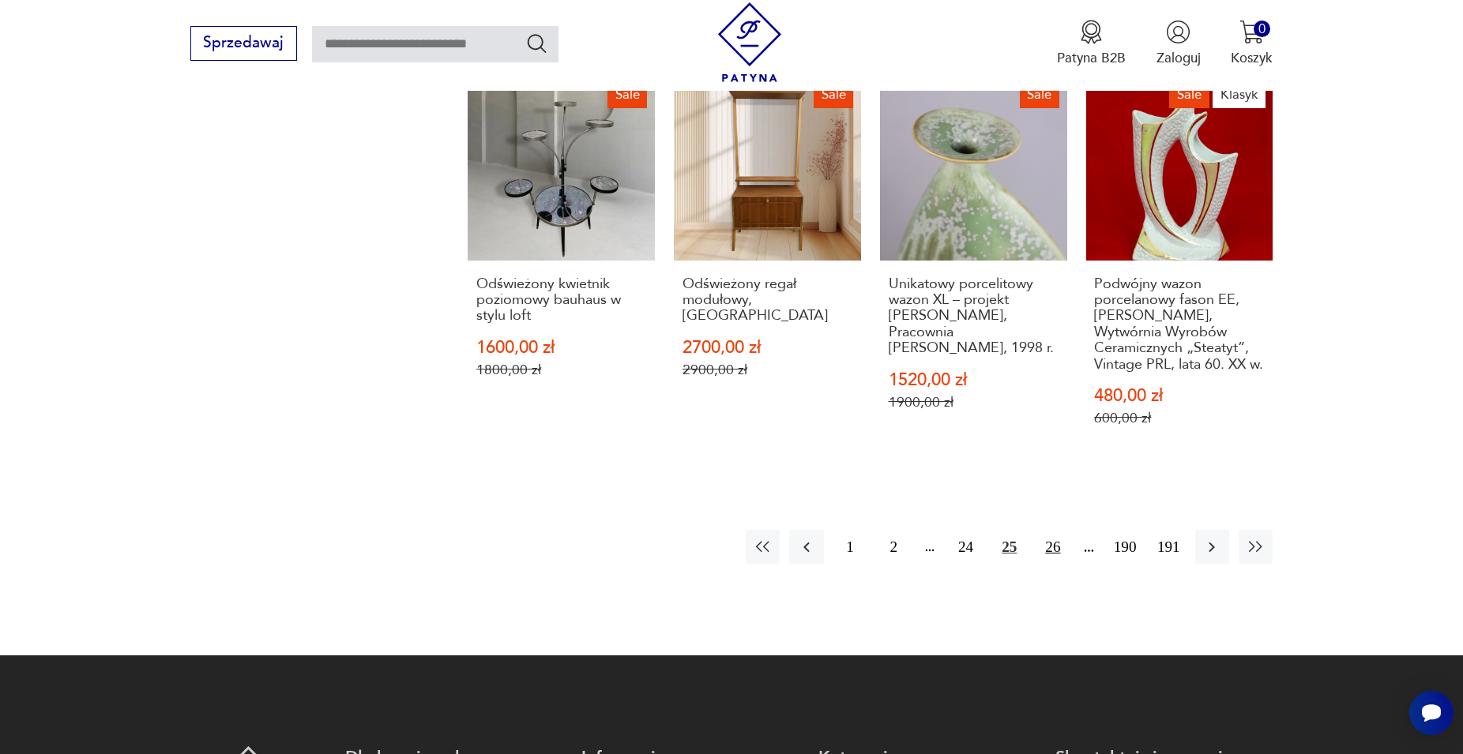
click at [1050, 530] on button "26" at bounding box center [1053, 547] width 34 height 34
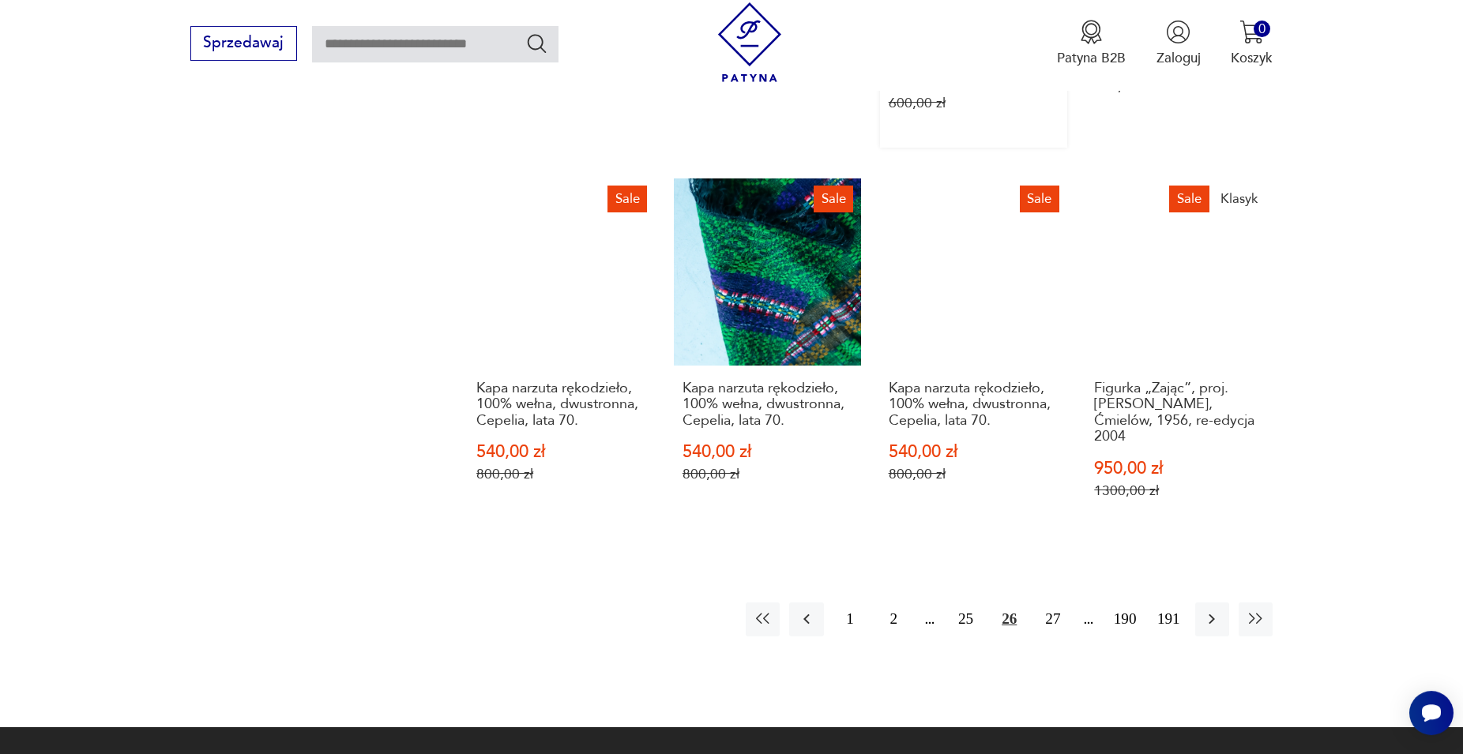
scroll to position [1718, 0]
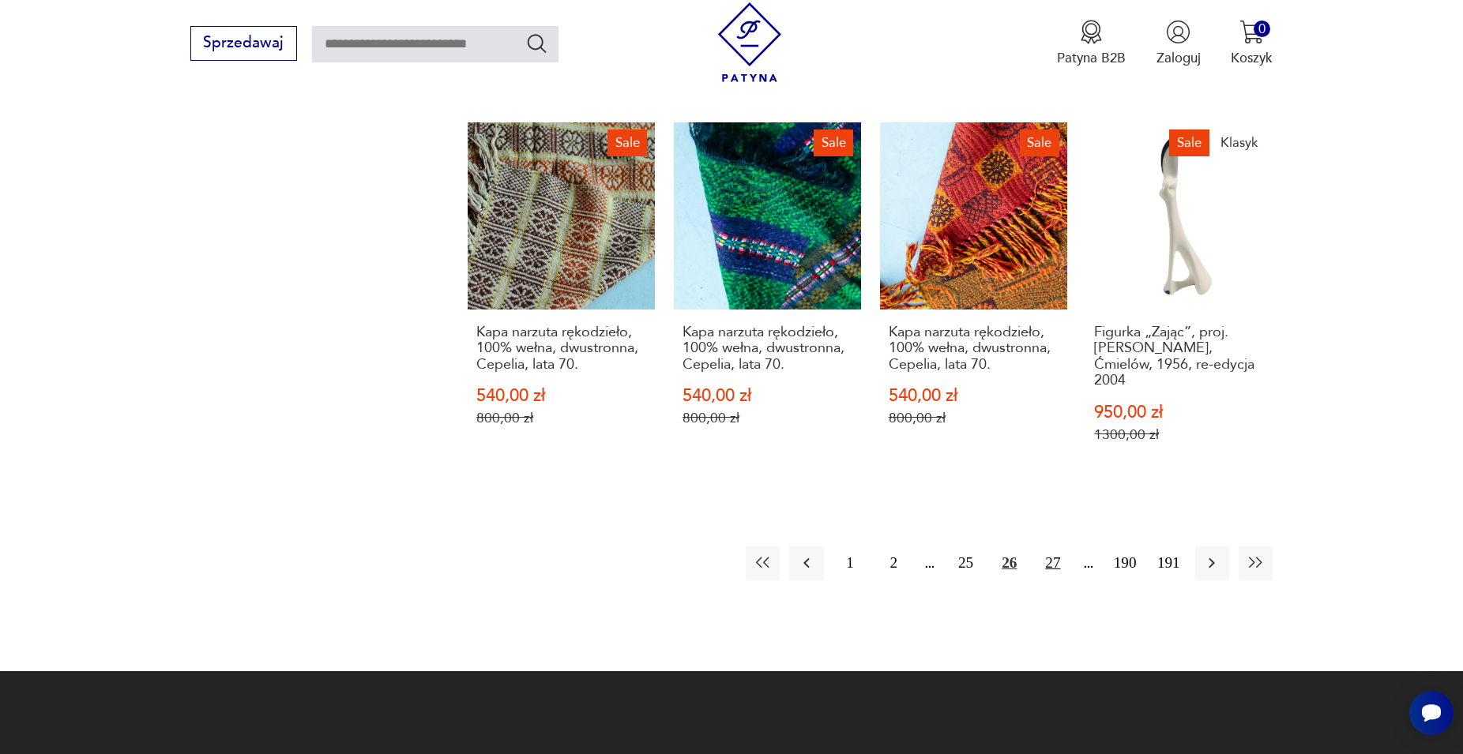
click at [1054, 547] on button "27" at bounding box center [1053, 564] width 34 height 34
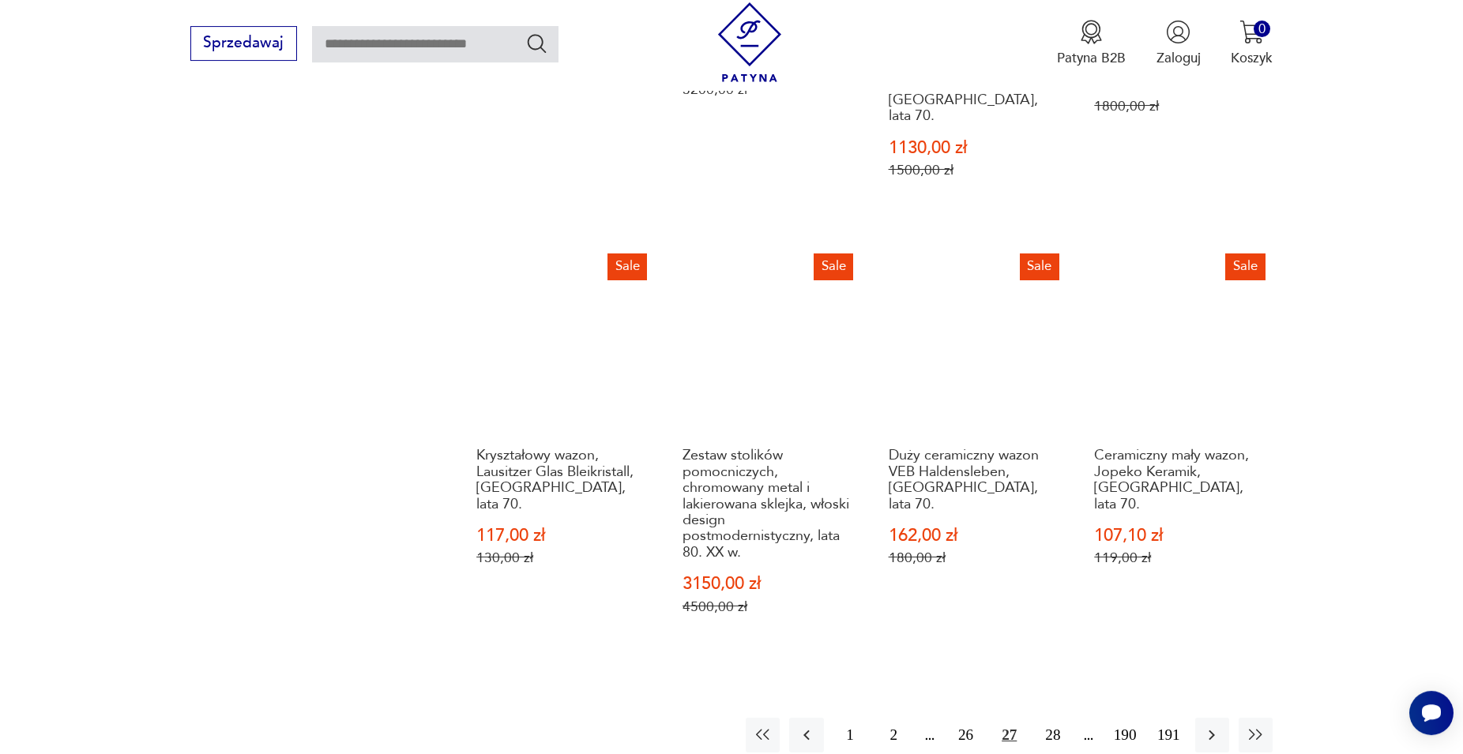
scroll to position [1638, 0]
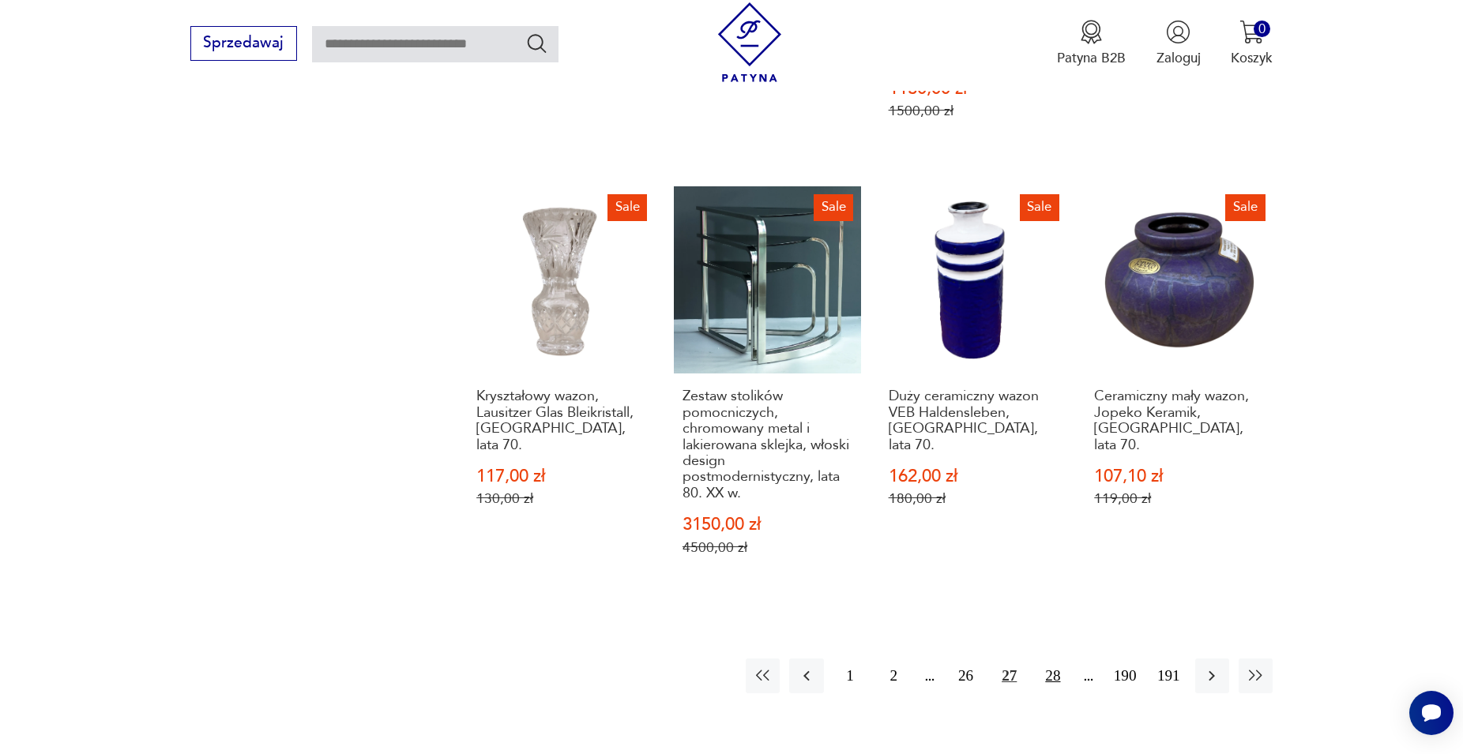
click at [1052, 659] on button "28" at bounding box center [1053, 676] width 34 height 34
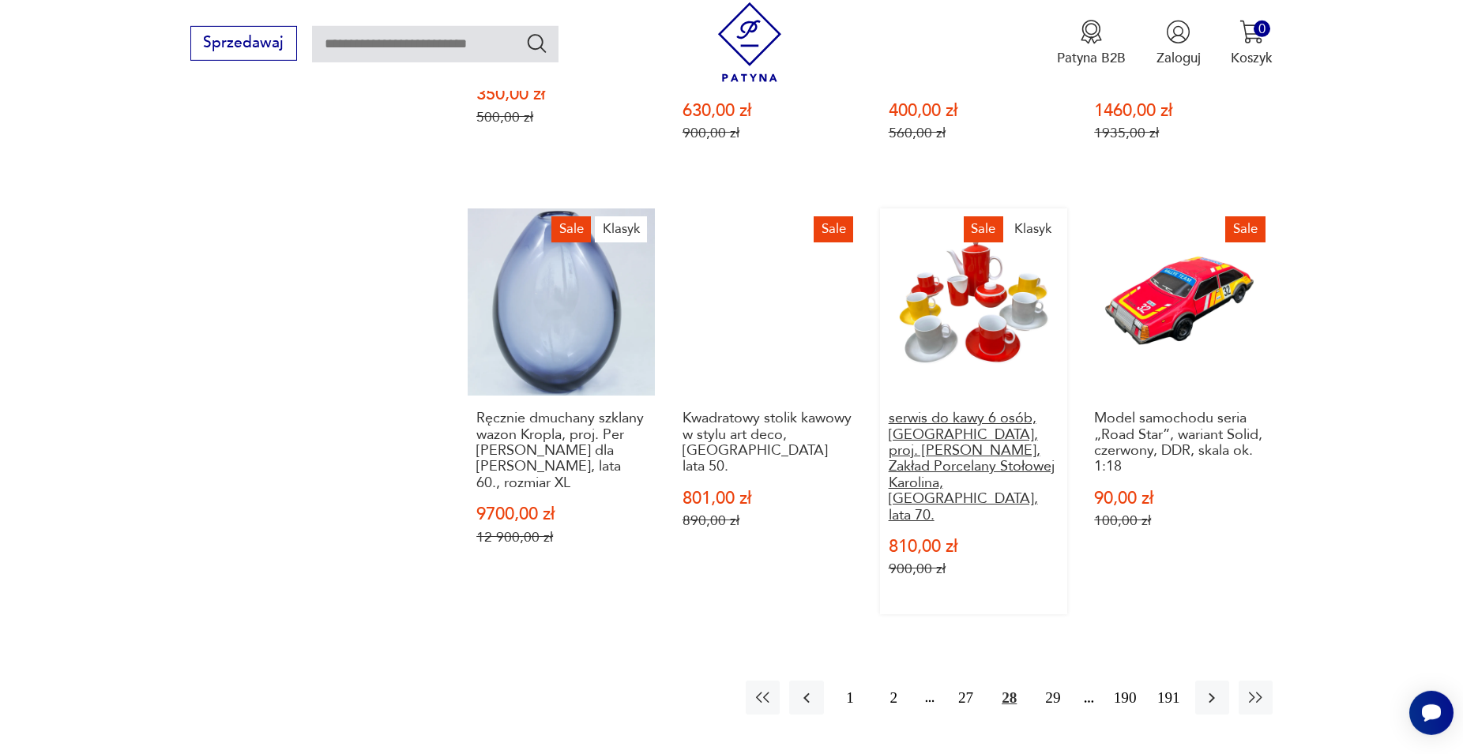
scroll to position [1718, 0]
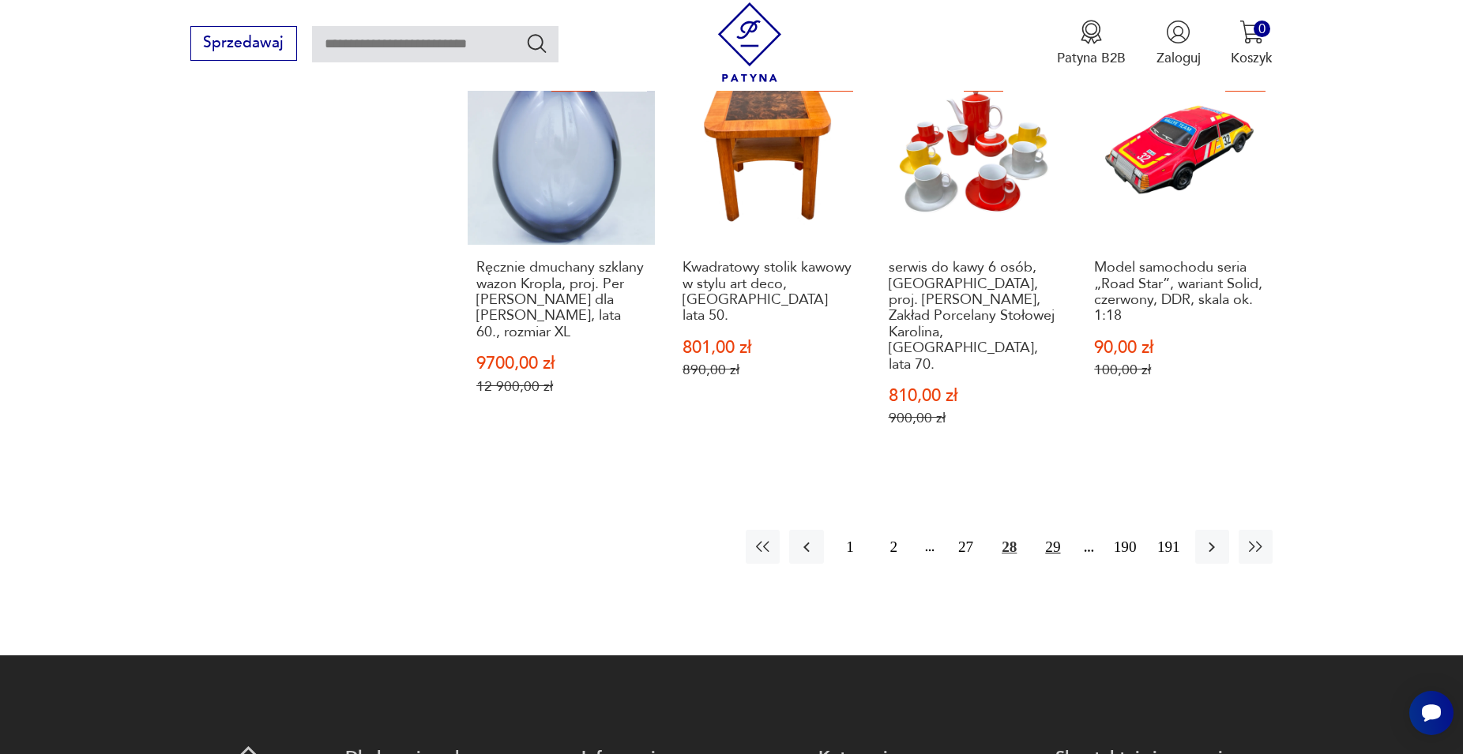
click at [1061, 530] on button "29" at bounding box center [1053, 547] width 34 height 34
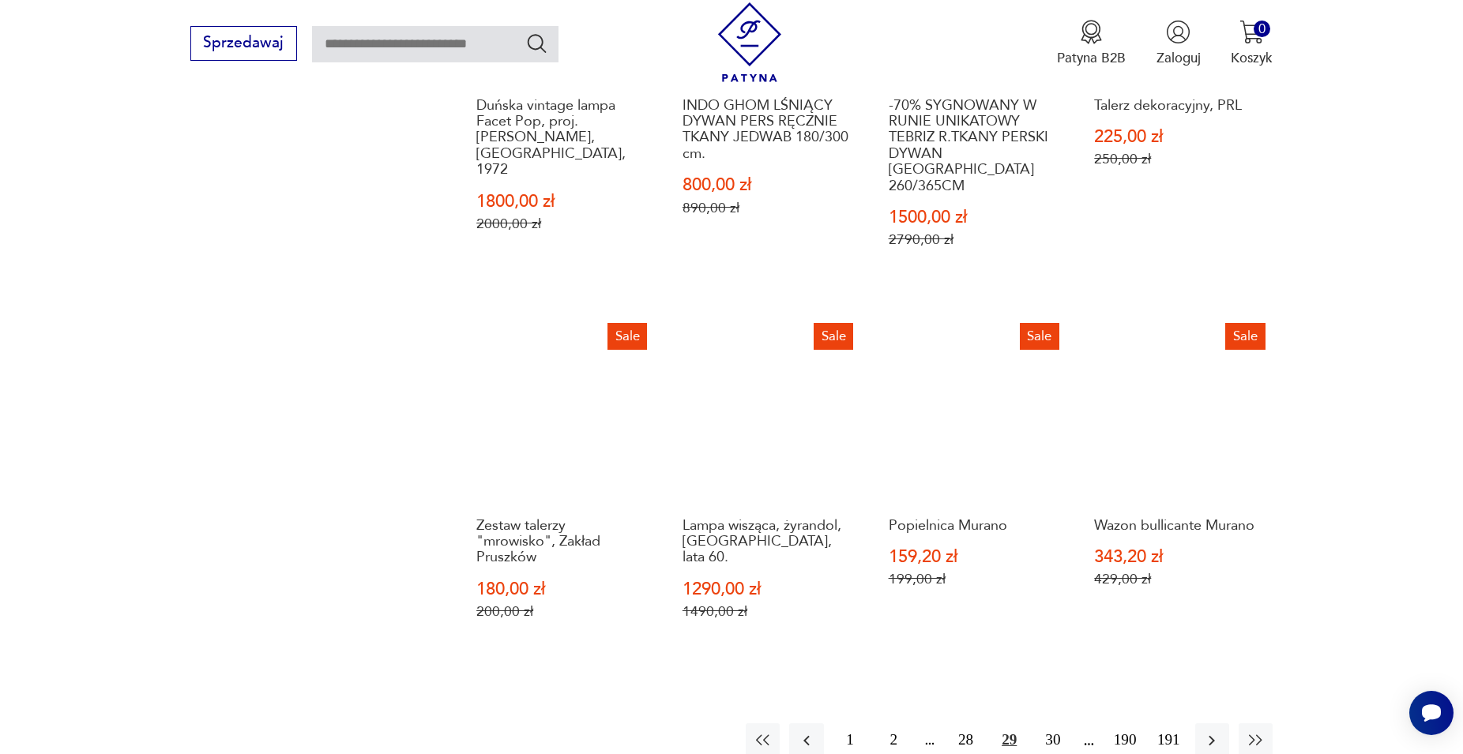
scroll to position [1638, 0]
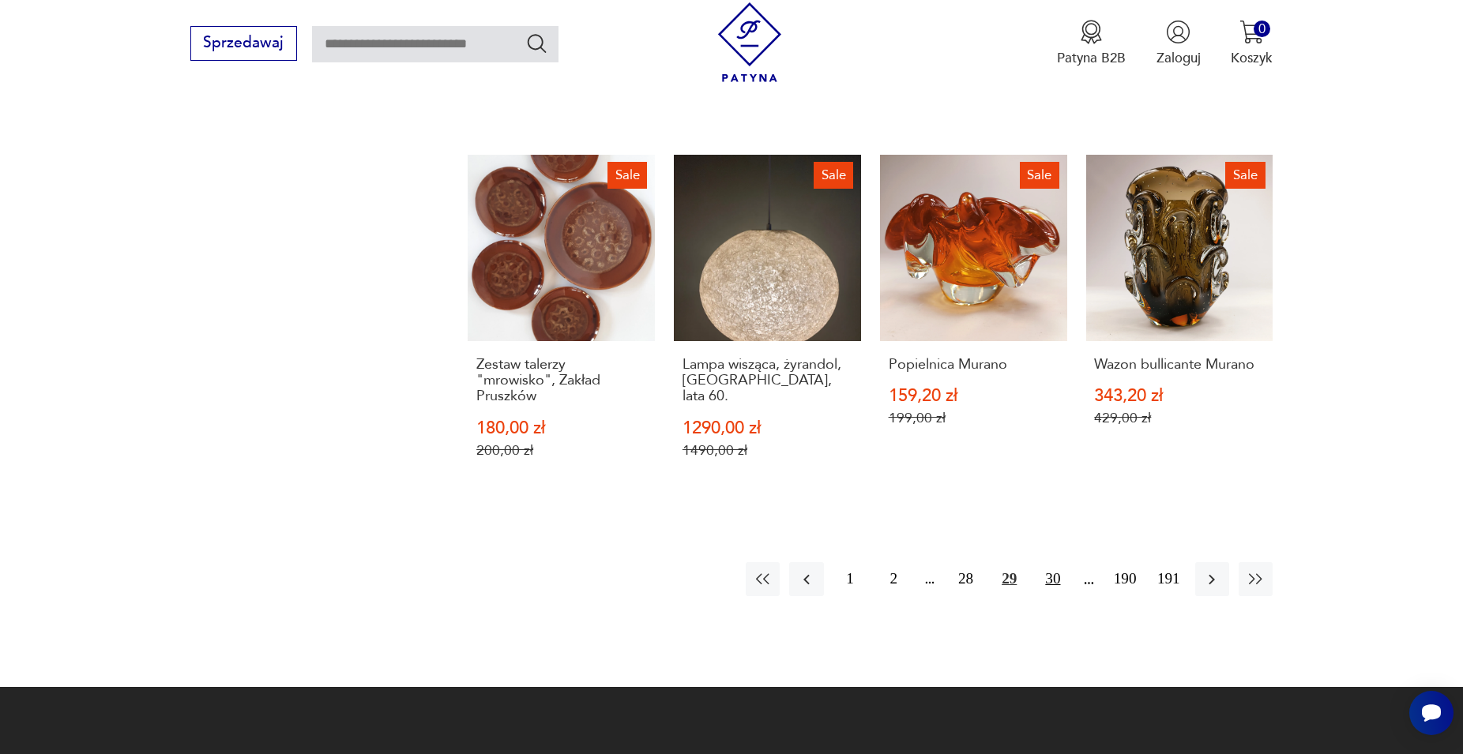
click at [1052, 562] on button "30" at bounding box center [1053, 579] width 34 height 34
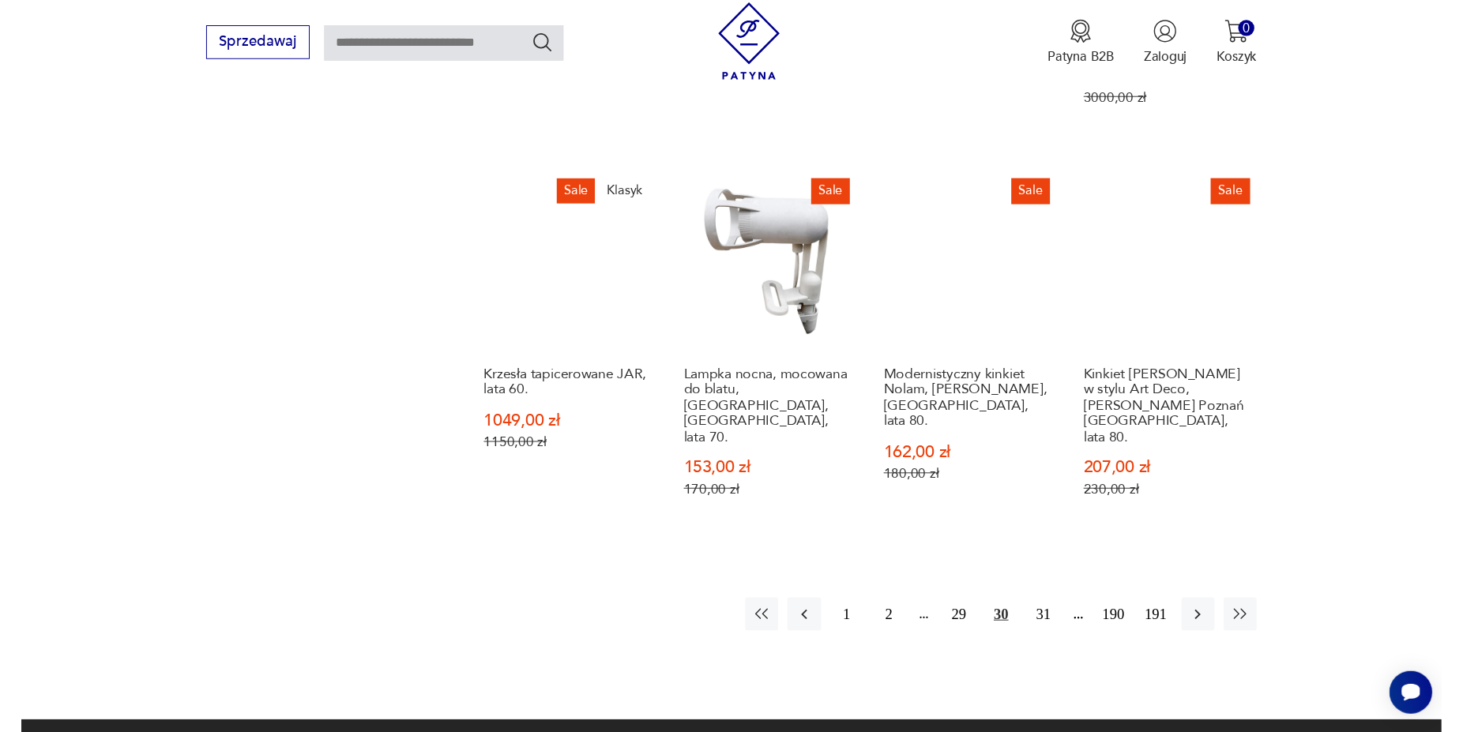
scroll to position [1557, 0]
